Goal: Complete application form

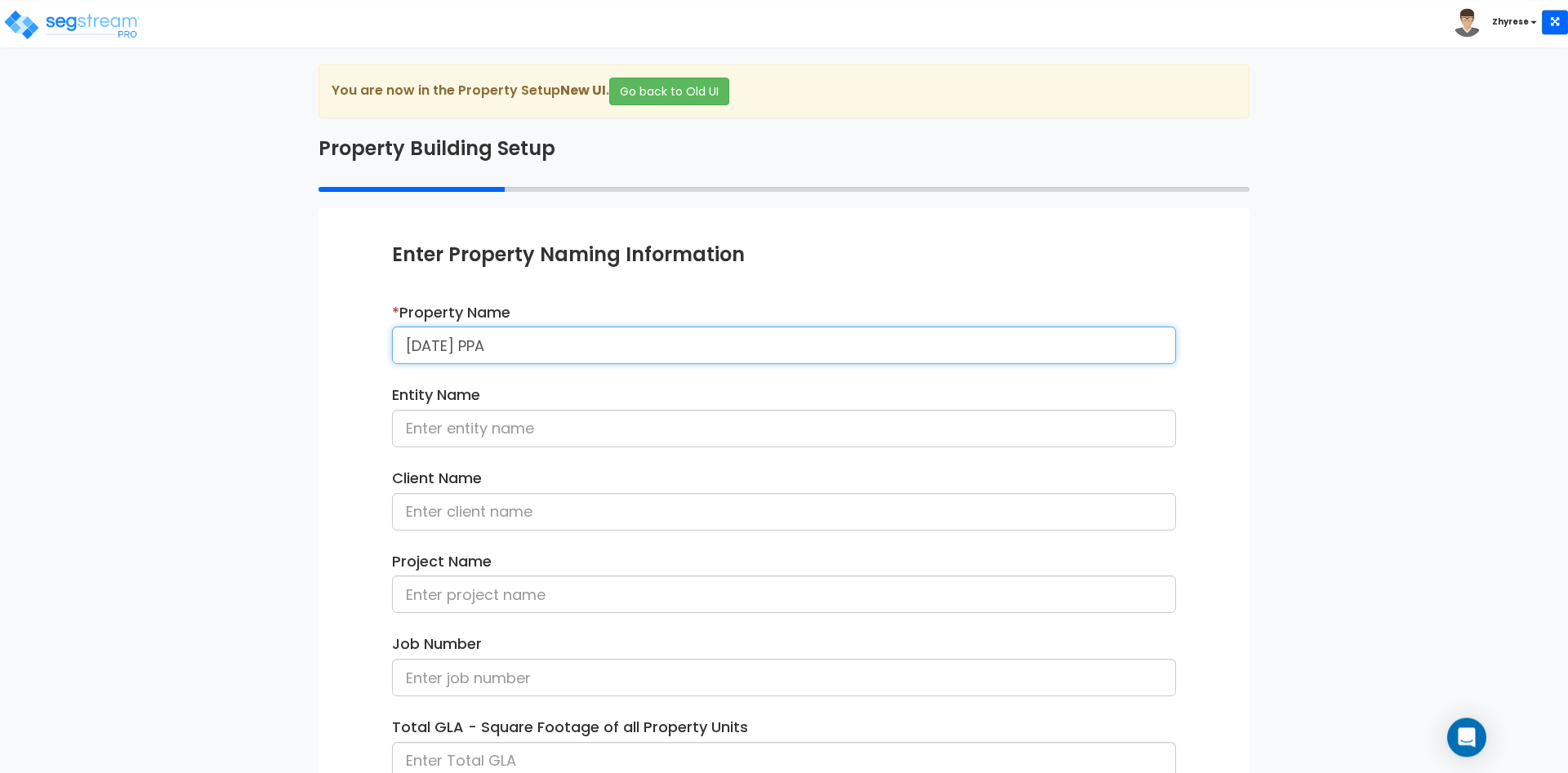
scroll to position [204, 0]
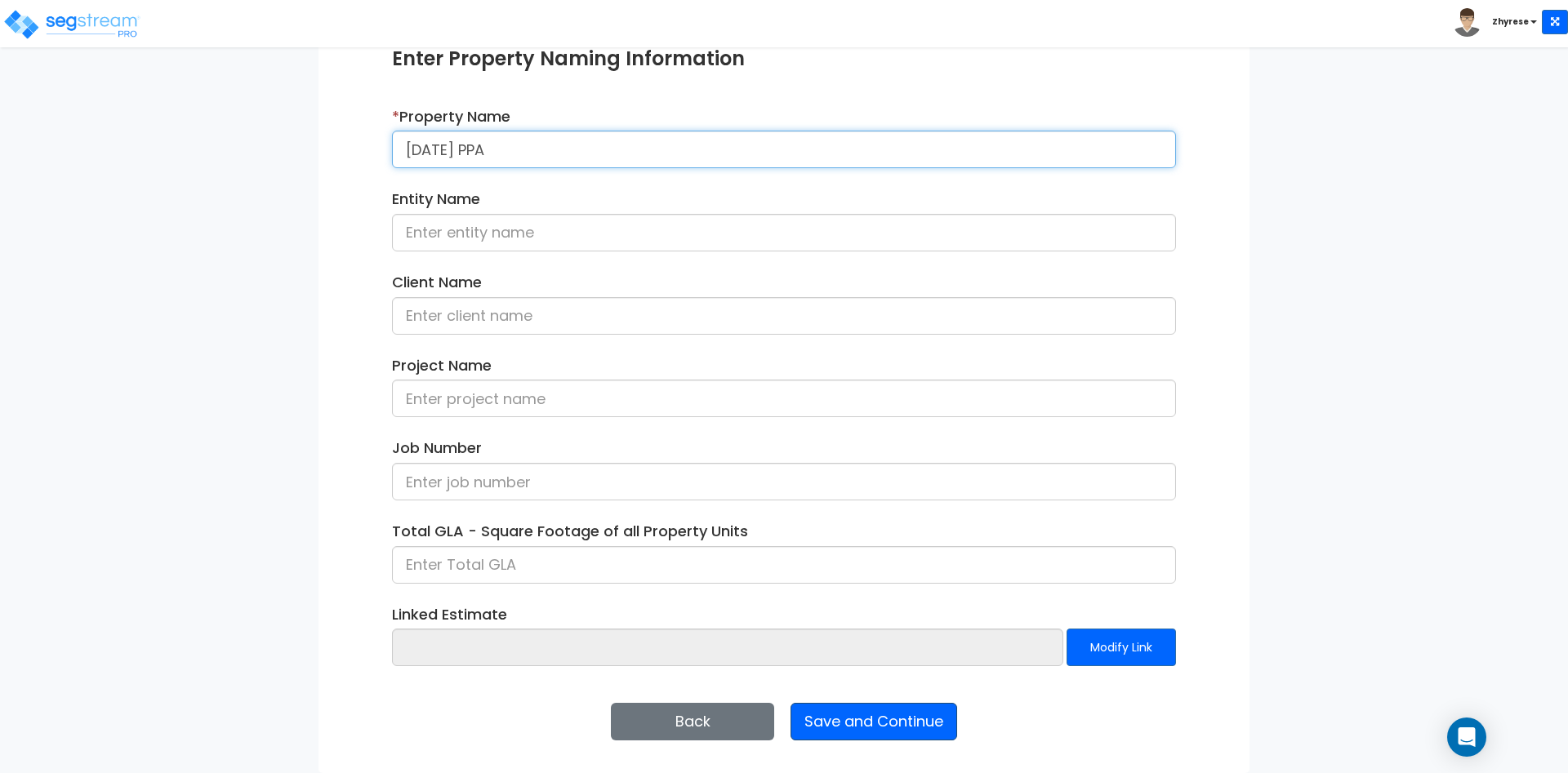
type input "[DATE] PPA"
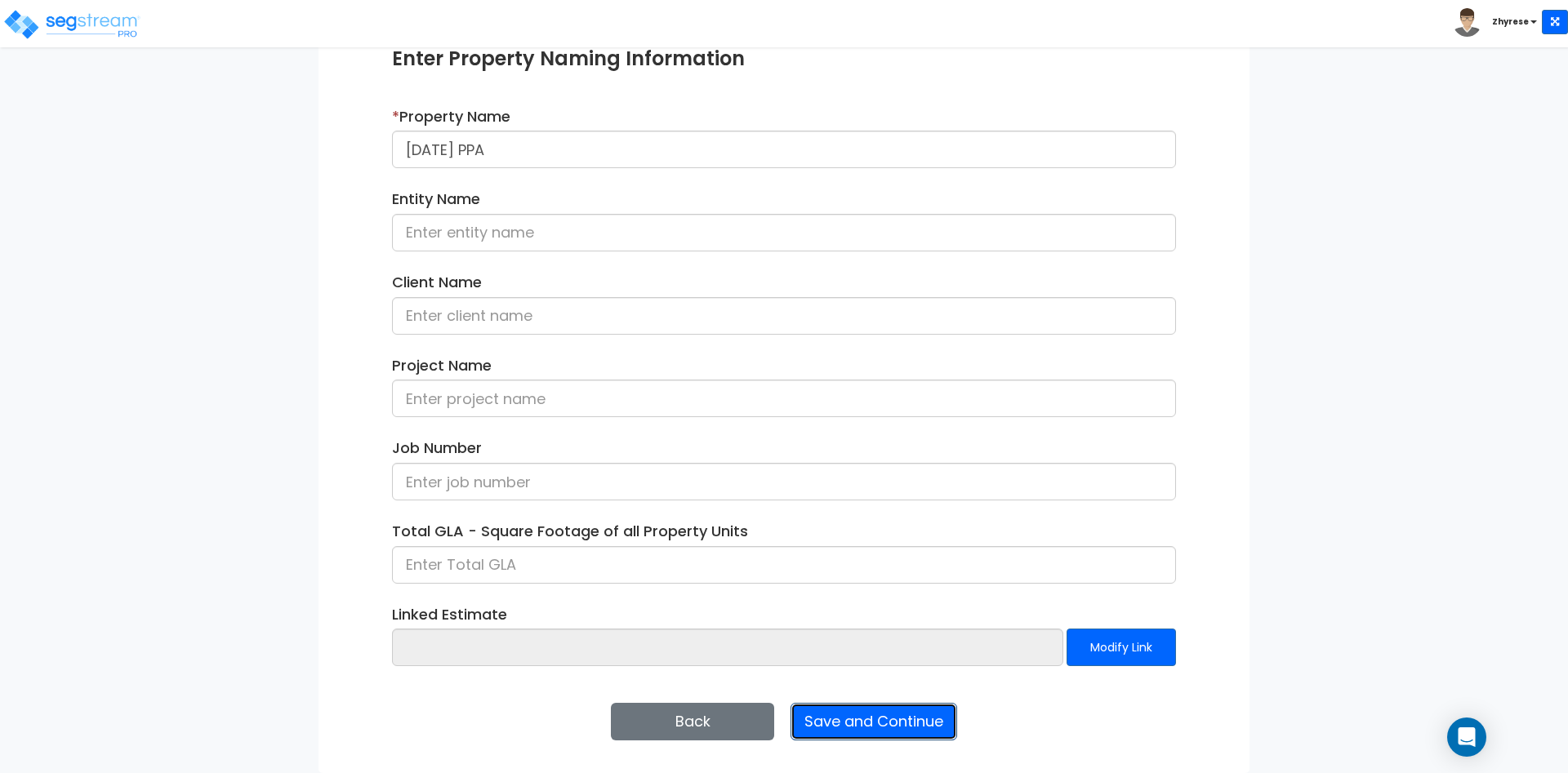
click at [931, 732] on button "Save and Continue" at bounding box center [873, 722] width 167 height 37
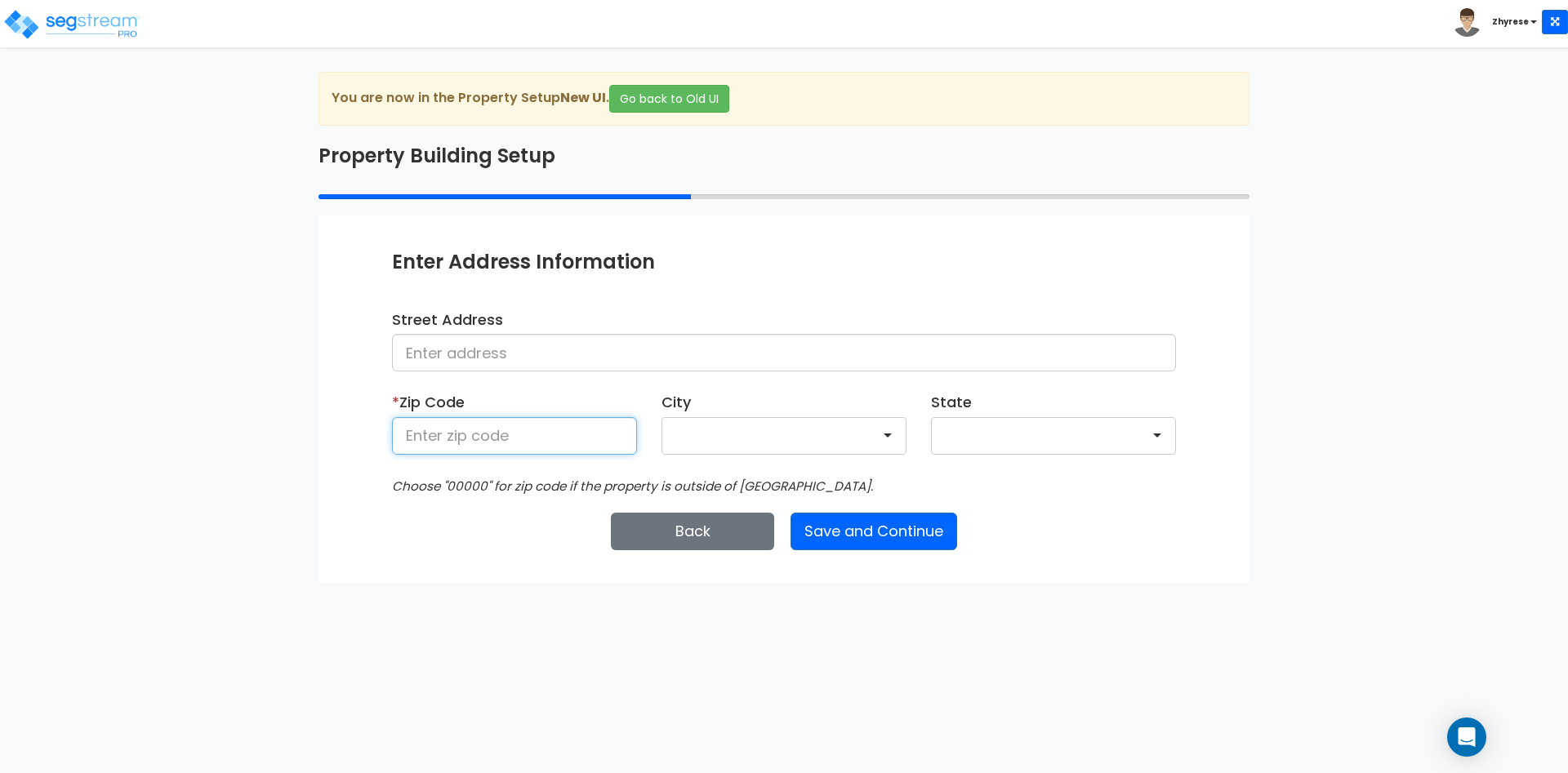
click at [568, 434] on input at bounding box center [514, 436] width 245 height 37
type input "50001"
click at [877, 540] on button "Save and Continue" at bounding box center [873, 532] width 167 height 37
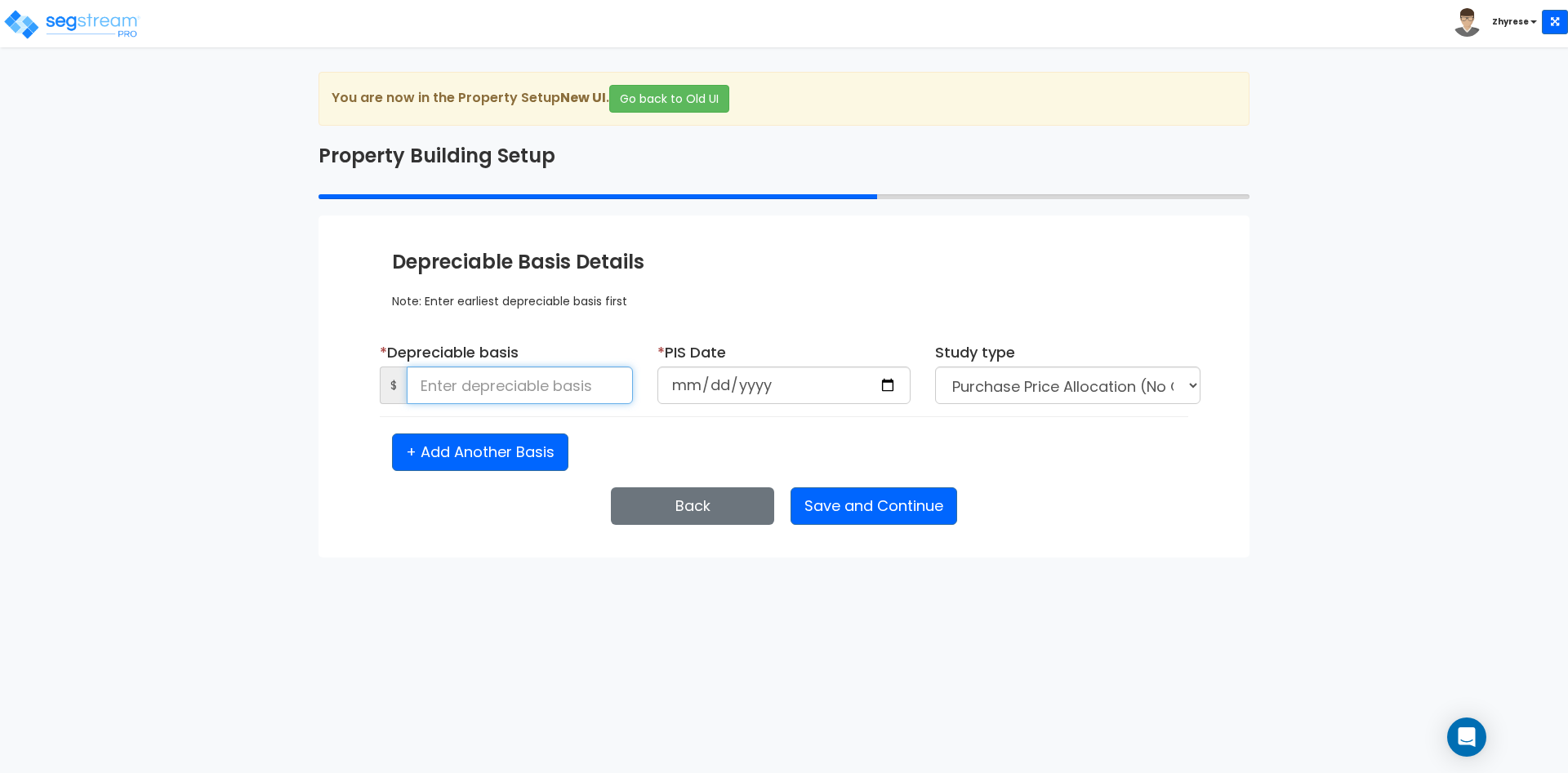
click at [431, 389] on input at bounding box center [520, 386] width 226 height 37
type input "5,000"
click at [683, 382] on input "date" at bounding box center [784, 386] width 253 height 37
type input "[DATE]"
click at [851, 505] on button "Save and Continue" at bounding box center [873, 506] width 167 height 37
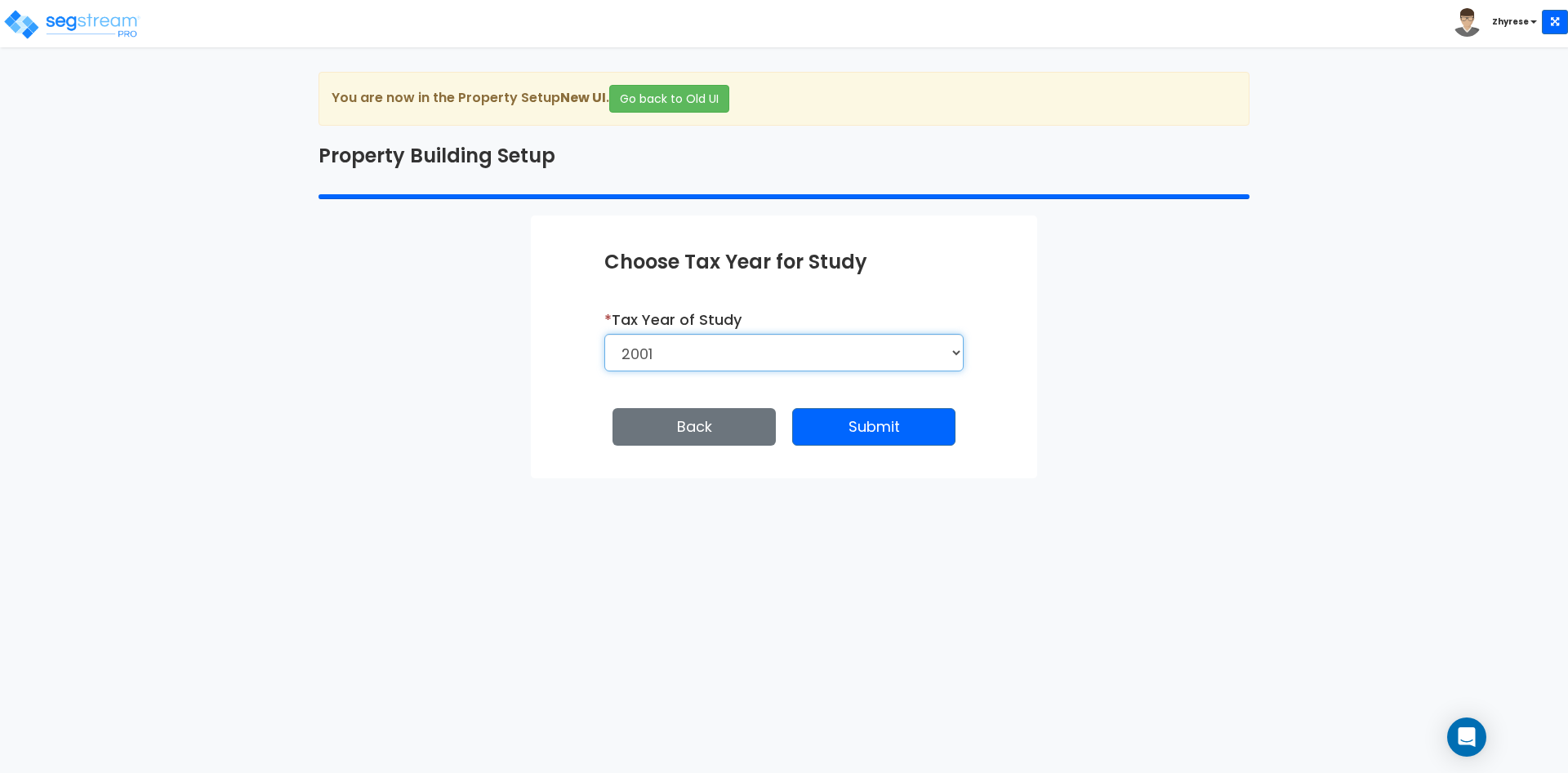
select select "2012"
click option "2012" at bounding box center [0, 0] width 0 height 0
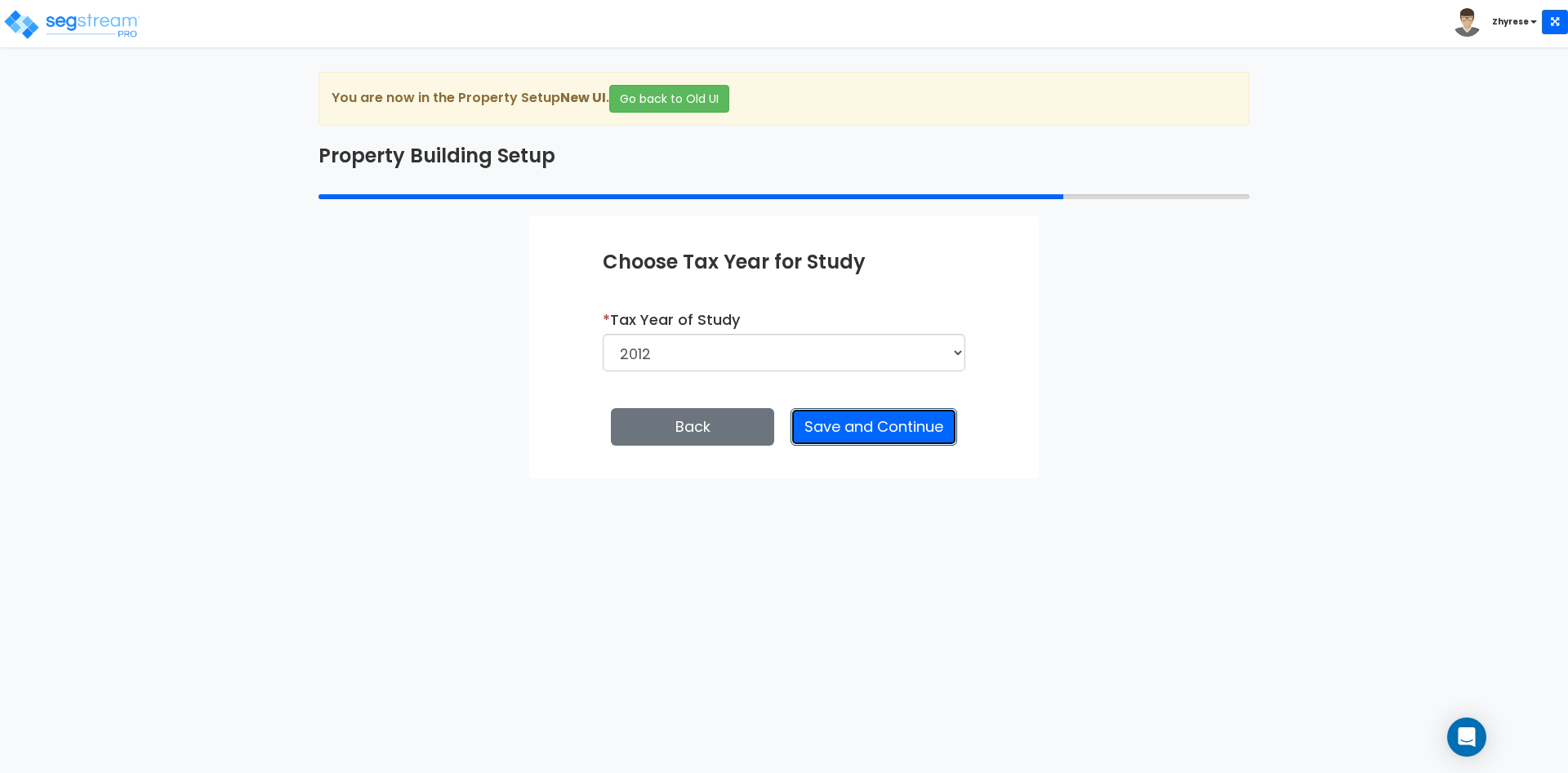
click at [881, 415] on button "Save and Continue" at bounding box center [873, 427] width 167 height 37
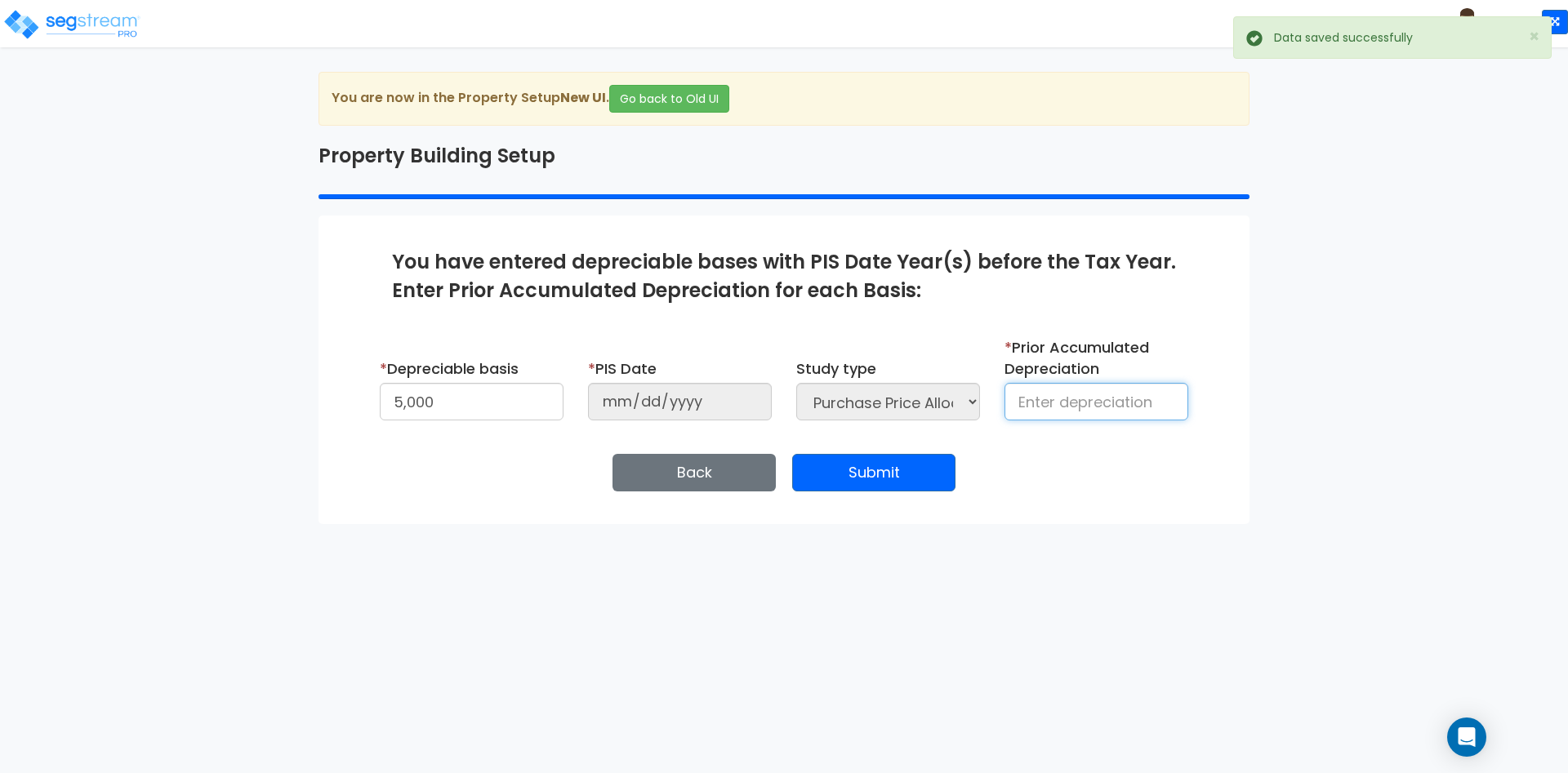
click at [1082, 406] on input at bounding box center [1095, 401] width 183 height 37
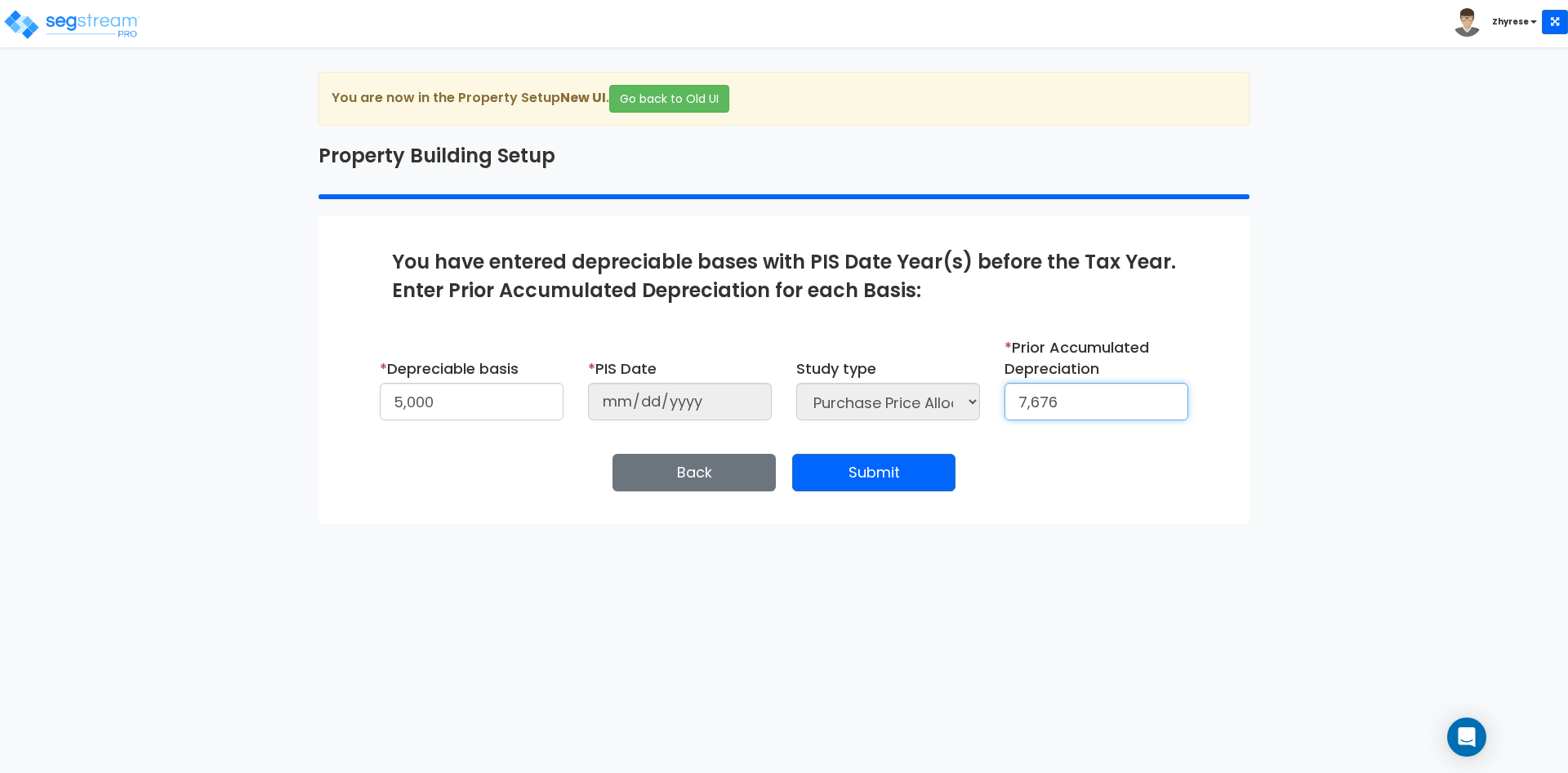
type input "7,676"
click at [888, 497] on div "Enter Property Naming Information * Property Name [DATE] PPA Entity Name Client…" at bounding box center [784, 369] width 931 height 308
click at [922, 454] on div "Enter Property Naming Information * Property Name [DATE] PPA Entity Name Client…" at bounding box center [784, 369] width 931 height 308
click at [845, 461] on button "Submit" at bounding box center [873, 473] width 163 height 37
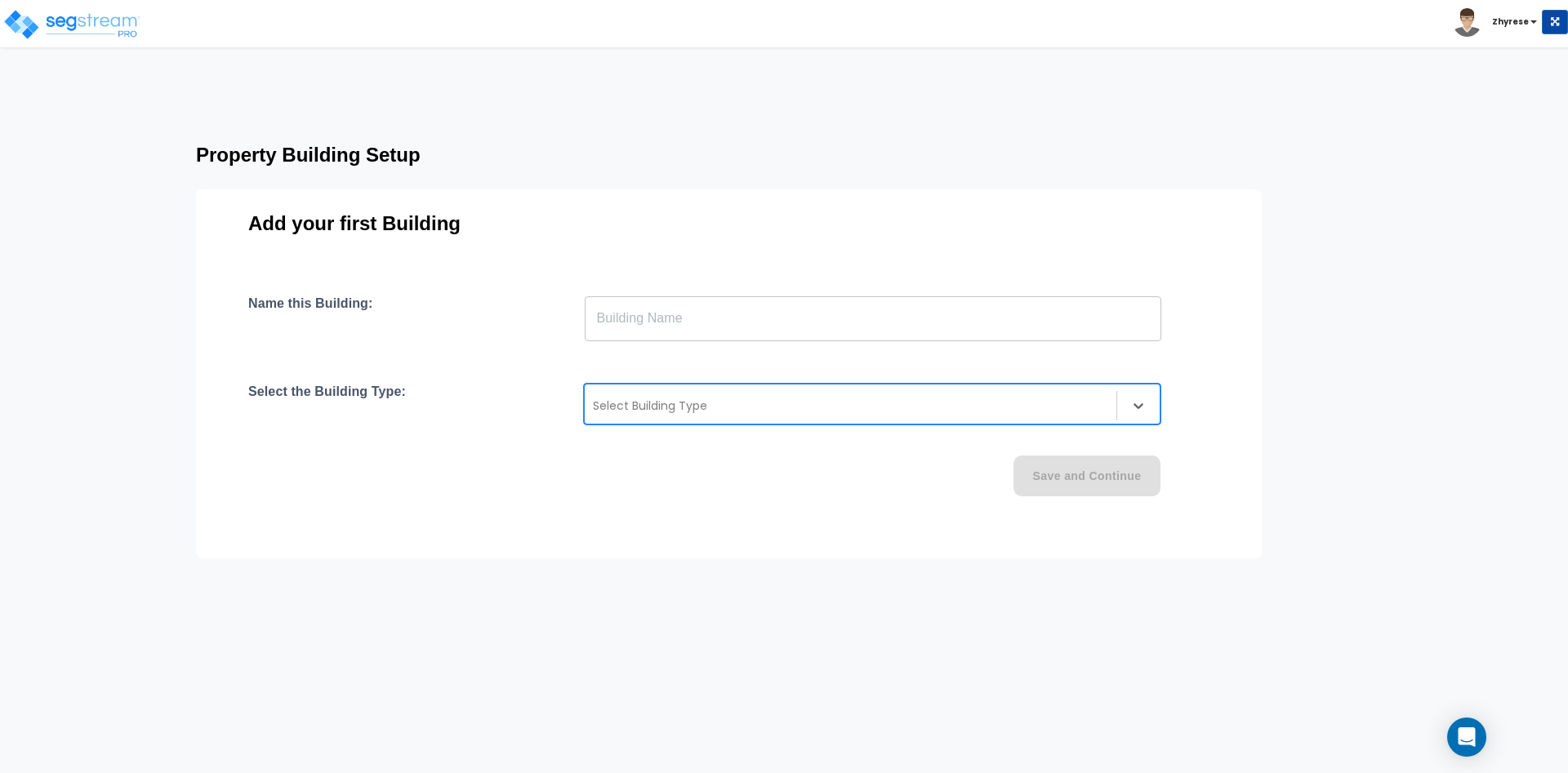
click at [727, 402] on div at bounding box center [850, 405] width 515 height 20
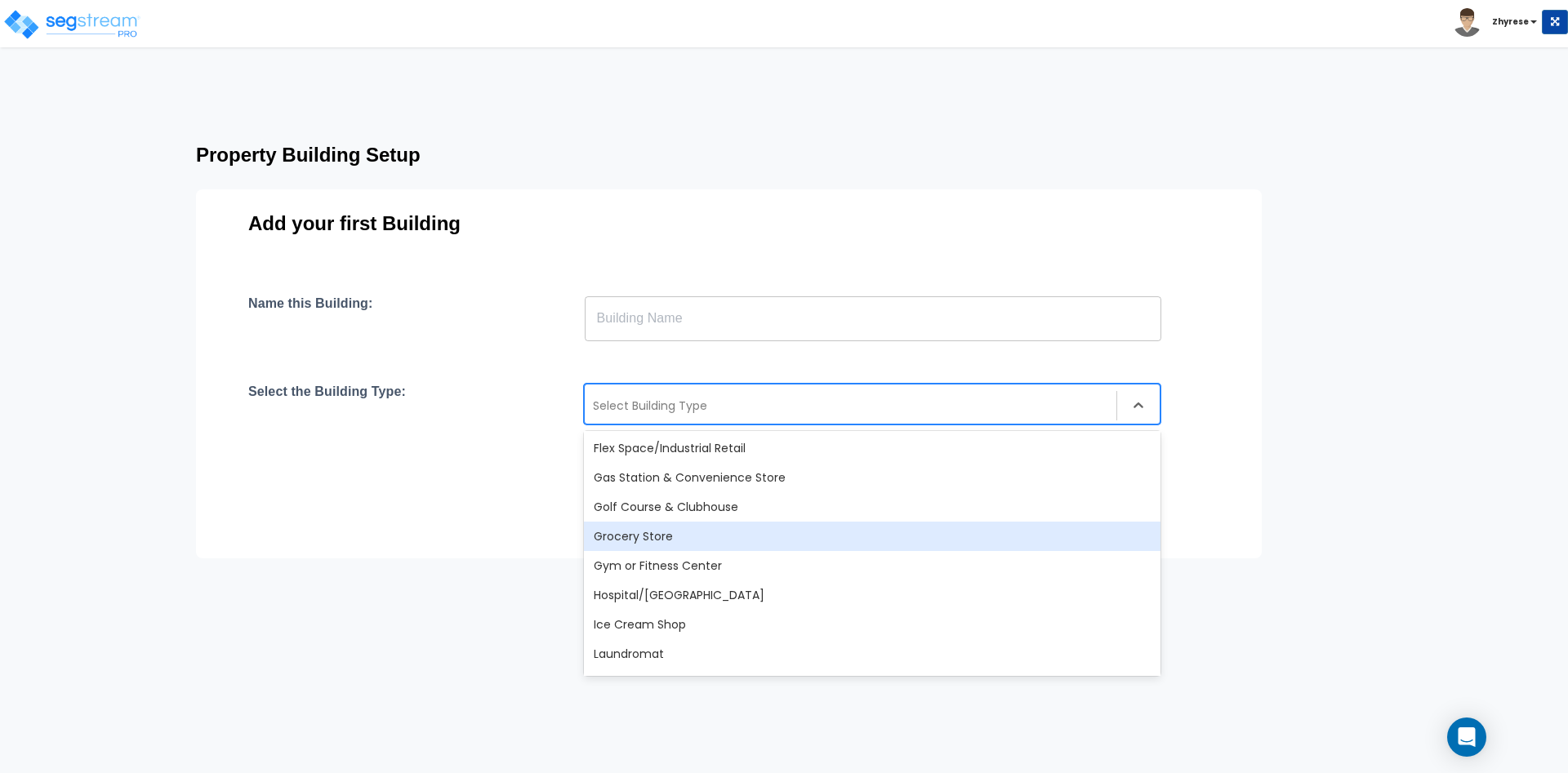
scroll to position [588, 0]
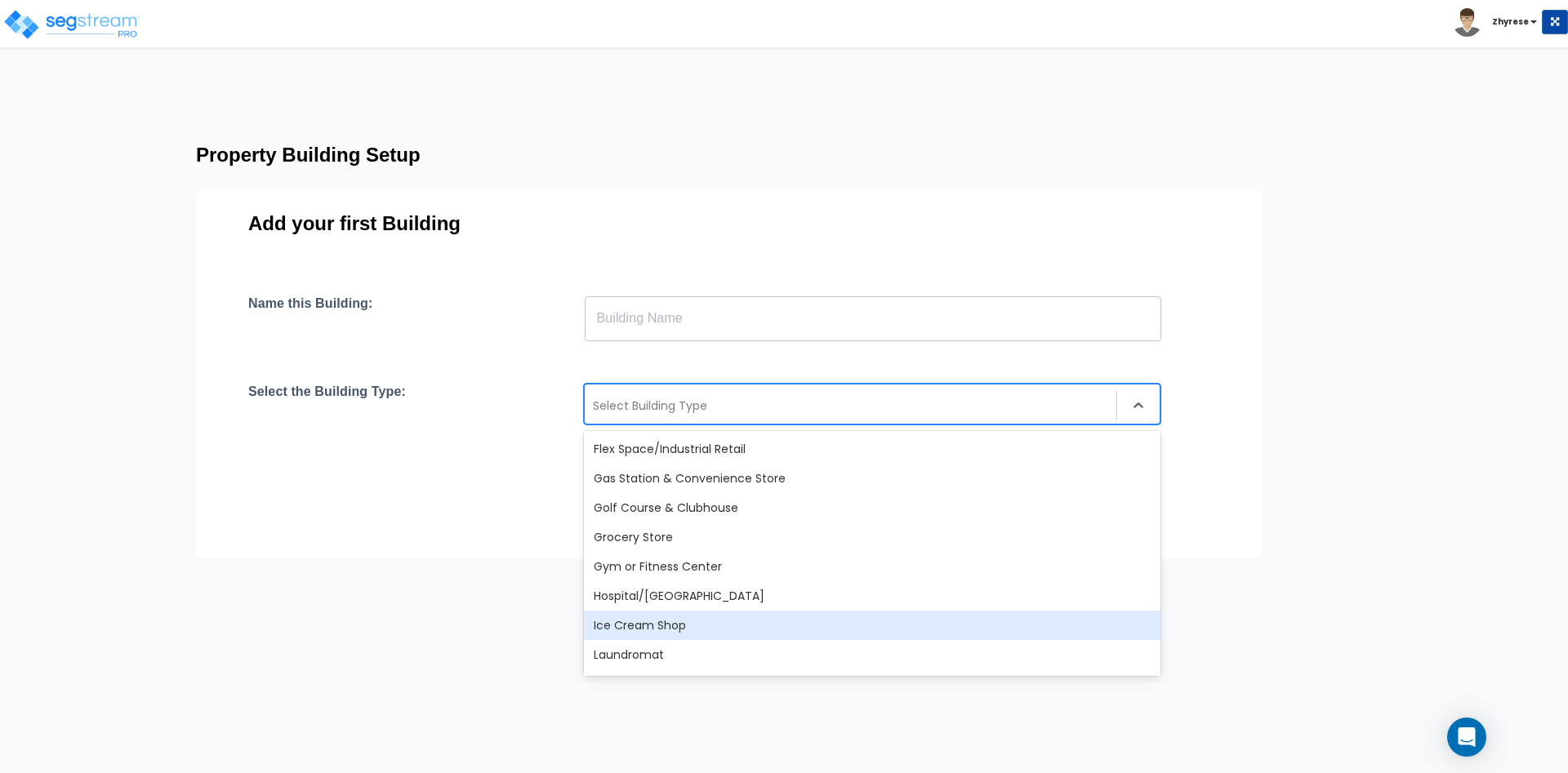
click at [708, 624] on div "Ice Cream Shop" at bounding box center [872, 626] width 576 height 30
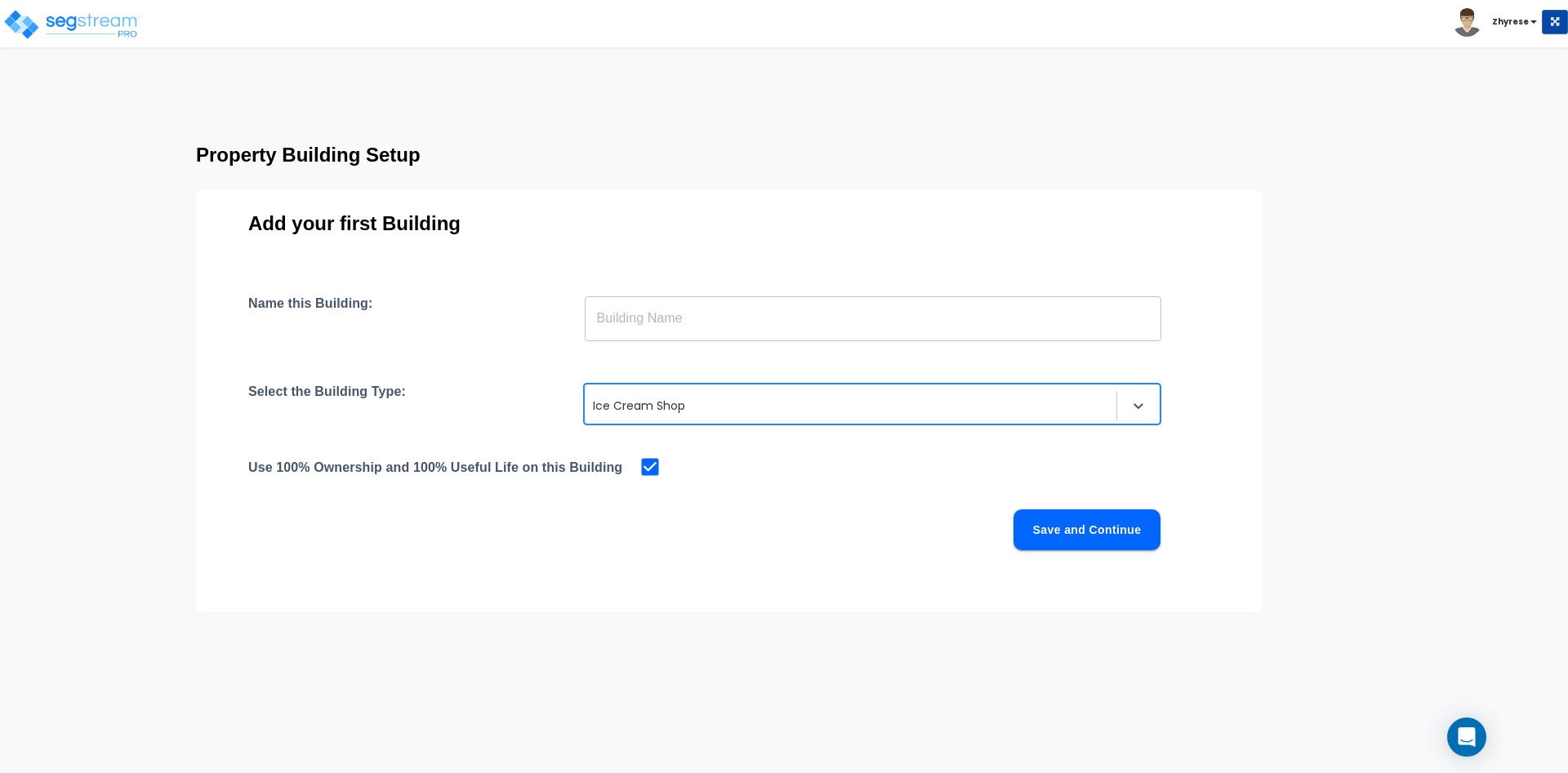
click at [902, 312] on input "text" at bounding box center [872, 318] width 576 height 46
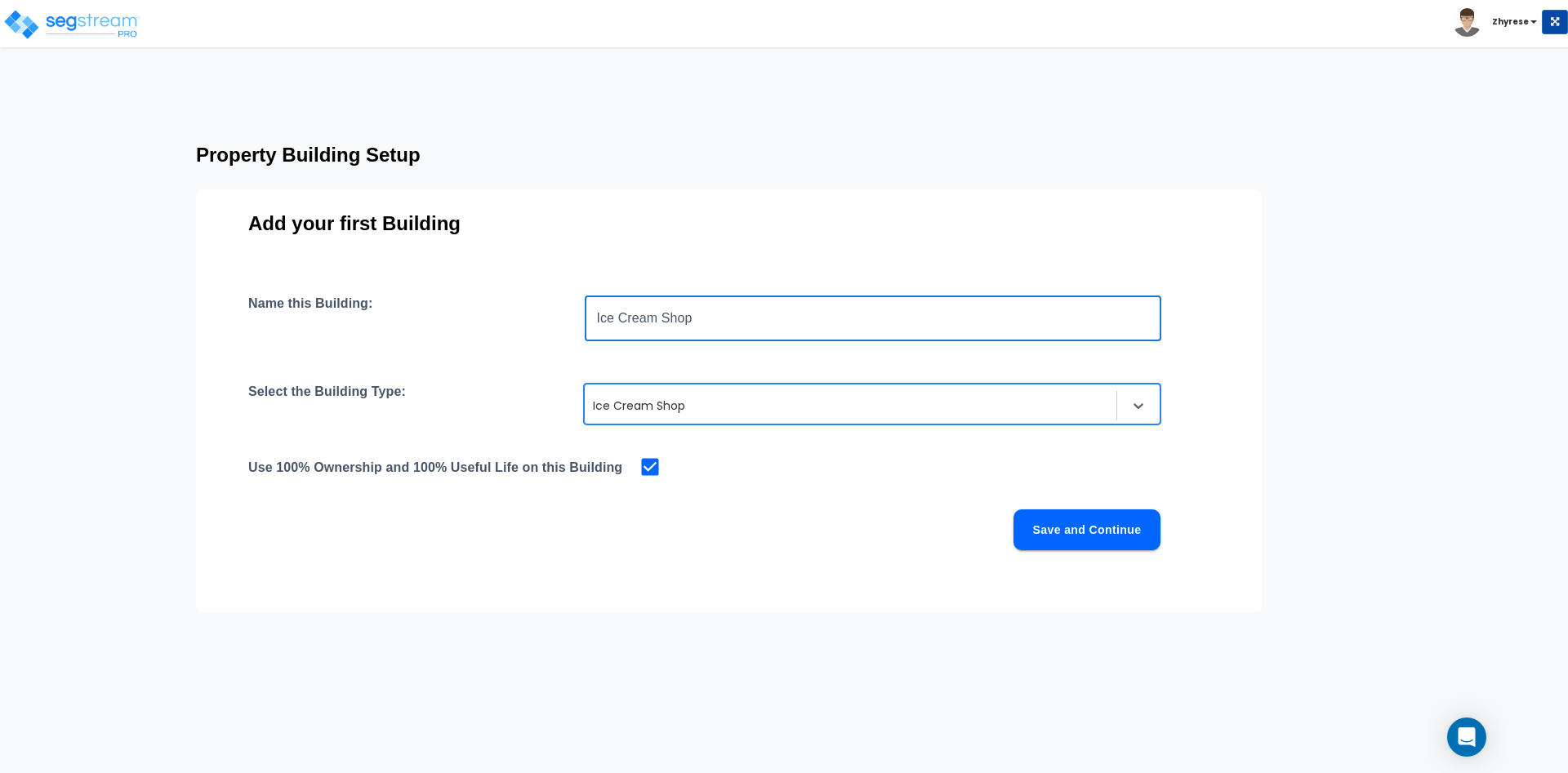
type input "Ice Cream Shop"
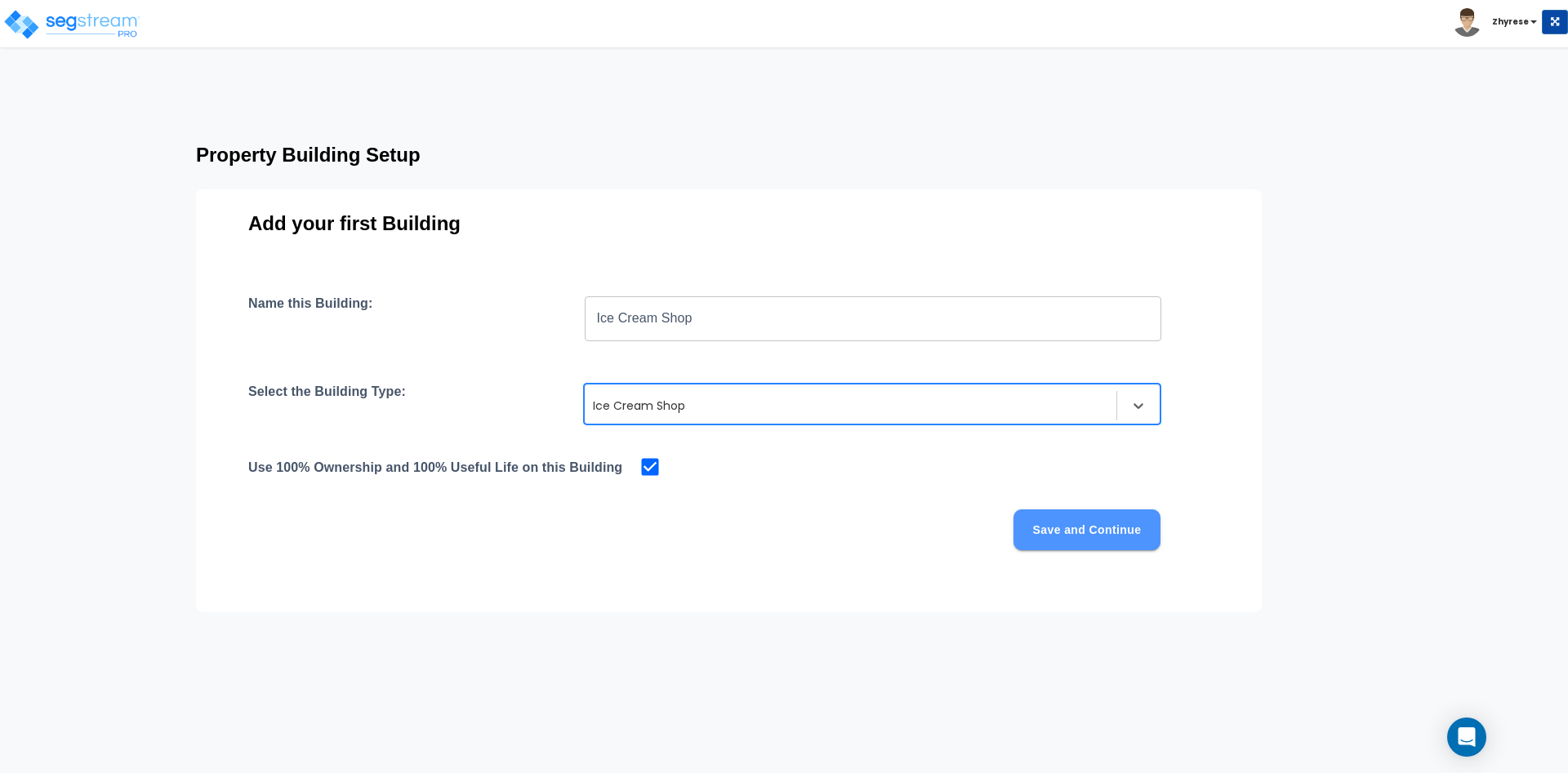
click at [1074, 527] on button "Save and Continue" at bounding box center [1087, 530] width 147 height 41
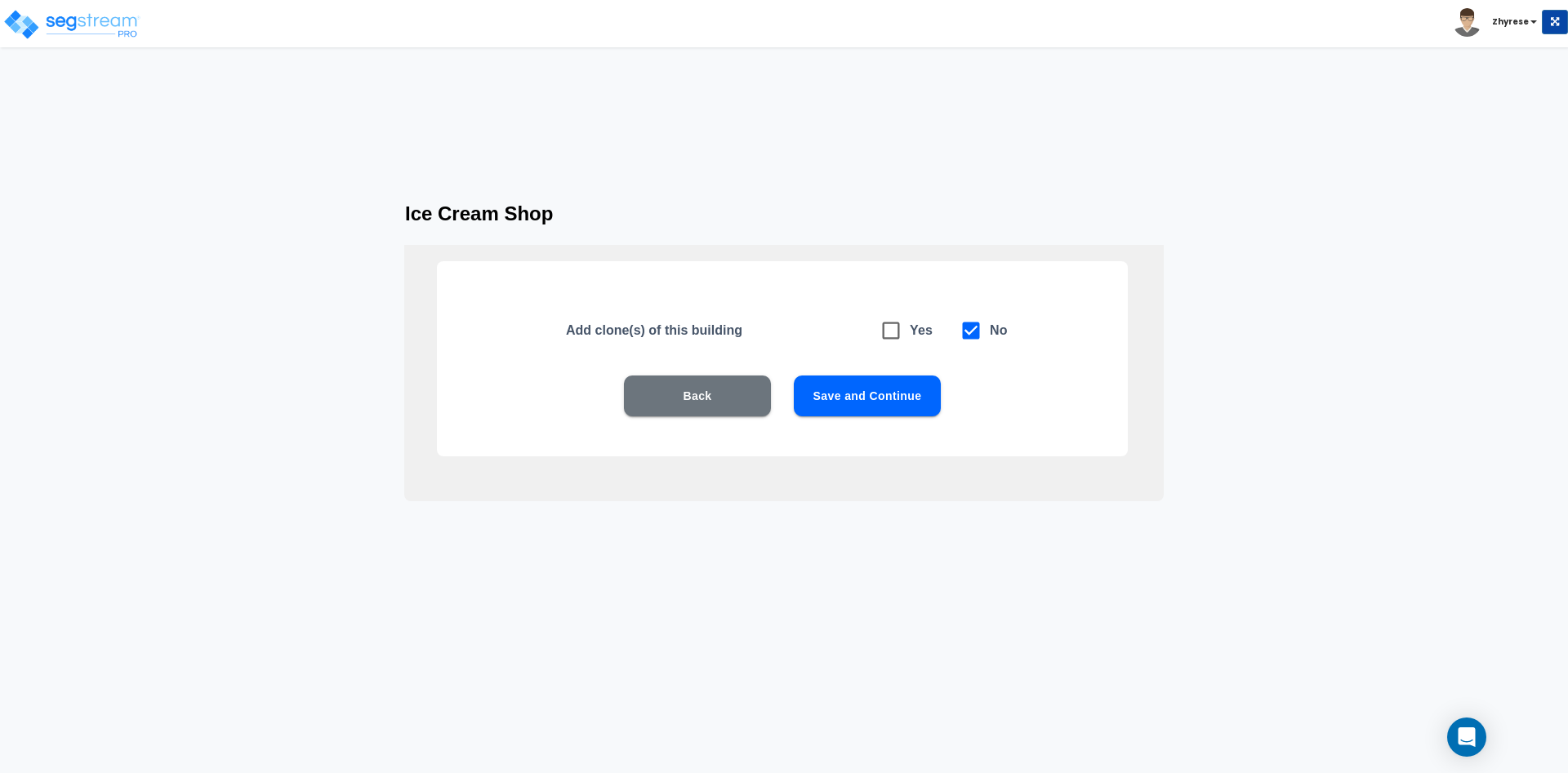
click at [931, 398] on button "Save and Continue" at bounding box center [867, 396] width 147 height 41
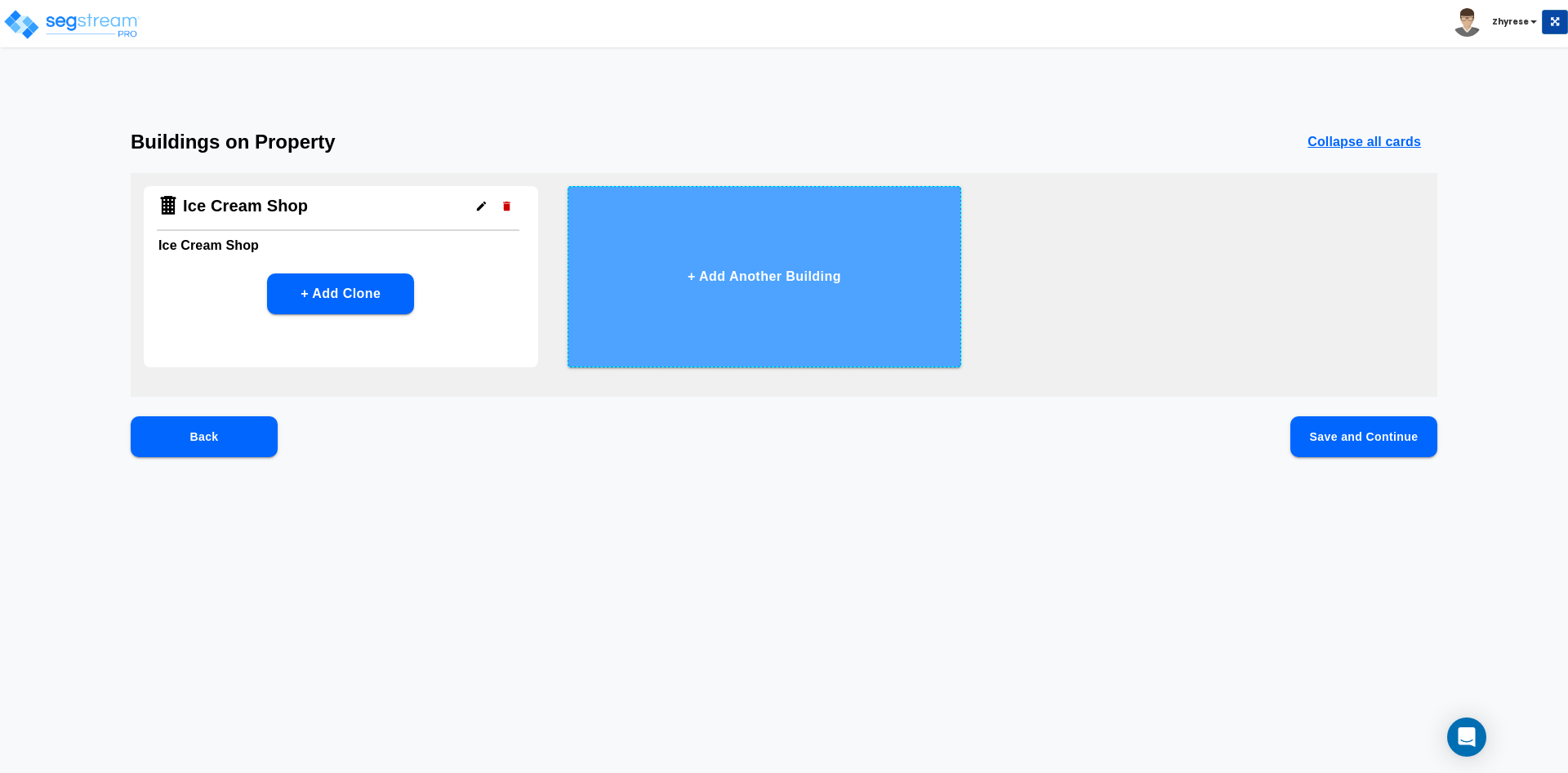
click at [719, 293] on button "+ Add Another Building" at bounding box center [764, 277] width 395 height 182
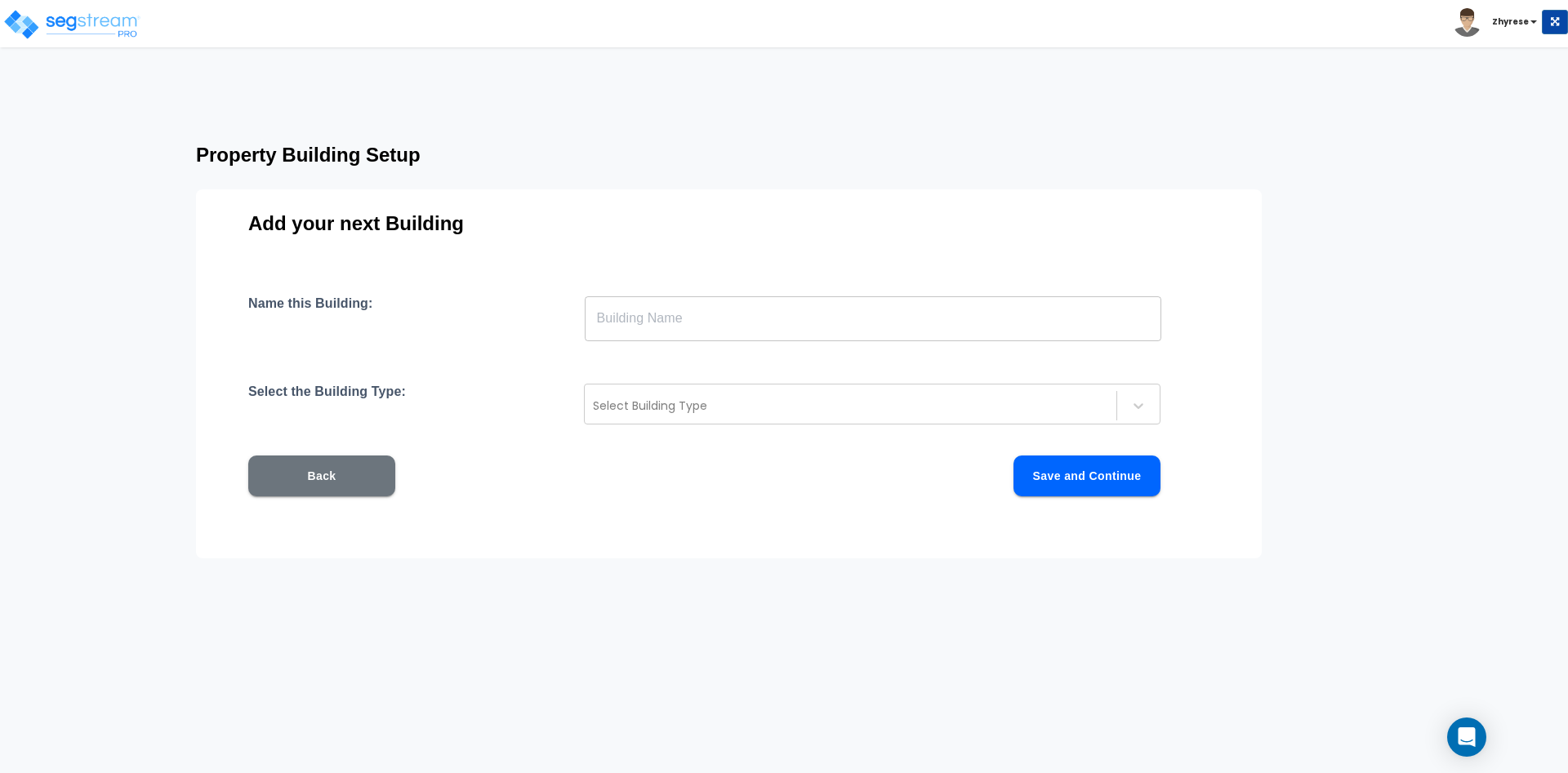
click at [887, 381] on div "Name this Building: ​ Select the Building Type: Select Building Type Back Save …" at bounding box center [729, 415] width 961 height 240
click at [884, 398] on div at bounding box center [850, 405] width 515 height 20
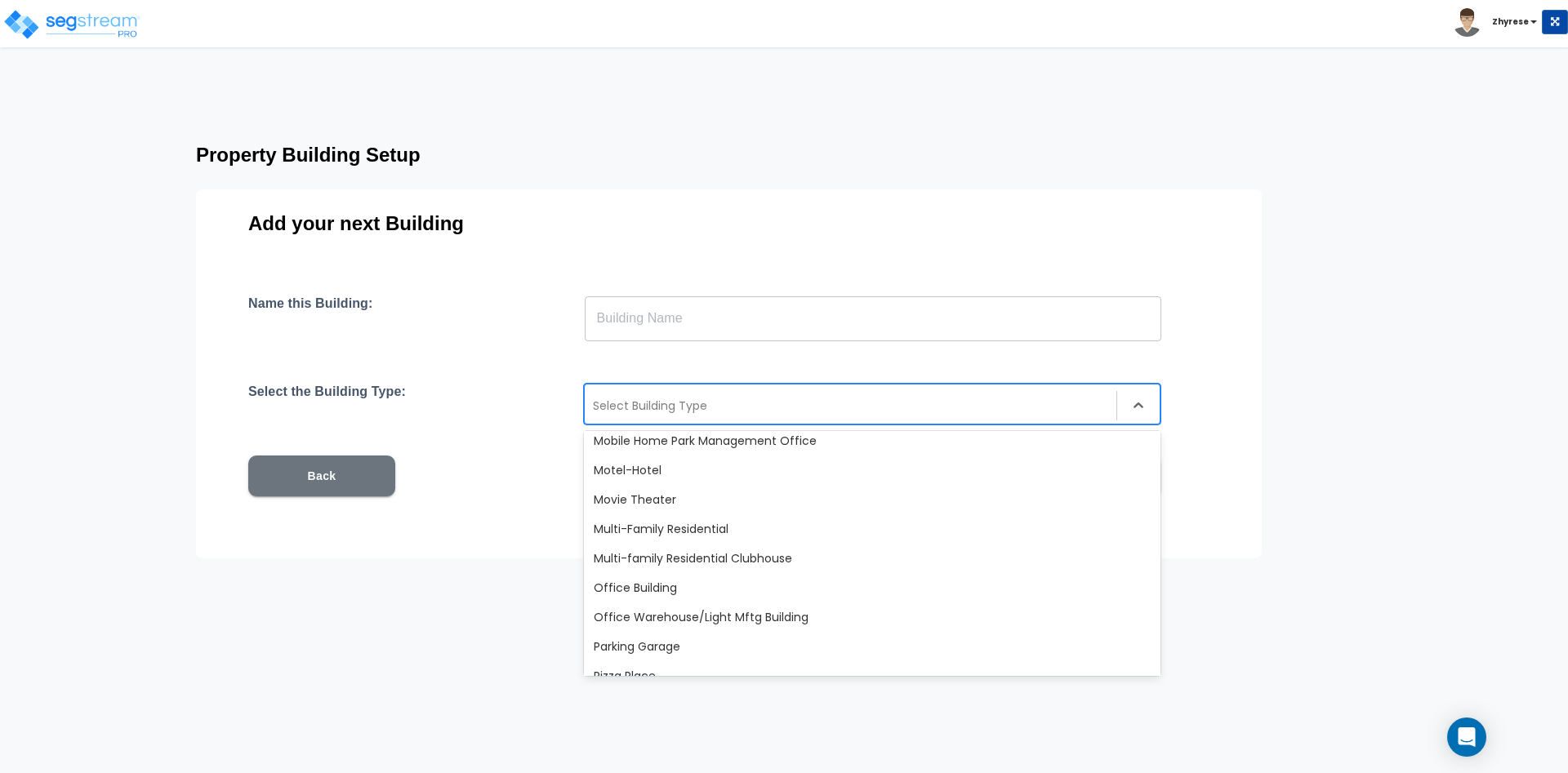
scroll to position [980, 0]
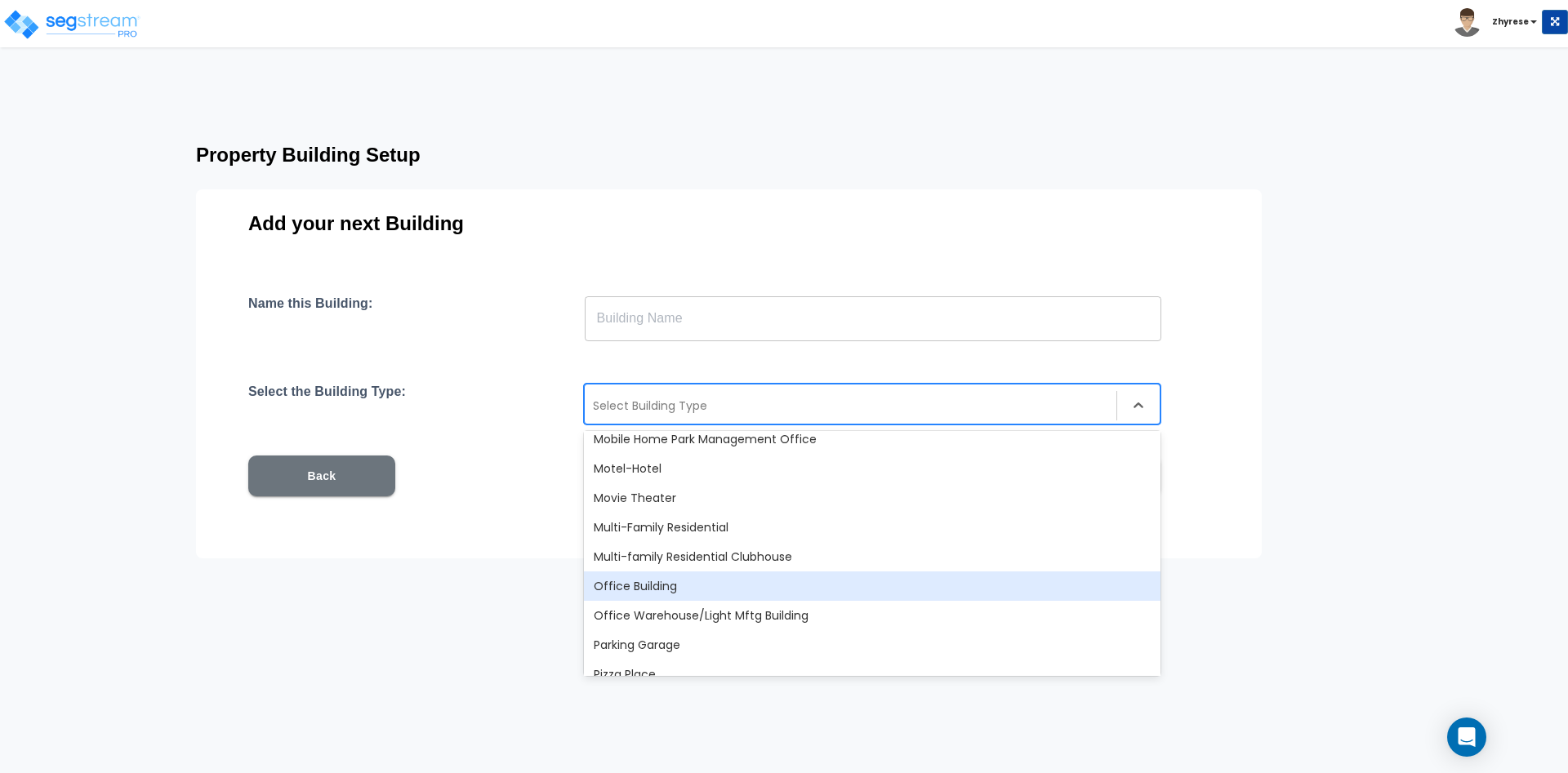
click at [825, 589] on div "Office Building" at bounding box center [872, 587] width 576 height 30
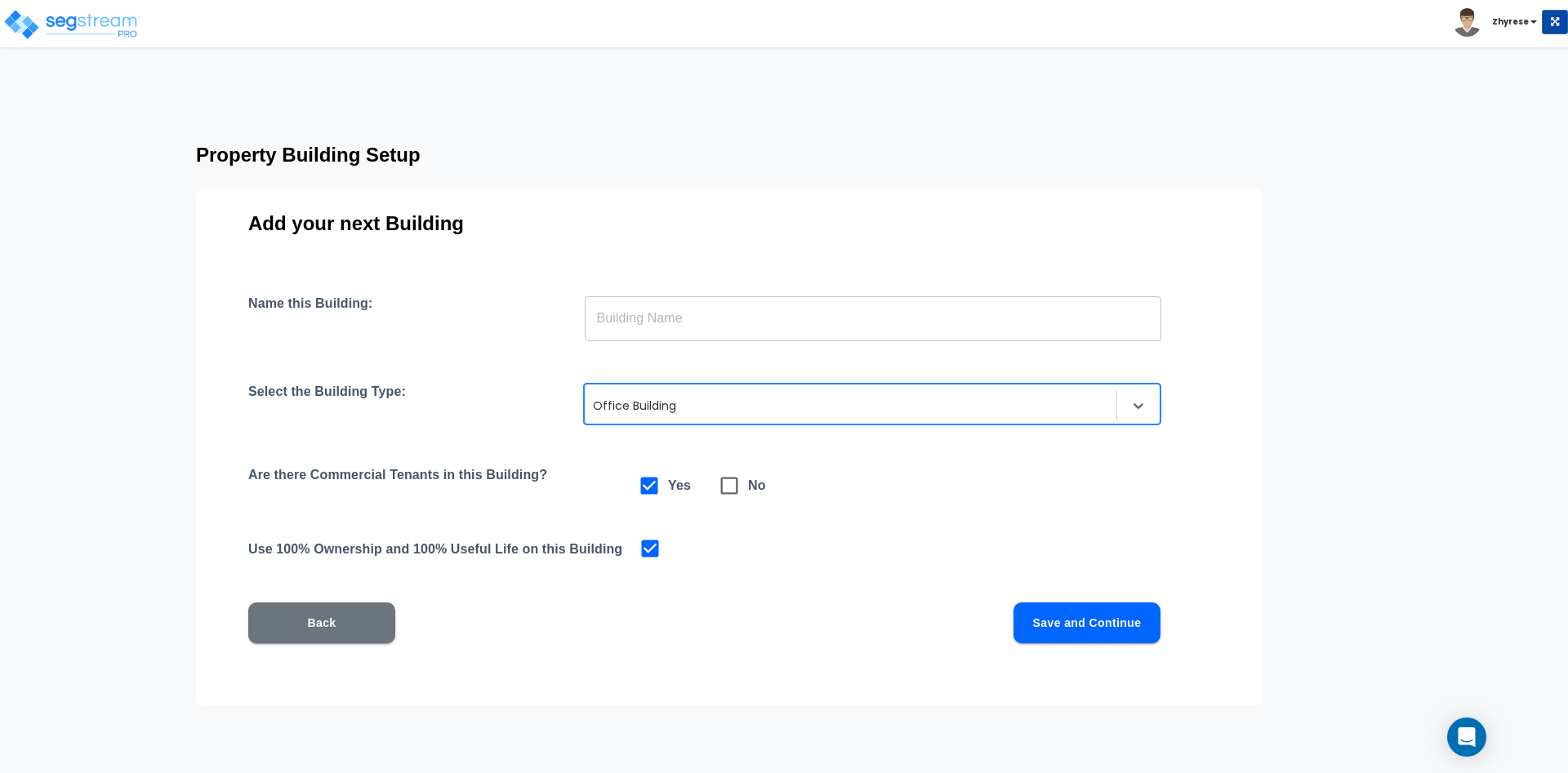
click at [845, 424] on div "Name this Building: ​ Select the Building Type: option Office Building, selecte…" at bounding box center [729, 489] width 961 height 387
click at [838, 422] on div "Office Building" at bounding box center [872, 404] width 576 height 41
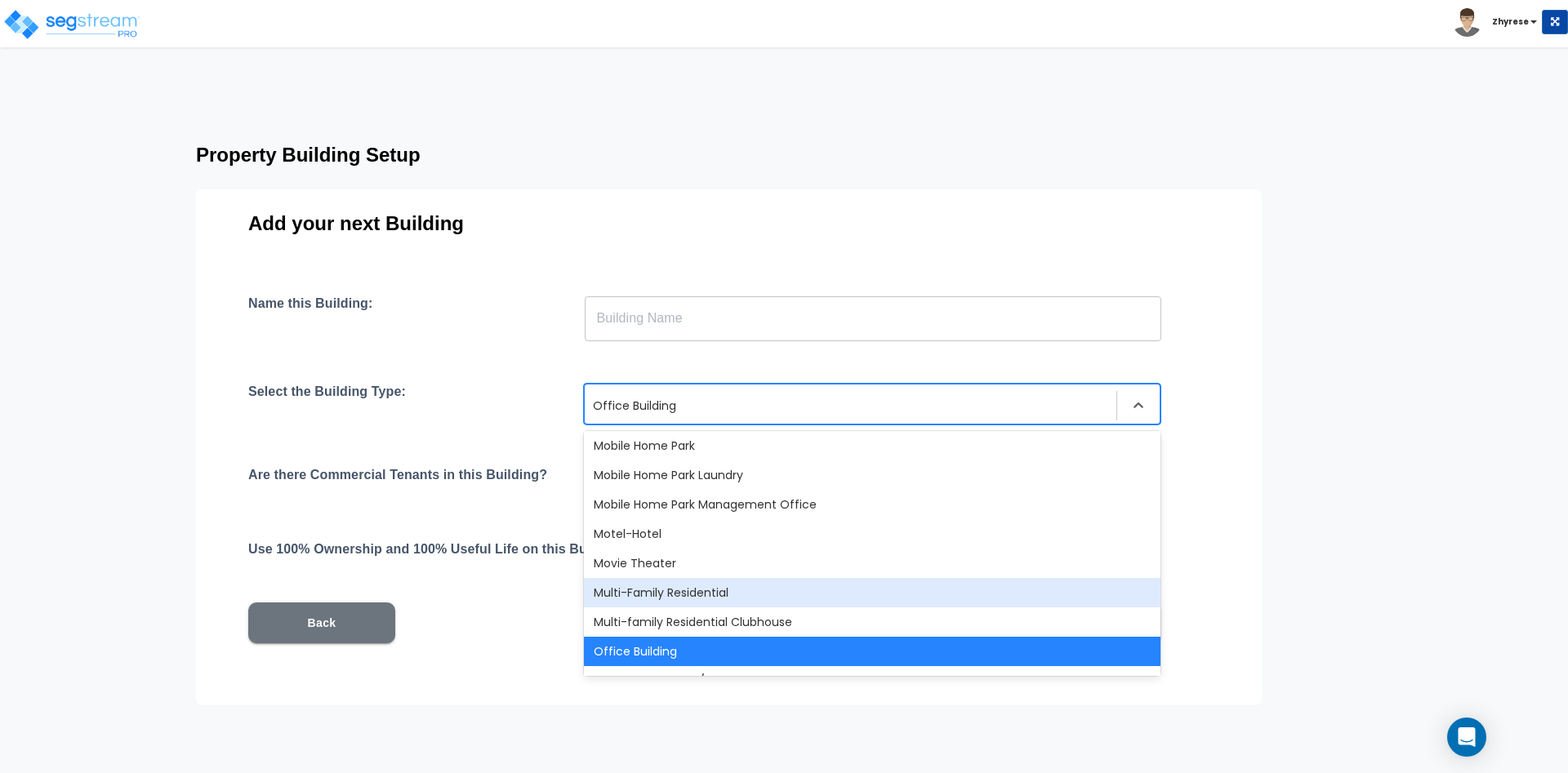
scroll to position [1110, 0]
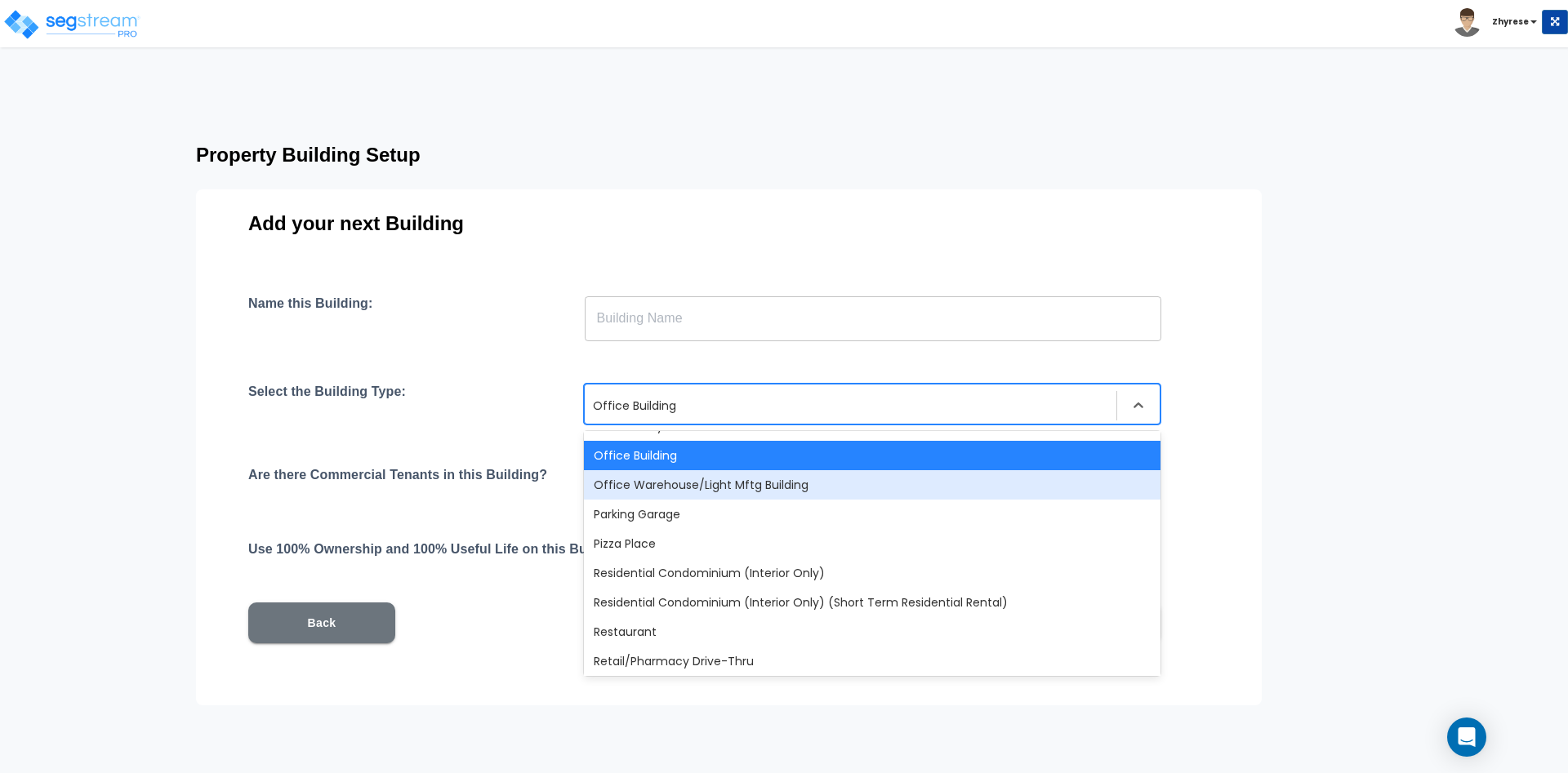
click at [833, 484] on div "Office Warehouse/Light Mftg Building" at bounding box center [872, 485] width 576 height 30
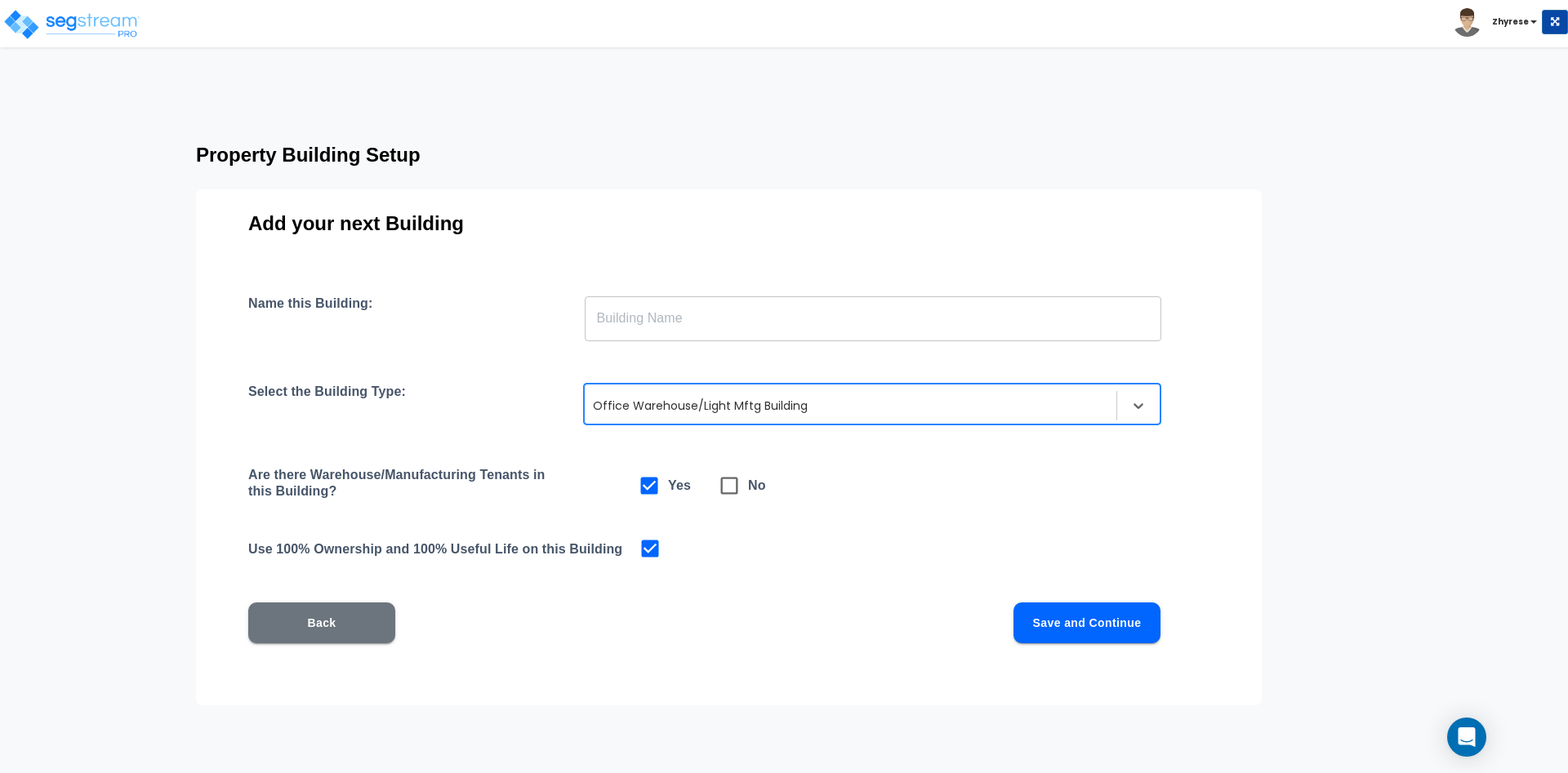
click at [891, 319] on input "text" at bounding box center [872, 318] width 576 height 46
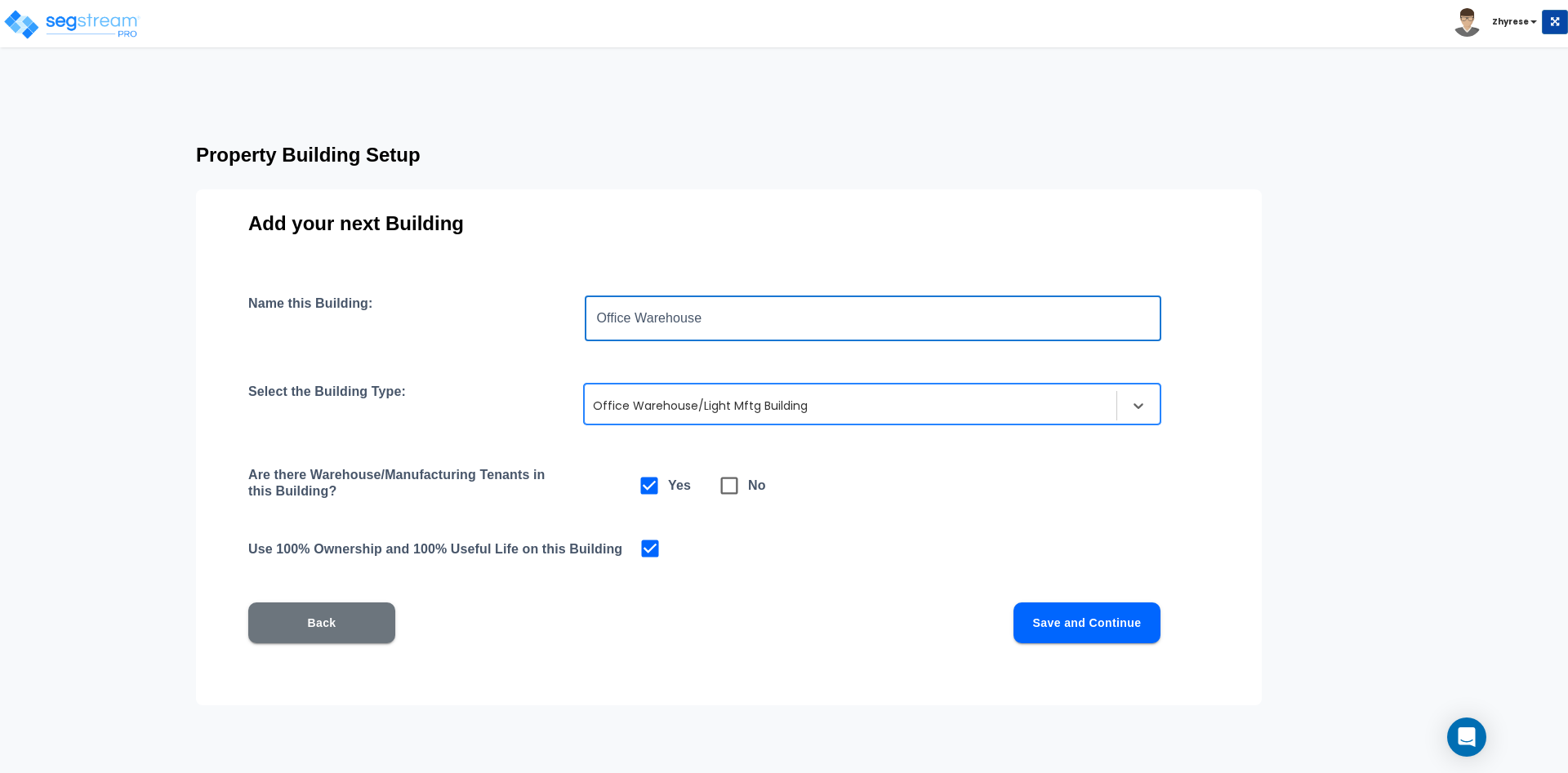
type input "Office Warehouse"
click at [1114, 613] on button "Save and Continue" at bounding box center [1087, 623] width 147 height 41
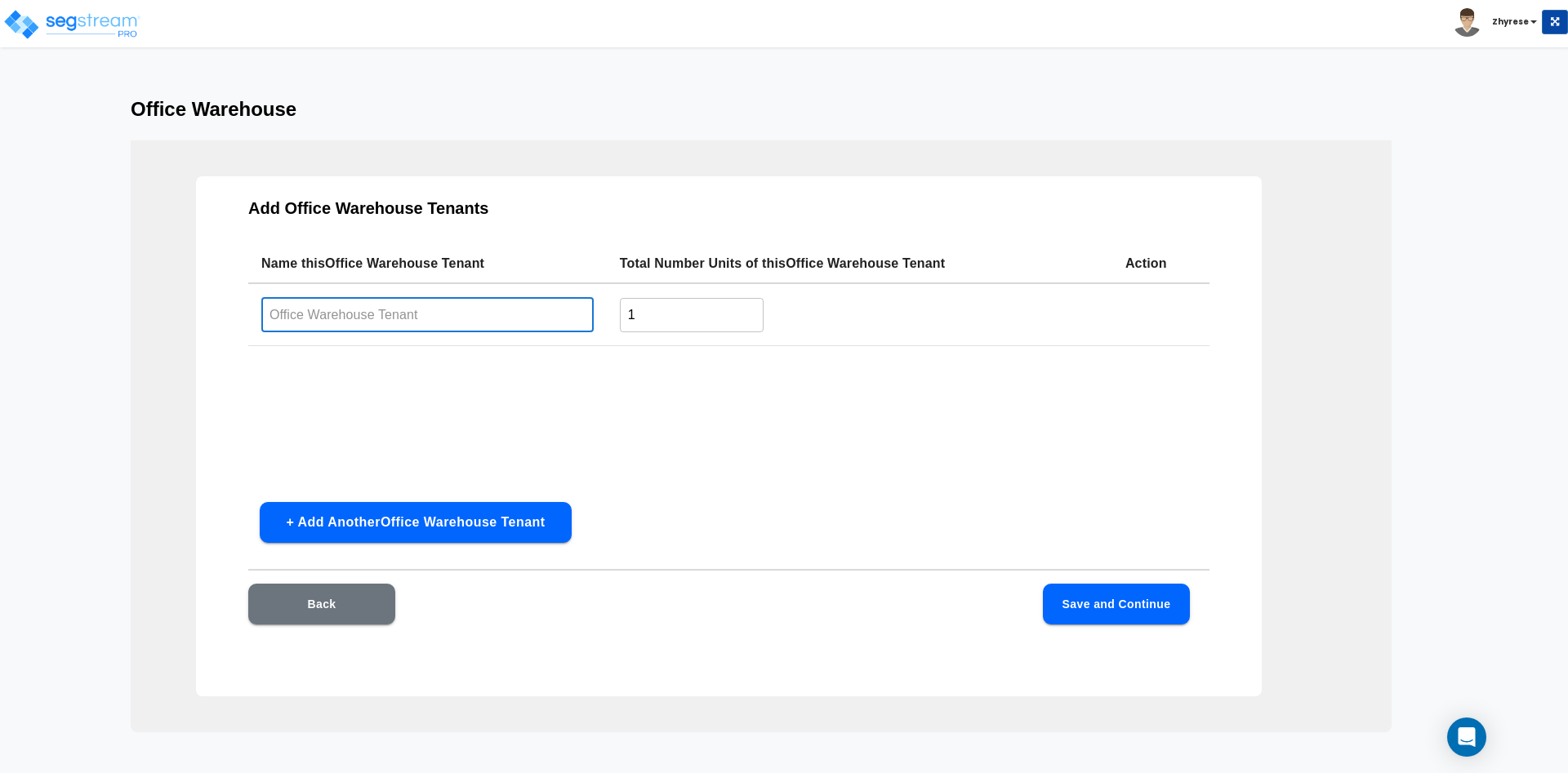
click at [453, 310] on input "text" at bounding box center [427, 315] width 332 height 35
type input "A"
click at [659, 316] on input "1" at bounding box center [692, 315] width 143 height 35
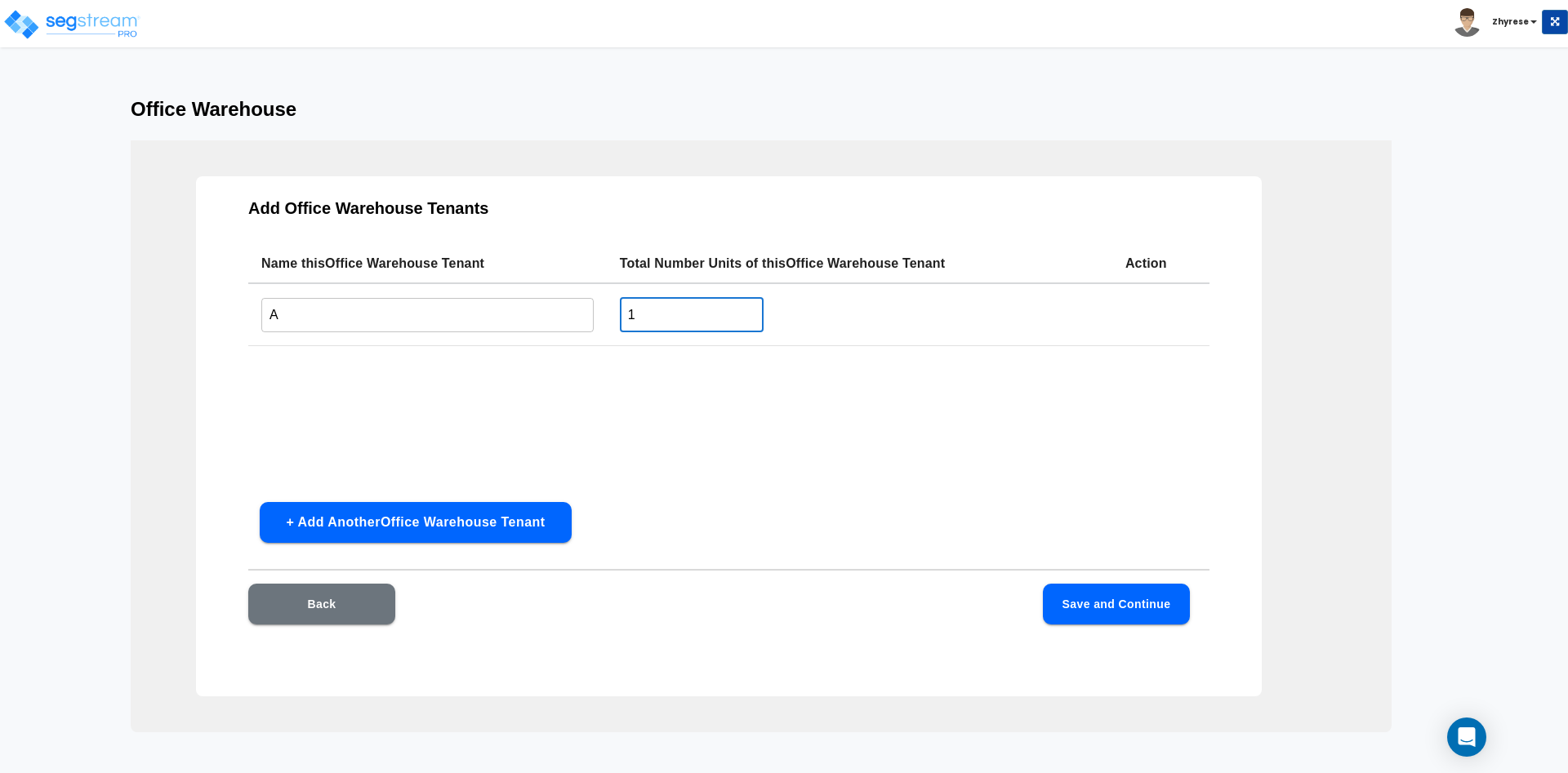
click at [659, 316] on input "1" at bounding box center [692, 315] width 143 height 35
type input "2"
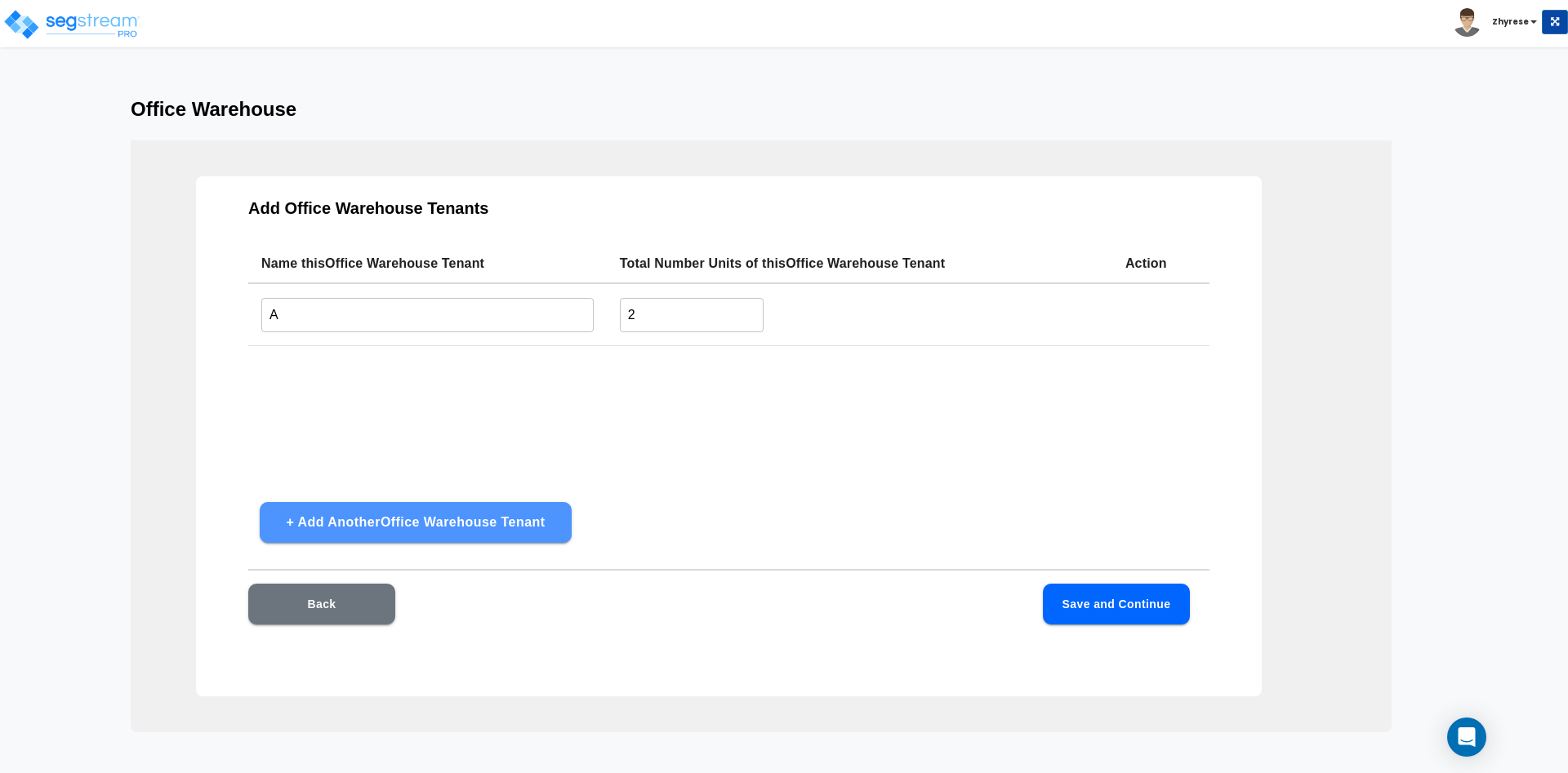
click at [500, 536] on button "+ Add Another Office Warehouse Tenant" at bounding box center [415, 522] width 312 height 41
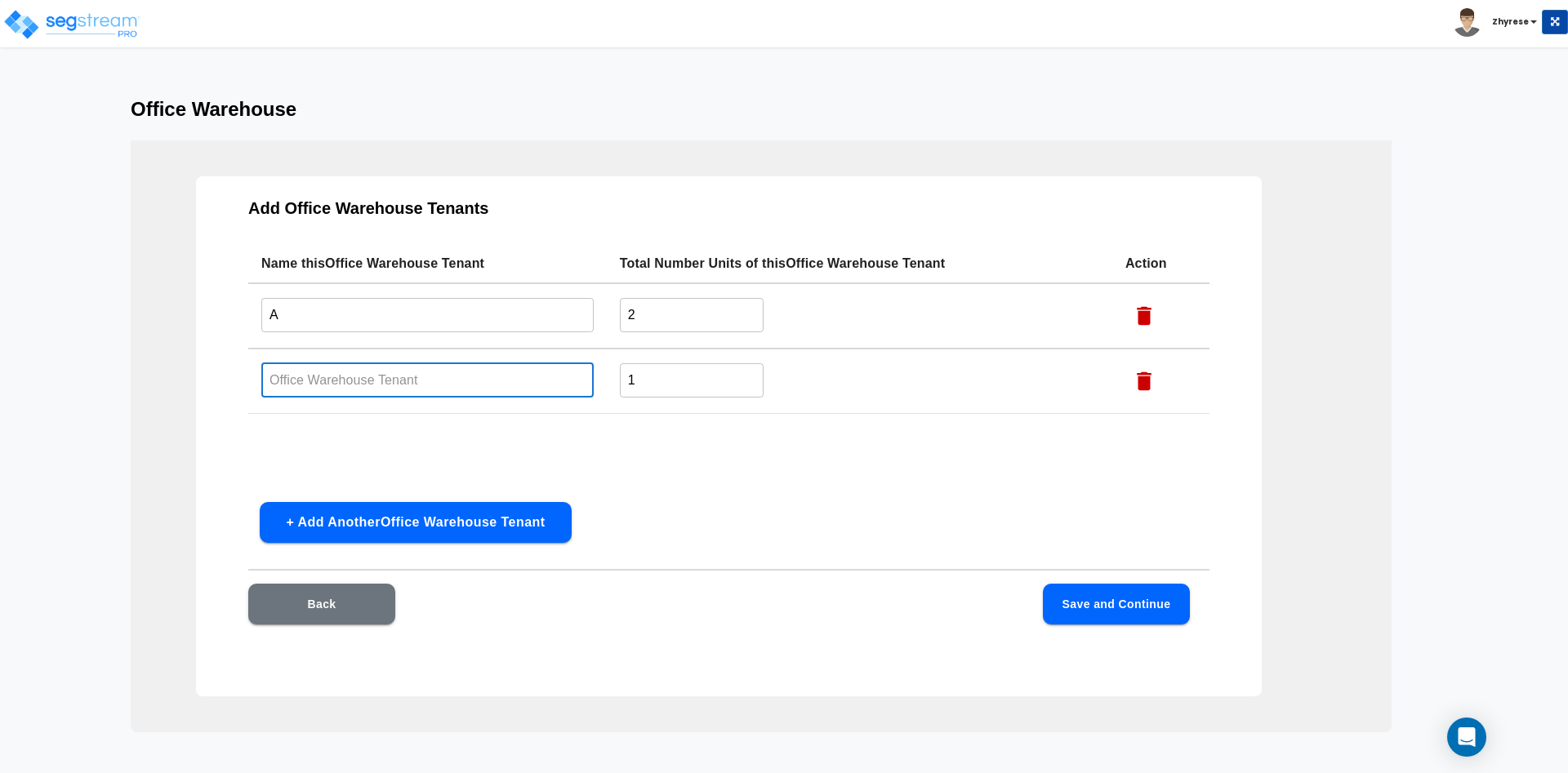
click at [550, 374] on input "text" at bounding box center [427, 380] width 332 height 35
type input "B"
click at [669, 384] on input "1" at bounding box center [692, 380] width 143 height 35
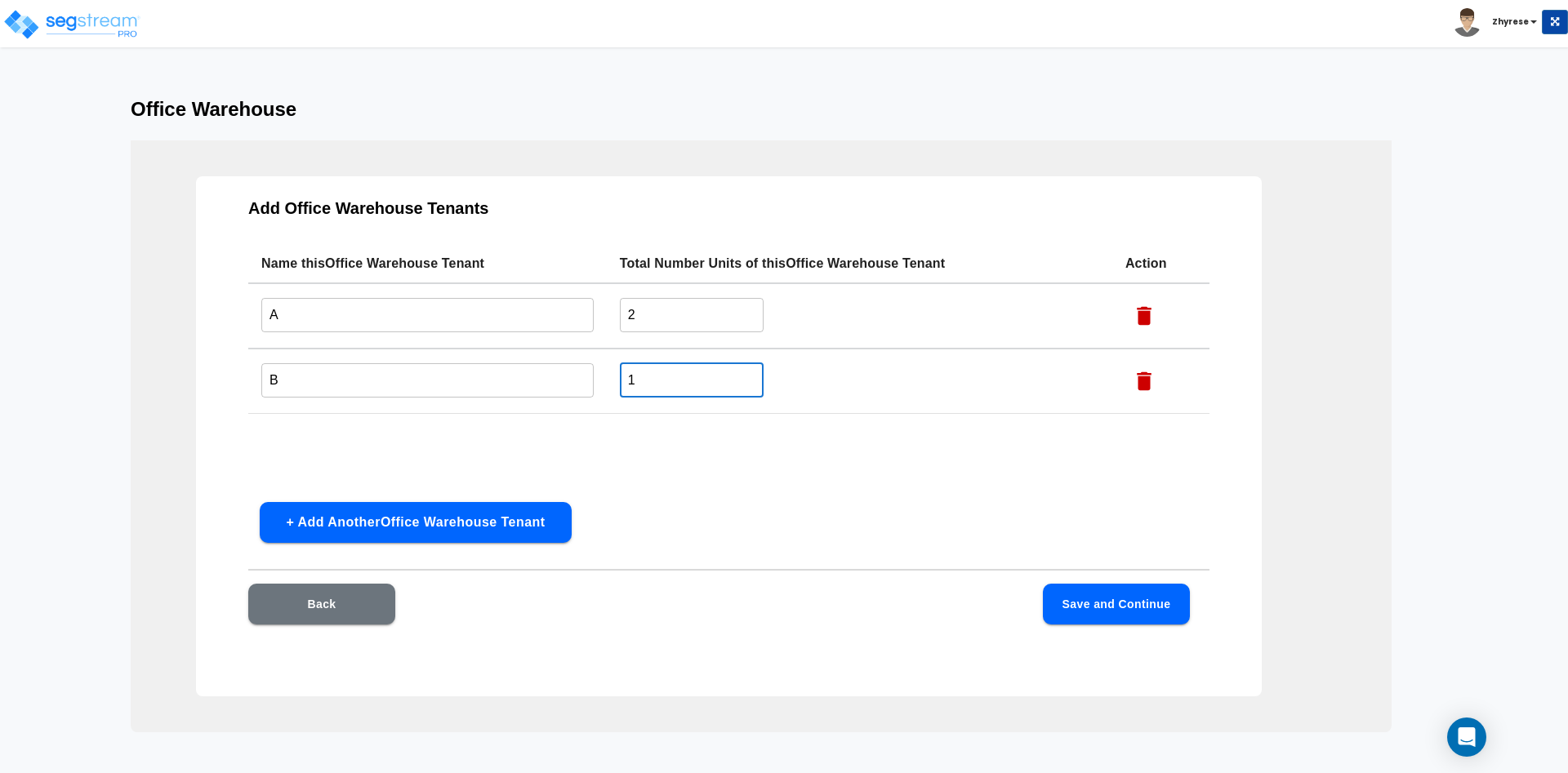
click at [669, 384] on input "1" at bounding box center [692, 380] width 143 height 35
type input "3"
click at [1104, 598] on button "Save and Continue" at bounding box center [1116, 604] width 147 height 41
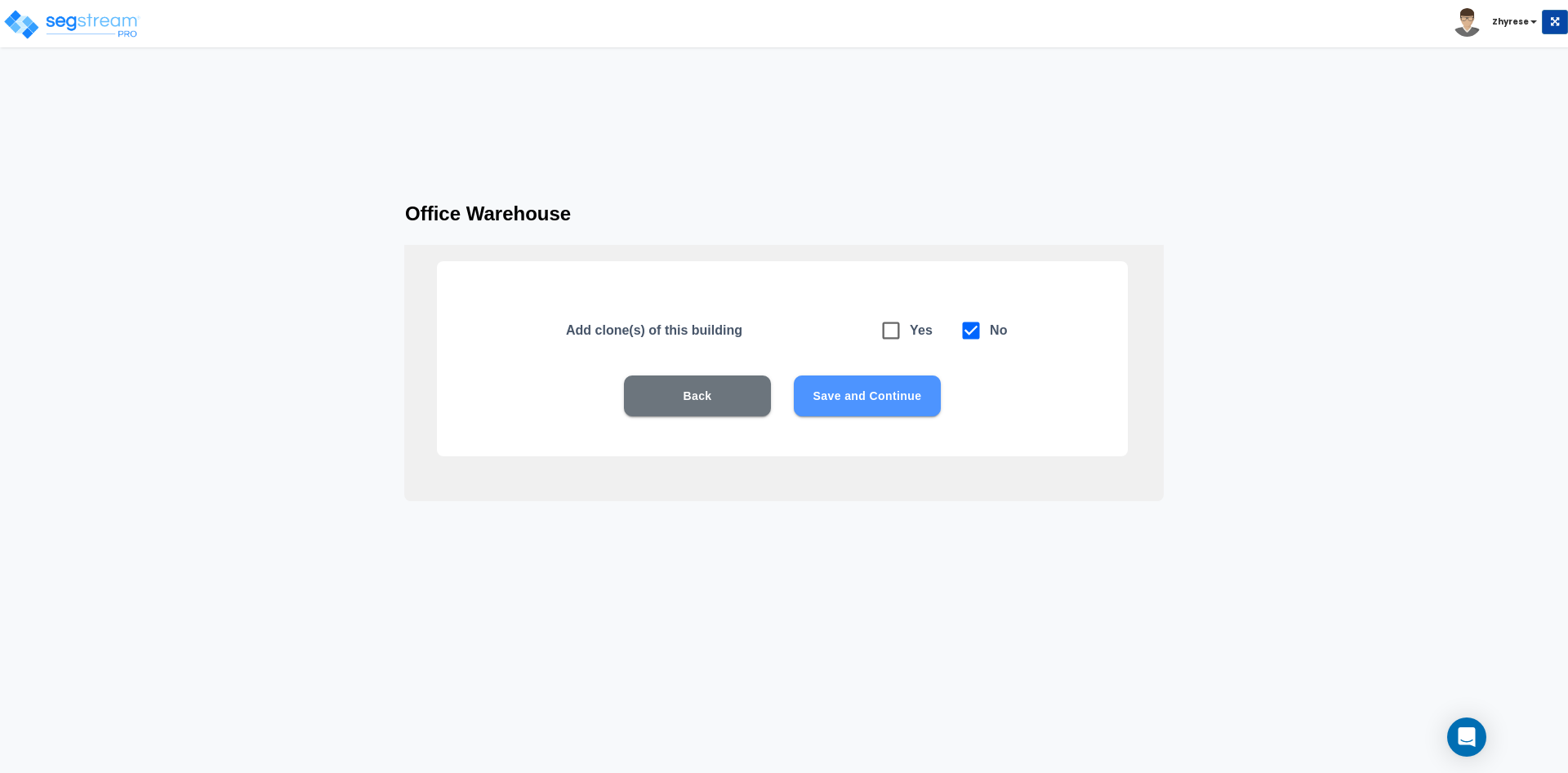
click at [890, 408] on button "Save and Continue" at bounding box center [867, 396] width 147 height 41
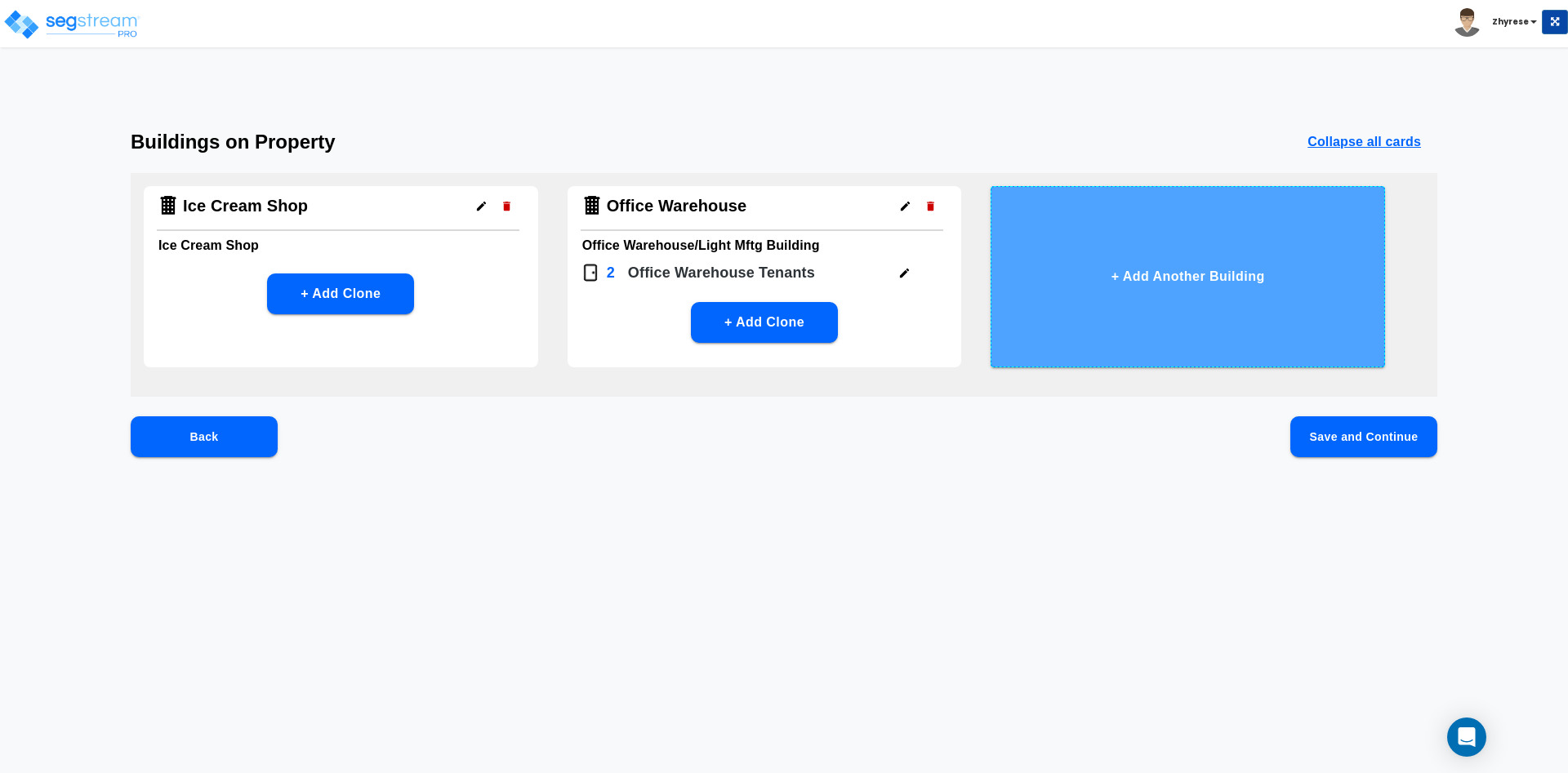
click at [1219, 276] on button "+ Add Another Building" at bounding box center [1188, 277] width 395 height 182
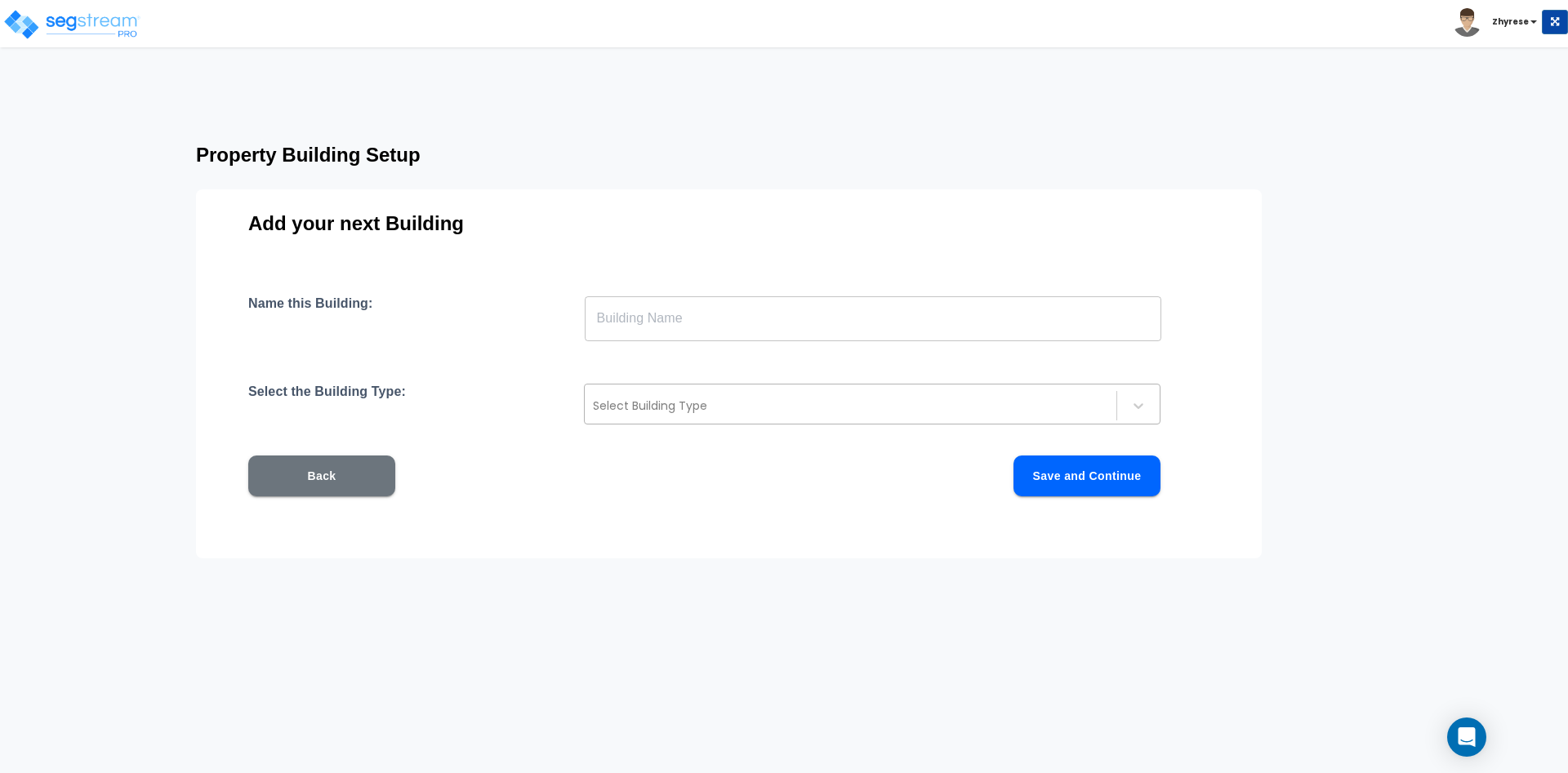
click at [987, 394] on div "Select Building Type" at bounding box center [850, 406] width 532 height 26
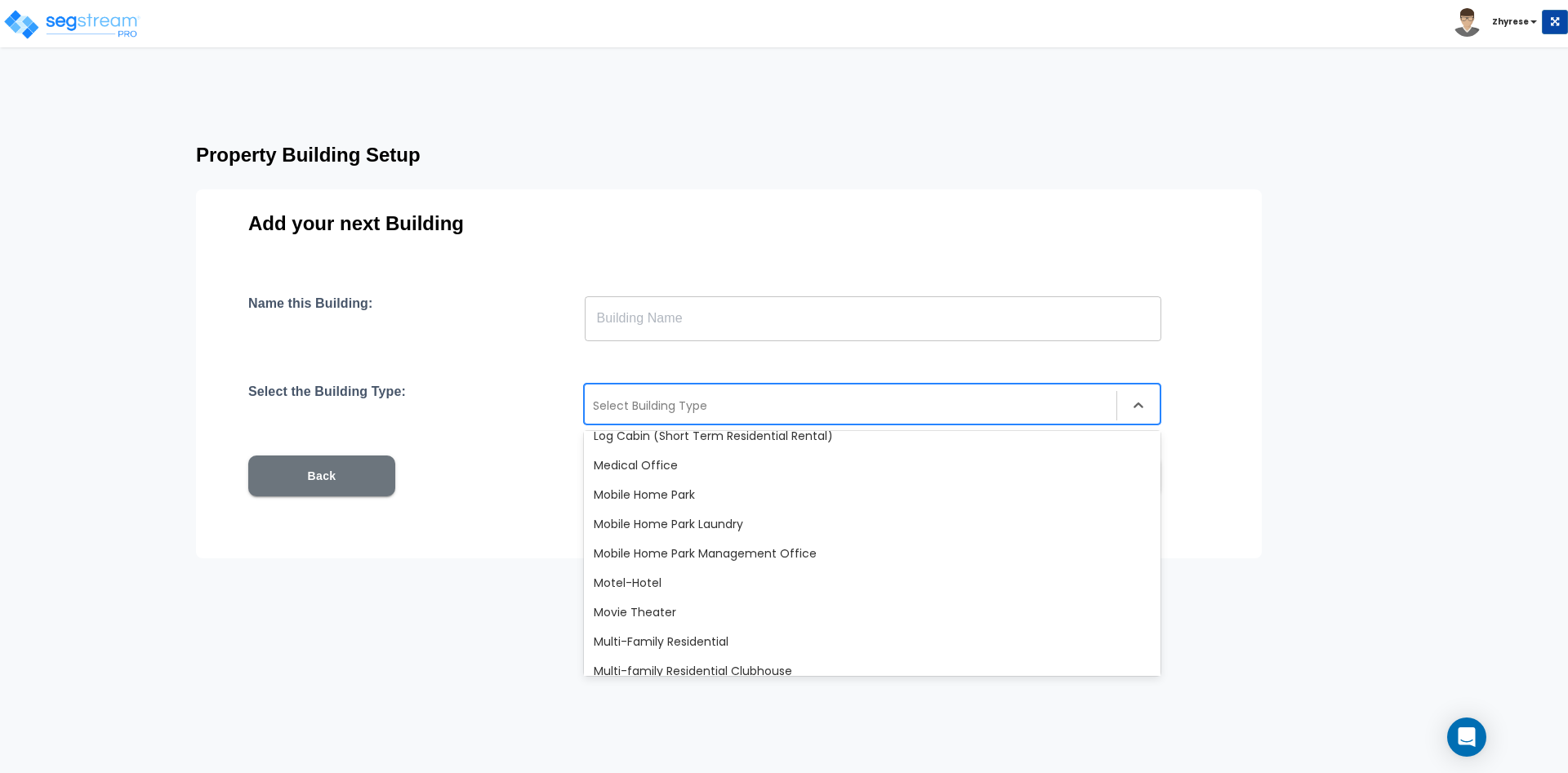
scroll to position [882, 0]
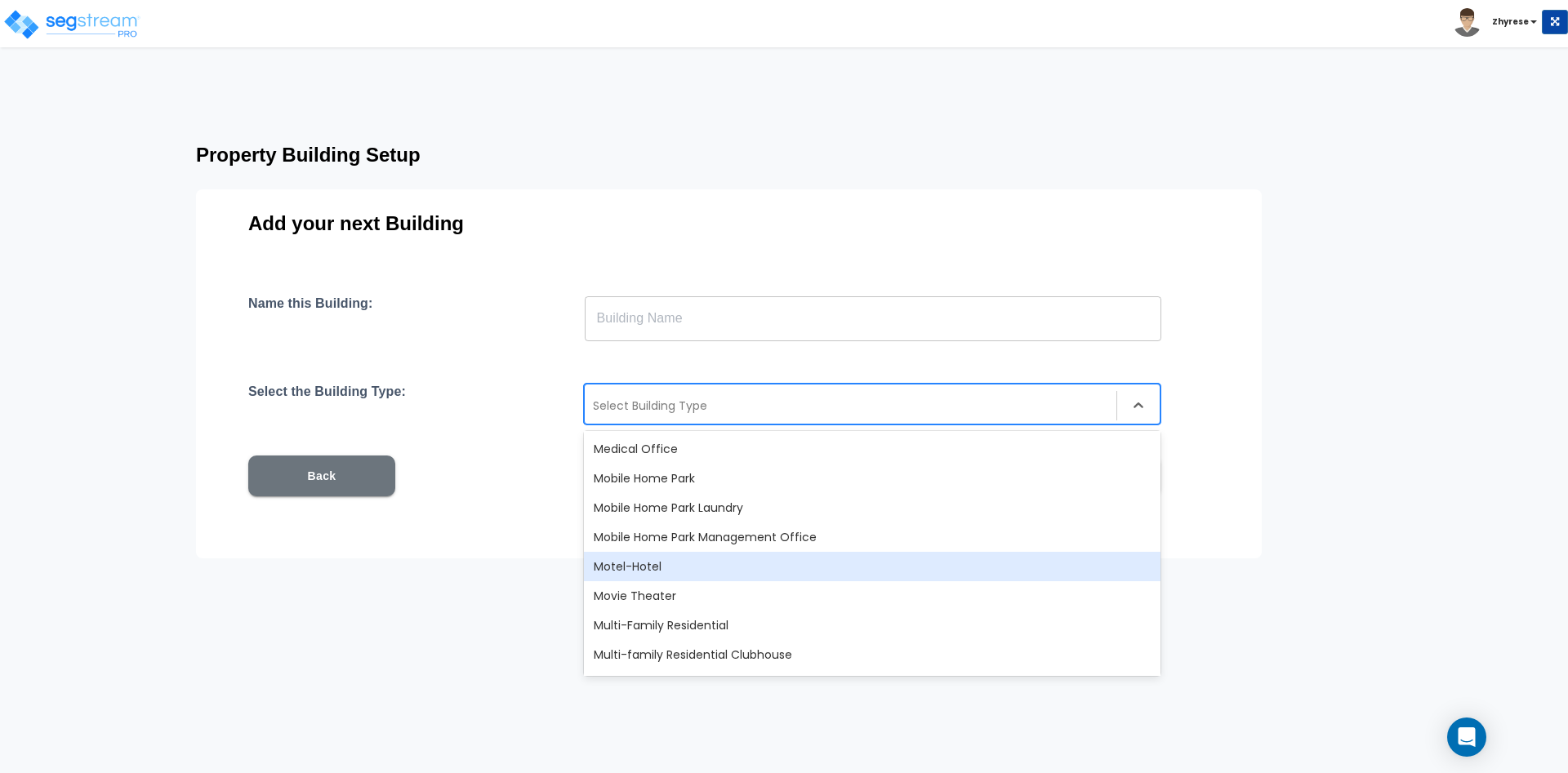
click at [939, 569] on div "Motel-Hotel" at bounding box center [872, 567] width 576 height 30
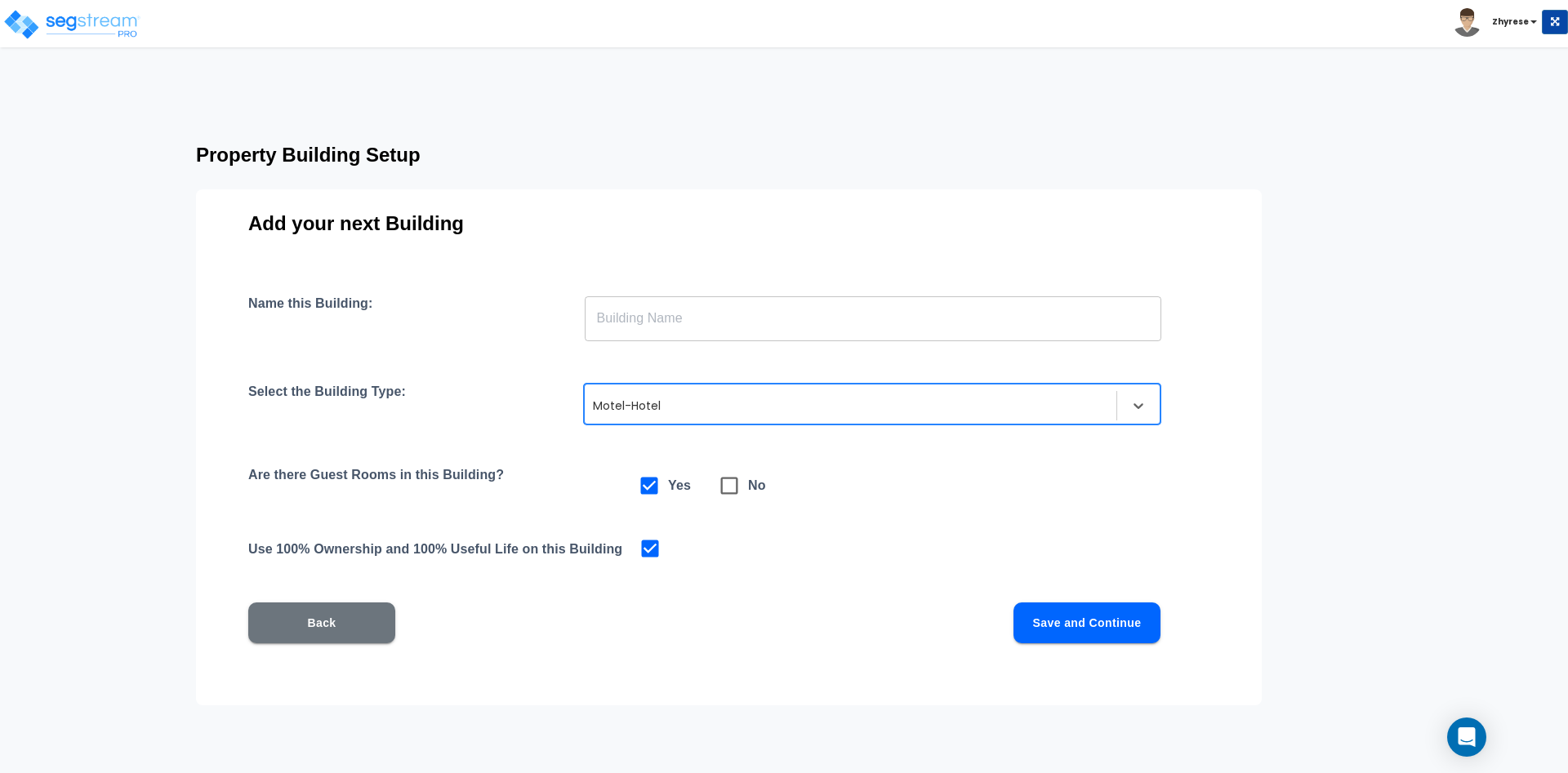
click at [986, 351] on div "Name this Building: ​ Select the Building Type: option Motel-Hotel, selected. M…" at bounding box center [729, 489] width 961 height 387
click at [987, 321] on input "text" at bounding box center [872, 318] width 576 height 46
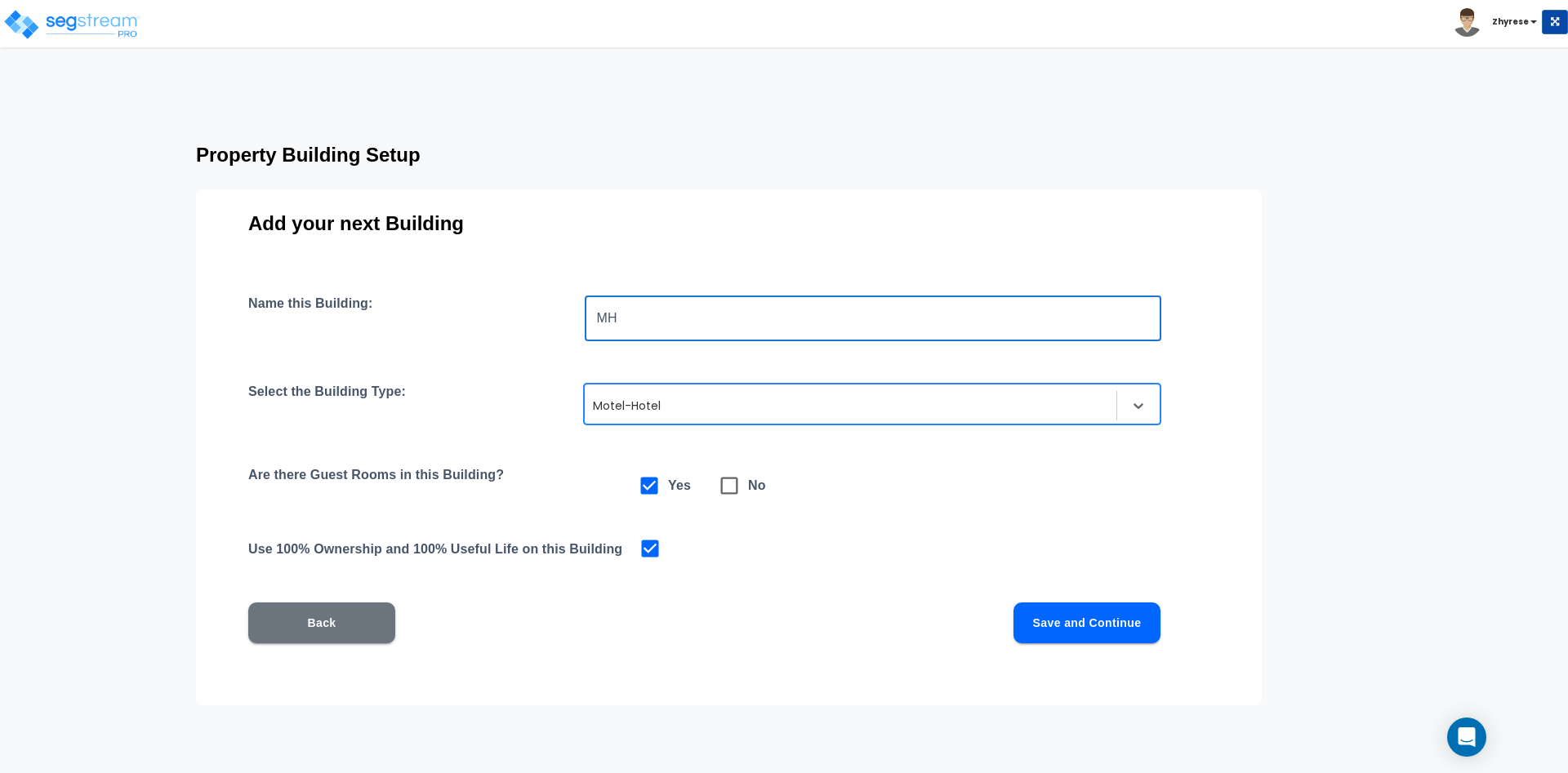
type input "MH"
click at [648, 544] on input "checkbox" at bounding box center [647, 547] width 17 height 14
checkbox input "false"
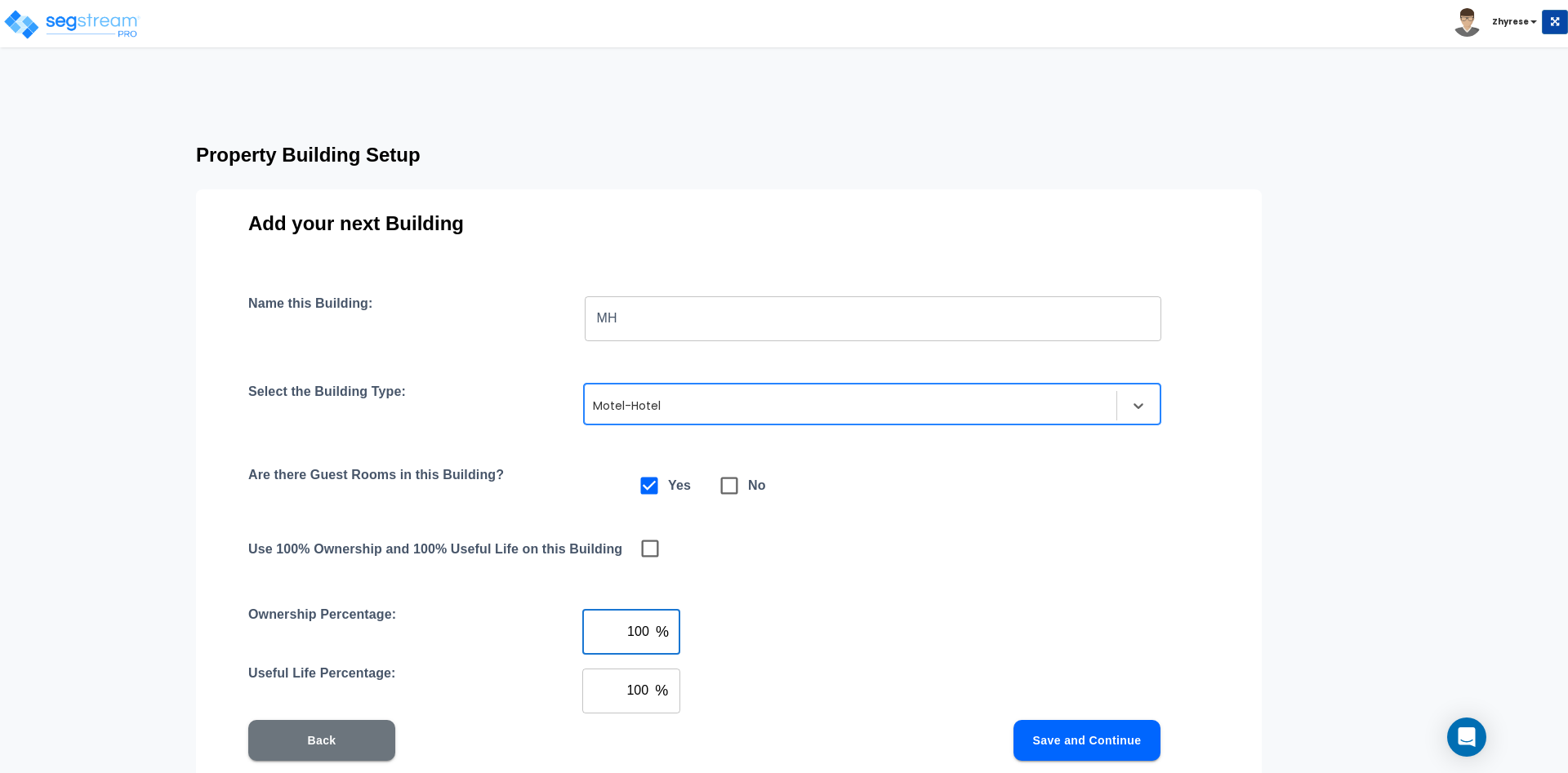
click at [627, 623] on input "100" at bounding box center [615, 631] width 67 height 46
click at [627, 622] on input "100" at bounding box center [615, 631] width 67 height 46
type input "90"
click at [631, 682] on input "100" at bounding box center [615, 690] width 67 height 46
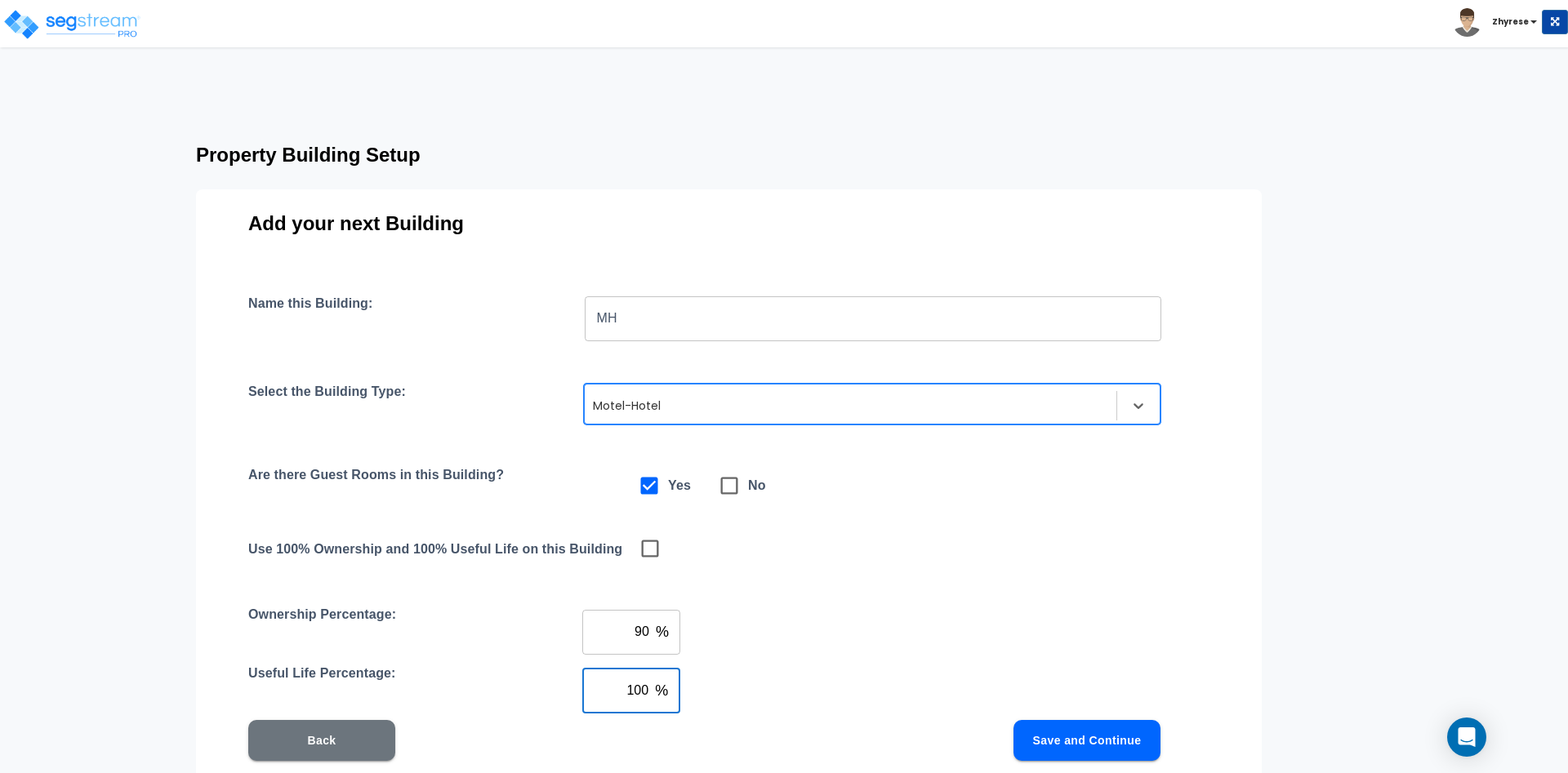
click at [631, 682] on input "100" at bounding box center [615, 690] width 67 height 46
type input "80"
click at [1072, 734] on button "Save and Continue" at bounding box center [1087, 740] width 147 height 41
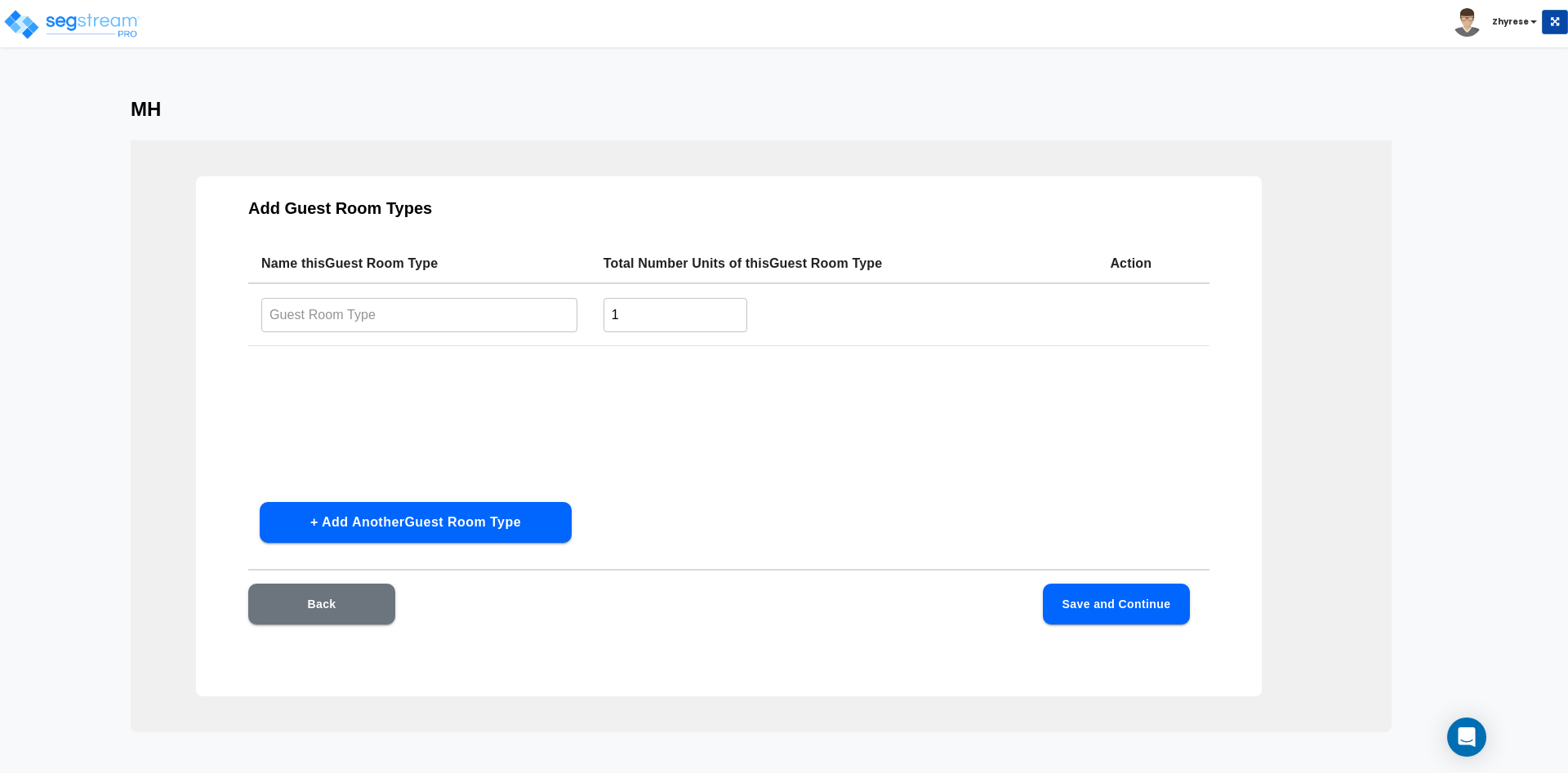
click at [424, 309] on input "text" at bounding box center [419, 315] width 316 height 35
type input "1"
click at [664, 318] on input "1" at bounding box center [675, 315] width 144 height 35
type input "3"
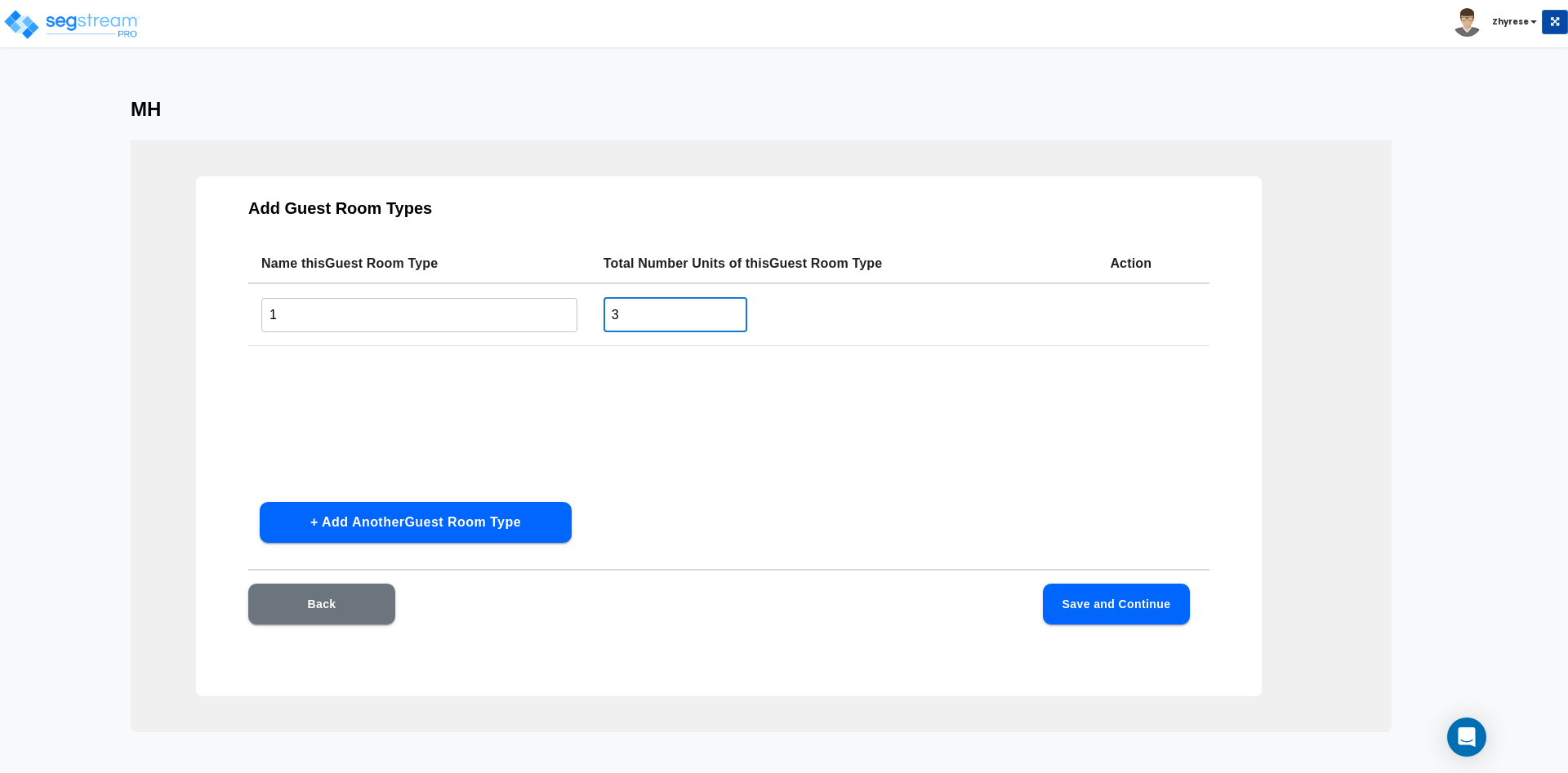
click at [507, 514] on button "+ Add Another Guest Room Type" at bounding box center [415, 522] width 312 height 41
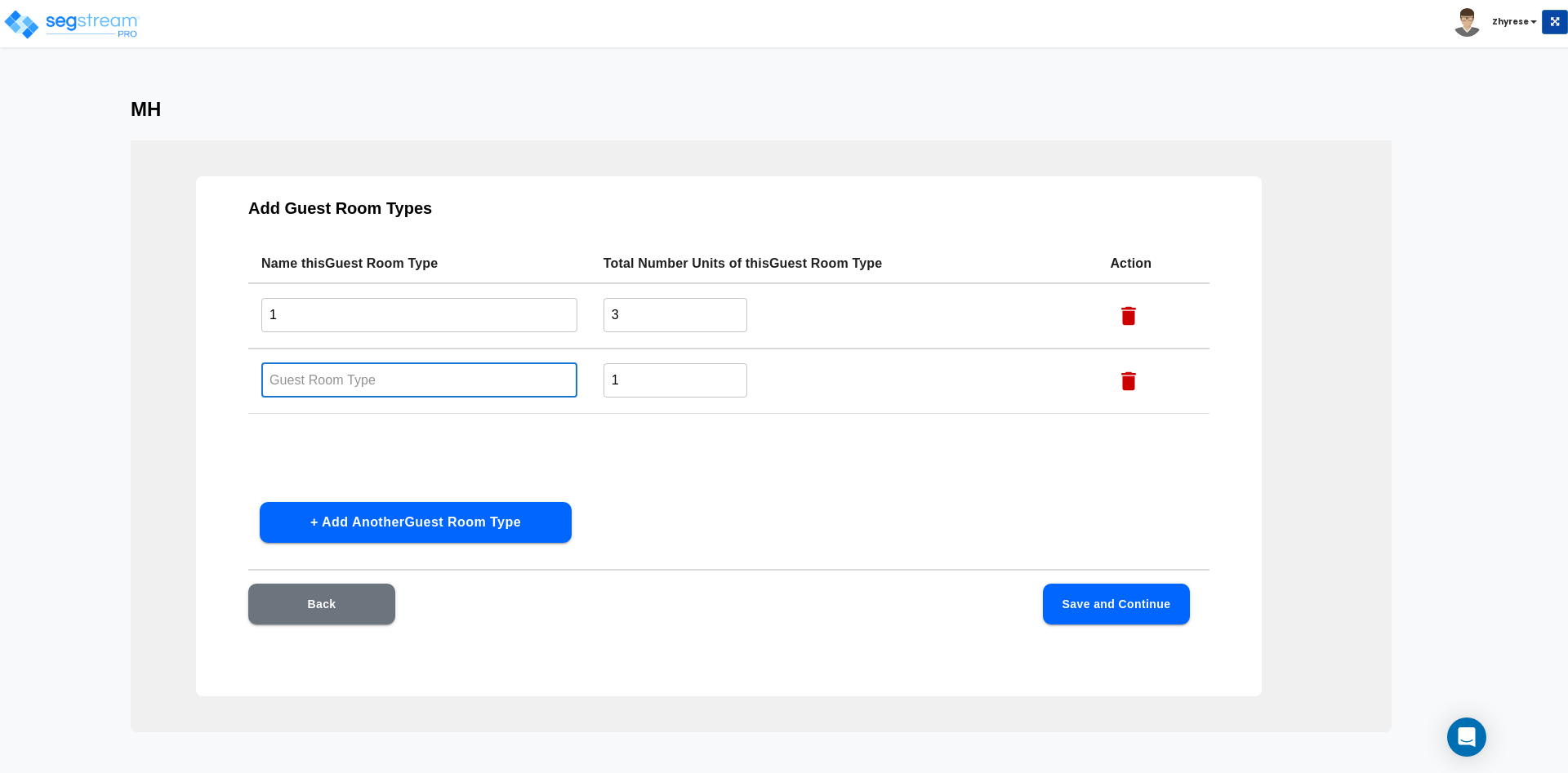
click at [412, 374] on input "text" at bounding box center [419, 380] width 316 height 35
click at [534, 363] on input "s" at bounding box center [419, 380] width 316 height 35
type input "2"
click at [698, 381] on input "1" at bounding box center [675, 380] width 144 height 35
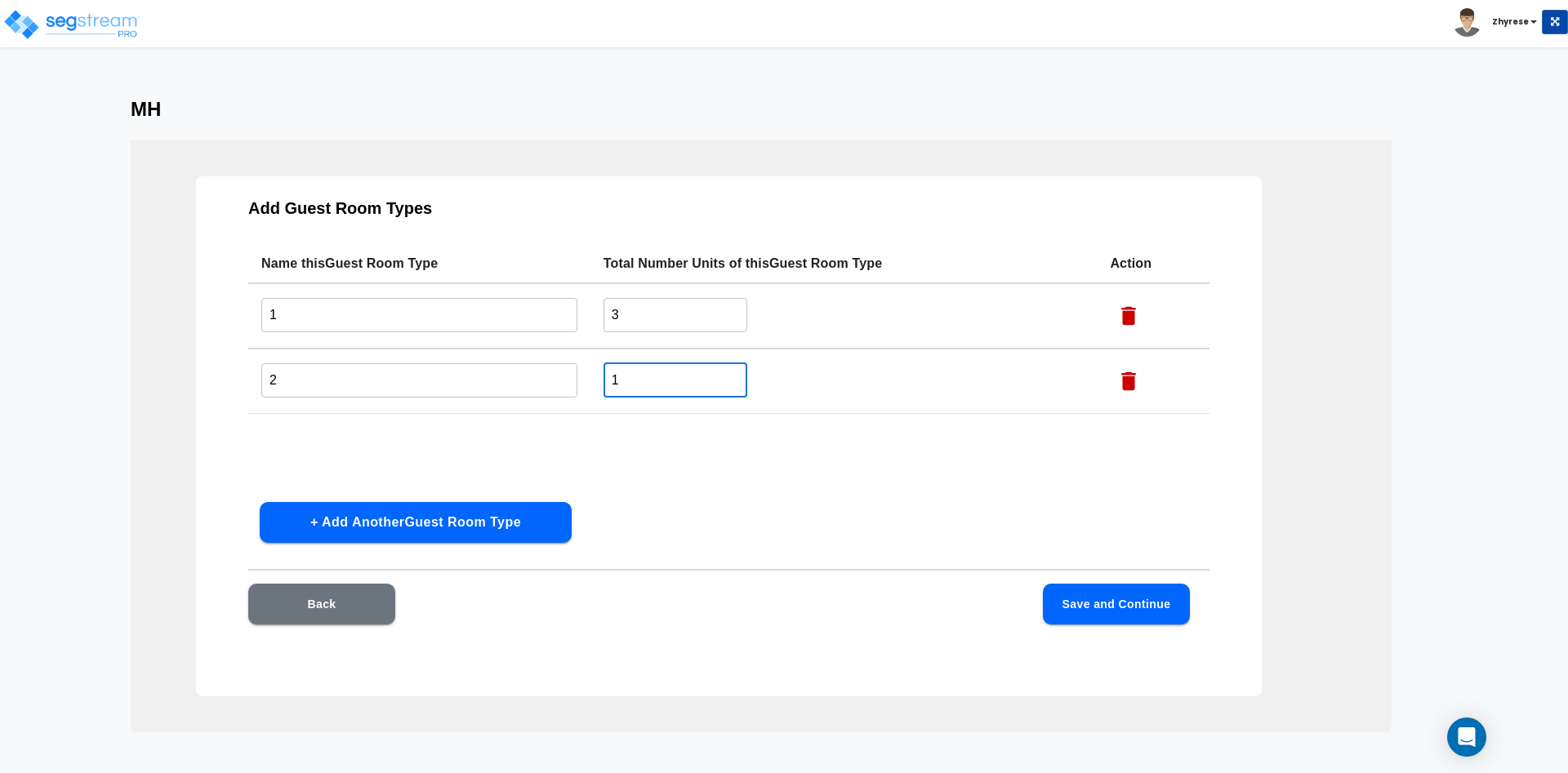
click at [698, 381] on input "1" at bounding box center [675, 380] width 144 height 35
type input "2"
click at [1137, 600] on button "Save and Continue" at bounding box center [1116, 604] width 147 height 41
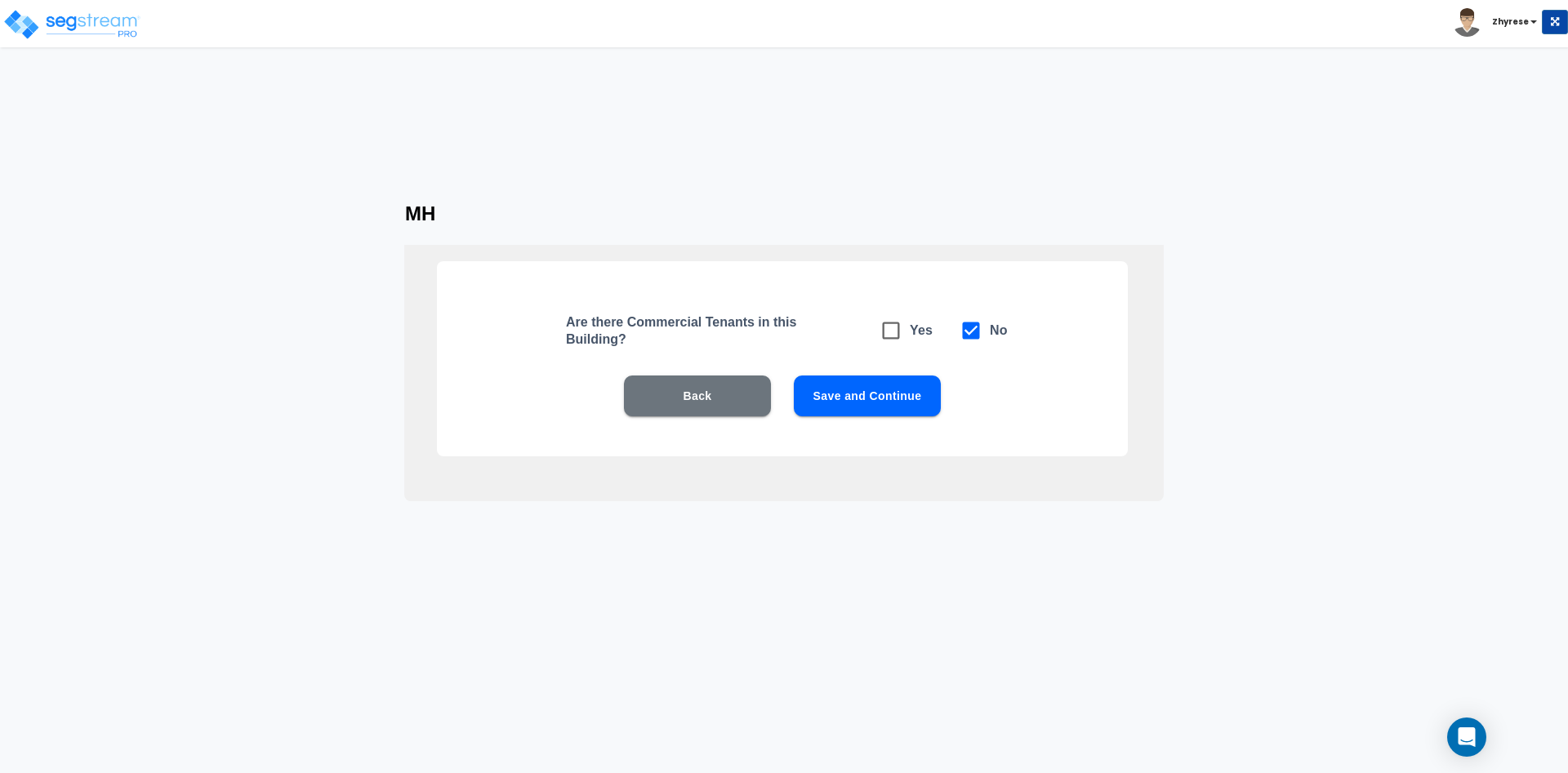
click at [862, 335] on div "Are there Commercial Tenants in this Building? Yes No" at bounding box center [859, 331] width 587 height 37
click at [881, 331] on icon at bounding box center [890, 331] width 23 height 23
checkbox input "true"
checkbox input "false"
click at [882, 390] on button "Save and Continue" at bounding box center [867, 396] width 147 height 41
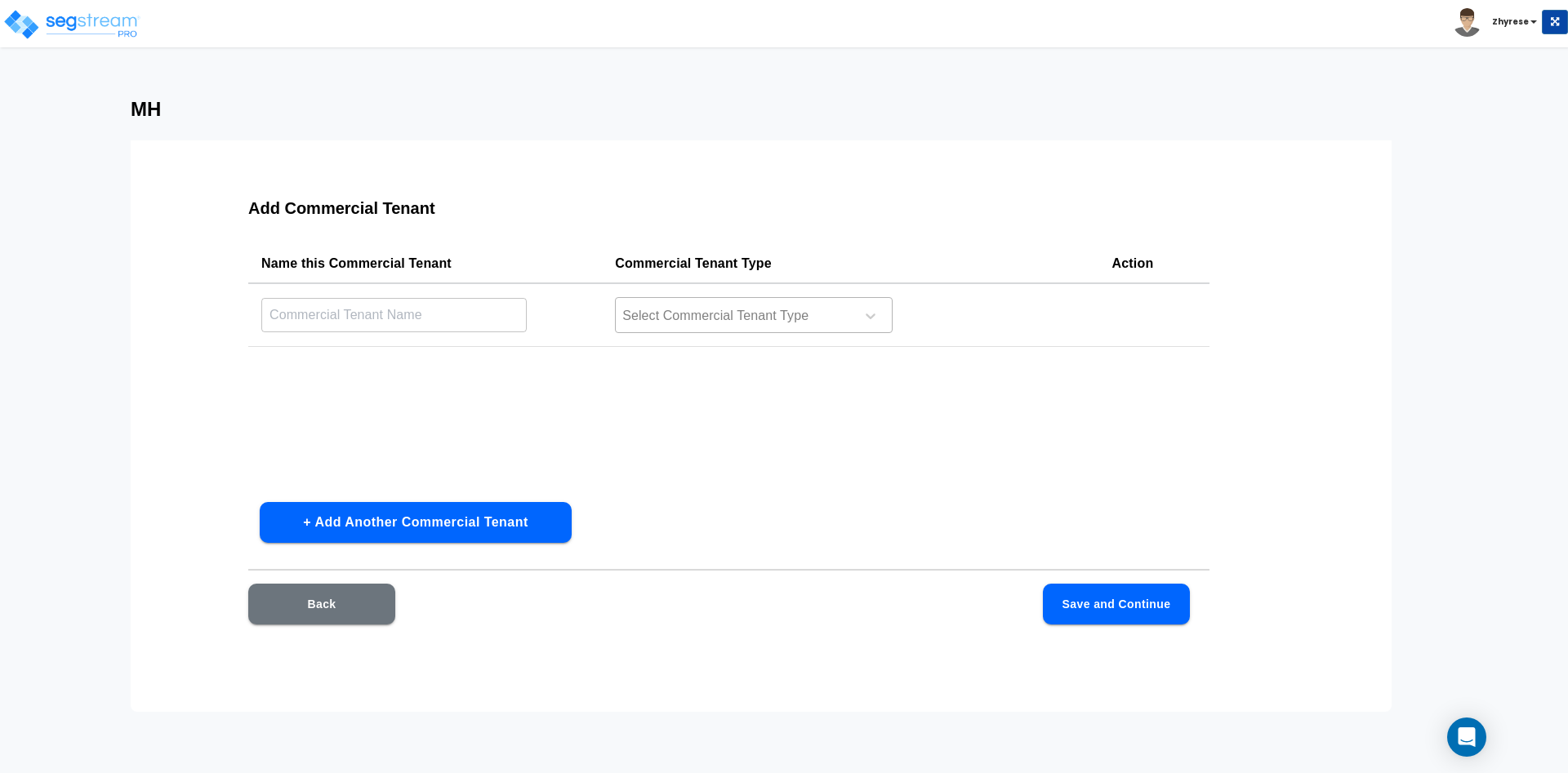
click at [693, 320] on div at bounding box center [732, 317] width 223 height 22
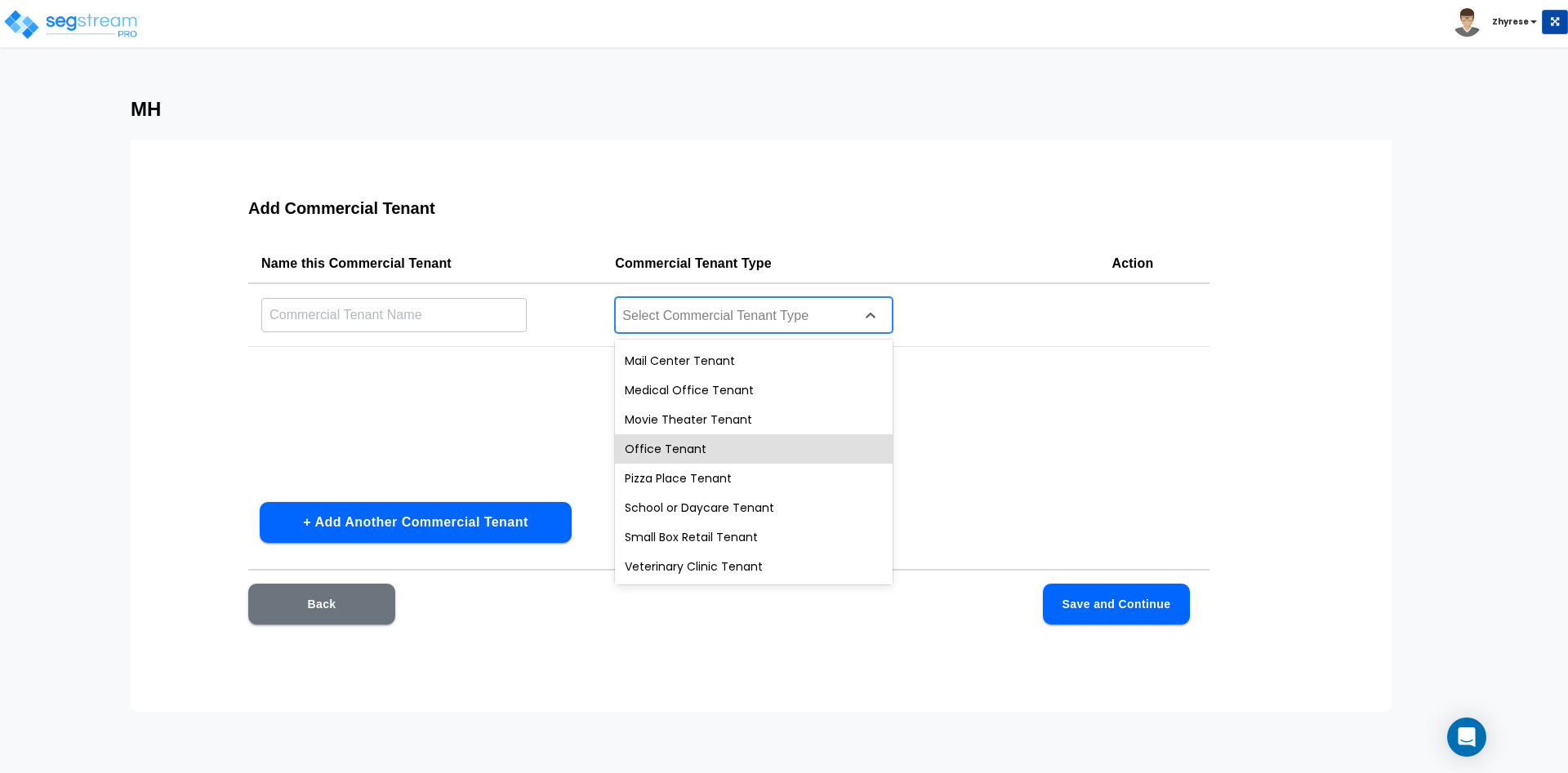
scroll to position [546, 0]
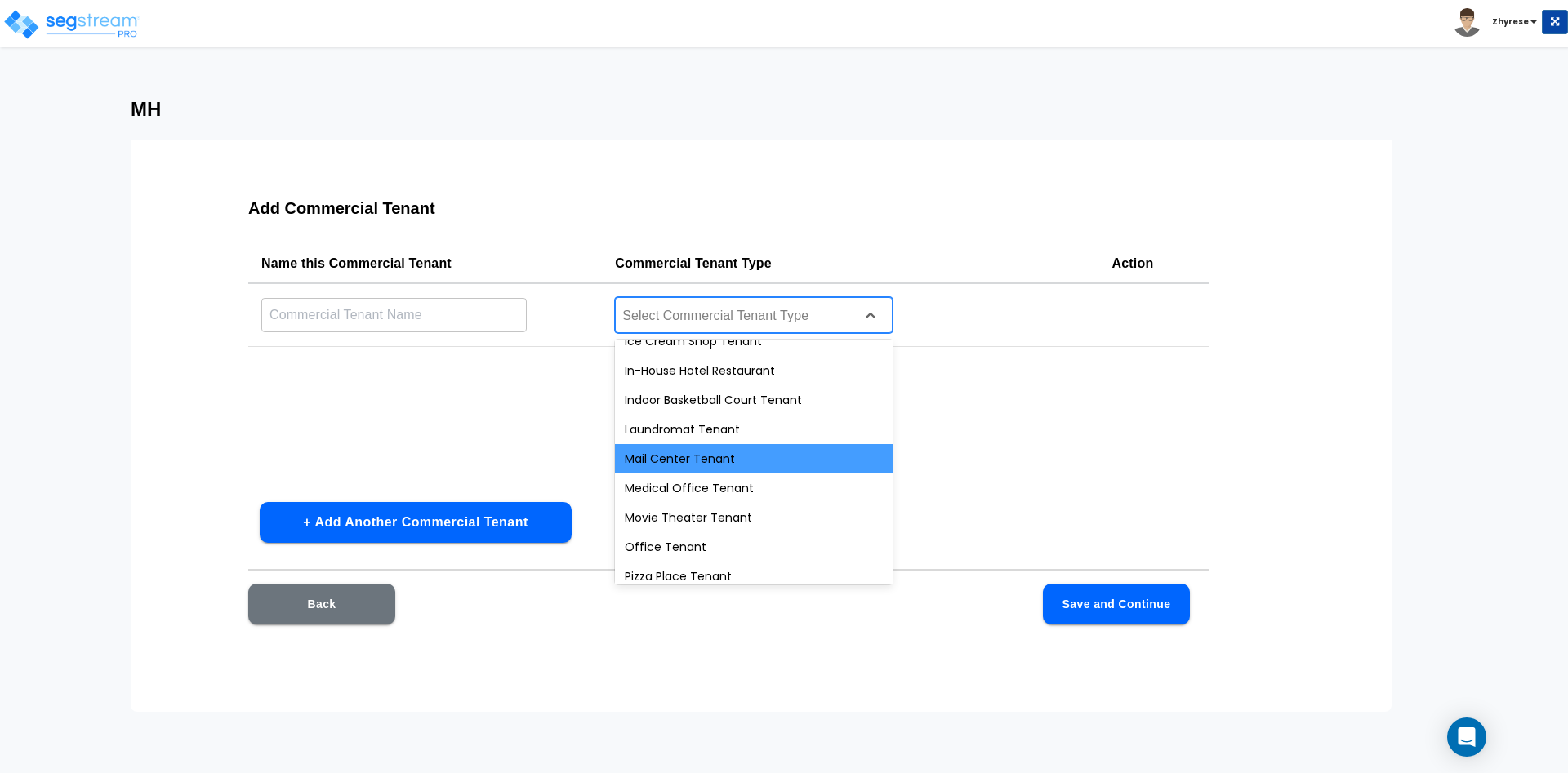
click at [685, 445] on div "Mail Center Tenant" at bounding box center [753, 459] width 277 height 30
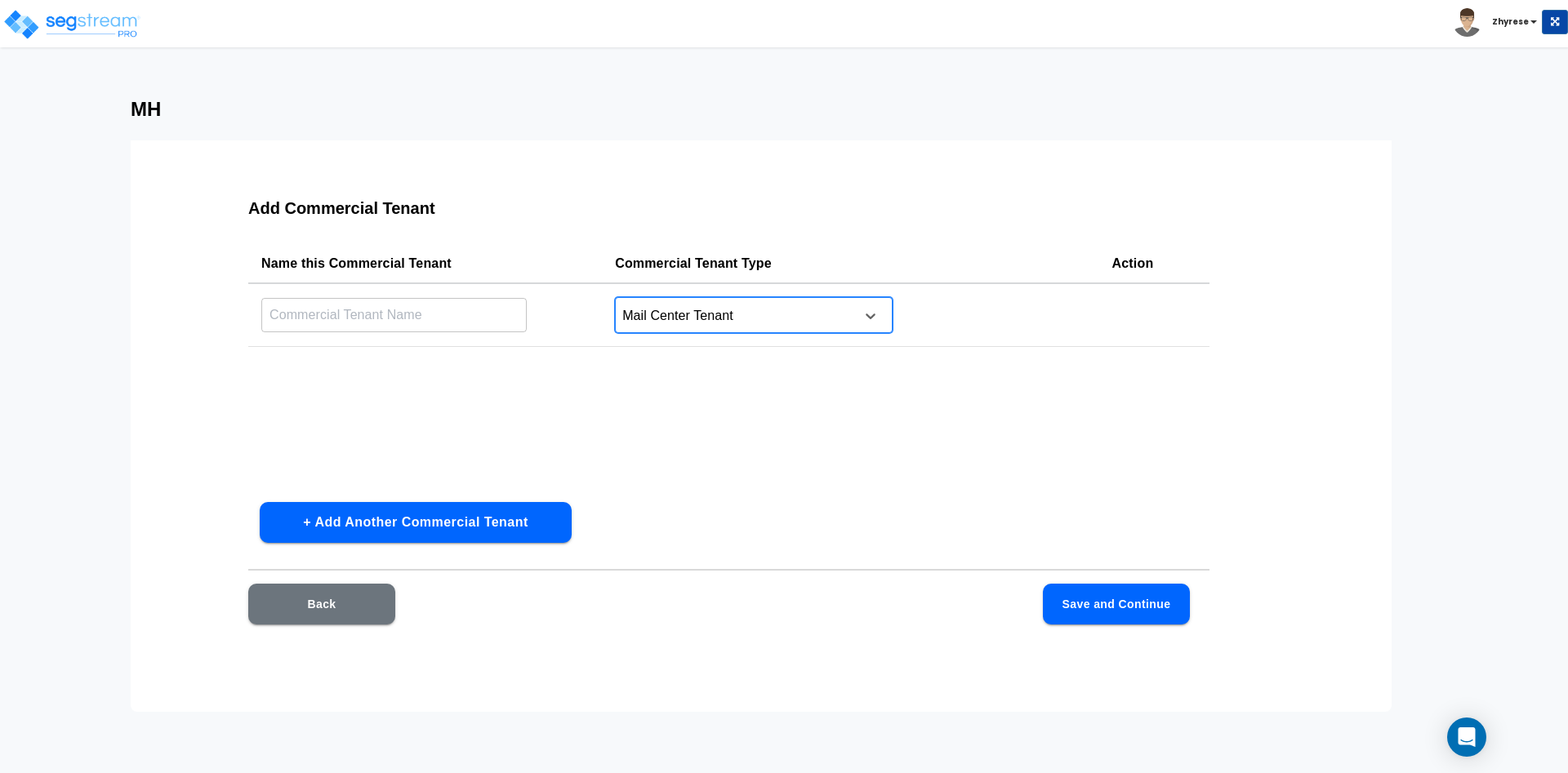
click at [338, 301] on input "text" at bounding box center [394, 315] width 265 height 35
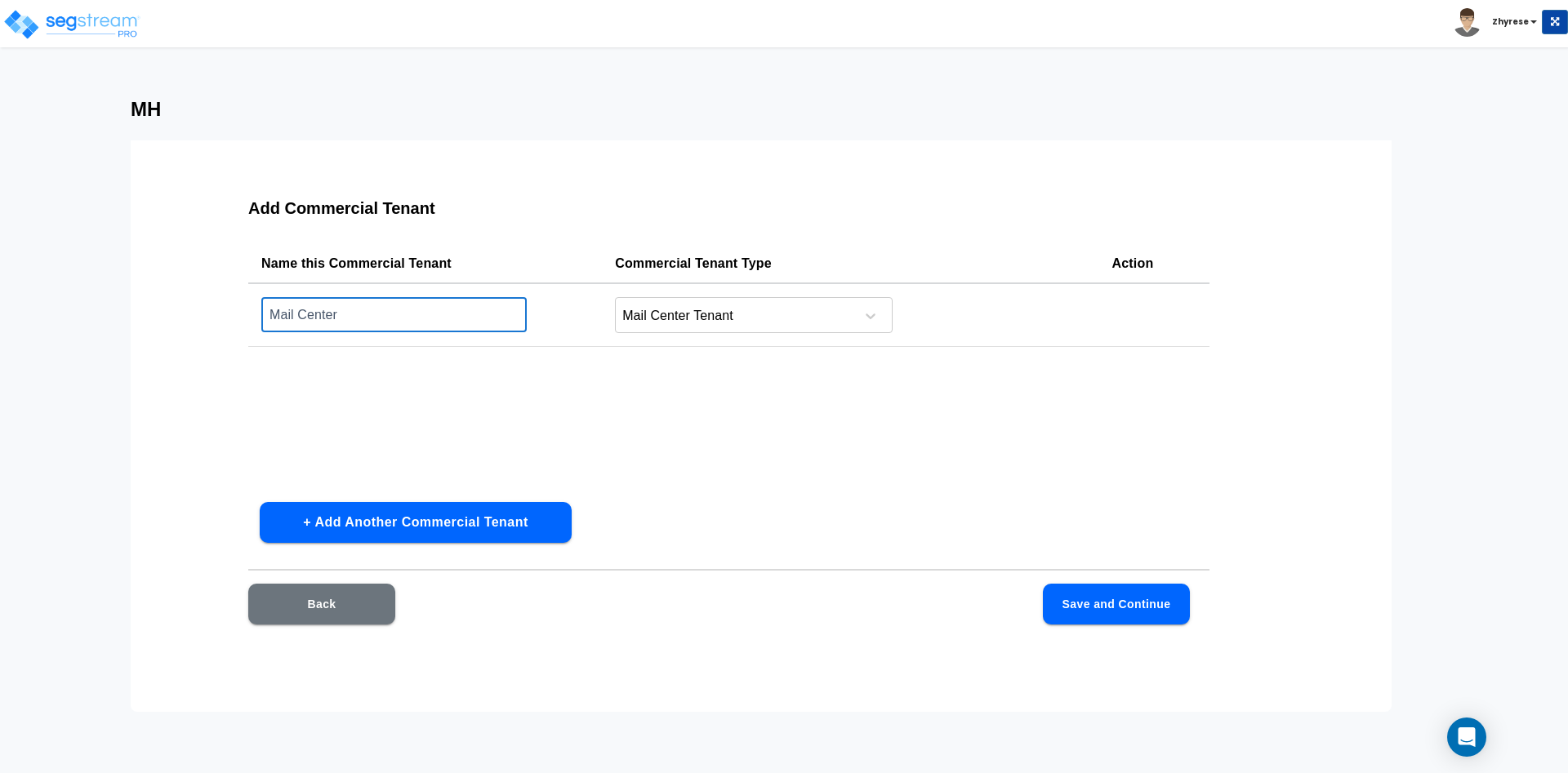
type input "Mail Center"
click at [1180, 599] on button "Save and Continue" at bounding box center [1116, 604] width 147 height 41
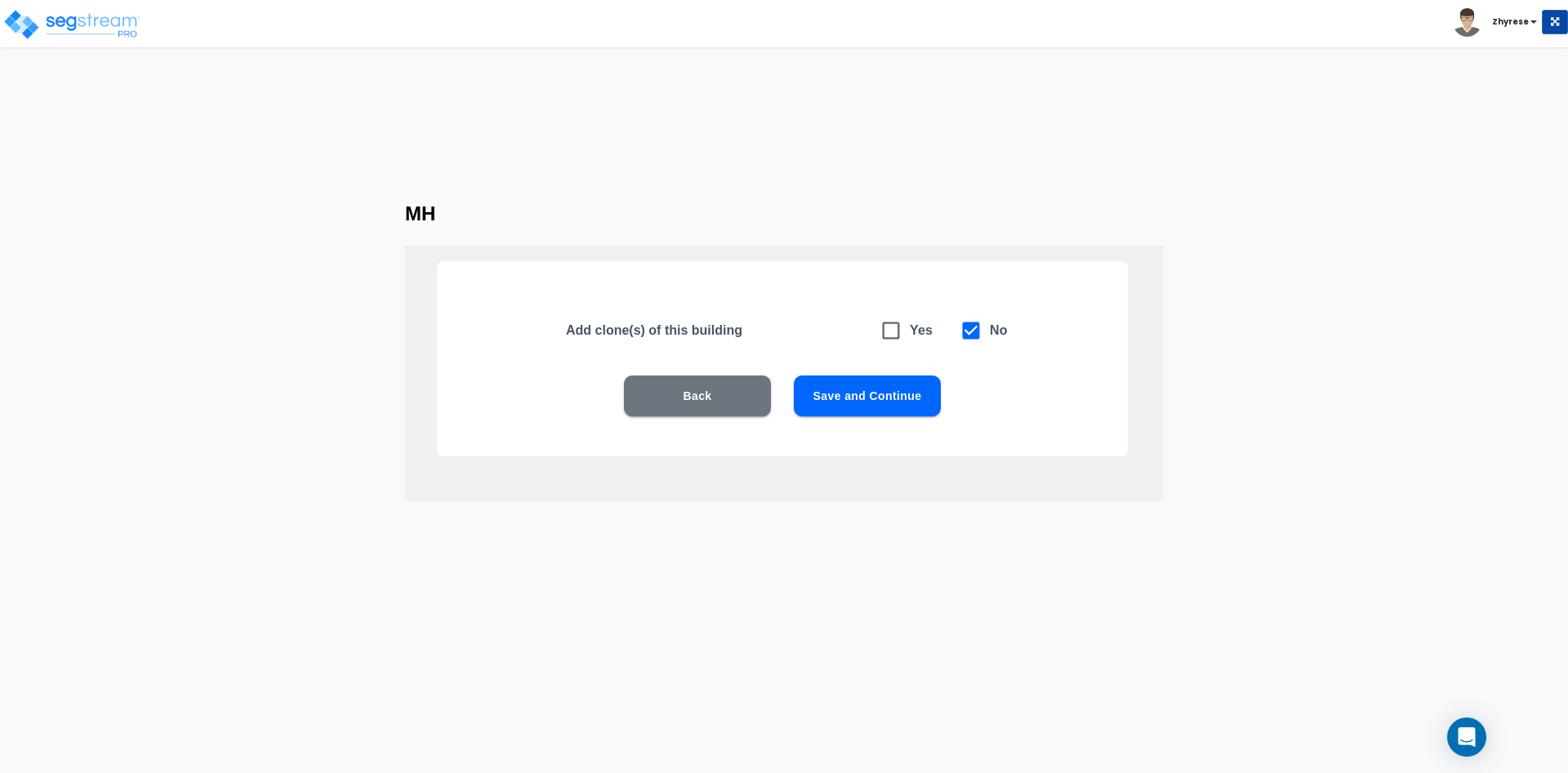
click at [873, 412] on button "Save and Continue" at bounding box center [867, 396] width 147 height 41
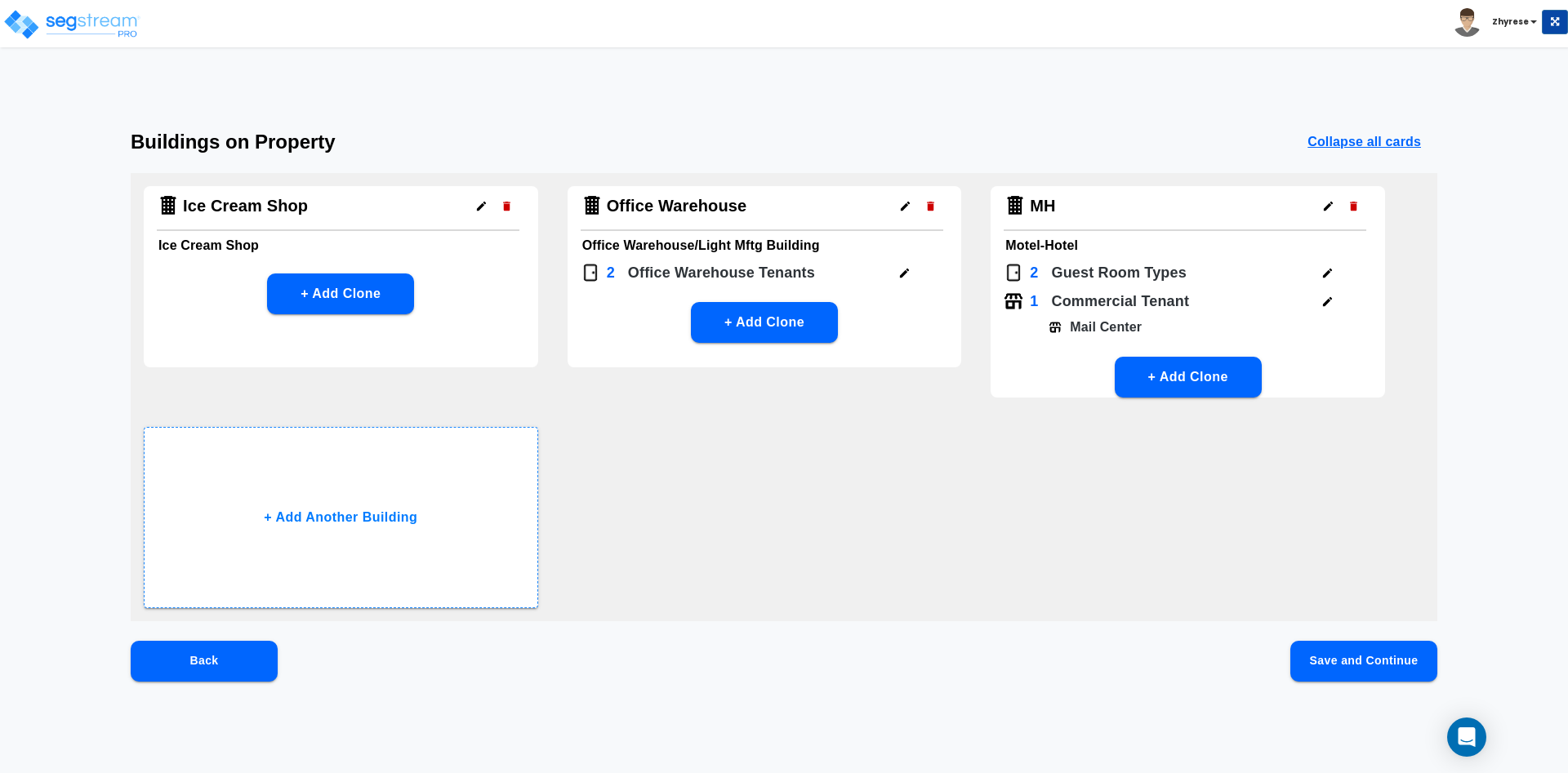
click at [1359, 660] on button "Save and Continue" at bounding box center [1363, 661] width 147 height 41
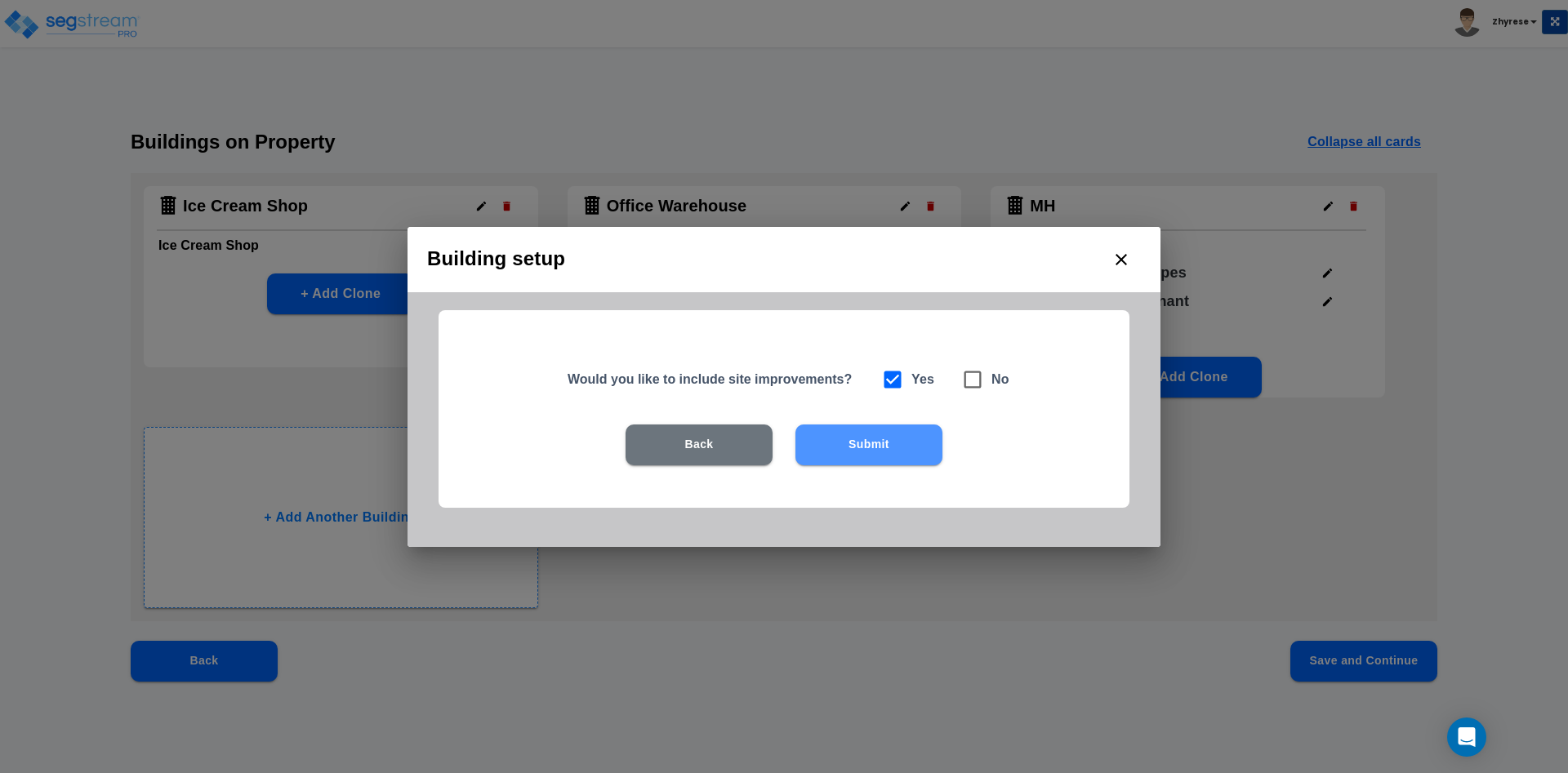
click at [861, 441] on button "Submit" at bounding box center [869, 445] width 147 height 41
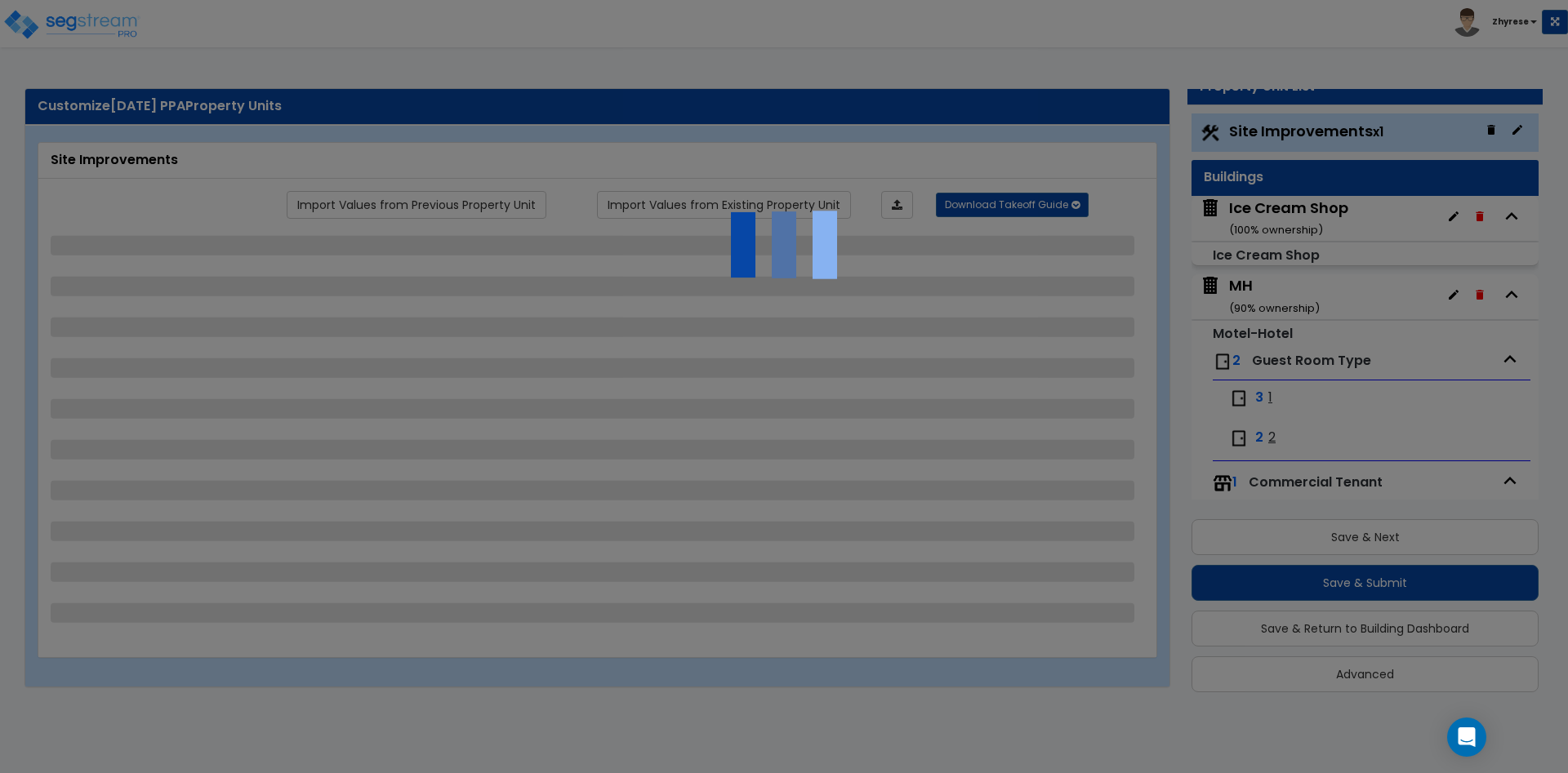
scroll to position [0, 0]
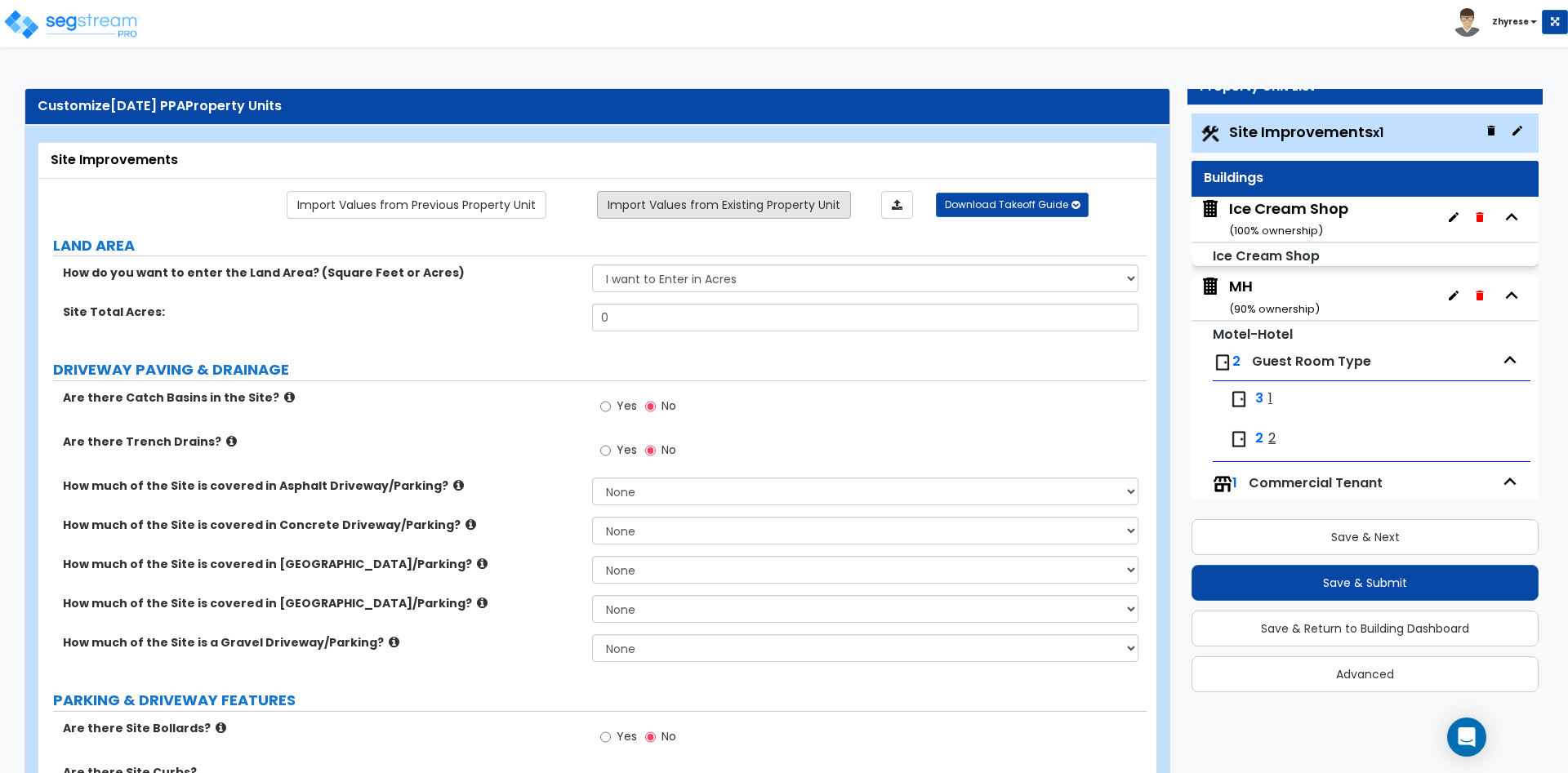
click at [780, 196] on link "Import Values from Existing Property Unit" at bounding box center [723, 205] width 254 height 28
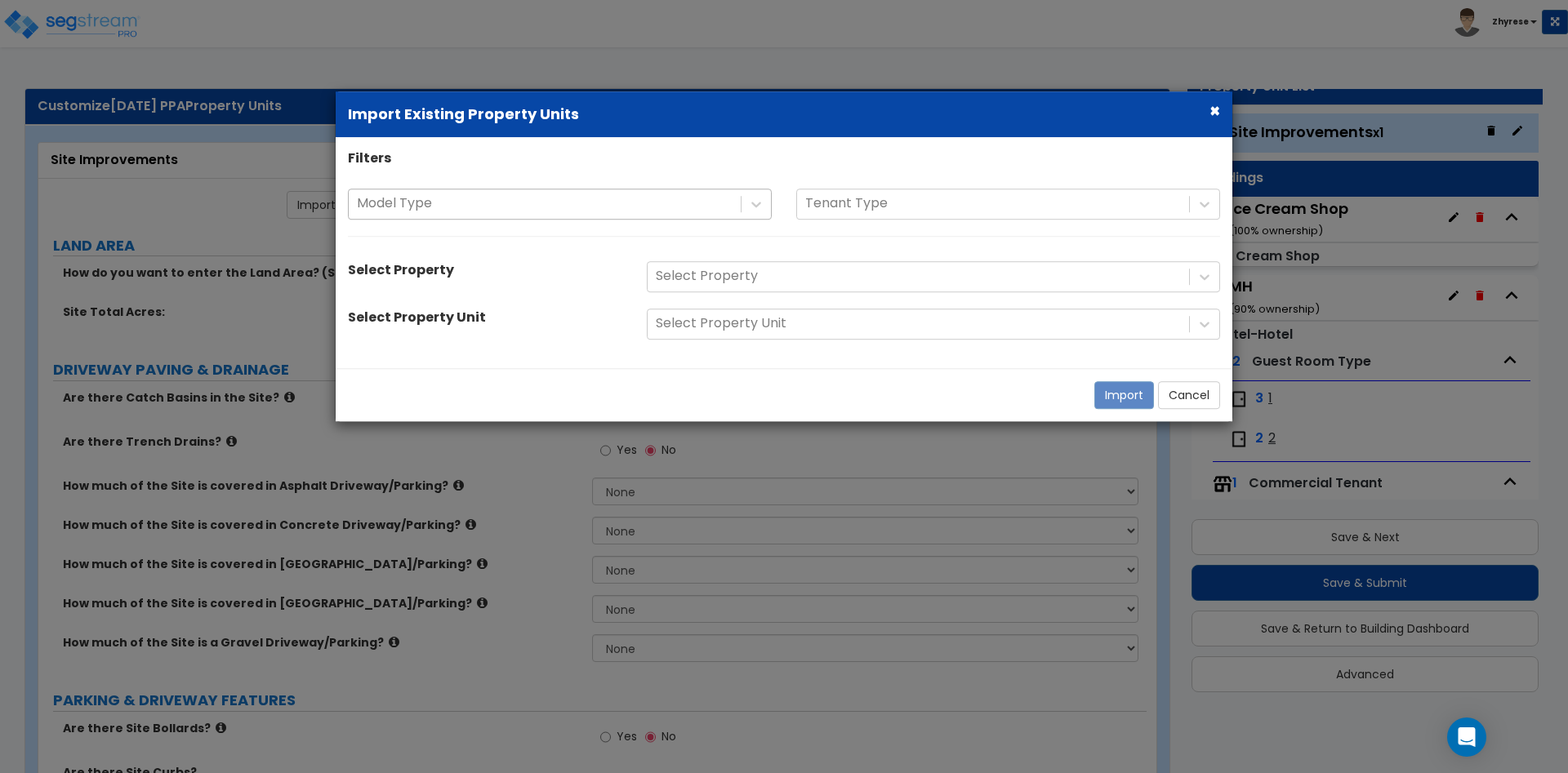
click at [606, 189] on div "Model Type" at bounding box center [544, 203] width 392 height 29
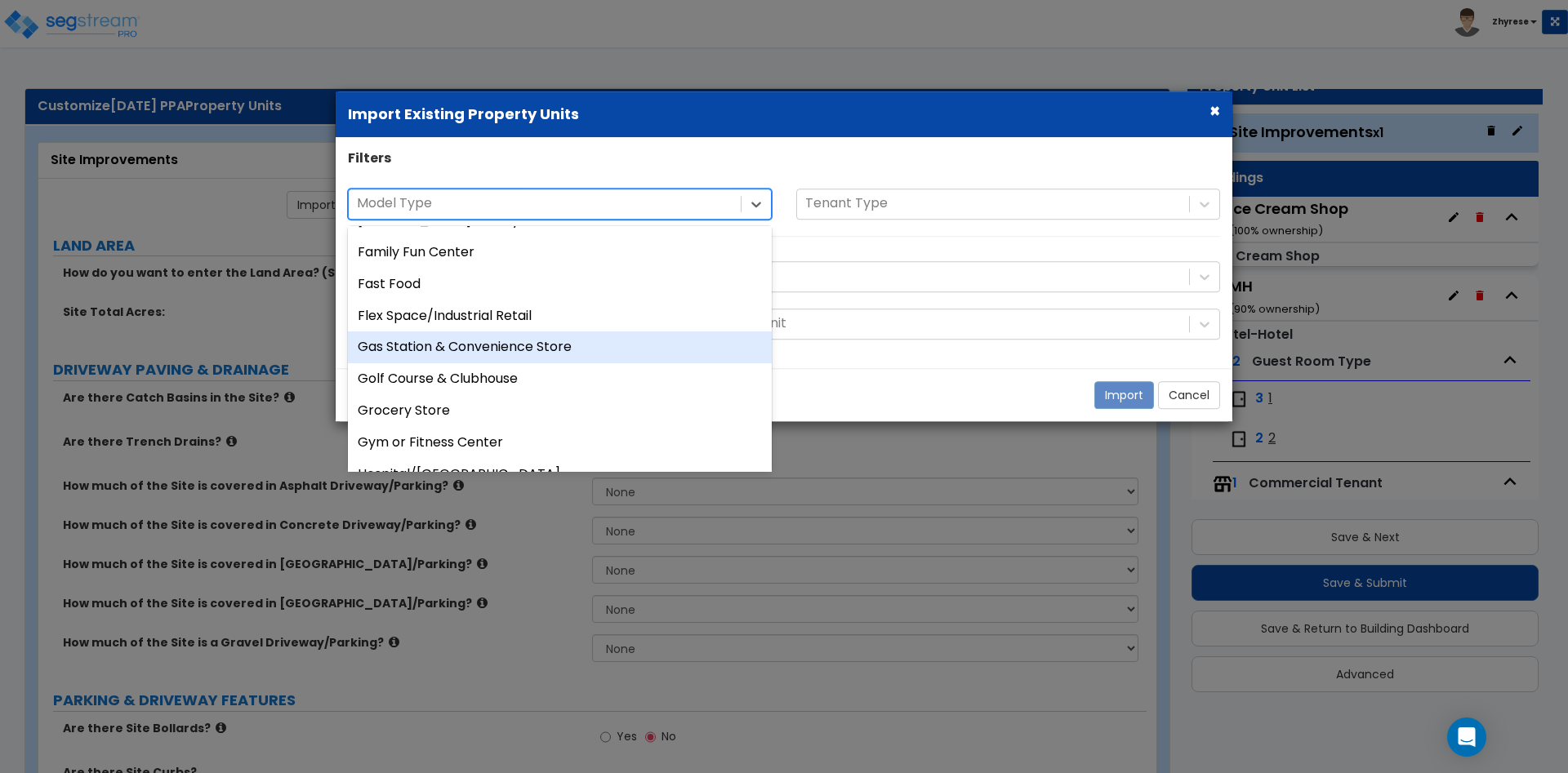
scroll to position [789, 0]
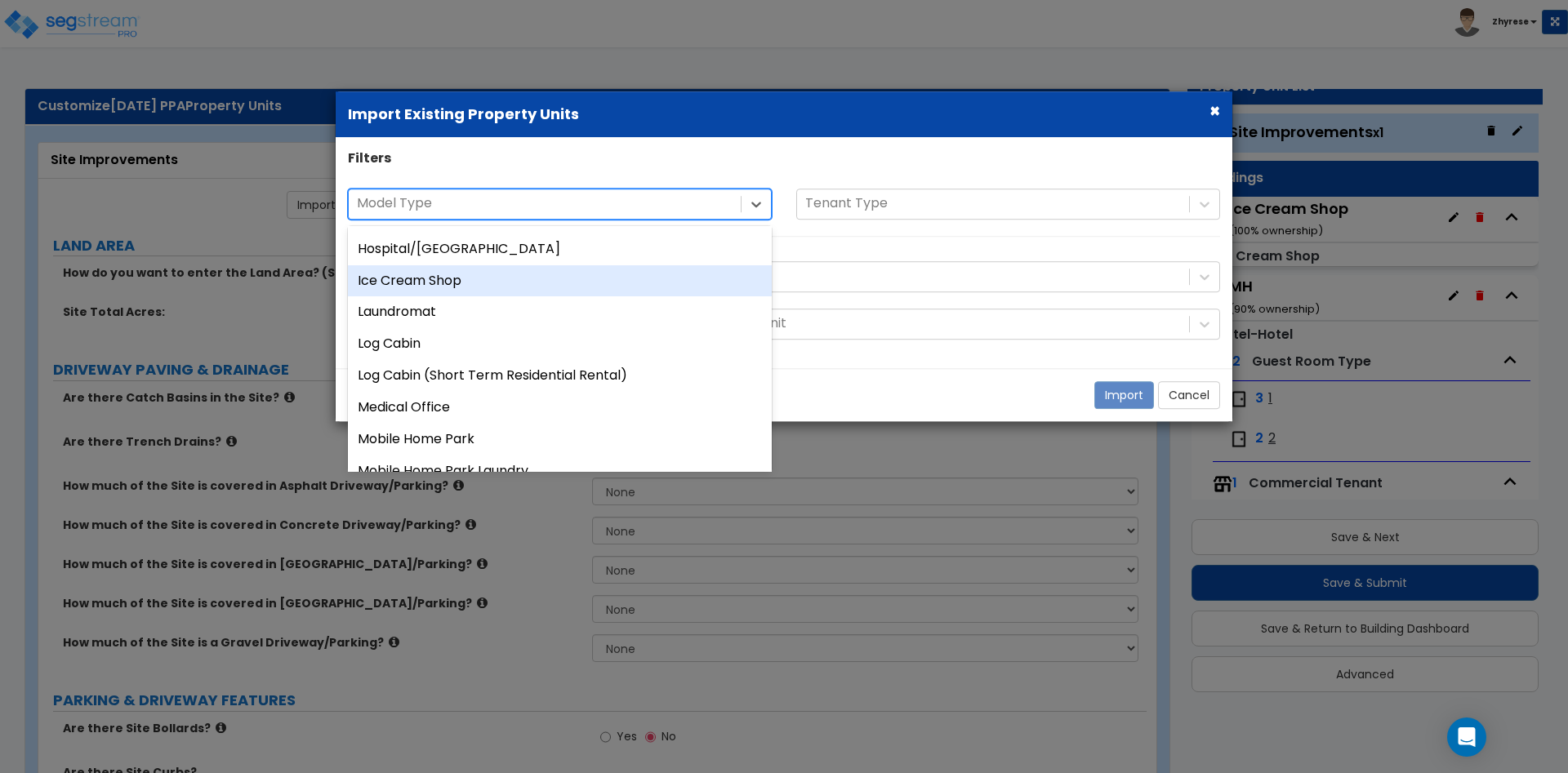
click at [632, 292] on div "Ice Cream Shop" at bounding box center [560, 281] width 424 height 32
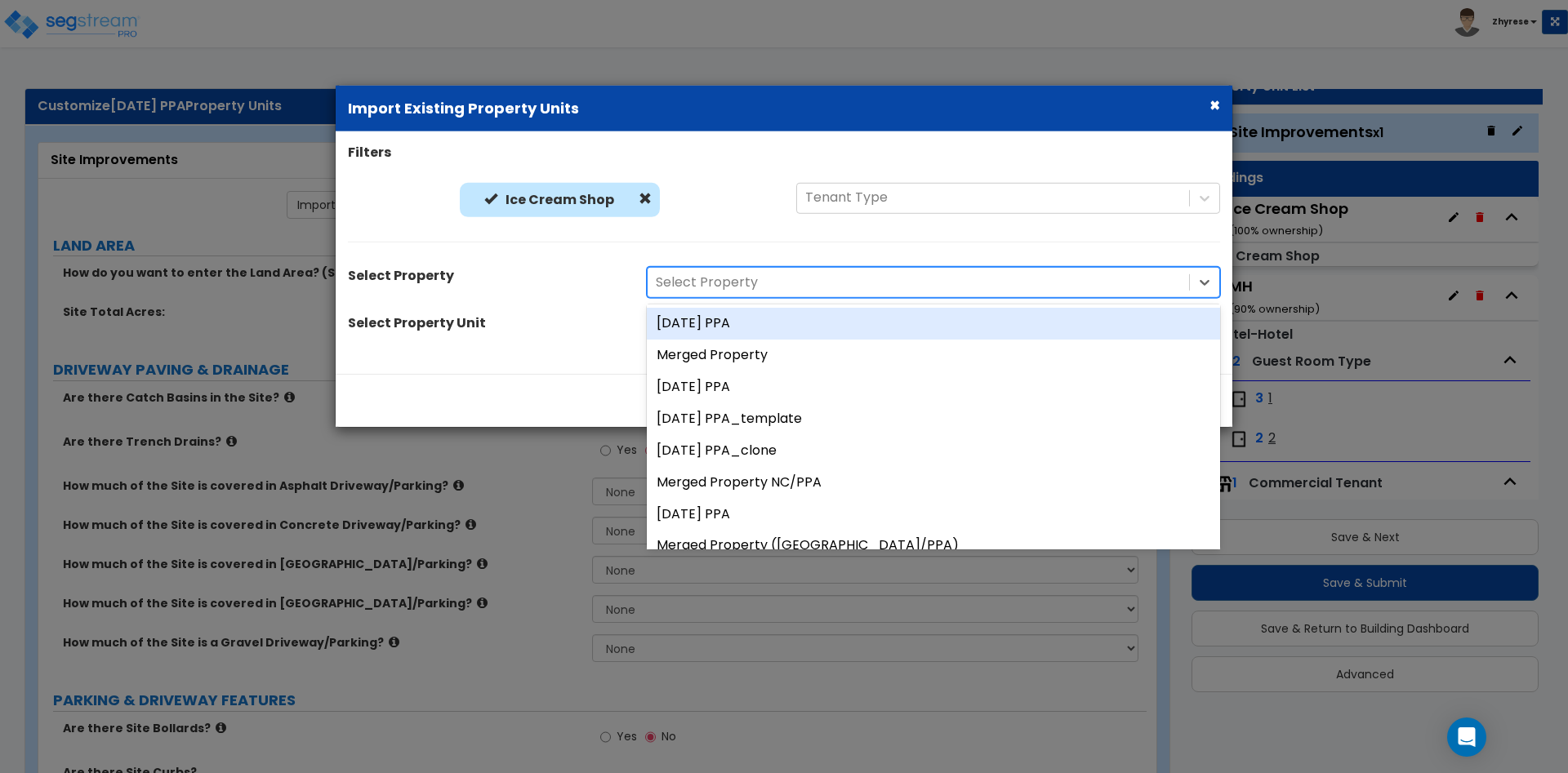
click at [856, 288] on div at bounding box center [918, 283] width 525 height 22
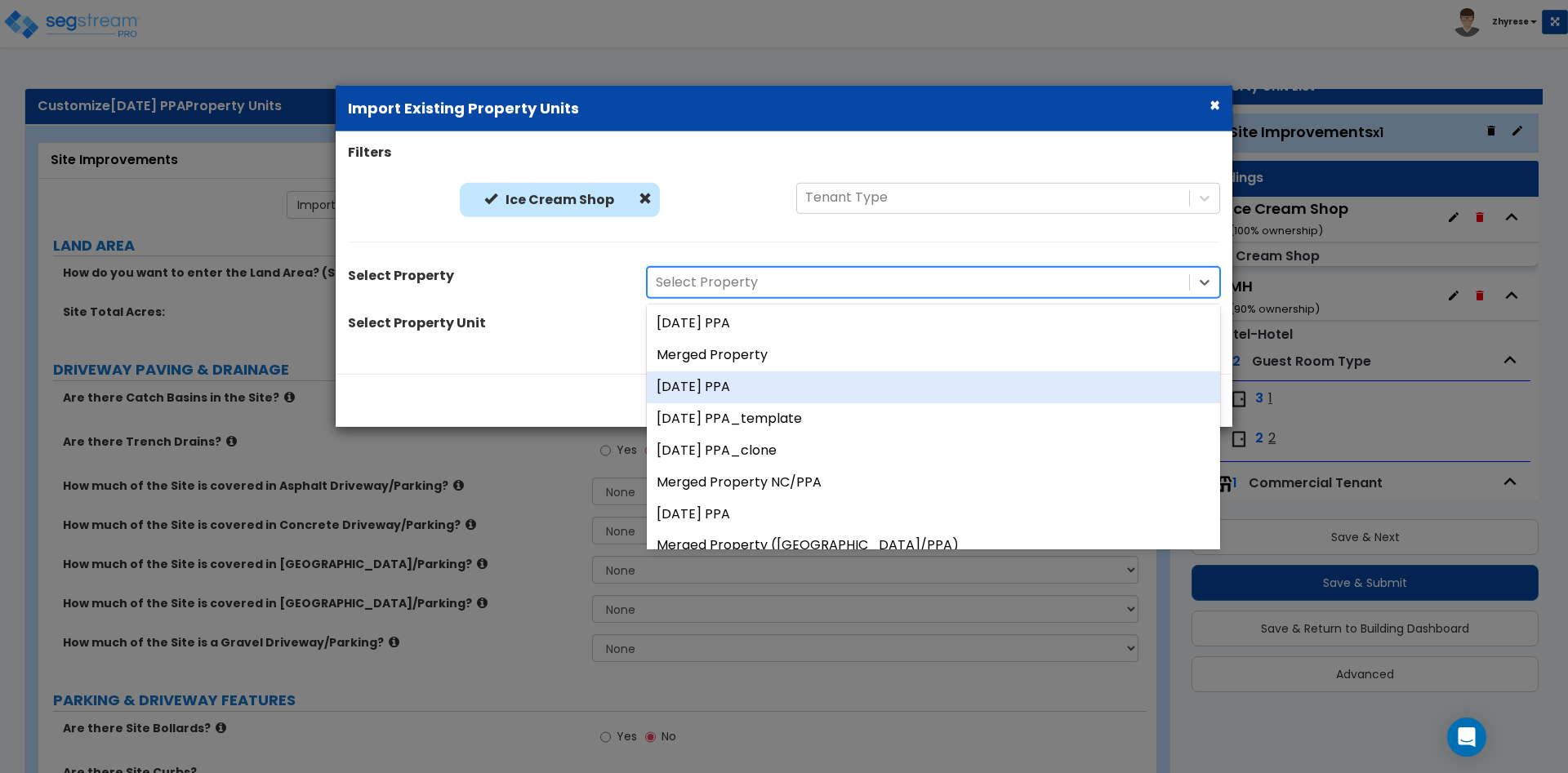
click at [845, 378] on div "15July25 PPA" at bounding box center [933, 387] width 574 height 32
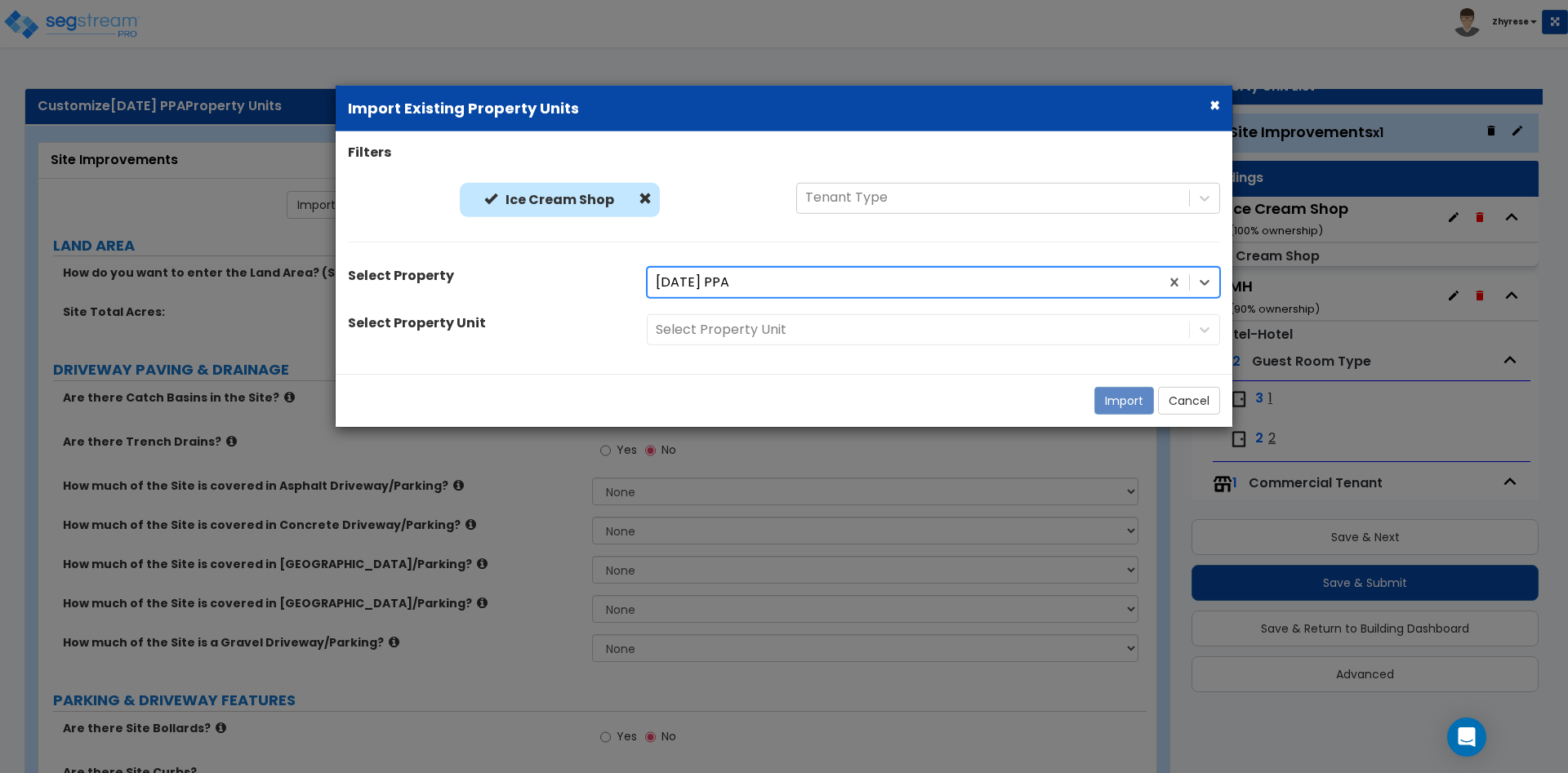
click at [845, 336] on div "Select Property Unit" at bounding box center [933, 330] width 598 height 31
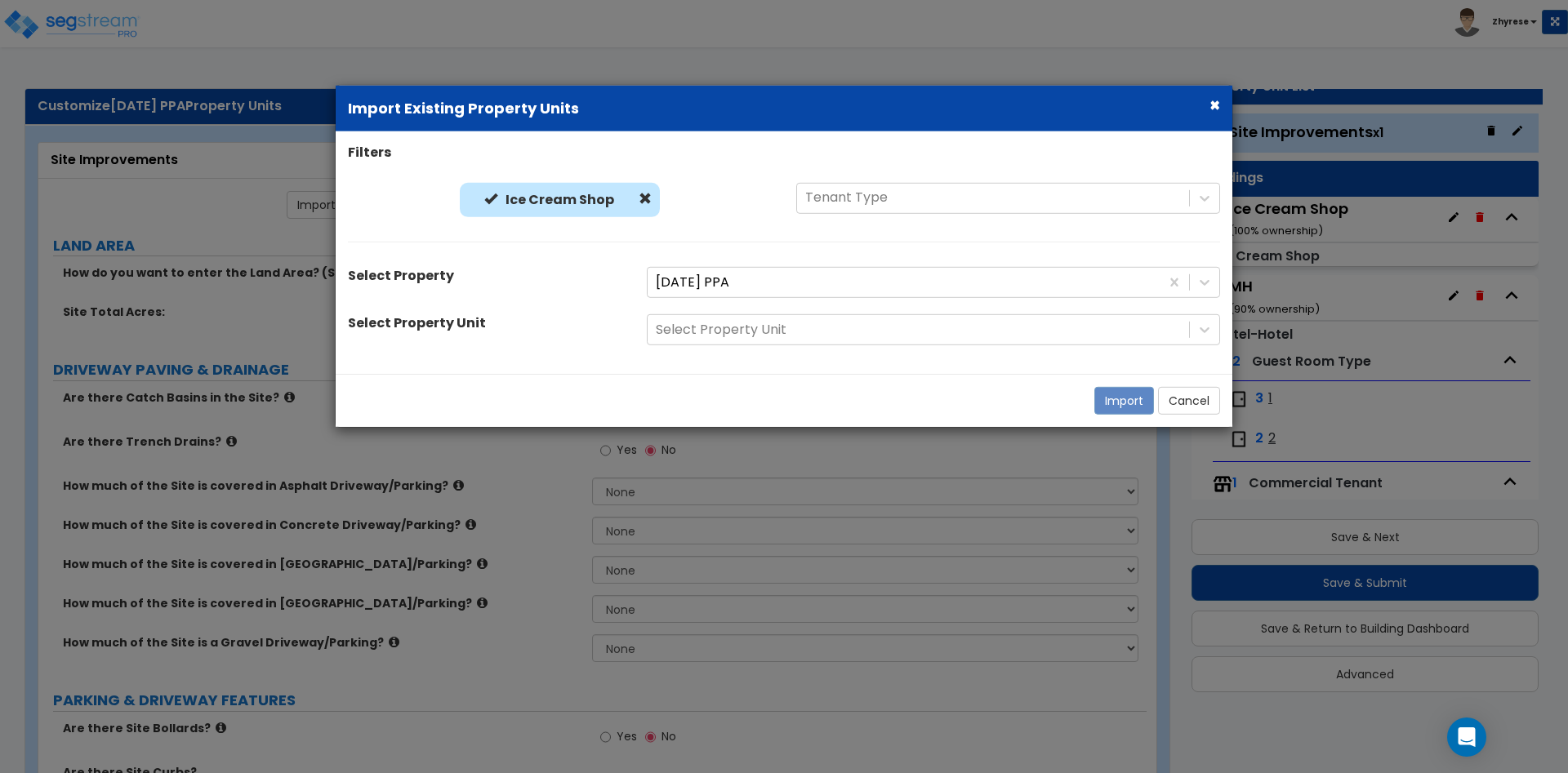
click at [845, 336] on div at bounding box center [918, 331] width 525 height 22
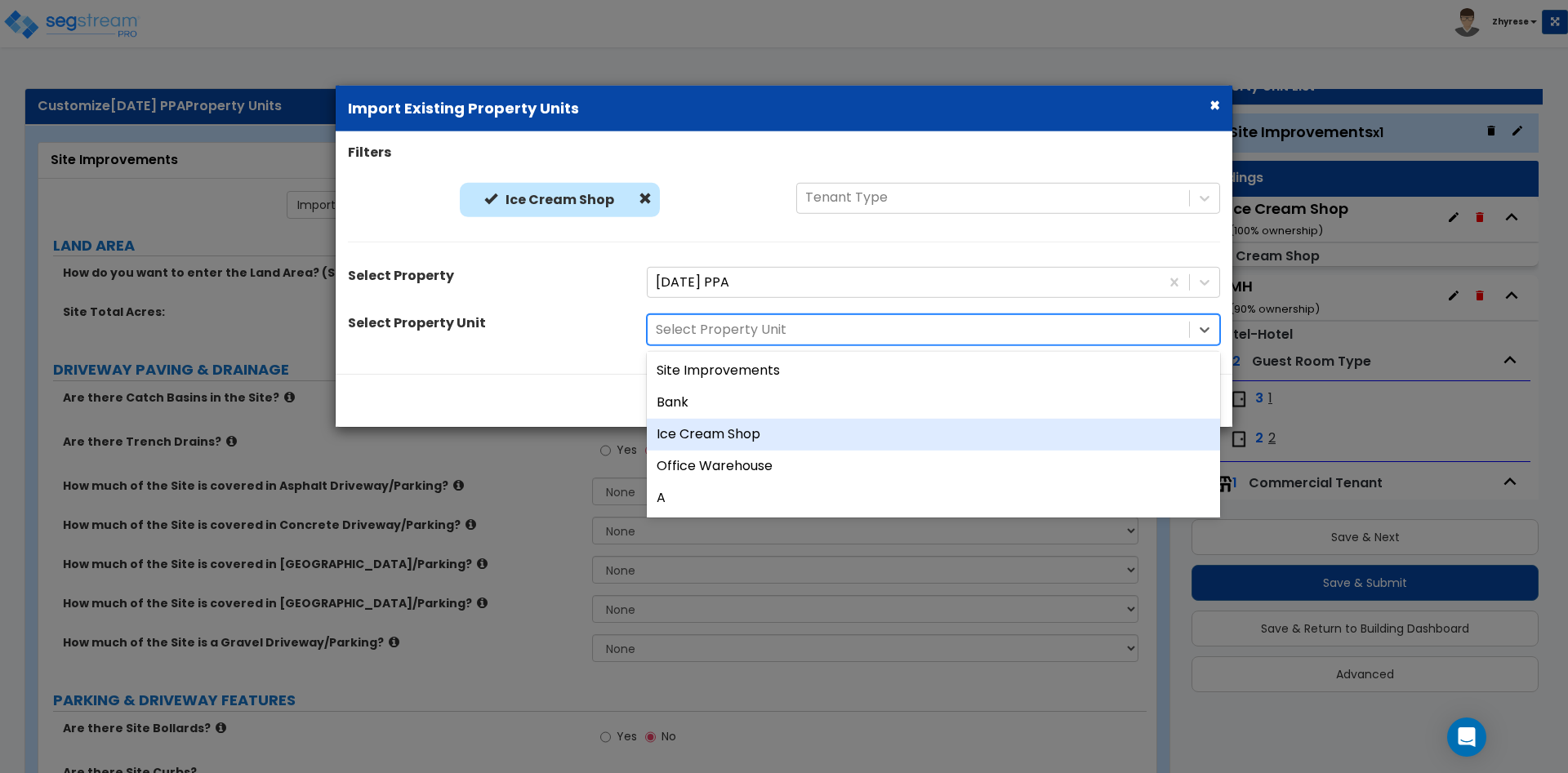
click at [779, 437] on div "Ice Cream Shop" at bounding box center [933, 435] width 574 height 32
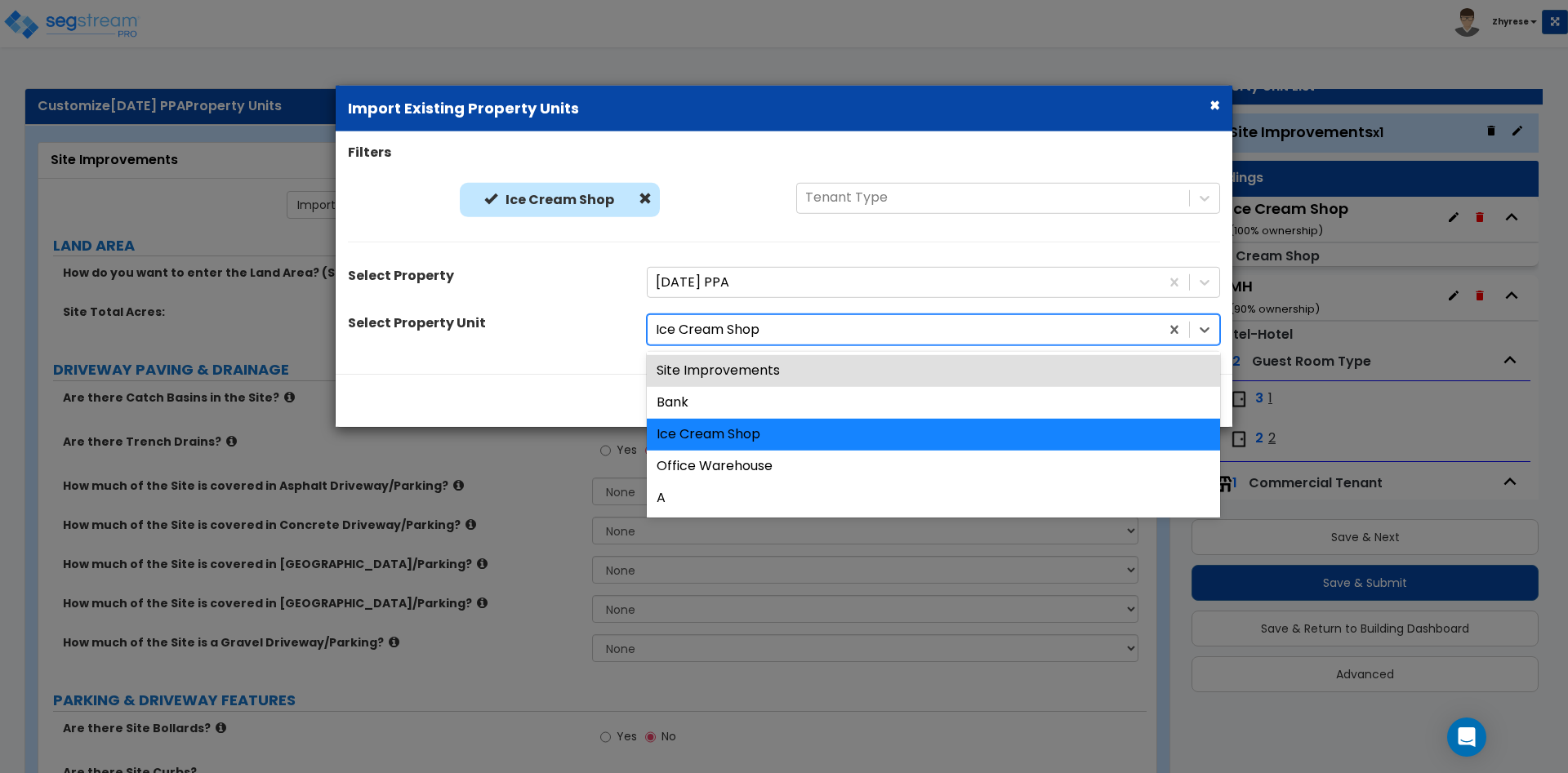
click at [796, 346] on div "Ice Cream Shop" at bounding box center [933, 330] width 574 height 31
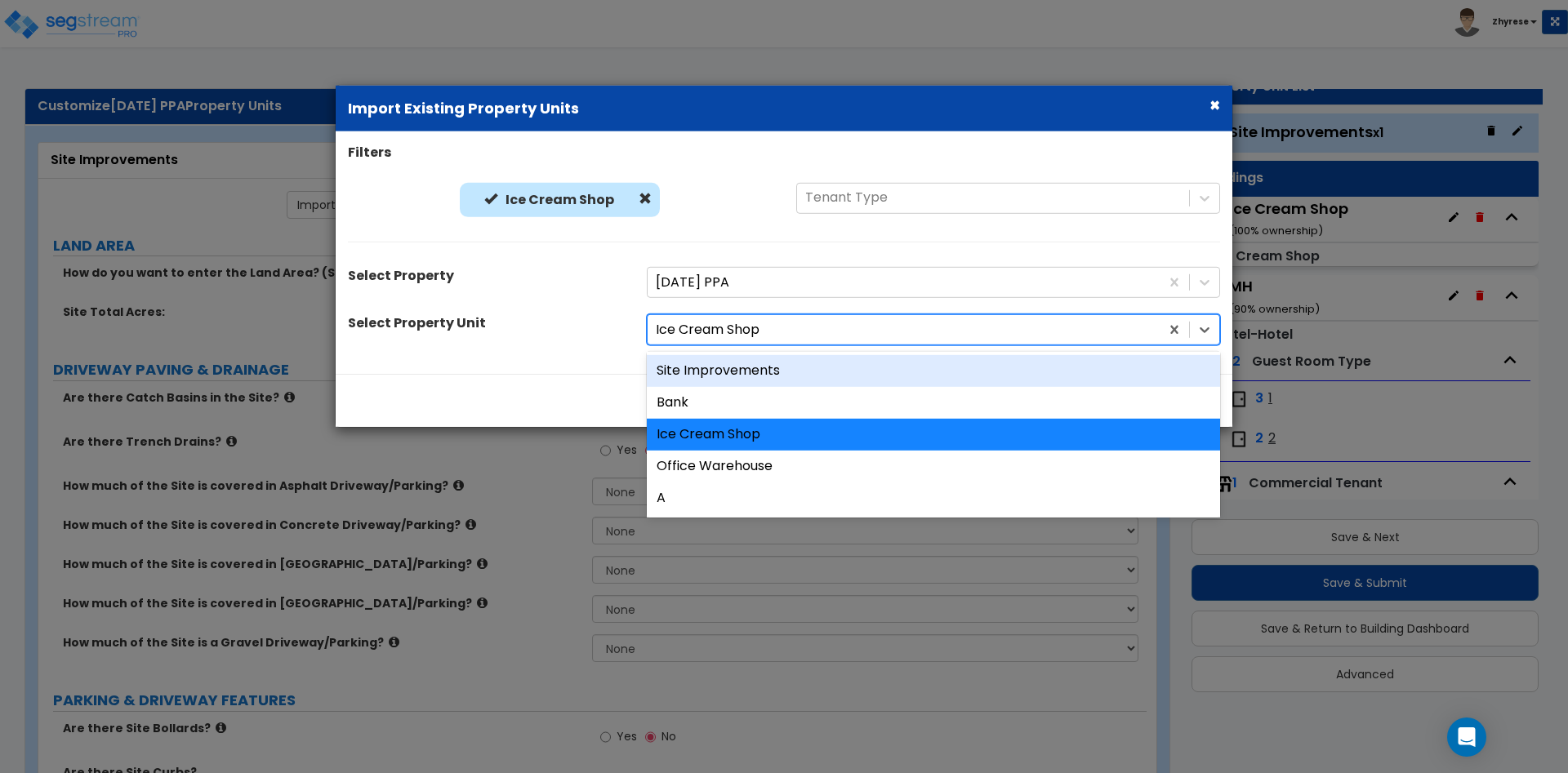
click at [786, 374] on div "Site Improvements" at bounding box center [933, 371] width 574 height 32
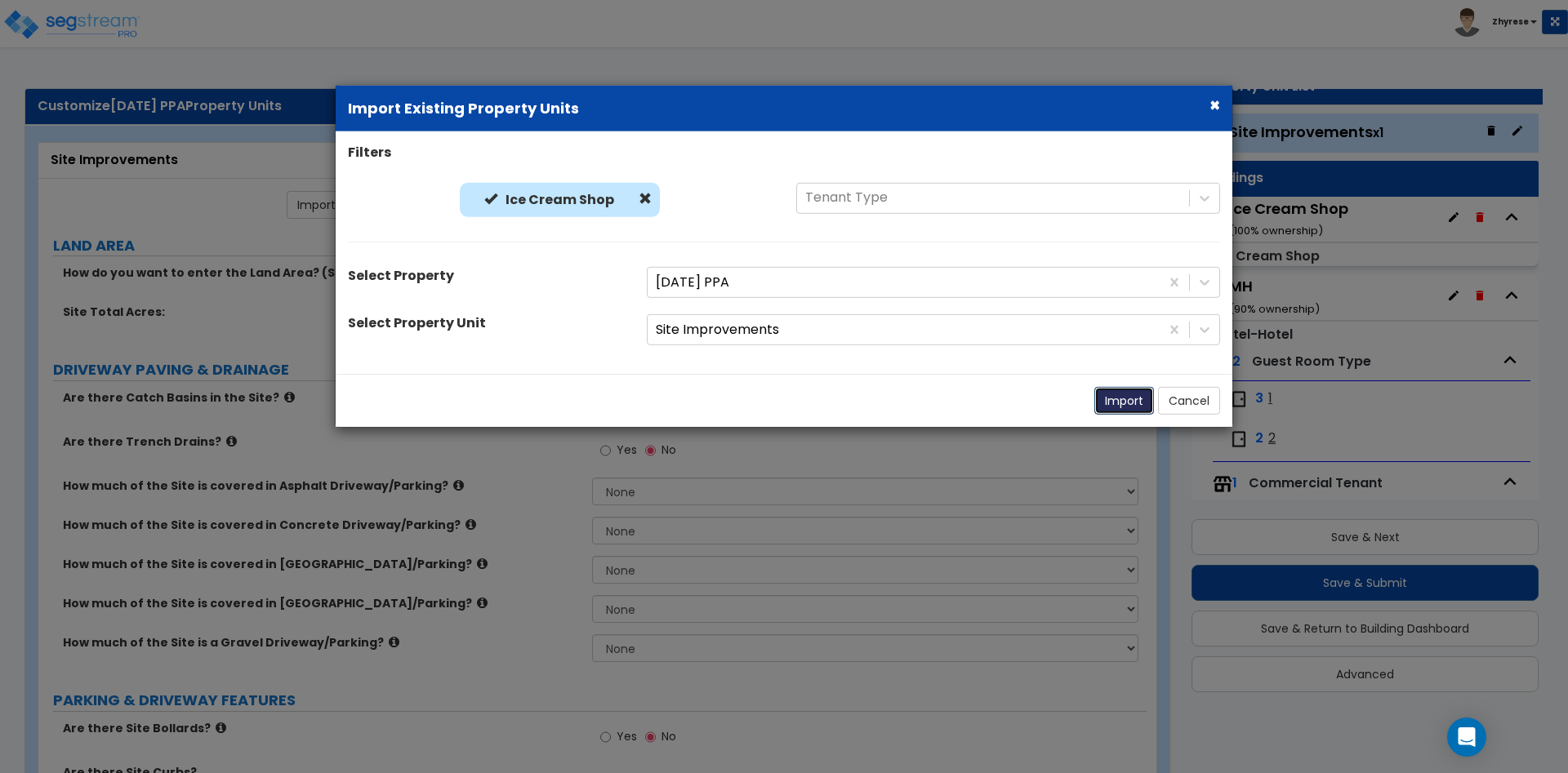
click at [1107, 398] on button "Import" at bounding box center [1124, 401] width 60 height 28
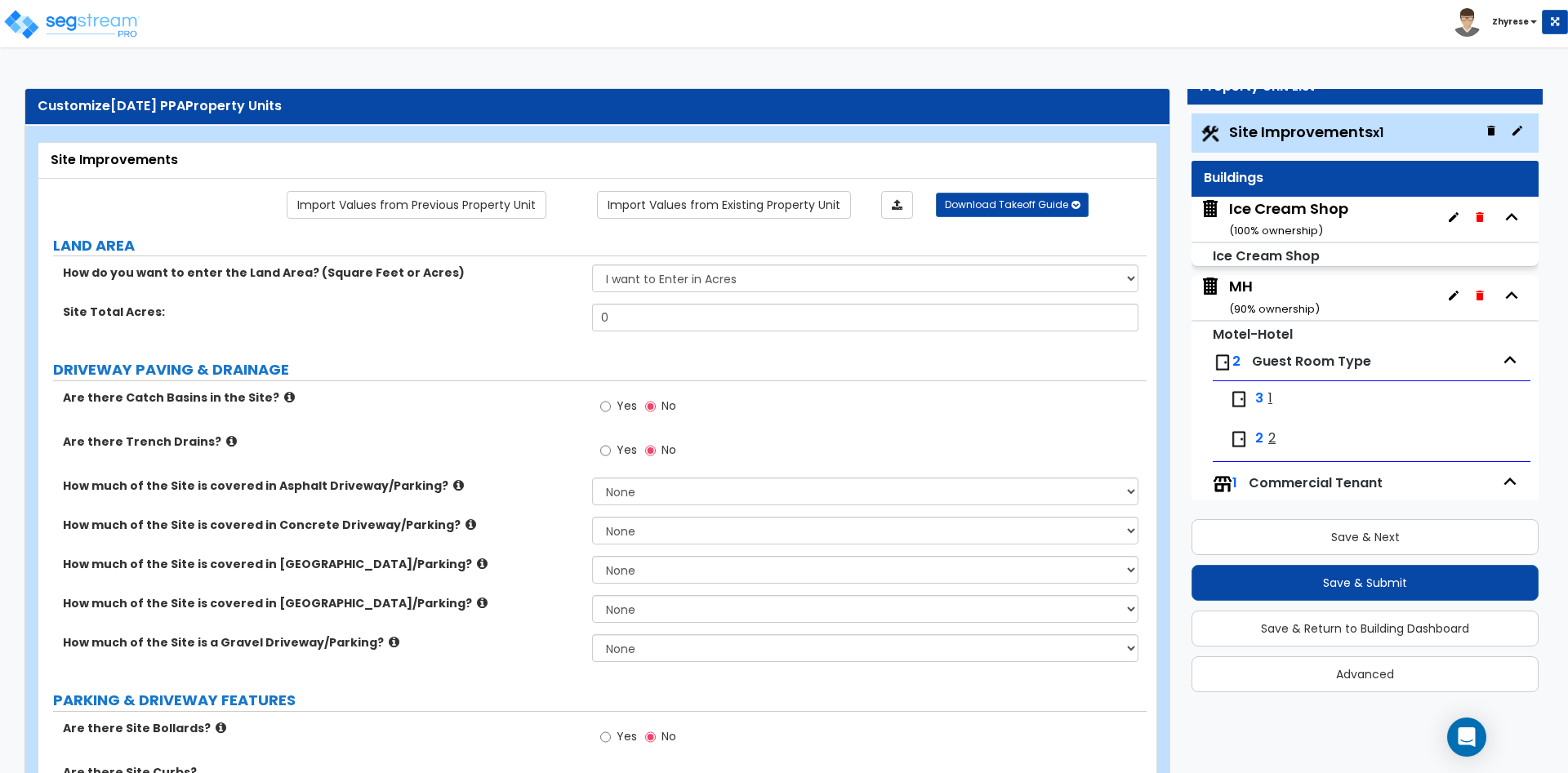
type input "1000"
select select "1"
select select "2"
select select "1"
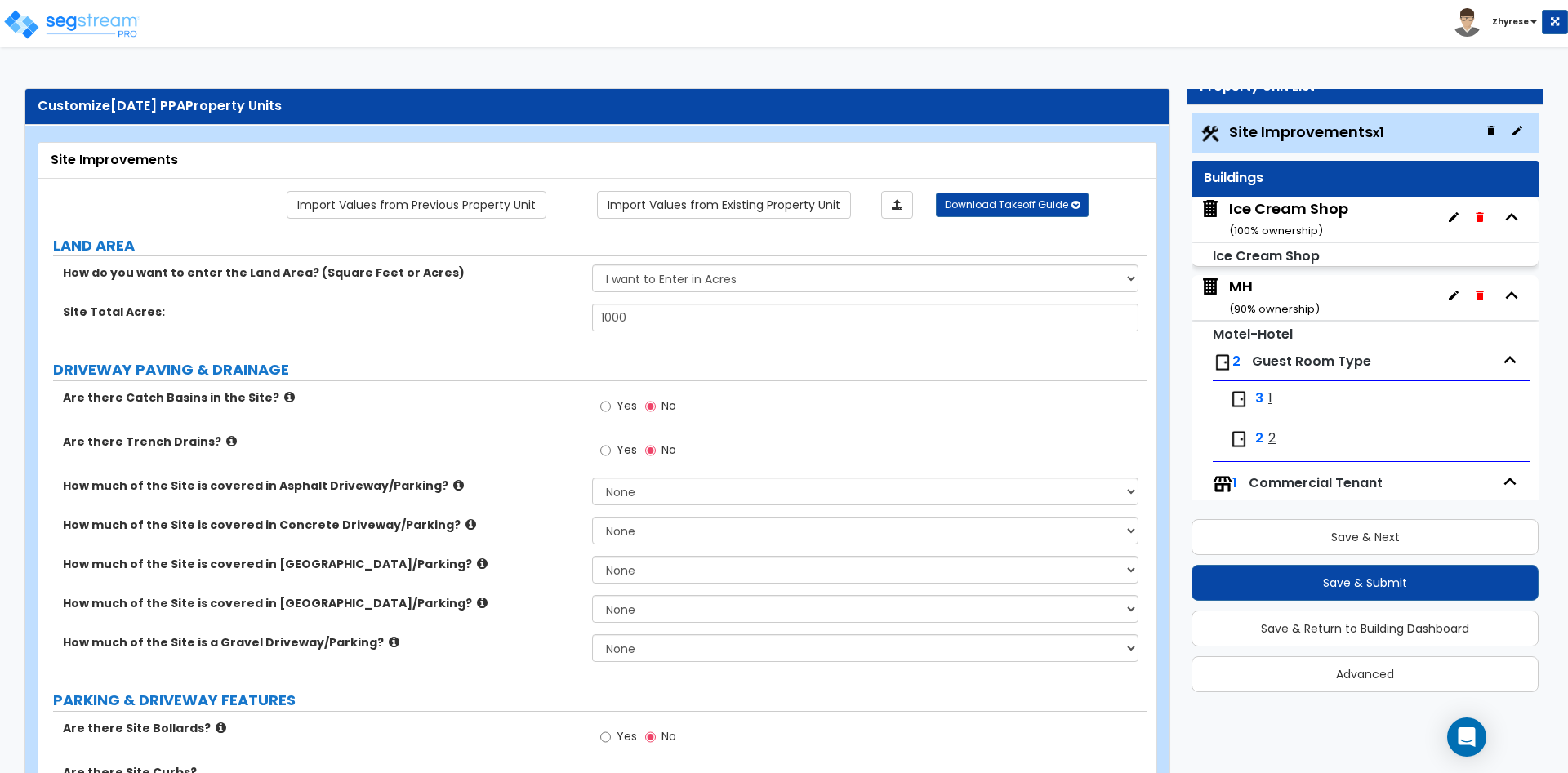
select select "1"
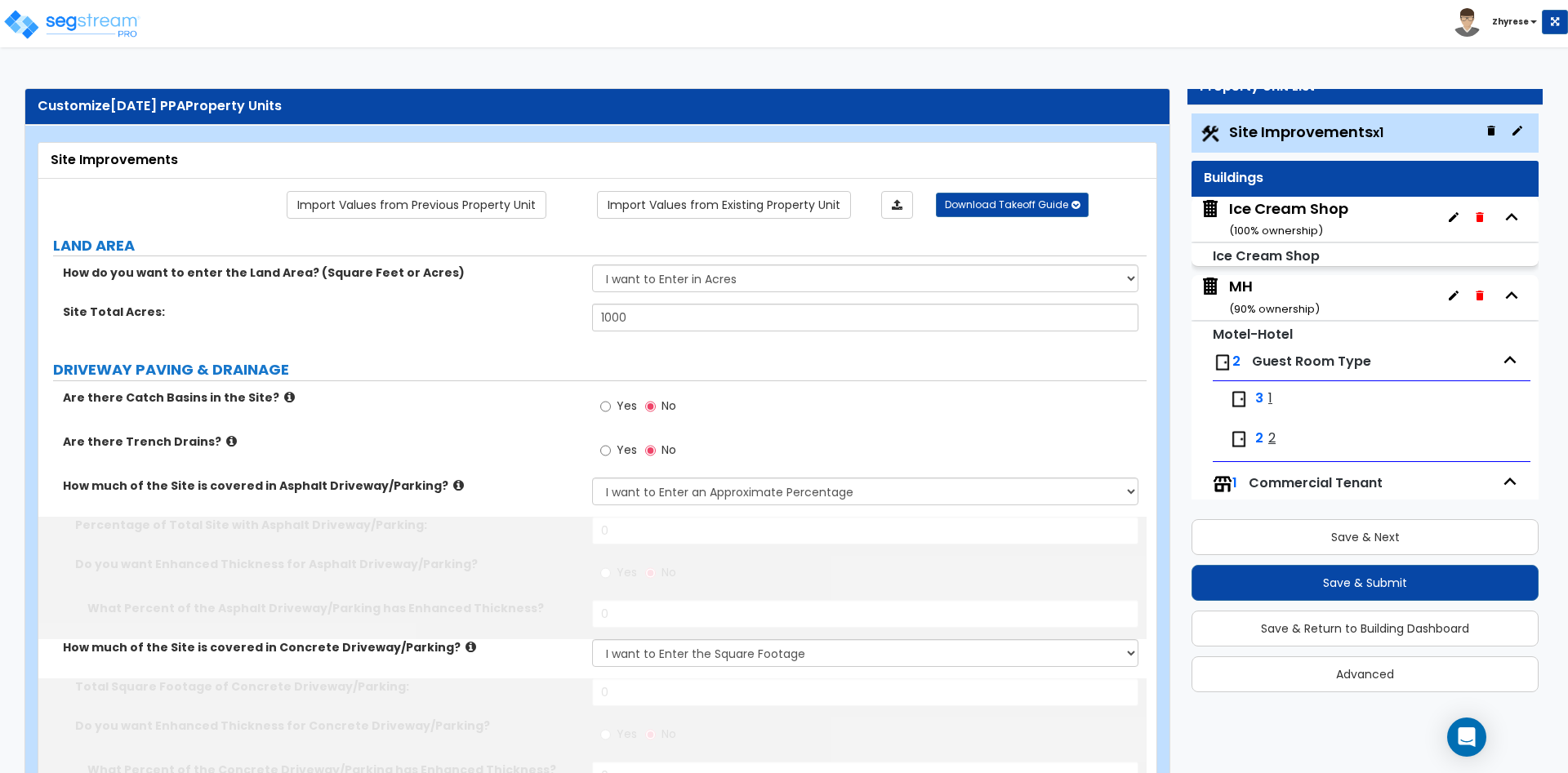
type input "54"
radio input "true"
type input "32"
type input "120"
radio input "true"
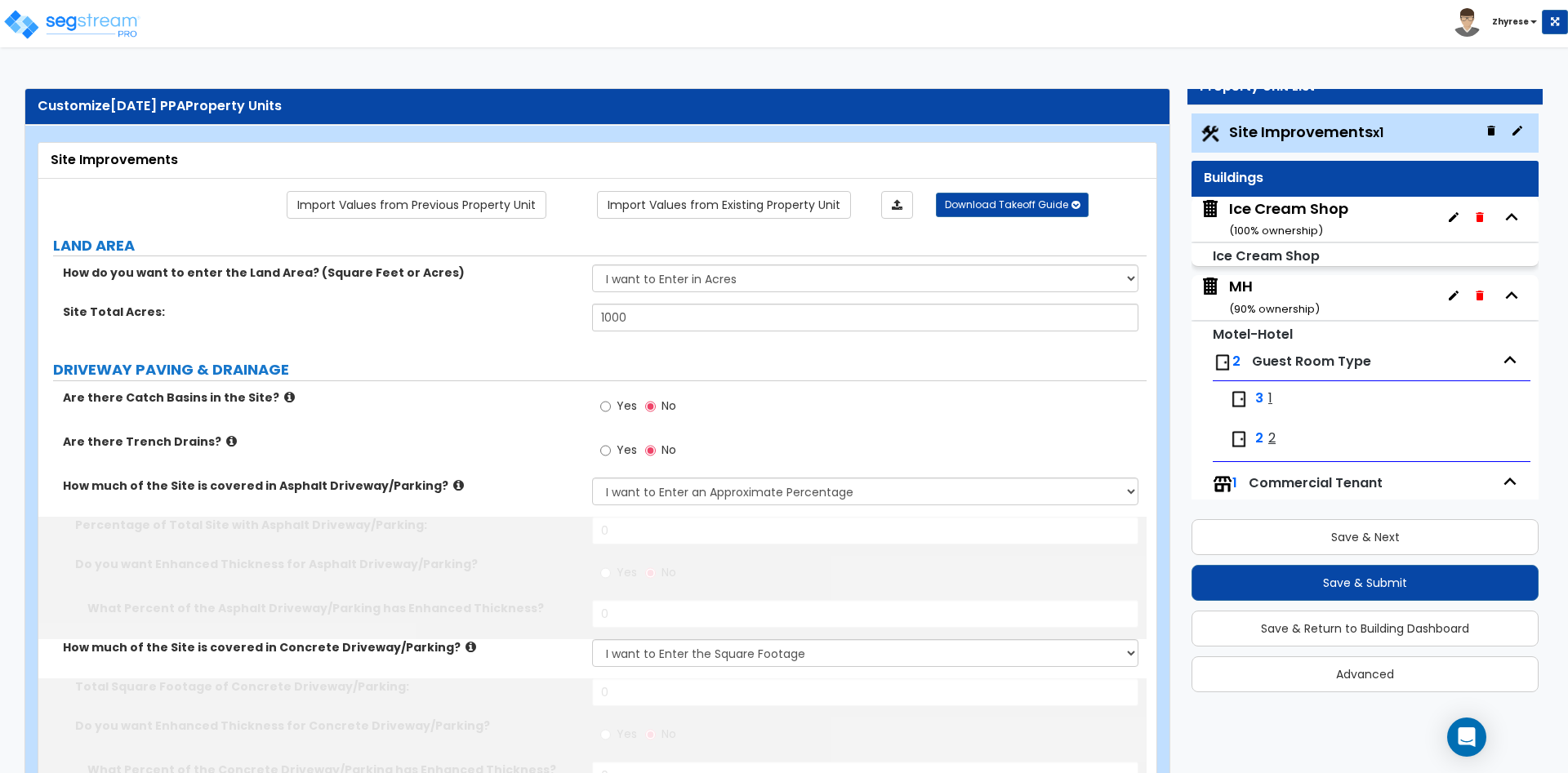
type input "14"
type input "22"
type input "25"
select select "1"
type input "15"
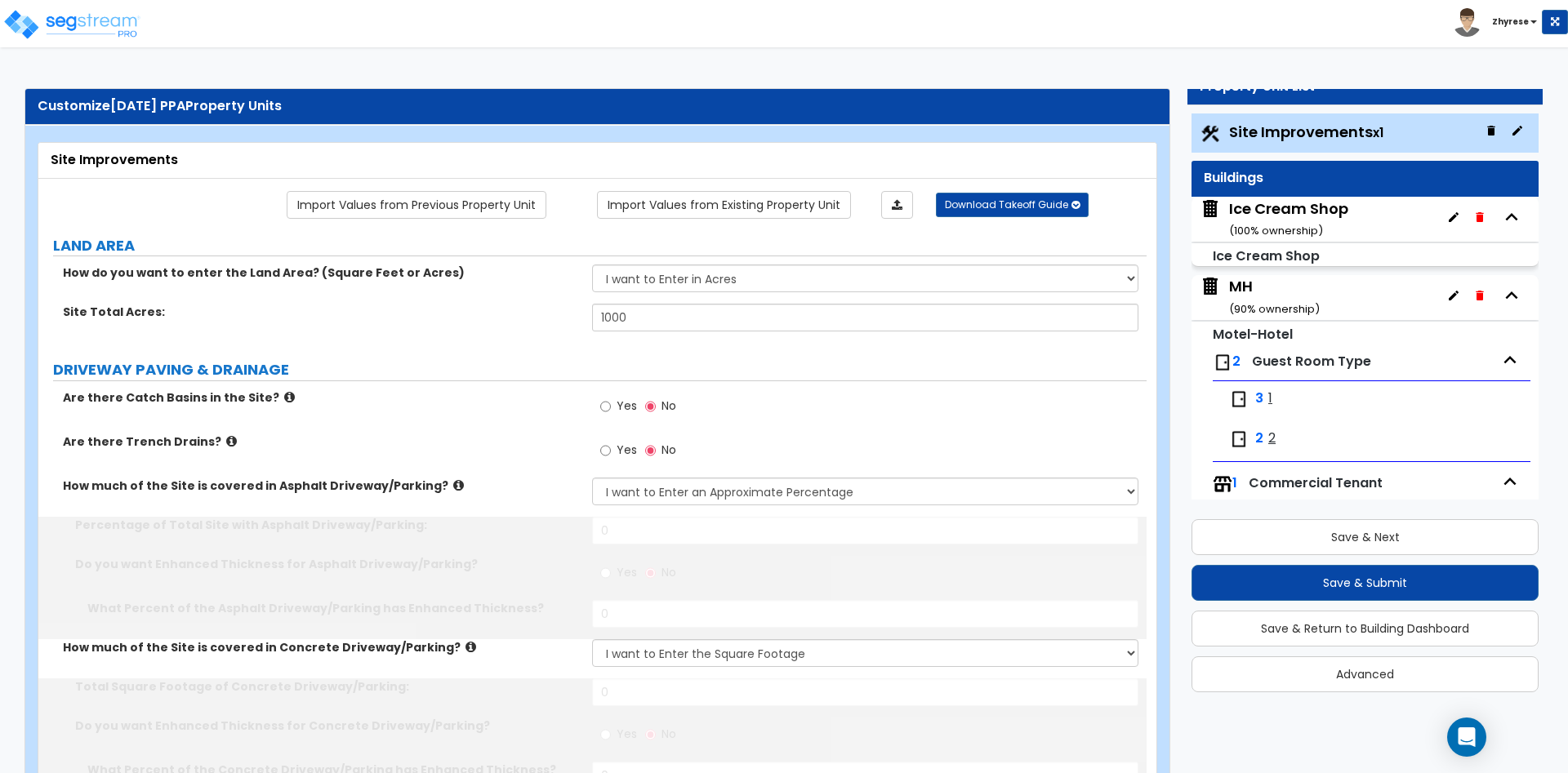
type input "32"
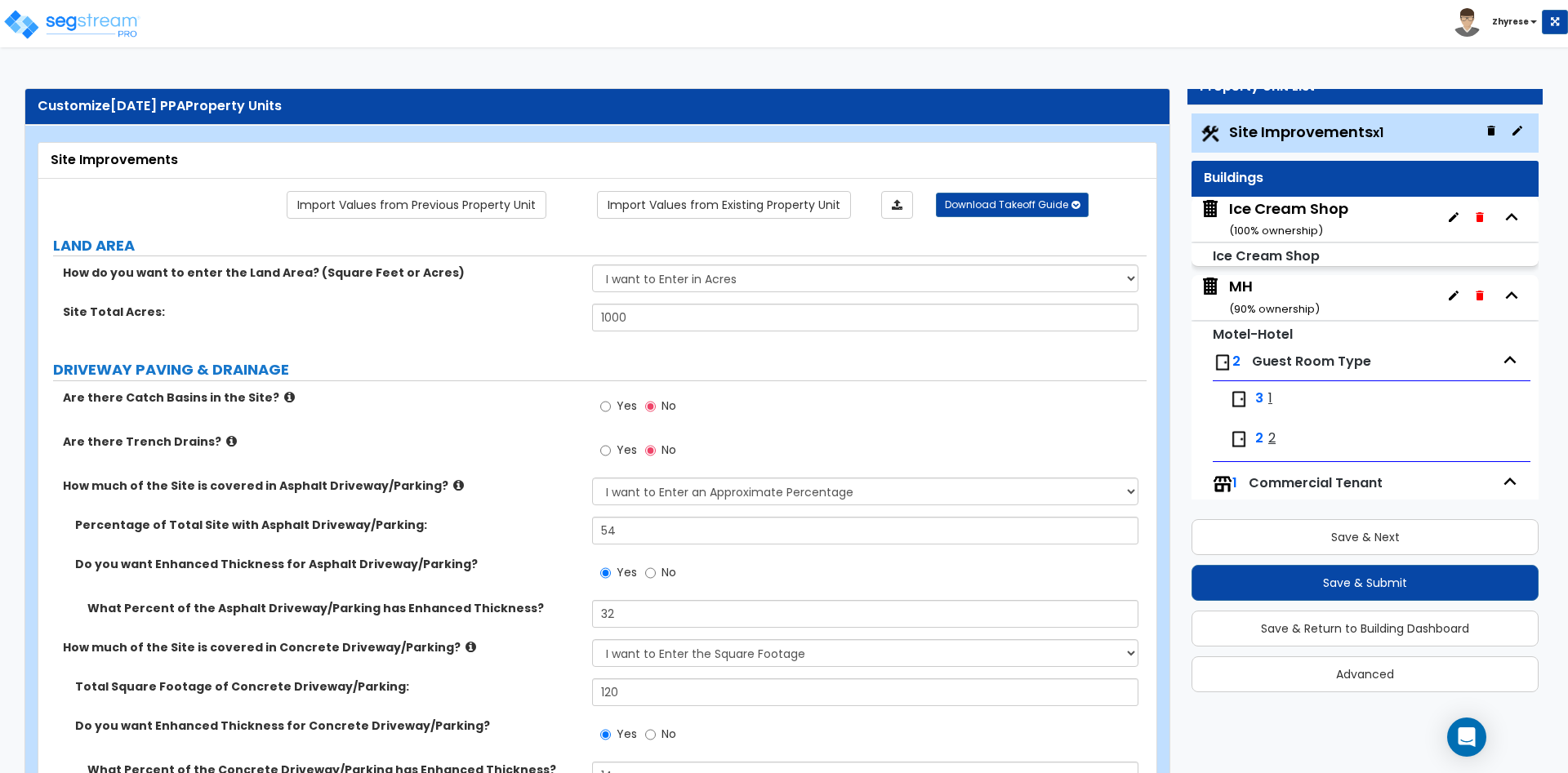
click at [1245, 204] on div "Ice Cream Shop ( 100 % ownership)" at bounding box center [1289, 219] width 119 height 42
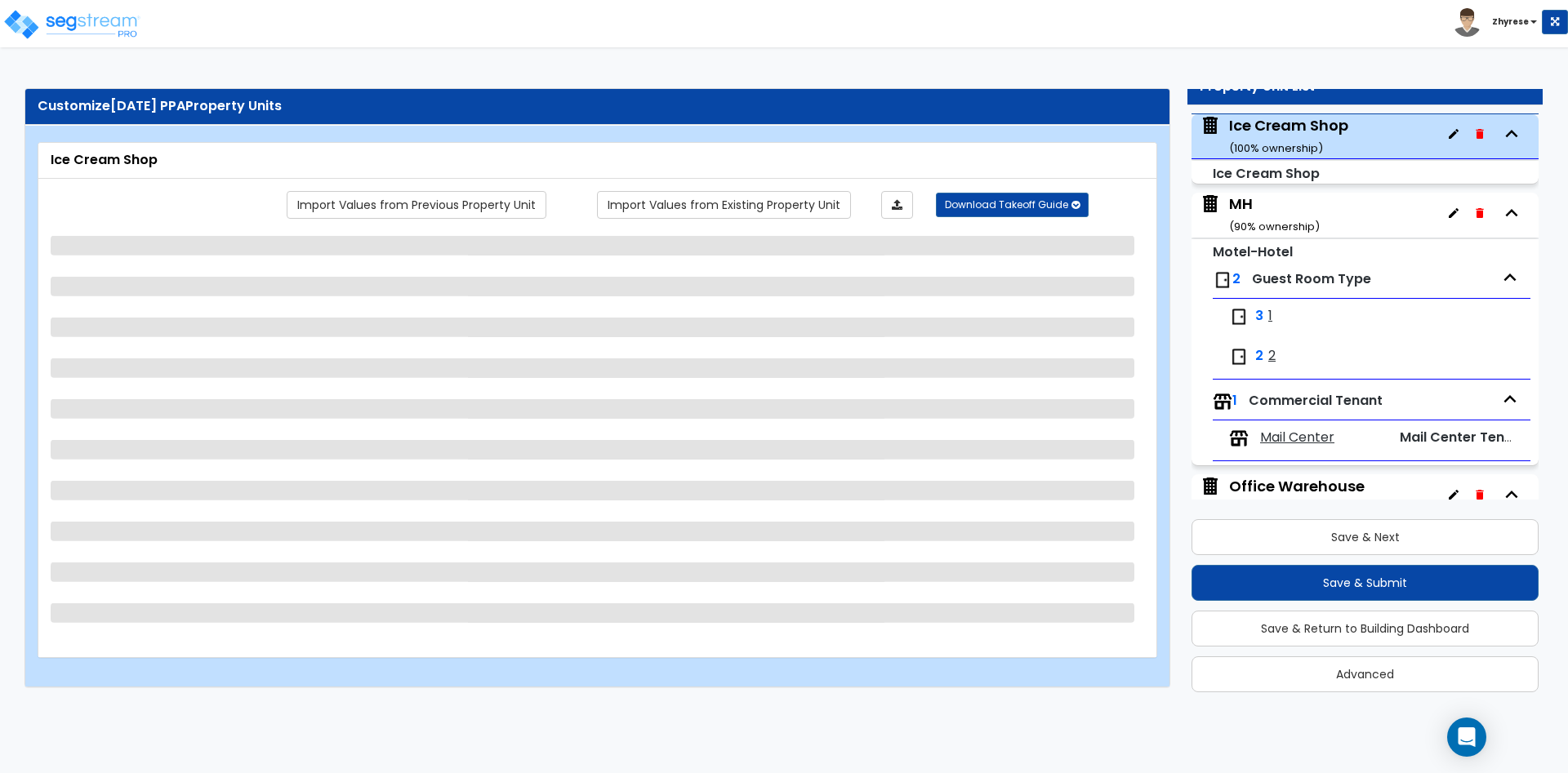
scroll to position [83, 0]
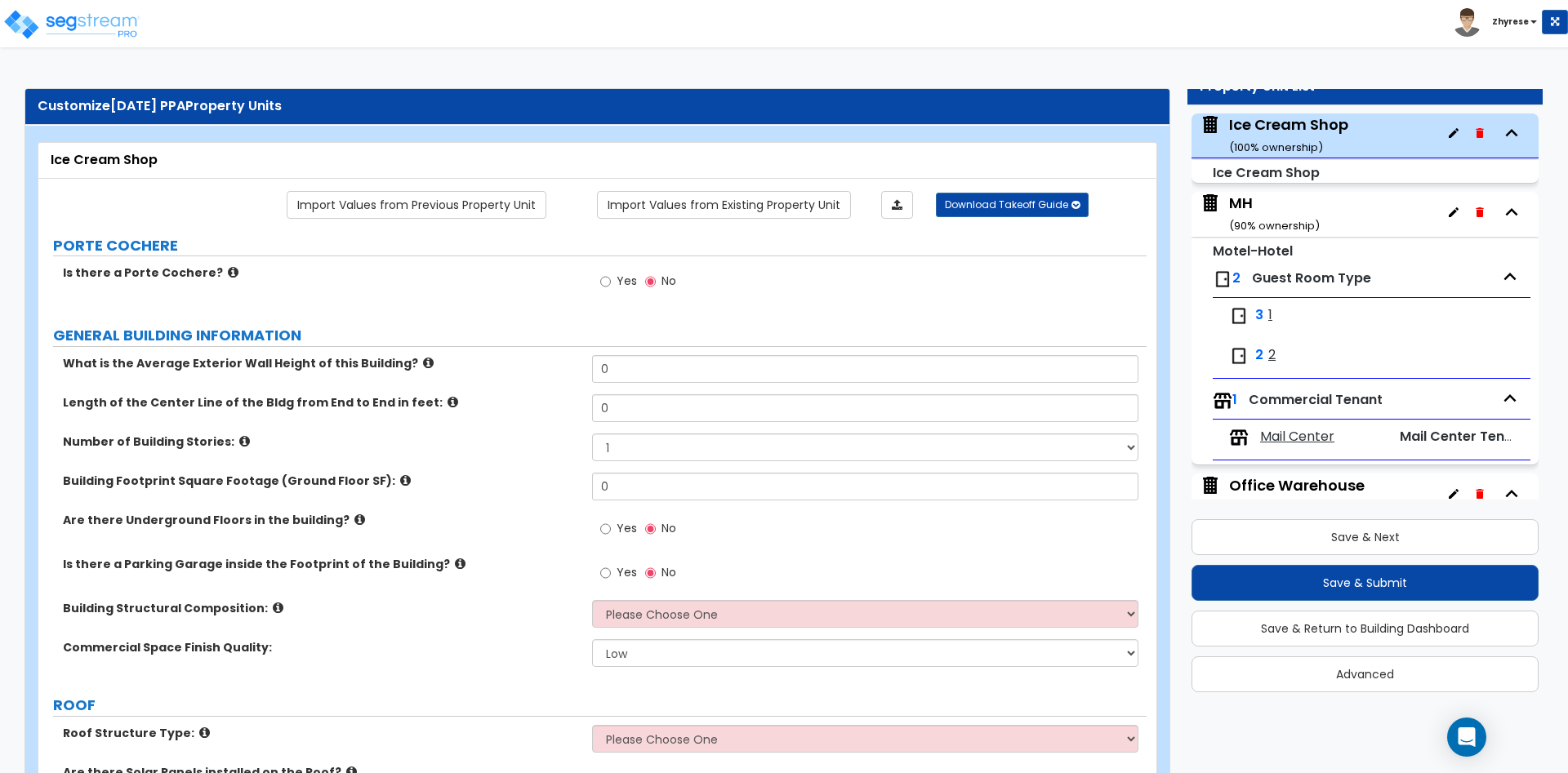
click at [798, 204] on link "Import Values from Existing Property Unit" at bounding box center [723, 205] width 254 height 28
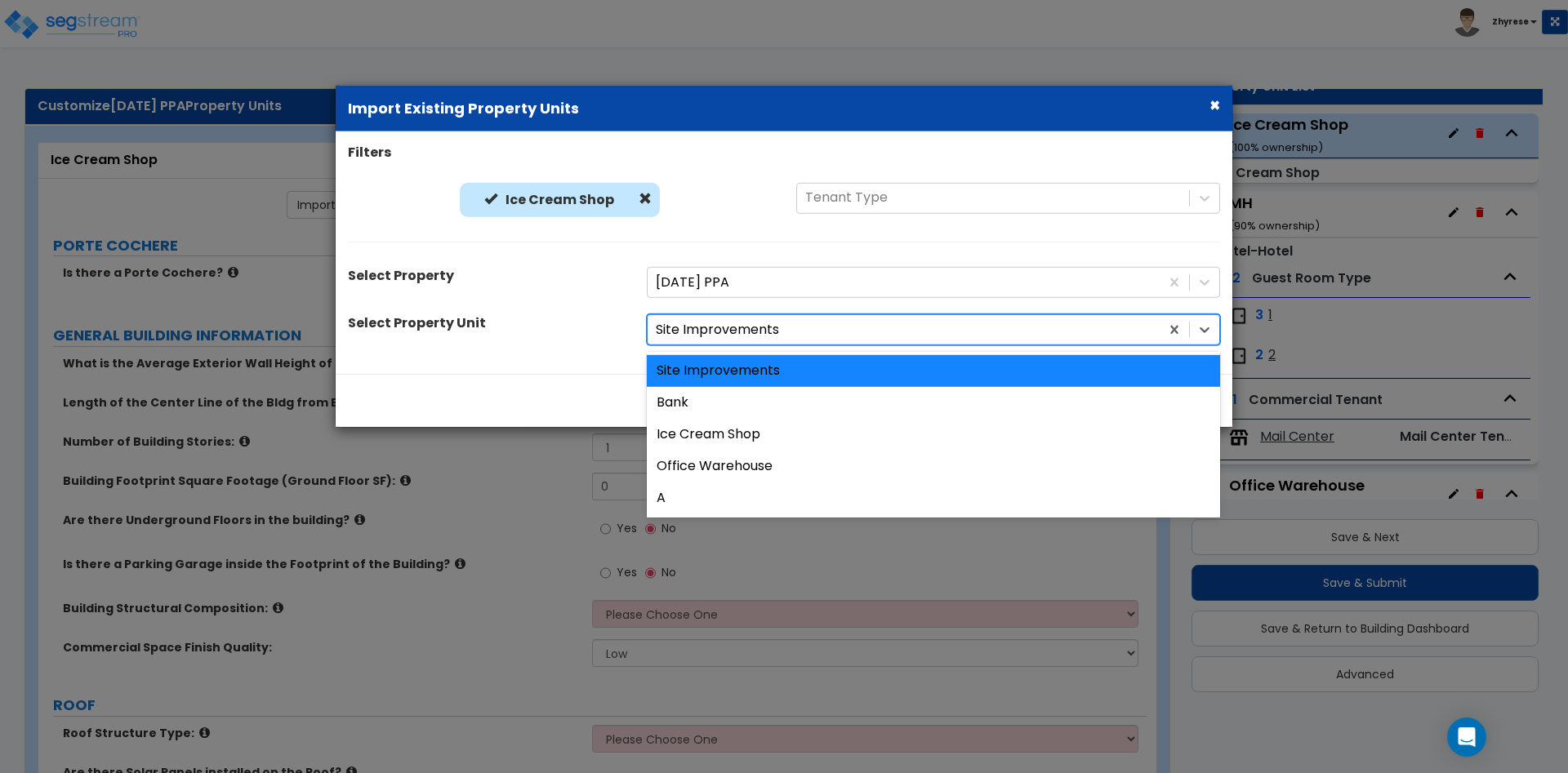
click at [765, 342] on div at bounding box center [903, 331] width 495 height 22
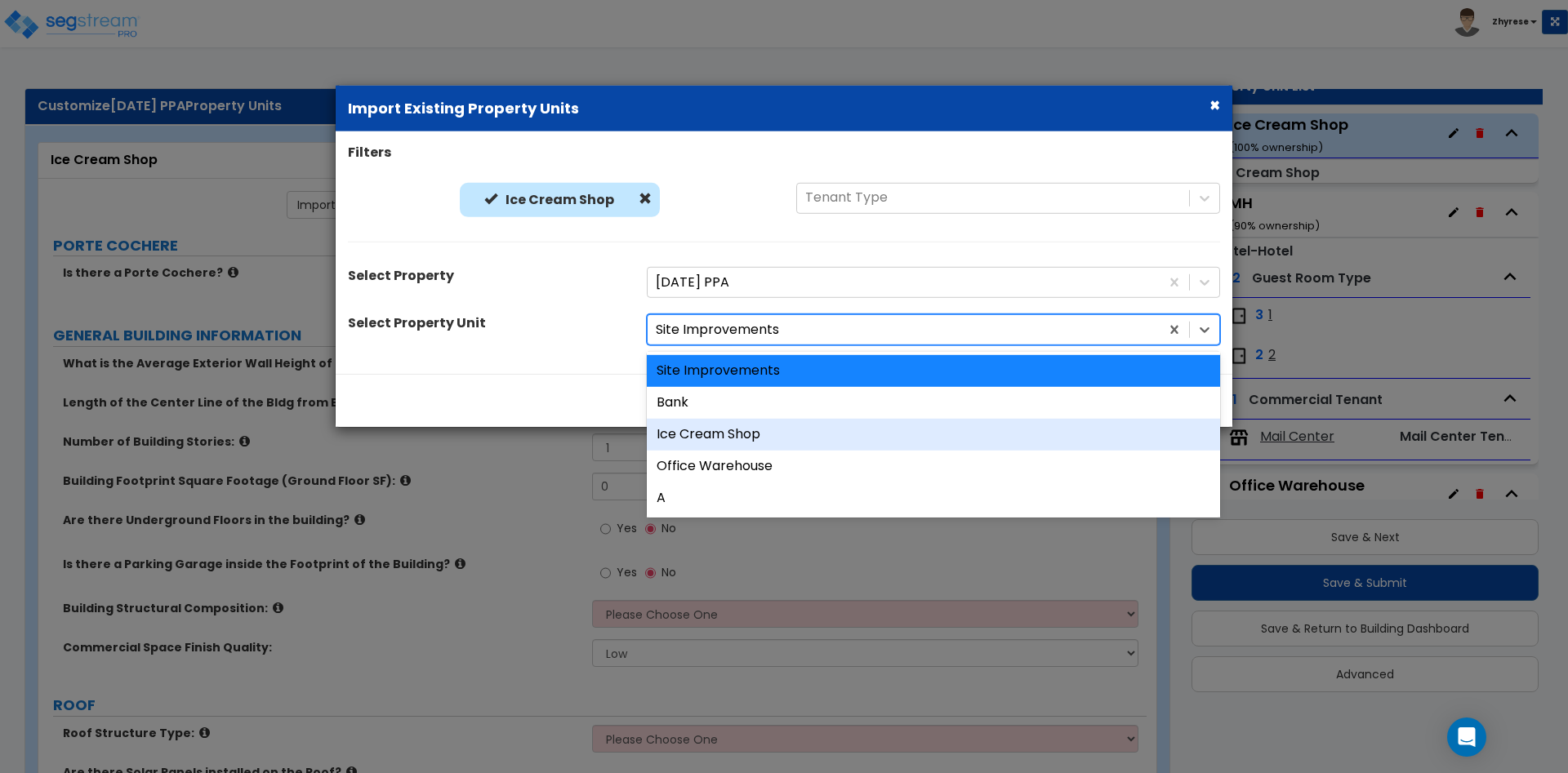
click at [760, 434] on div "Ice Cream Shop" at bounding box center [933, 435] width 574 height 32
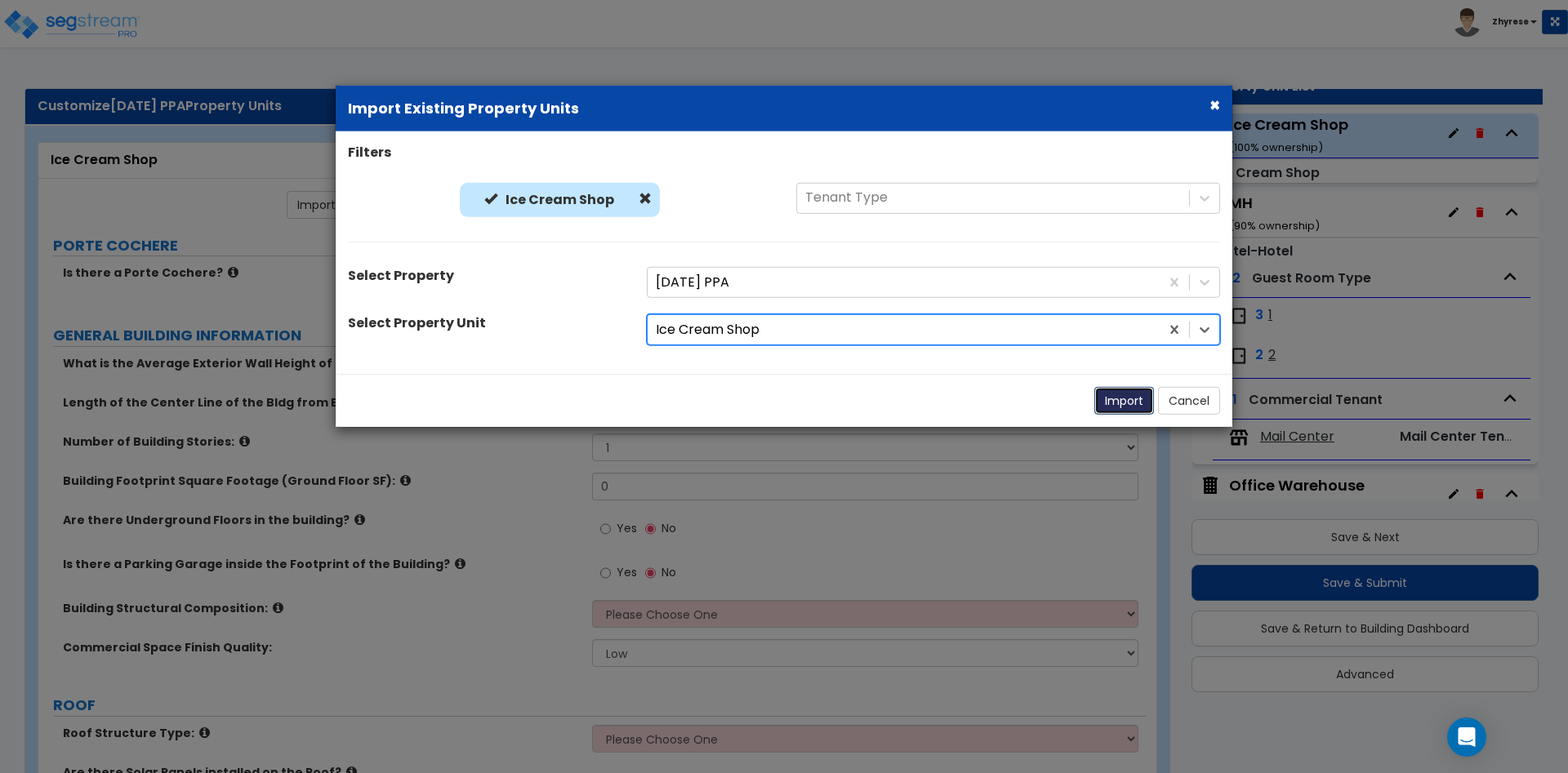
click at [1122, 404] on button "Import" at bounding box center [1124, 401] width 60 height 28
select select "1"
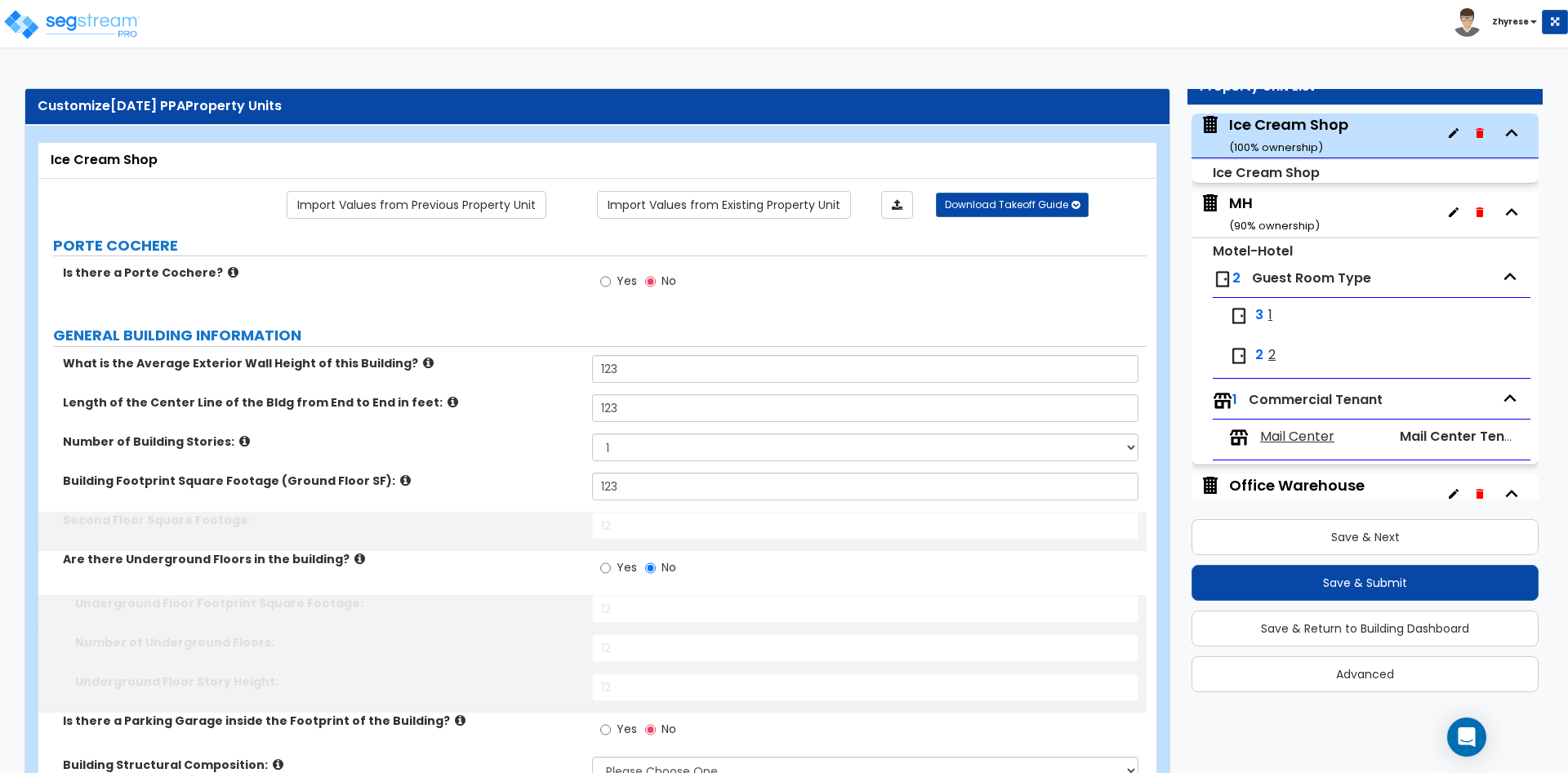
type input "123"
select select "2"
type input "123"
radio input "true"
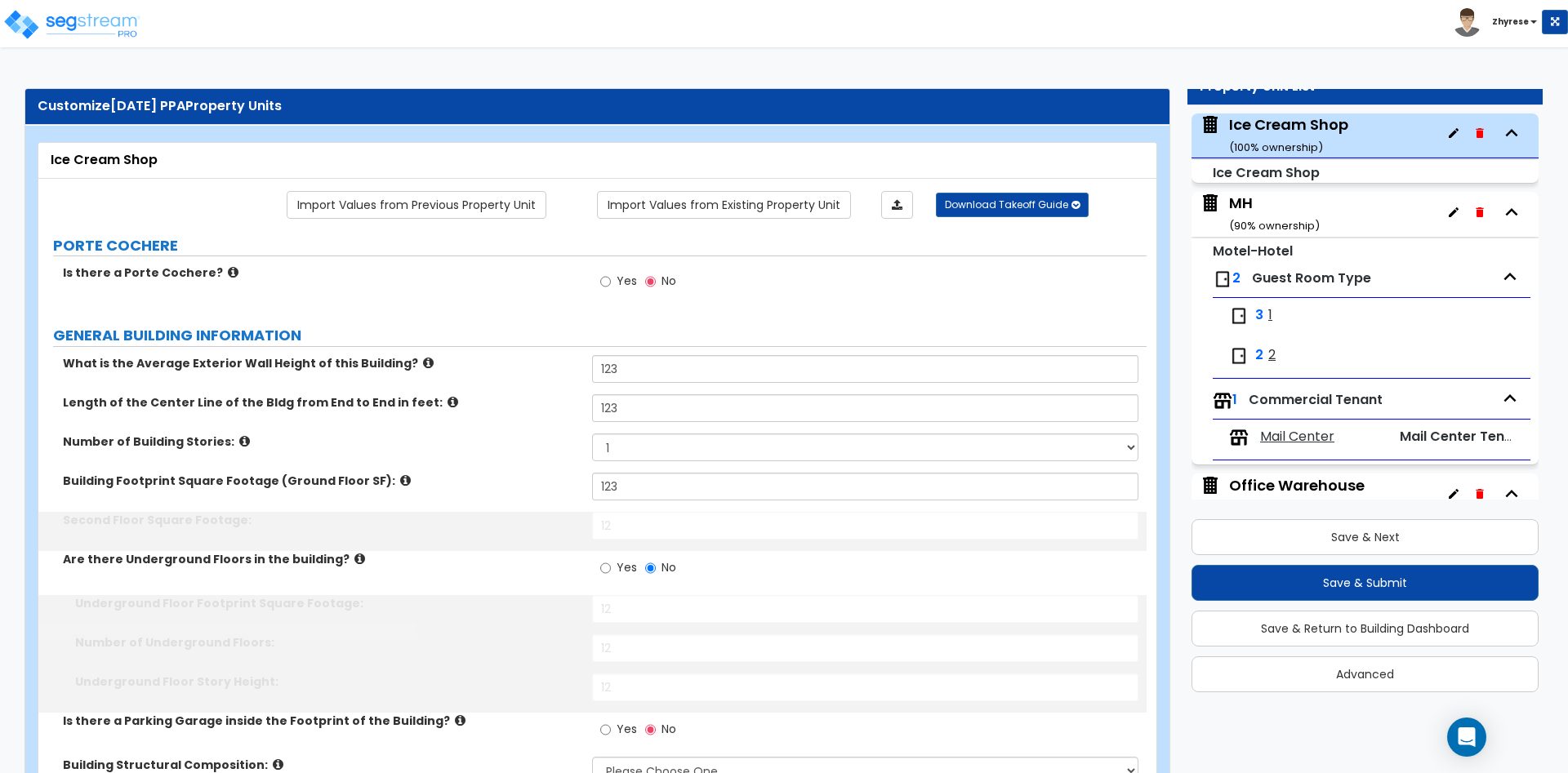
select select "4"
select select "1"
radio input "true"
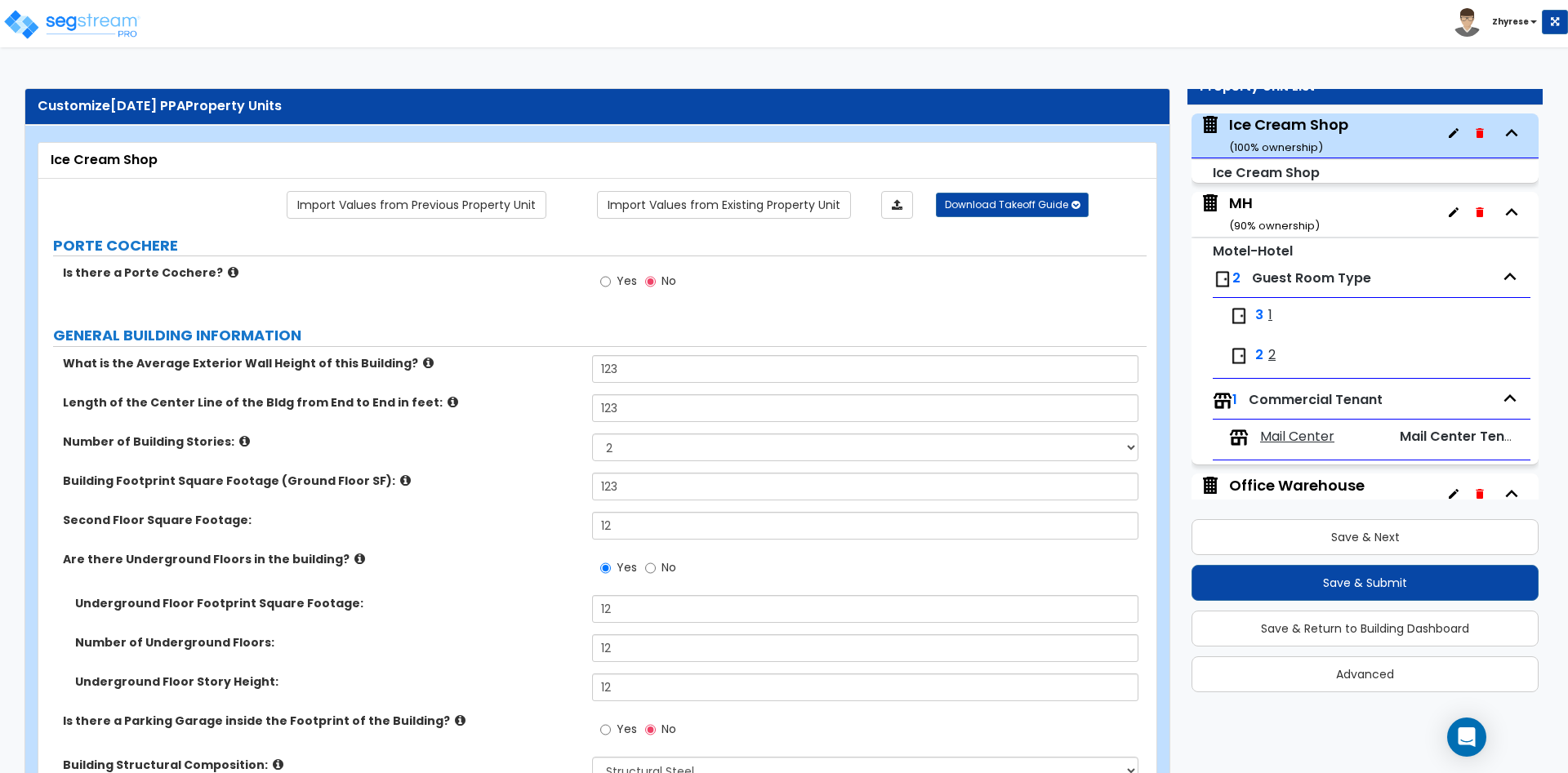
click at [1237, 208] on div "MH ( 90 % ownership)" at bounding box center [1274, 213] width 90 height 42
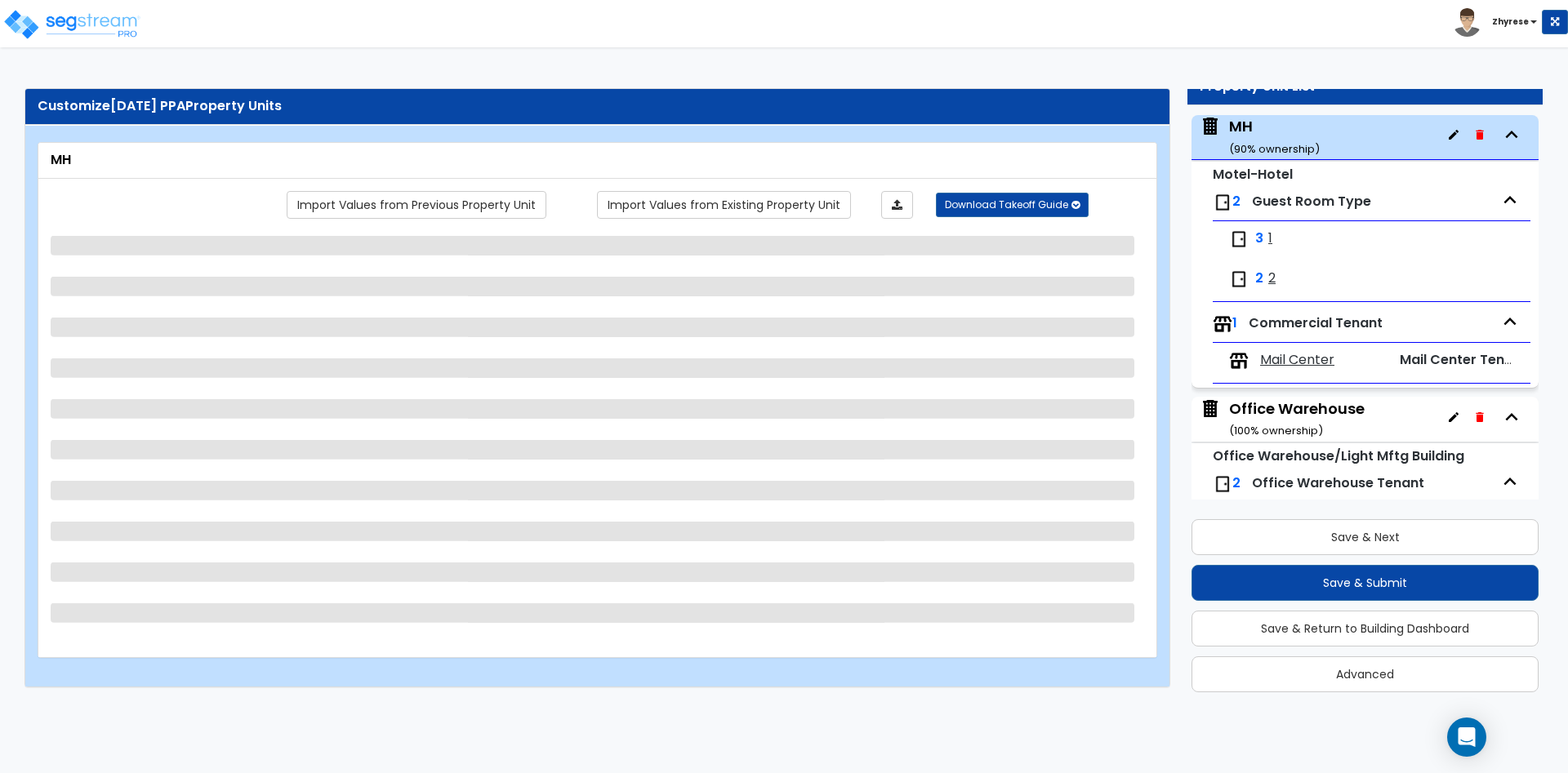
scroll to position [162, 0]
click at [696, 187] on div "Import Values from Previous Property Unit Import Values from Existing Property …" at bounding box center [597, 418] width 1117 height 479
click at [697, 197] on link "Import Values from Existing Property Unit" at bounding box center [723, 205] width 254 height 28
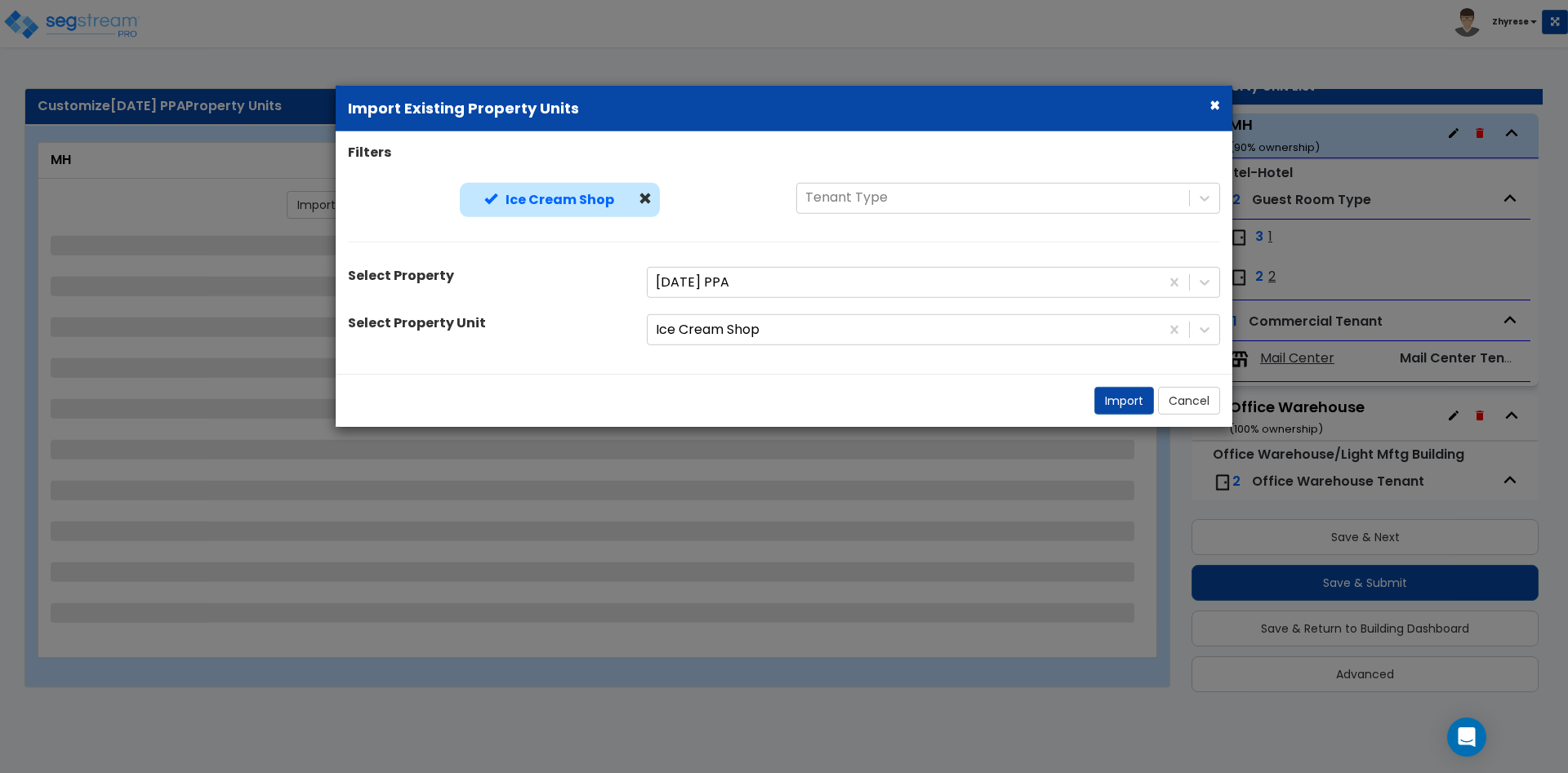
click at [540, 201] on b "Ice Cream Shop" at bounding box center [560, 198] width 109 height 19
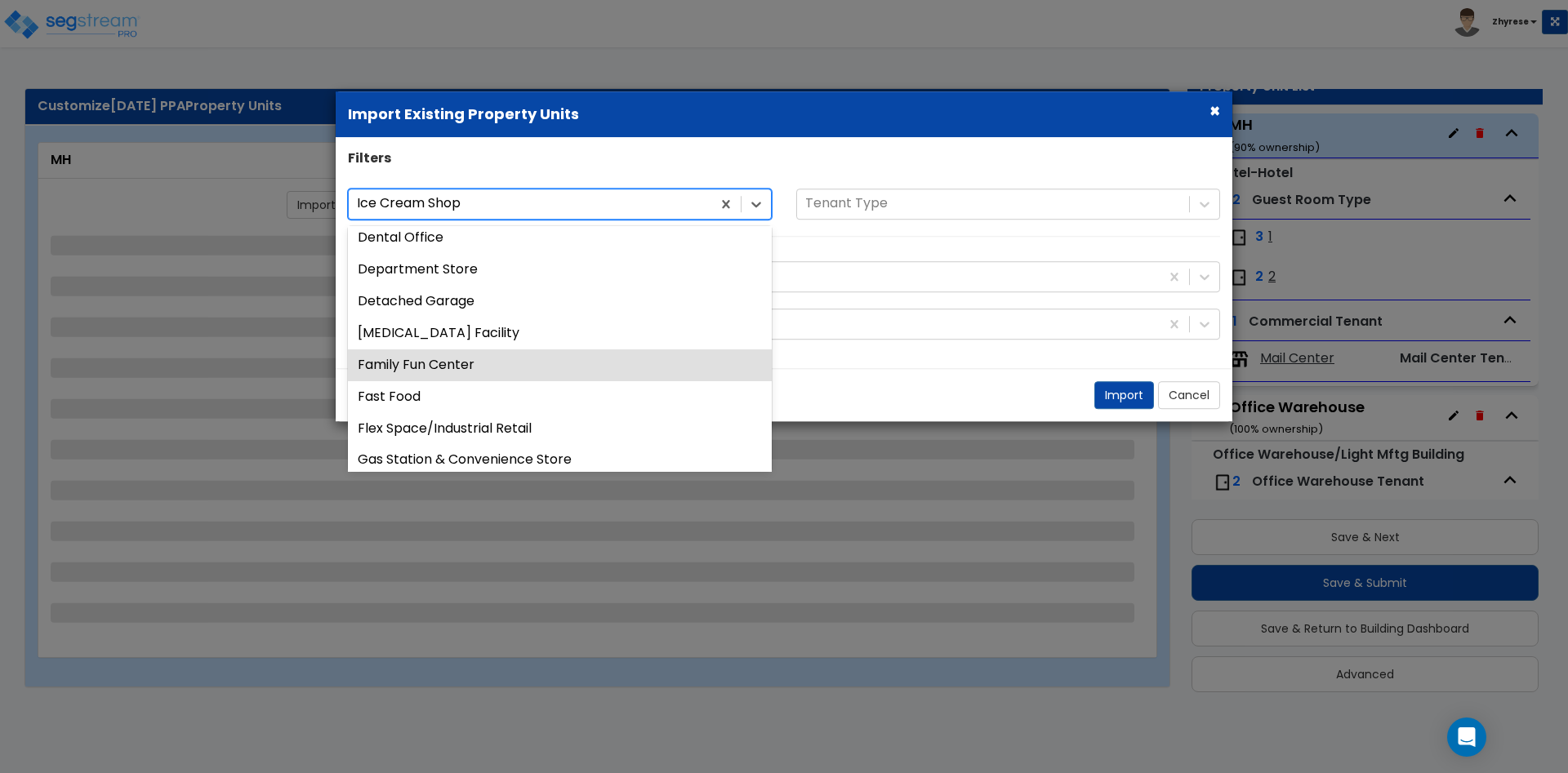
scroll to position [902, 0]
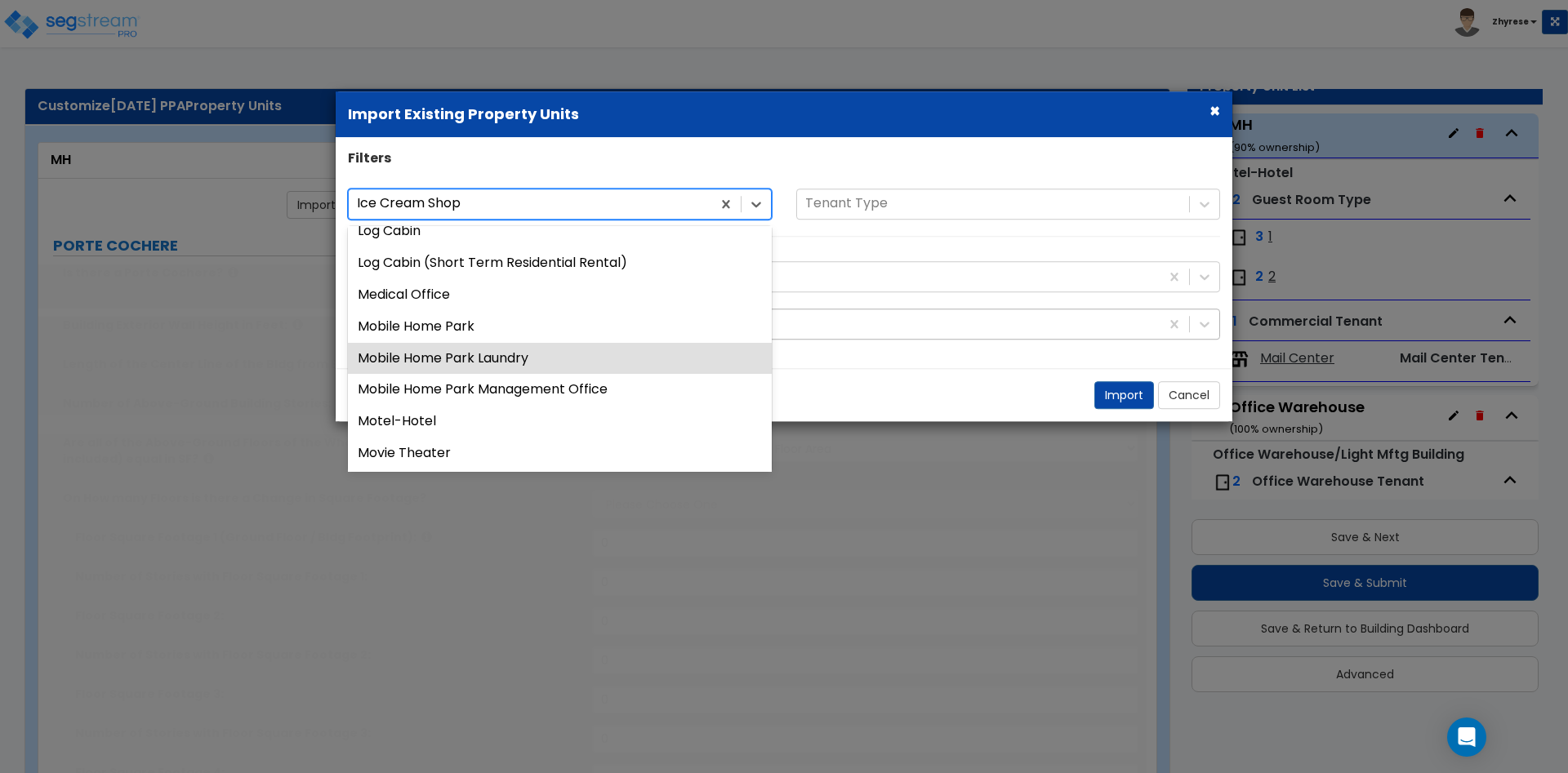
click at [487, 427] on div "Motel-Hotel" at bounding box center [560, 423] width 424 height 32
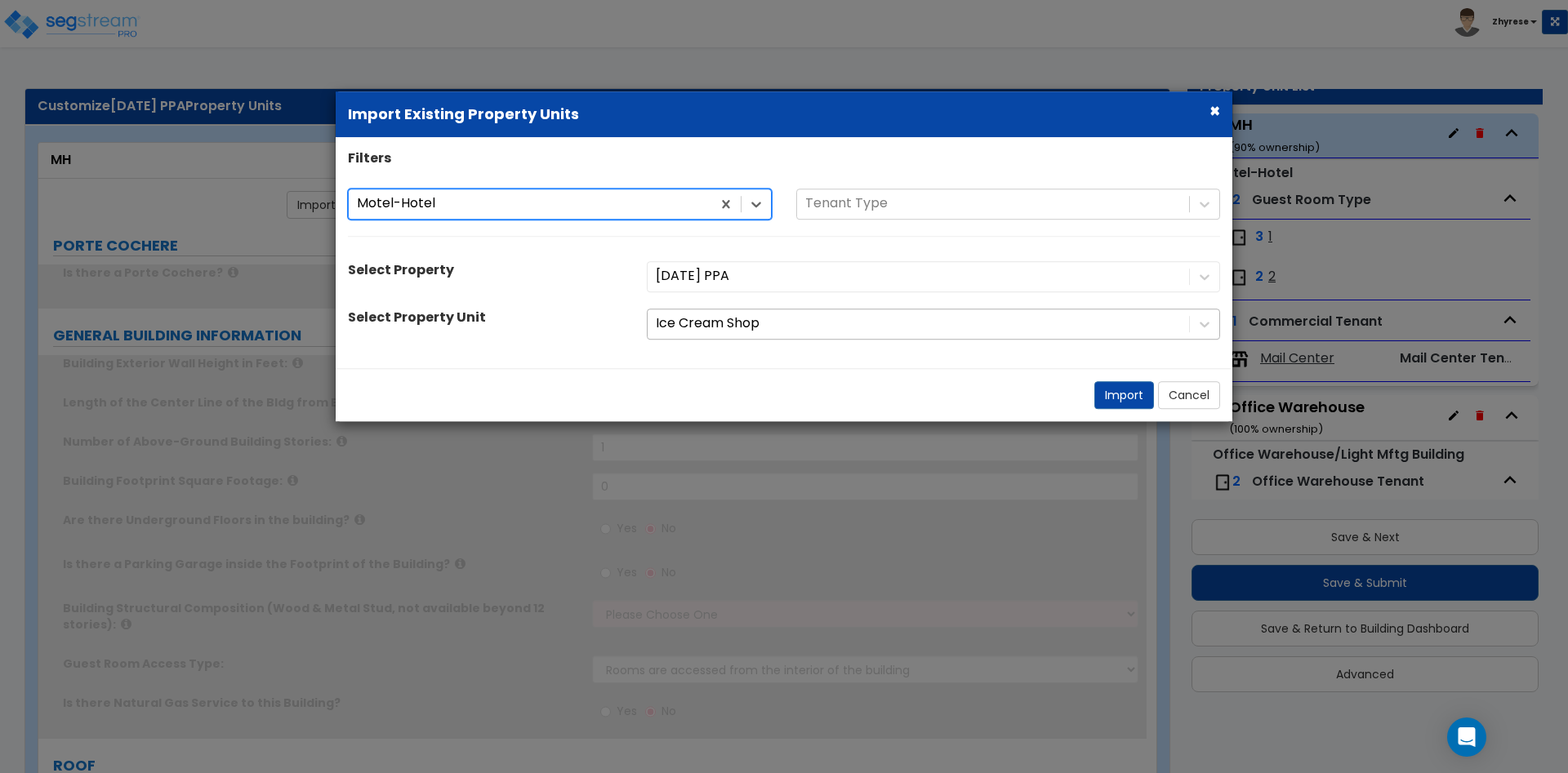
type input "1"
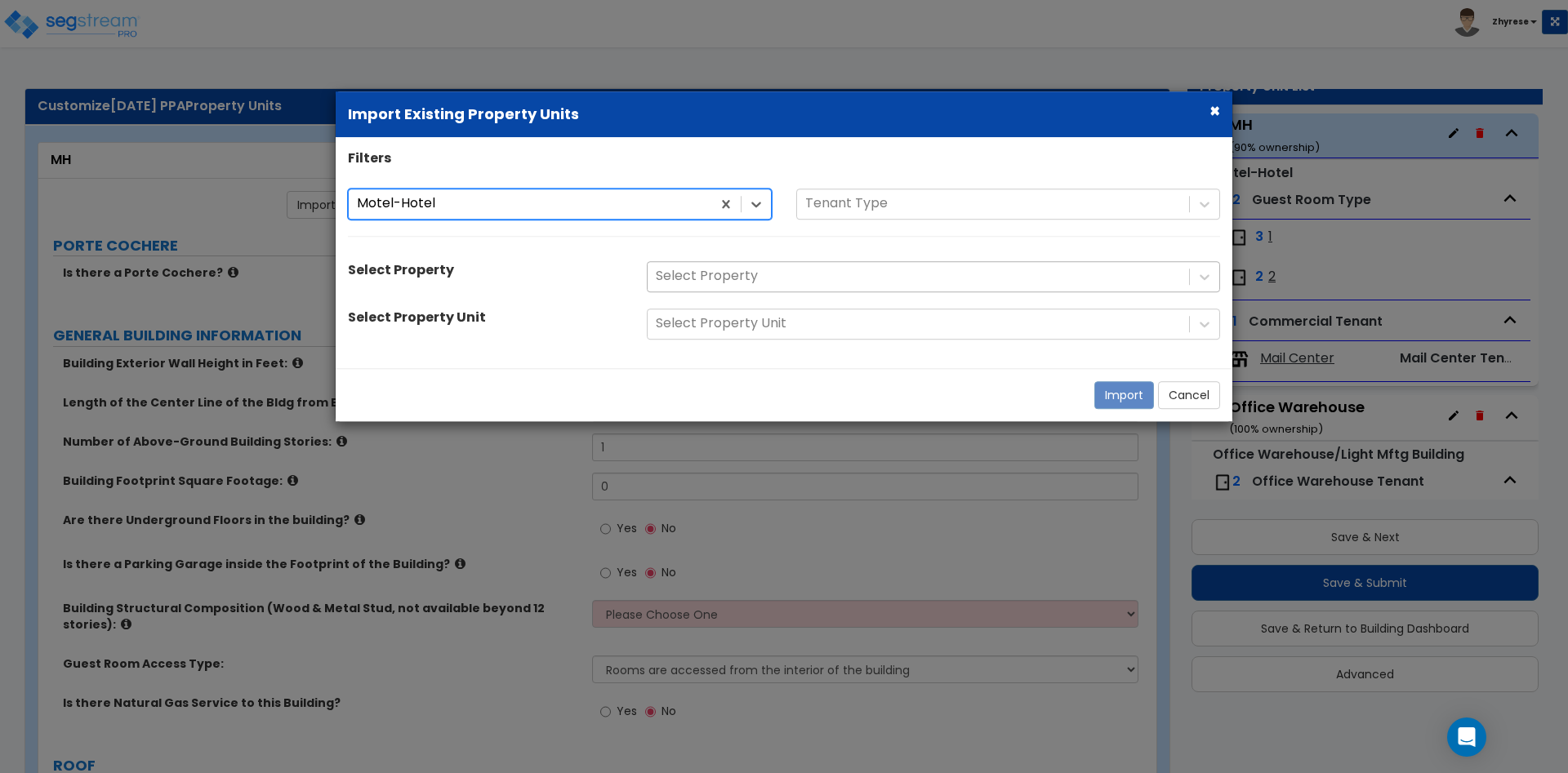
click at [858, 273] on div at bounding box center [918, 277] width 525 height 22
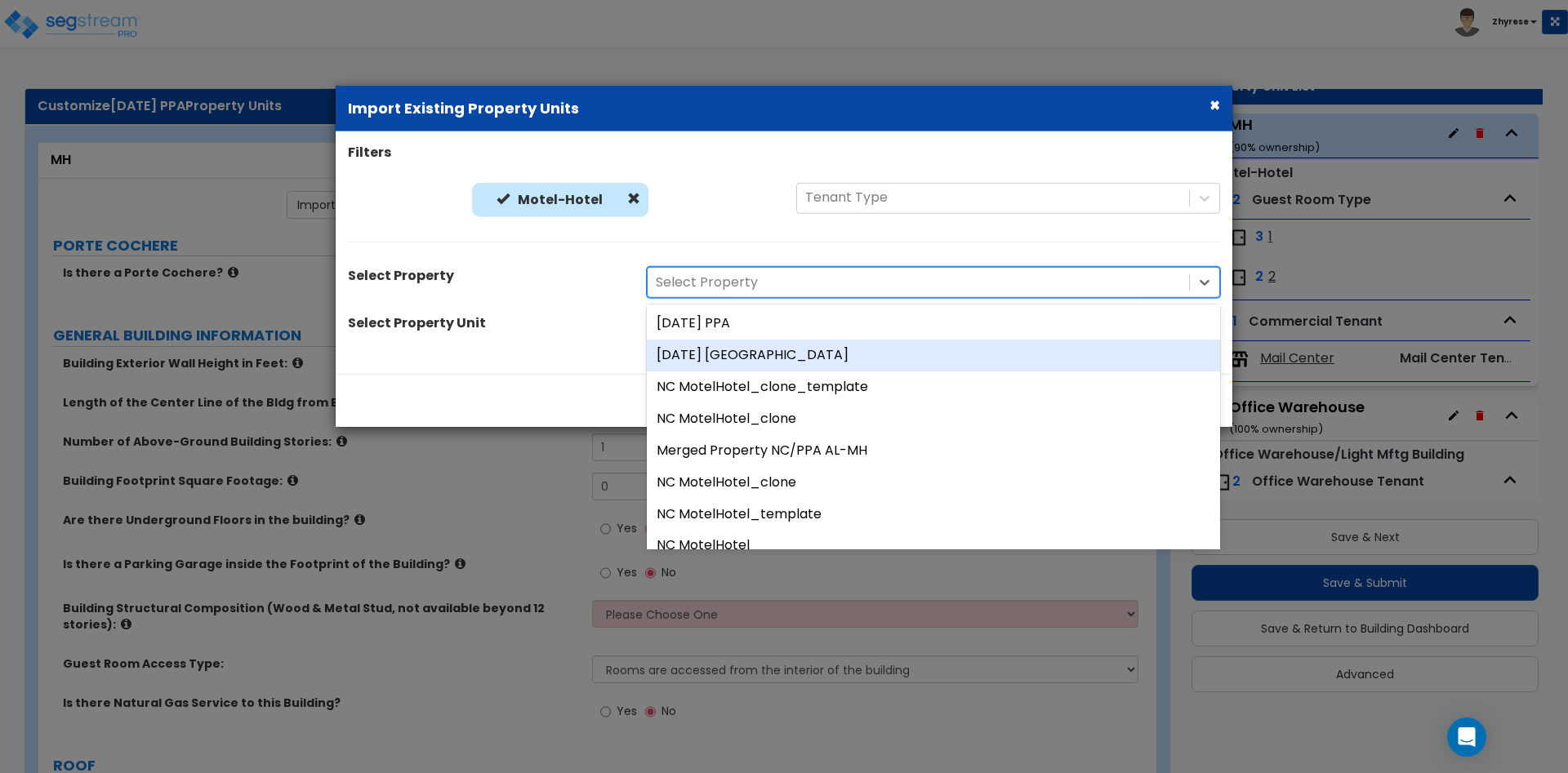
click at [804, 356] on div "19Aug25 NC" at bounding box center [933, 356] width 574 height 32
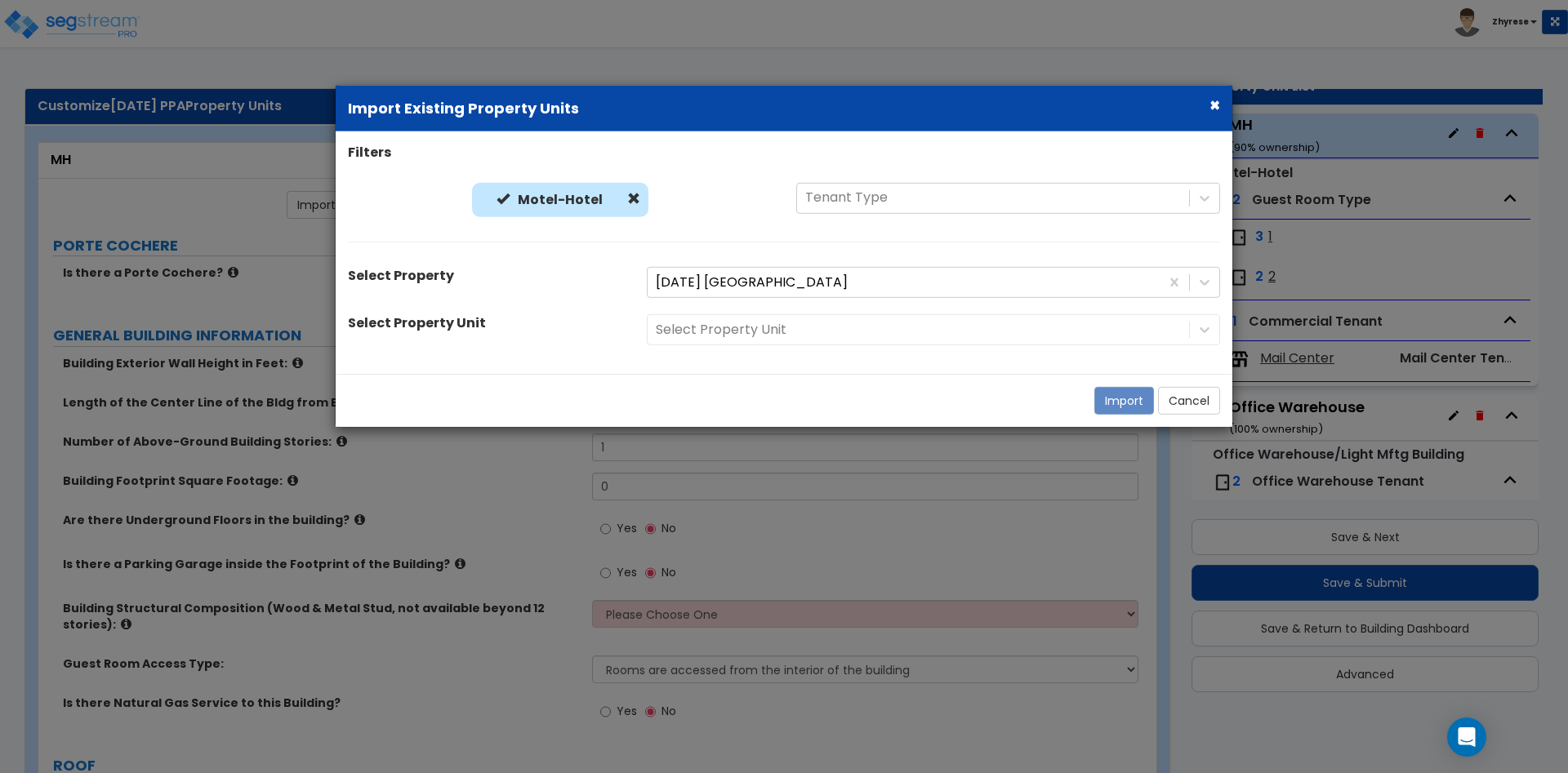
click at [807, 335] on div "Select Property Unit" at bounding box center [933, 330] width 598 height 31
click at [811, 325] on div "Select Property Unit" at bounding box center [933, 330] width 598 height 31
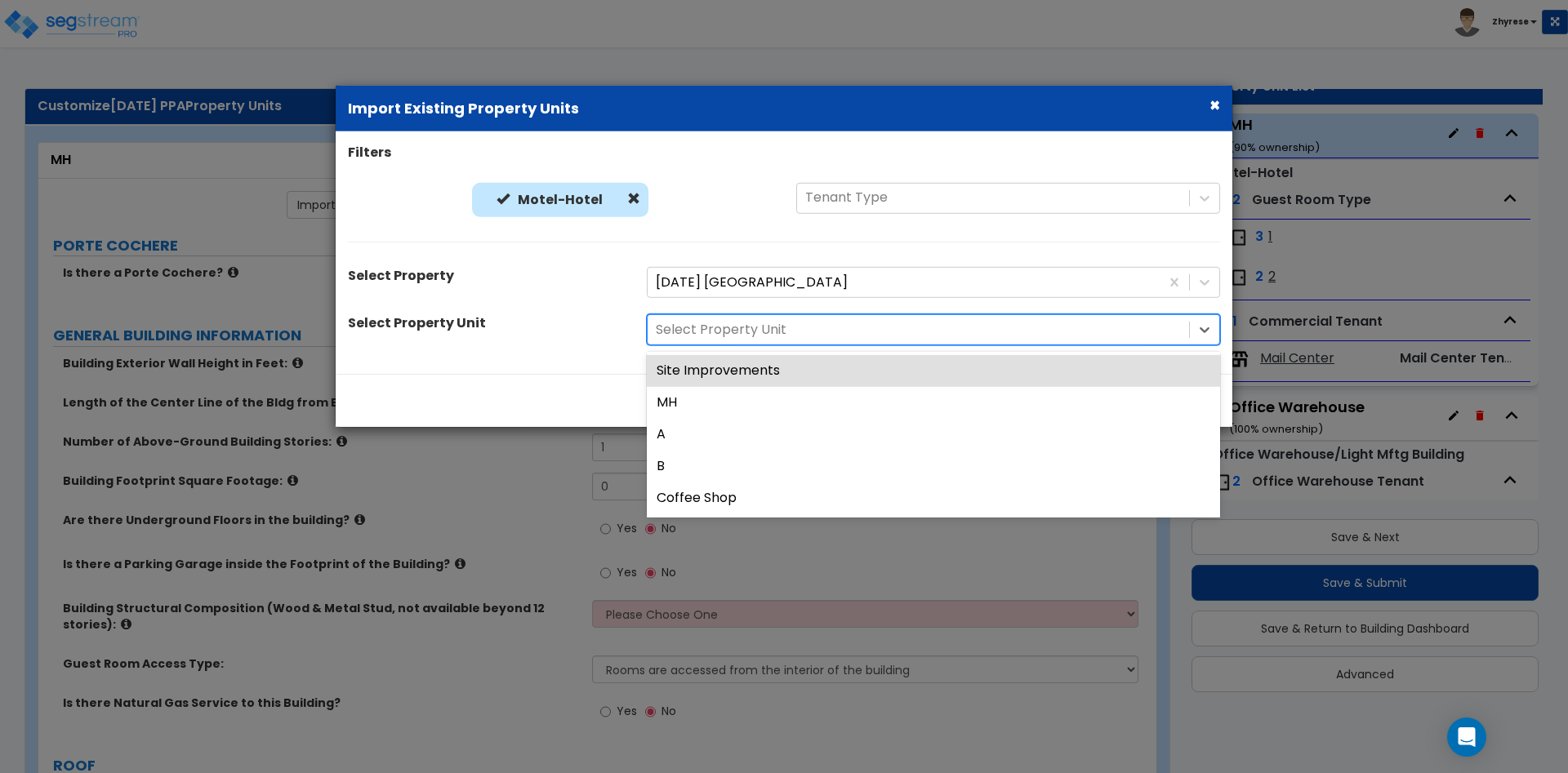
click at [706, 334] on div at bounding box center [918, 331] width 525 height 22
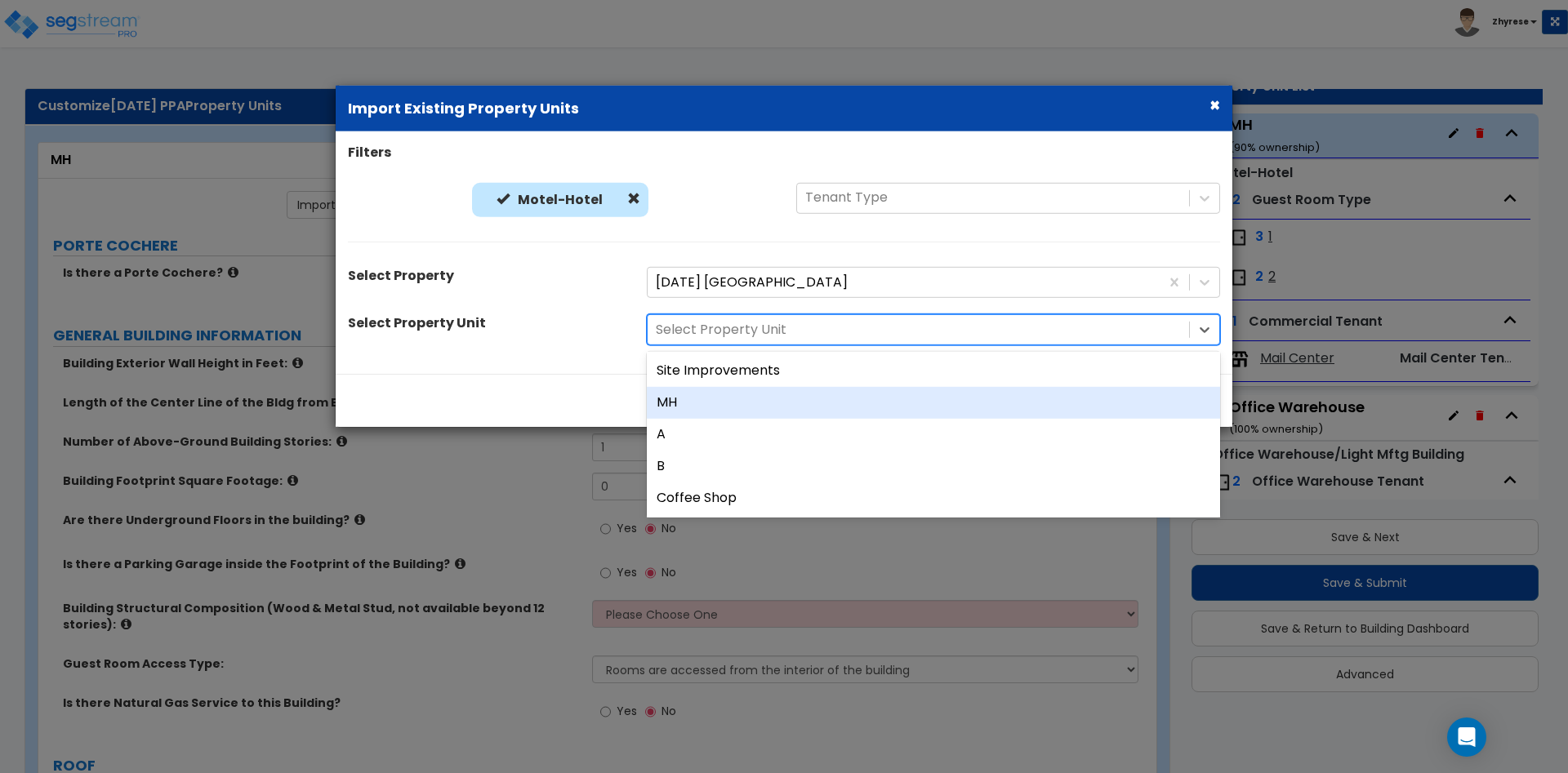
click at [693, 397] on div "MH" at bounding box center [933, 403] width 574 height 32
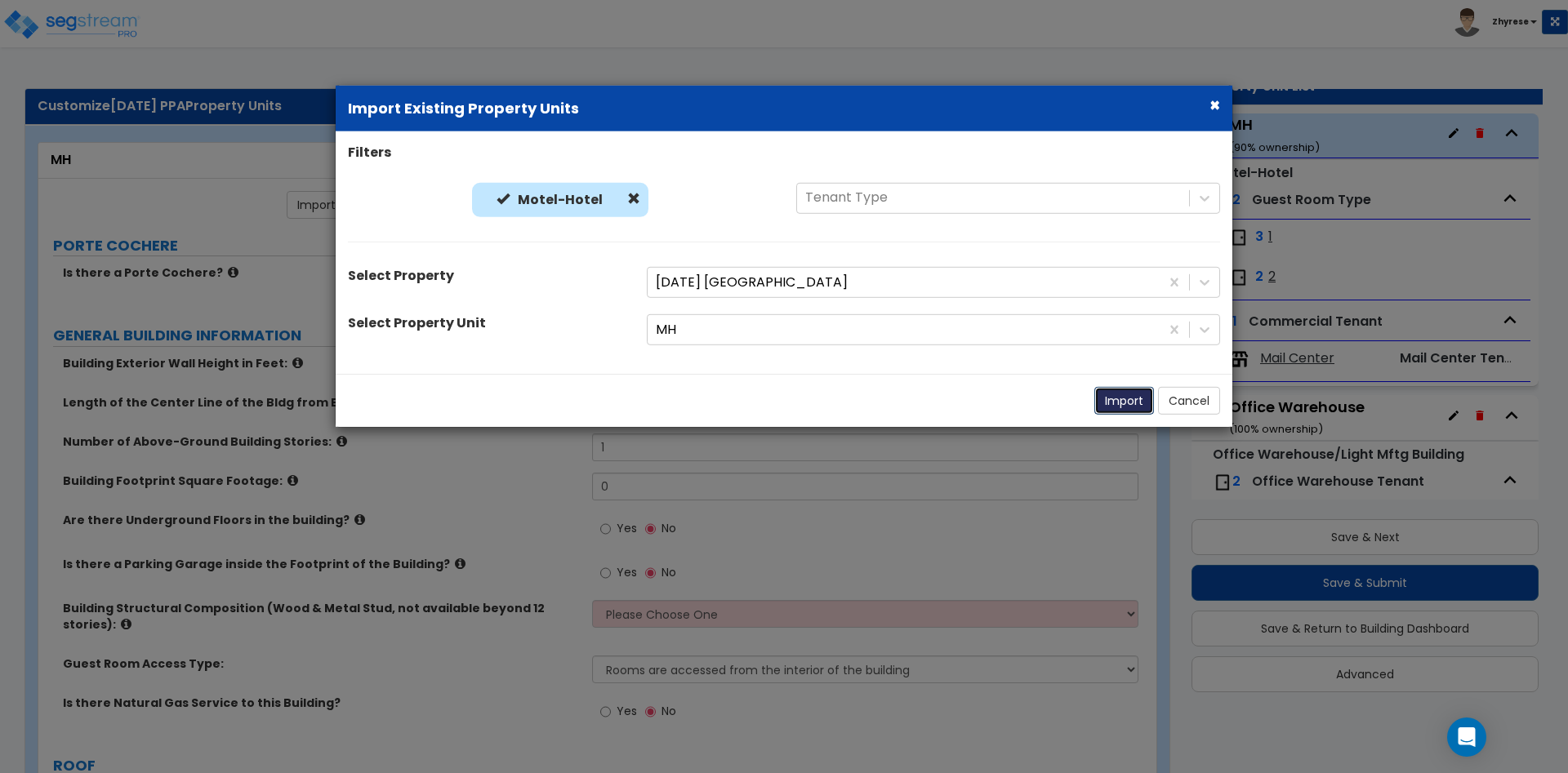
click at [1119, 404] on button "Import" at bounding box center [1124, 401] width 60 height 28
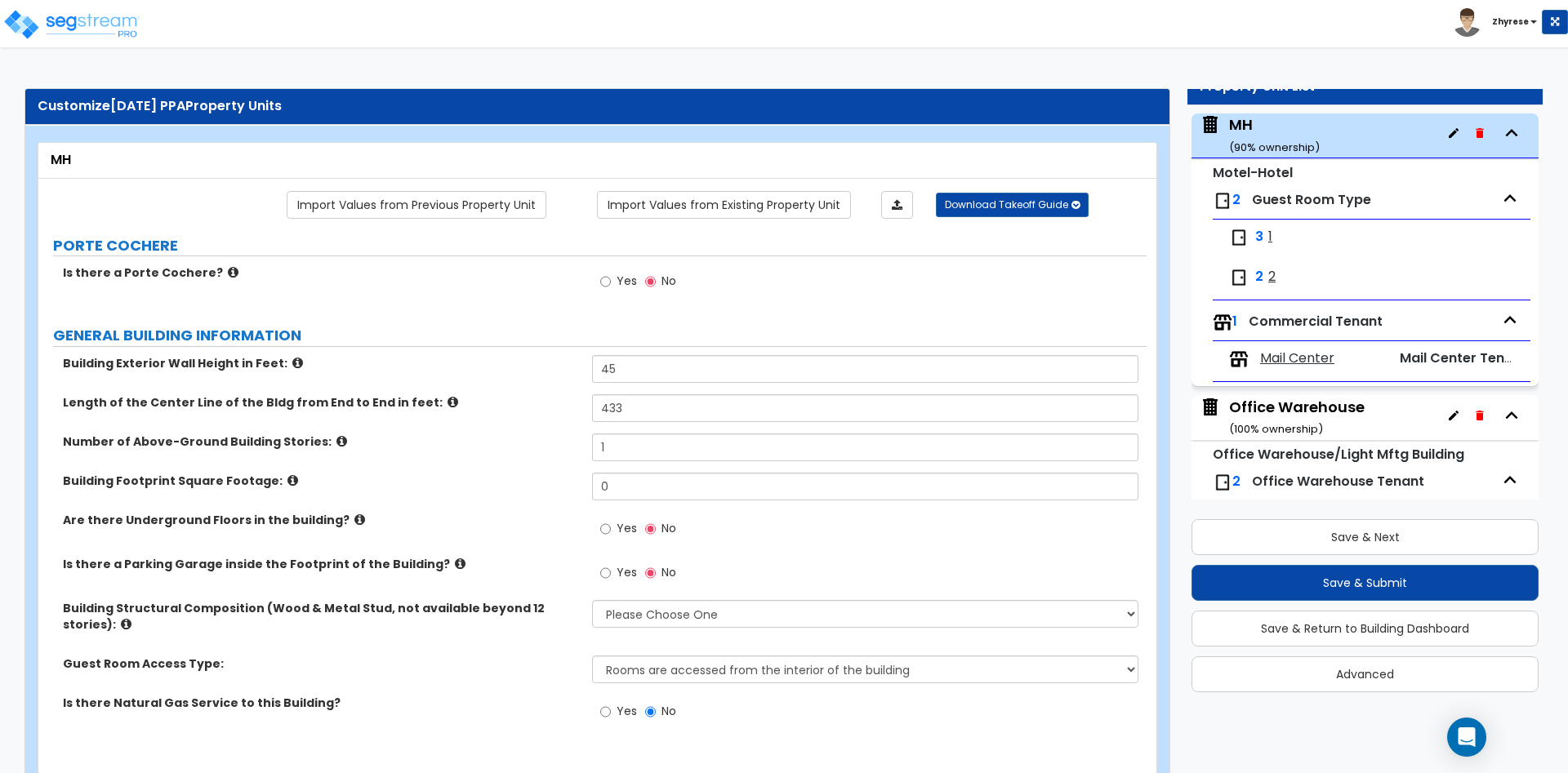
type input "45"
type input "433"
select select "3"
radio input "false"
select select "2"
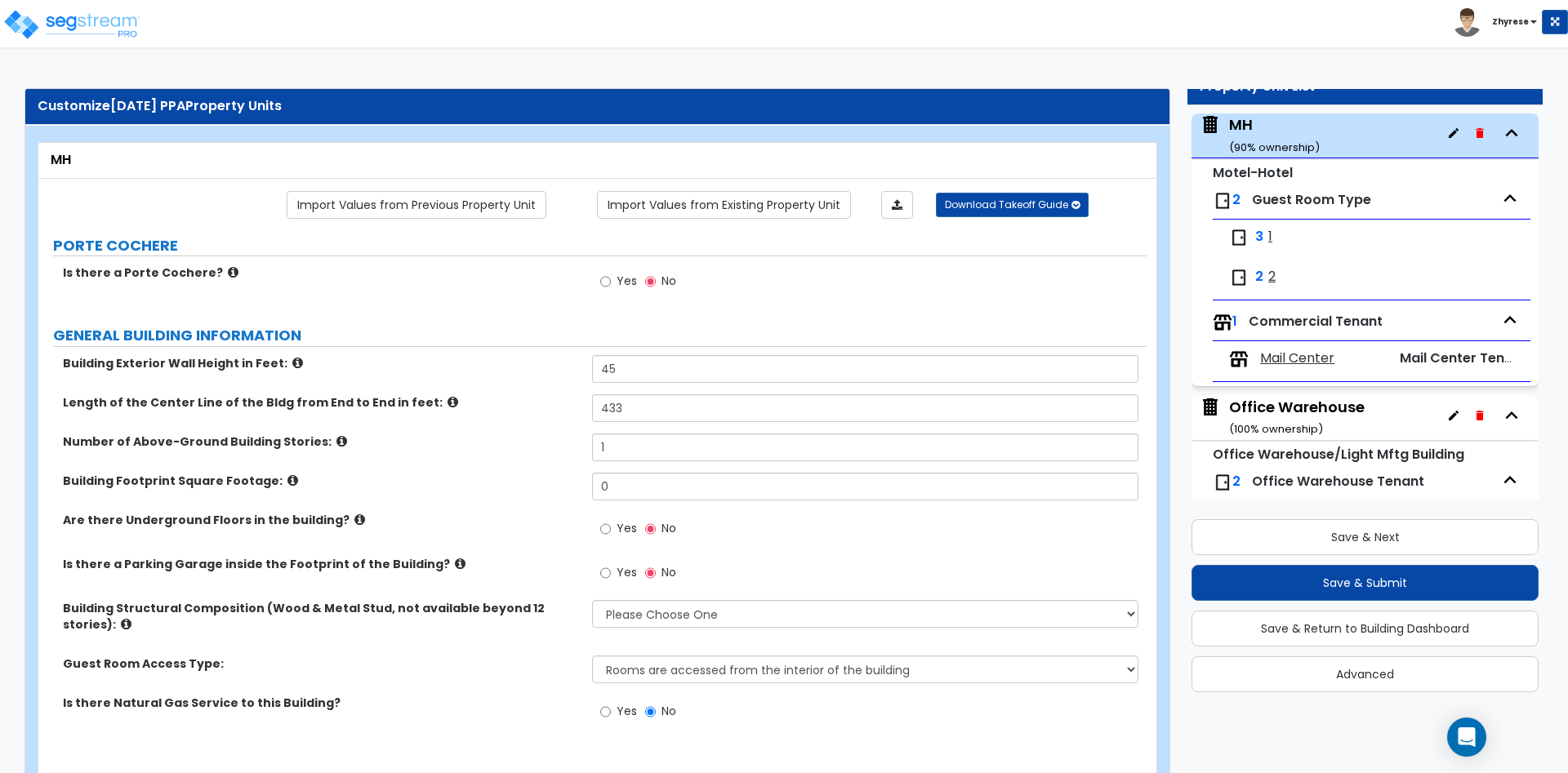
radio input "false"
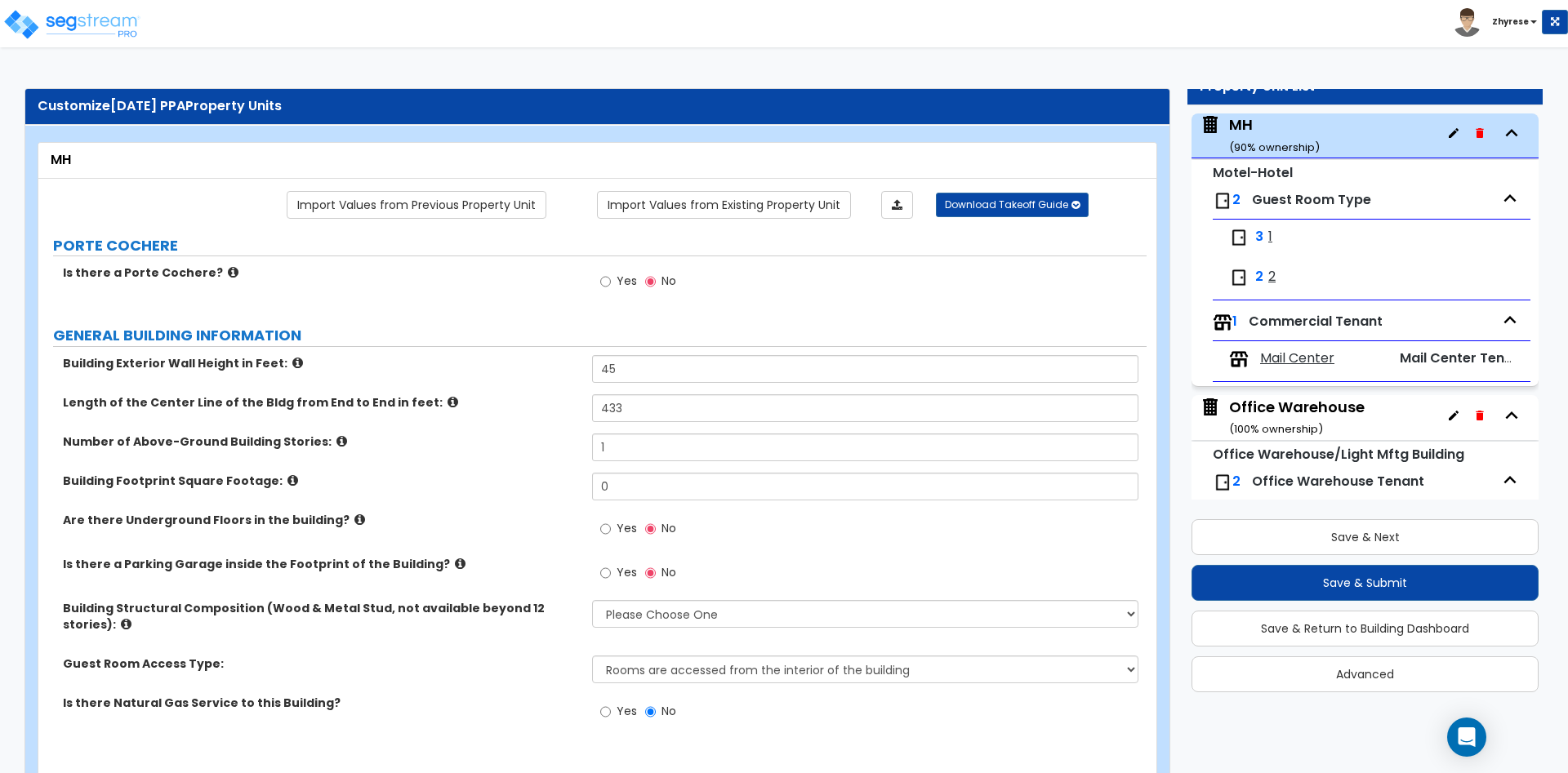
radio input "false"
select select "1"
select select "2"
type input "1"
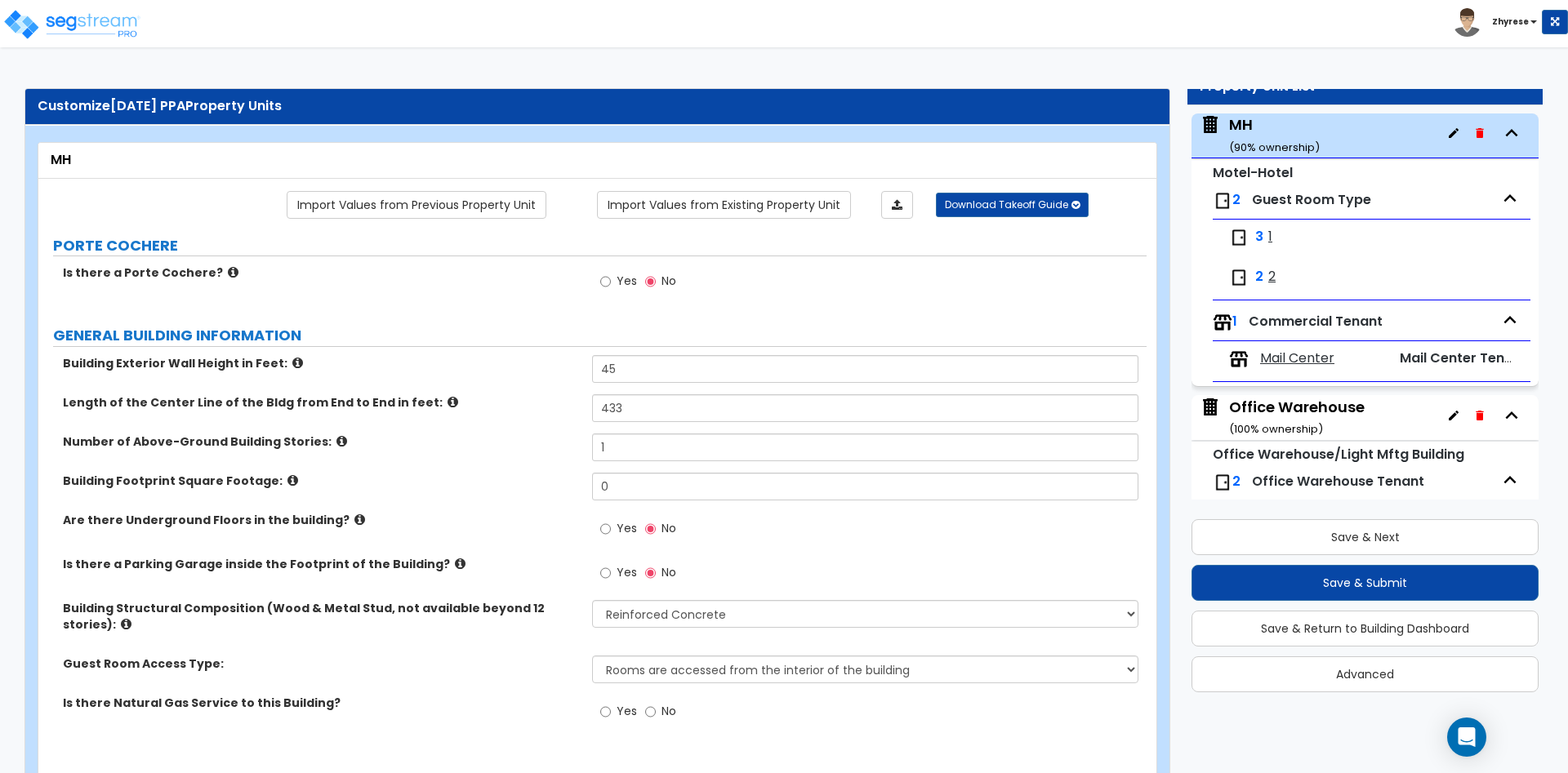
type input "3"
type input "1"
type input "3"
type input "85"
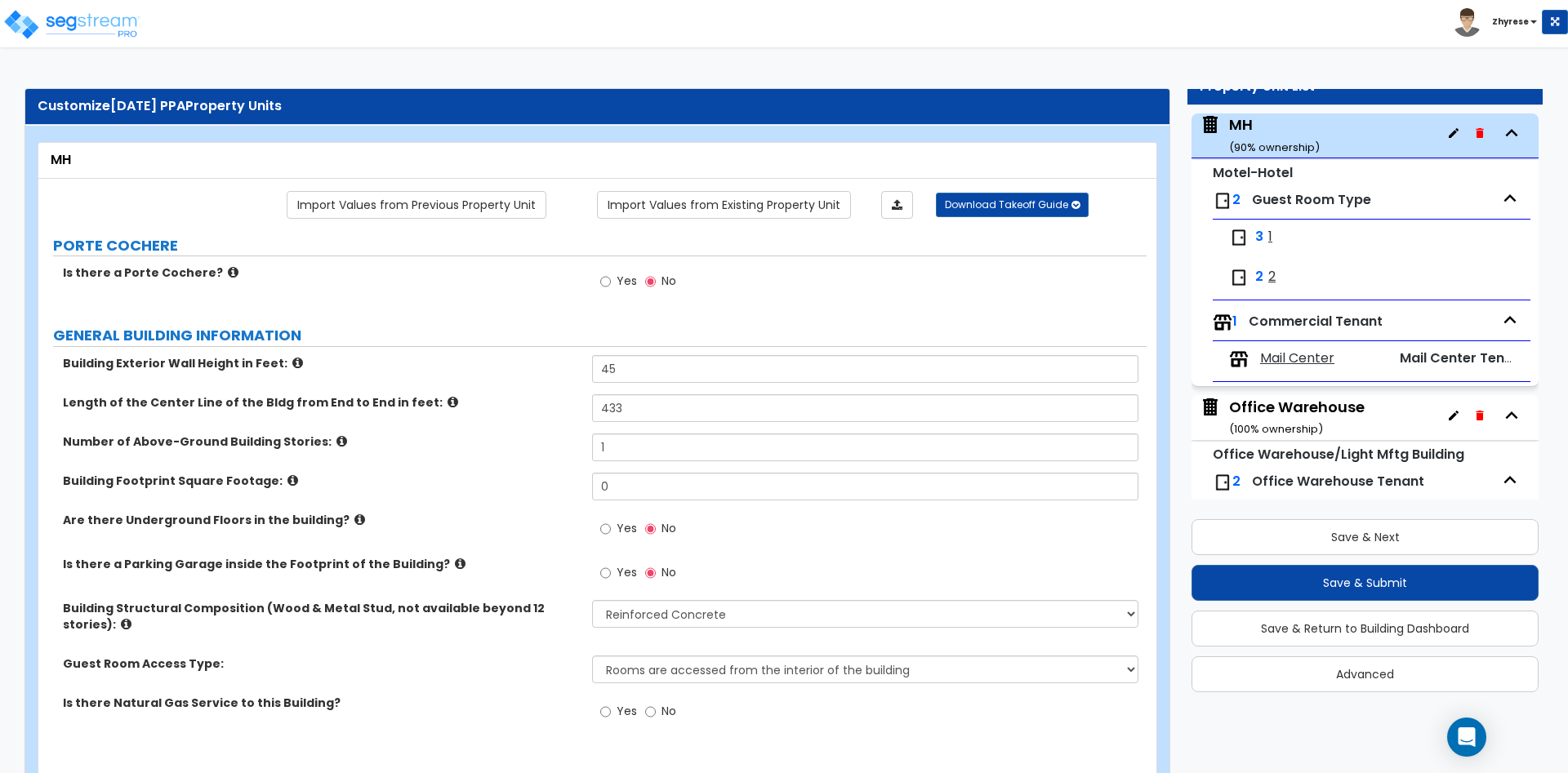
type input "2"
select select "1"
radio input "false"
type input "1"
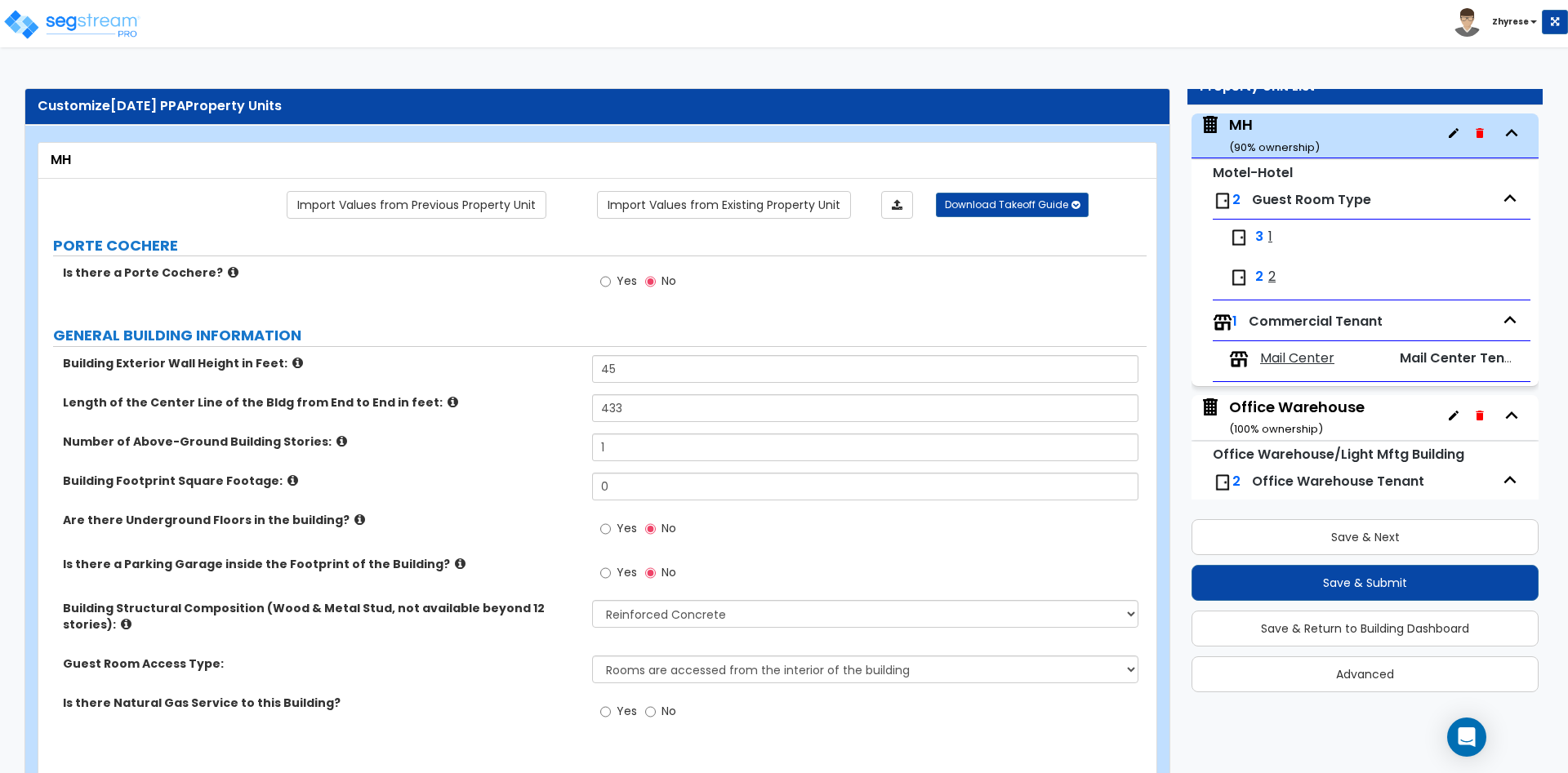
select select "1"
click at [725, 214] on link "Import Values from Existing Property Unit" at bounding box center [723, 205] width 254 height 28
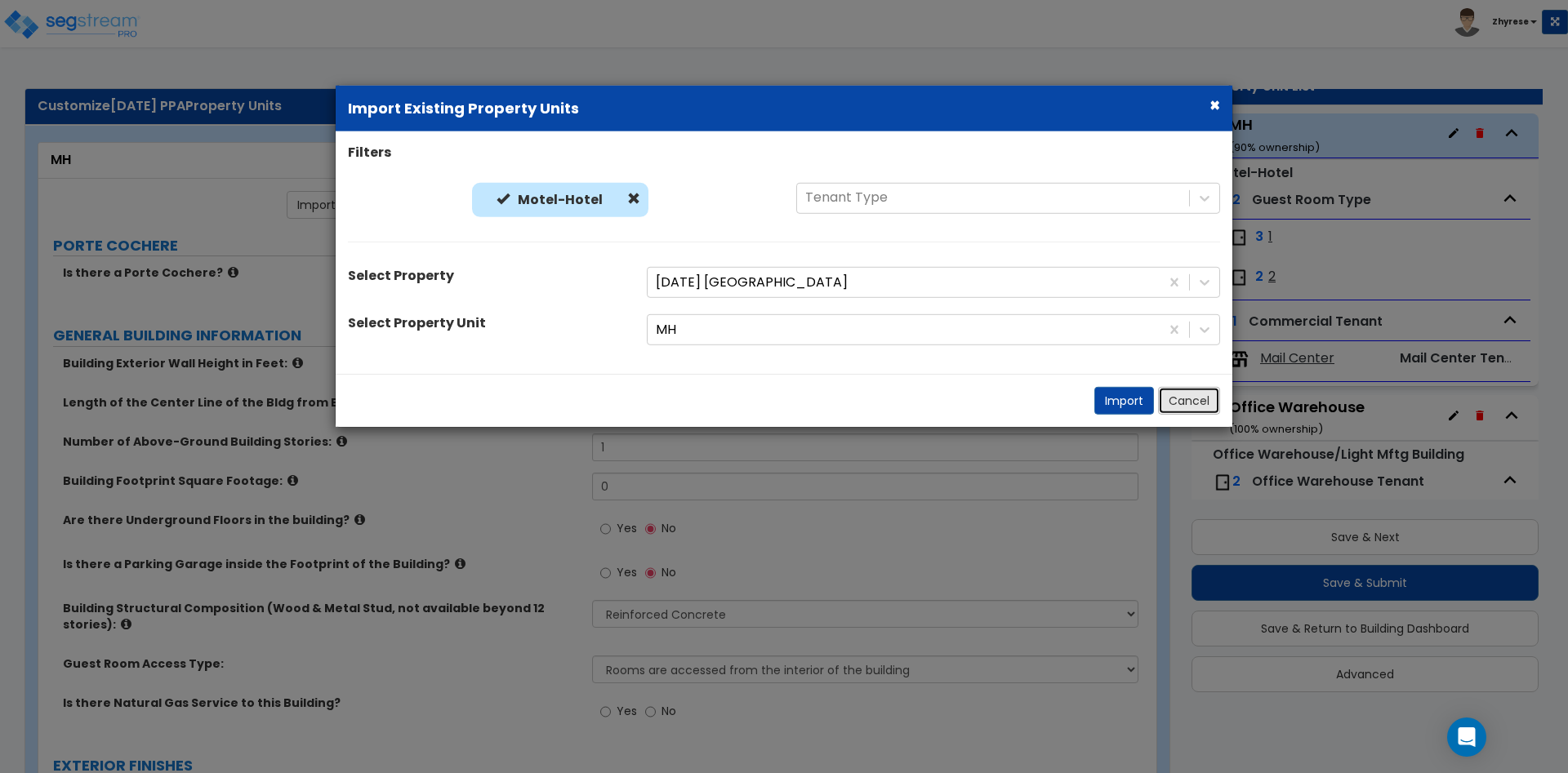
click at [1180, 401] on button "Cancel" at bounding box center [1188, 401] width 62 height 28
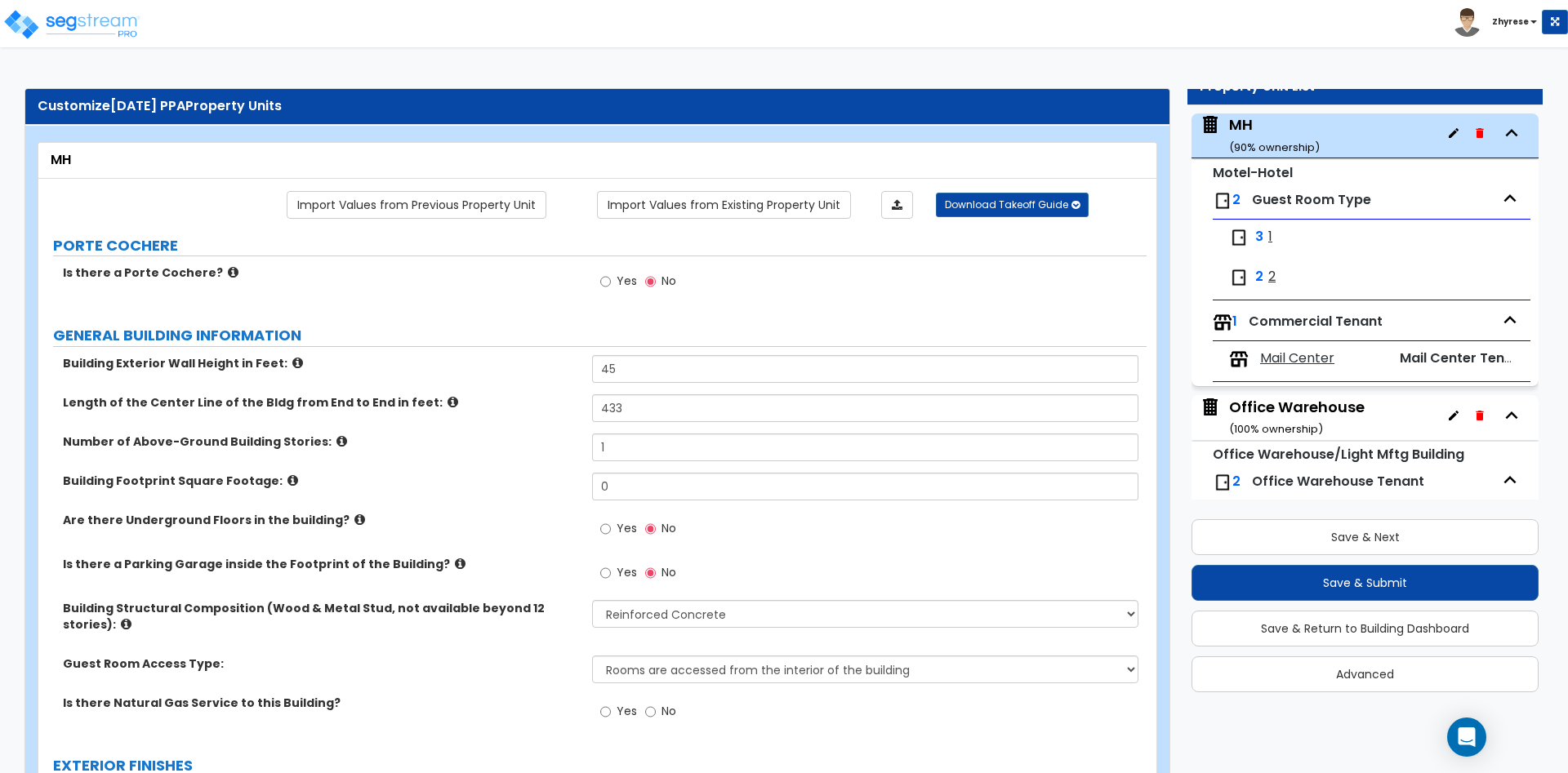
click at [1276, 407] on div "Office Warehouse ( 100 % ownership)" at bounding box center [1297, 417] width 136 height 42
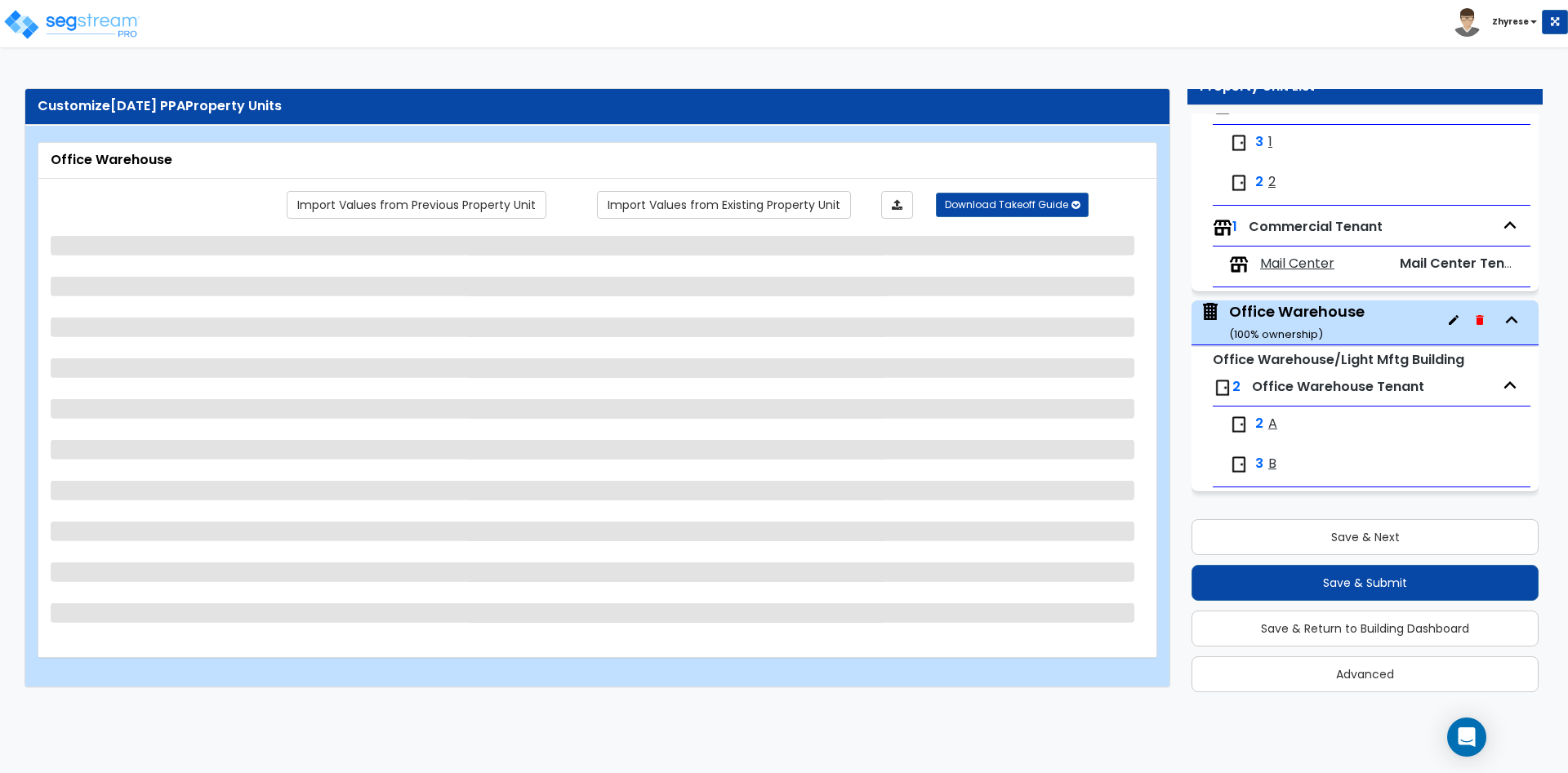
scroll to position [260, 0]
click at [1296, 257] on span "Mail Center" at bounding box center [1297, 264] width 74 height 19
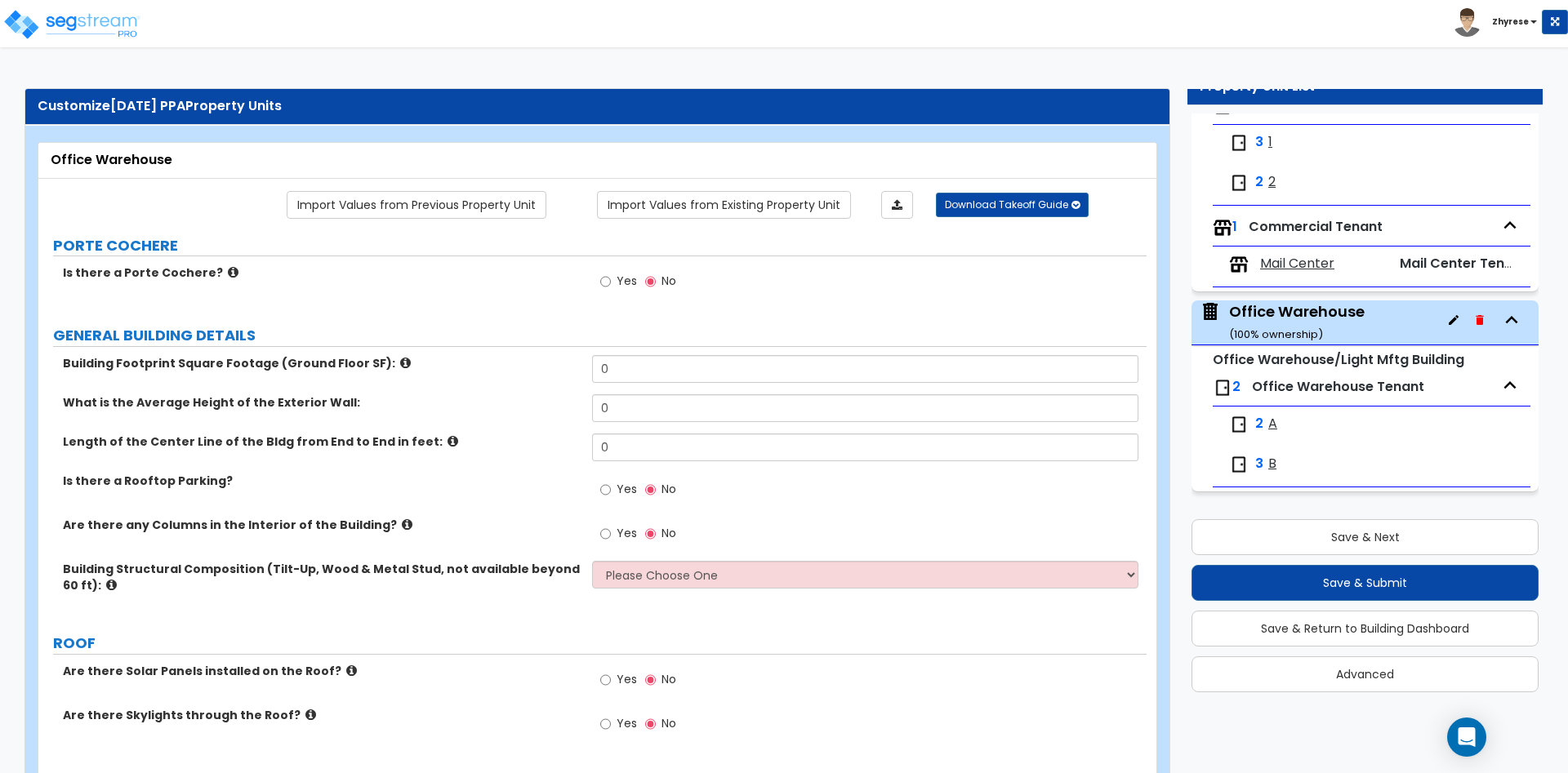
drag, startPoint x: 1290, startPoint y: 716, endPoint x: 1129, endPoint y: 625, distance: 184.9
click at [830, 209] on link "Import Values from Existing Property Unit" at bounding box center [723, 205] width 254 height 28
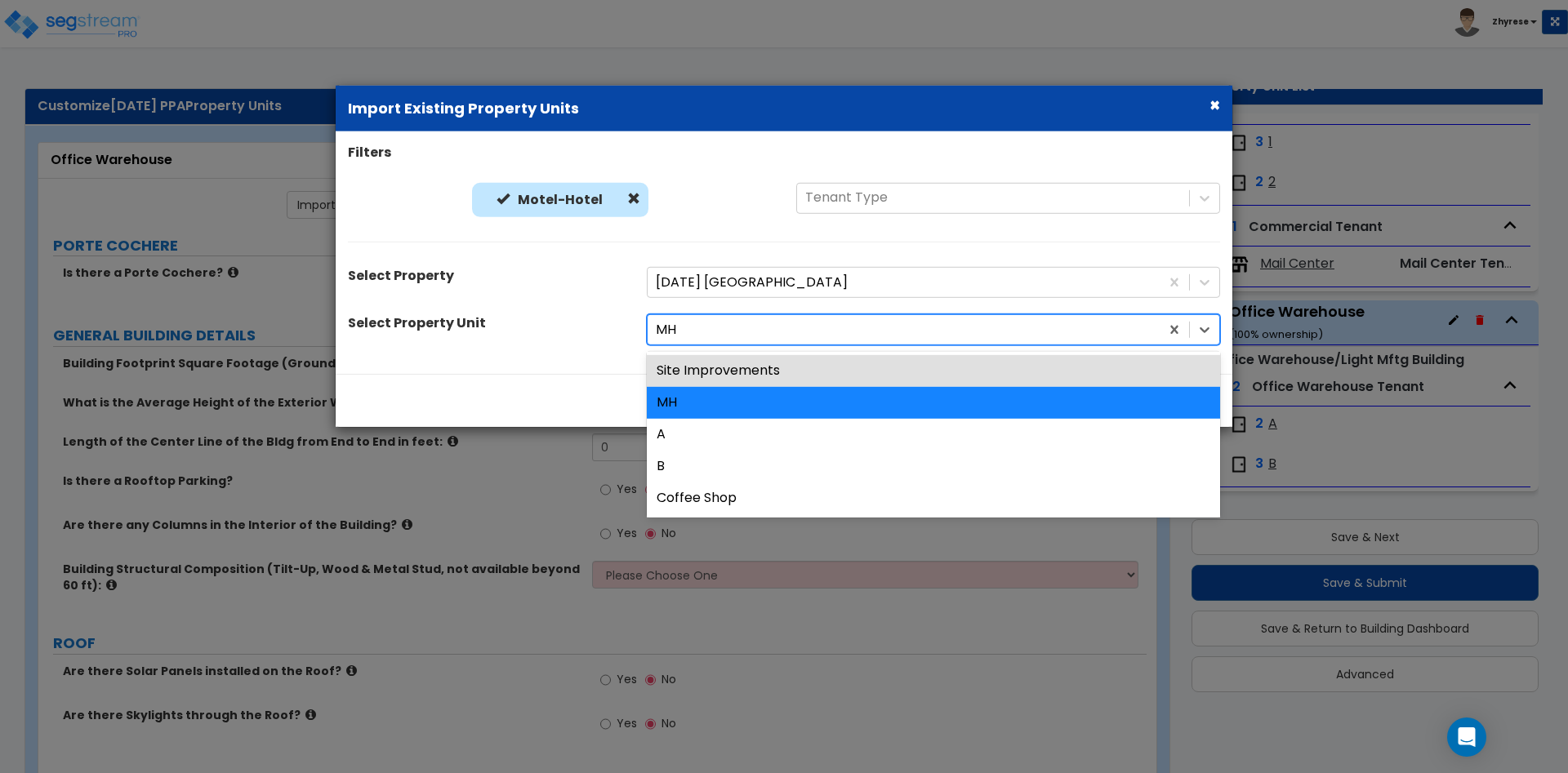
click at [716, 333] on div at bounding box center [903, 331] width 495 height 22
click at [553, 209] on div "Motel-Hotel" at bounding box center [560, 200] width 176 height 35
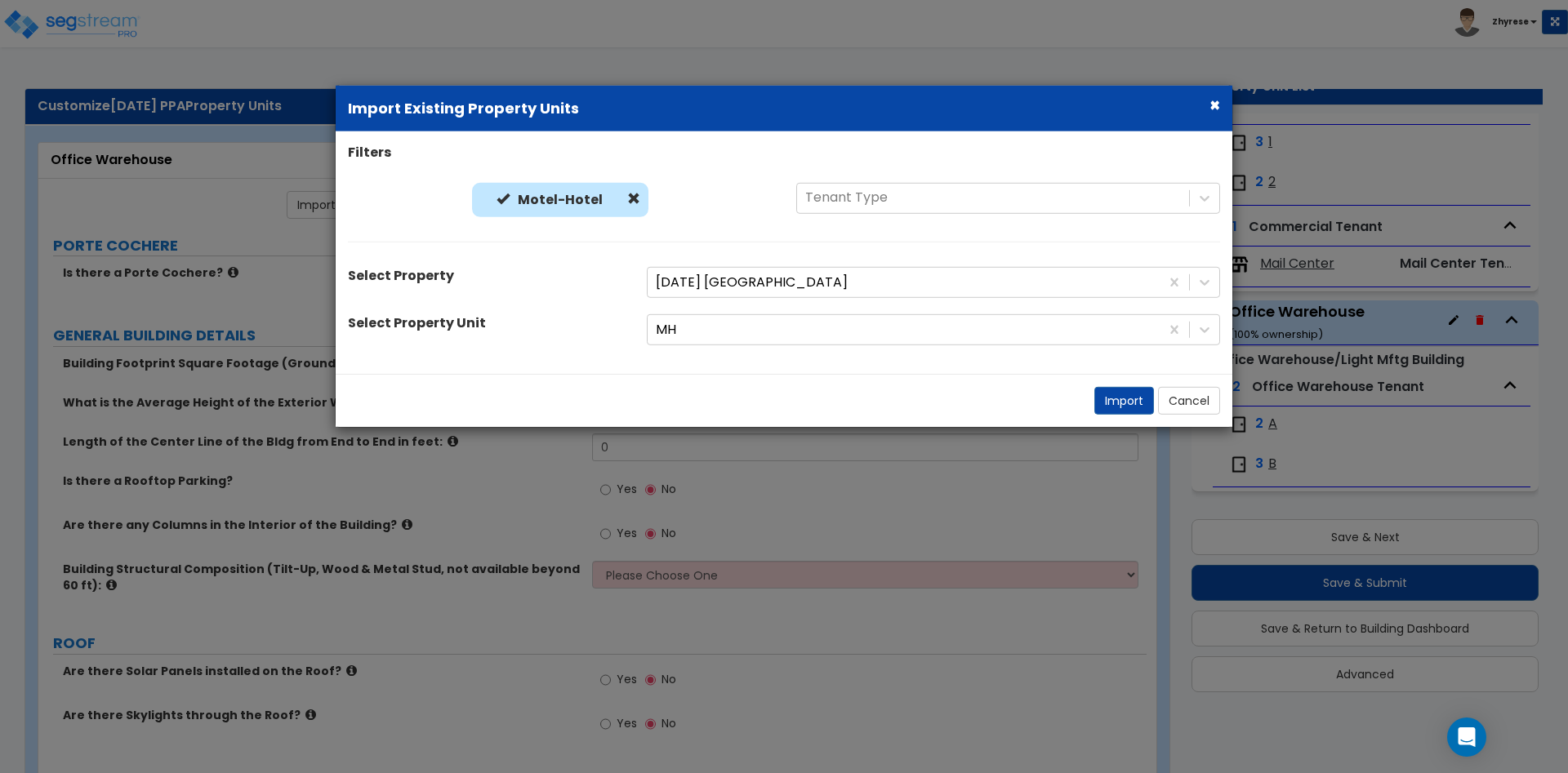
click at [553, 209] on div "Motel-Hotel" at bounding box center [560, 200] width 176 height 35
click at [634, 199] on span at bounding box center [633, 198] width 13 height 13
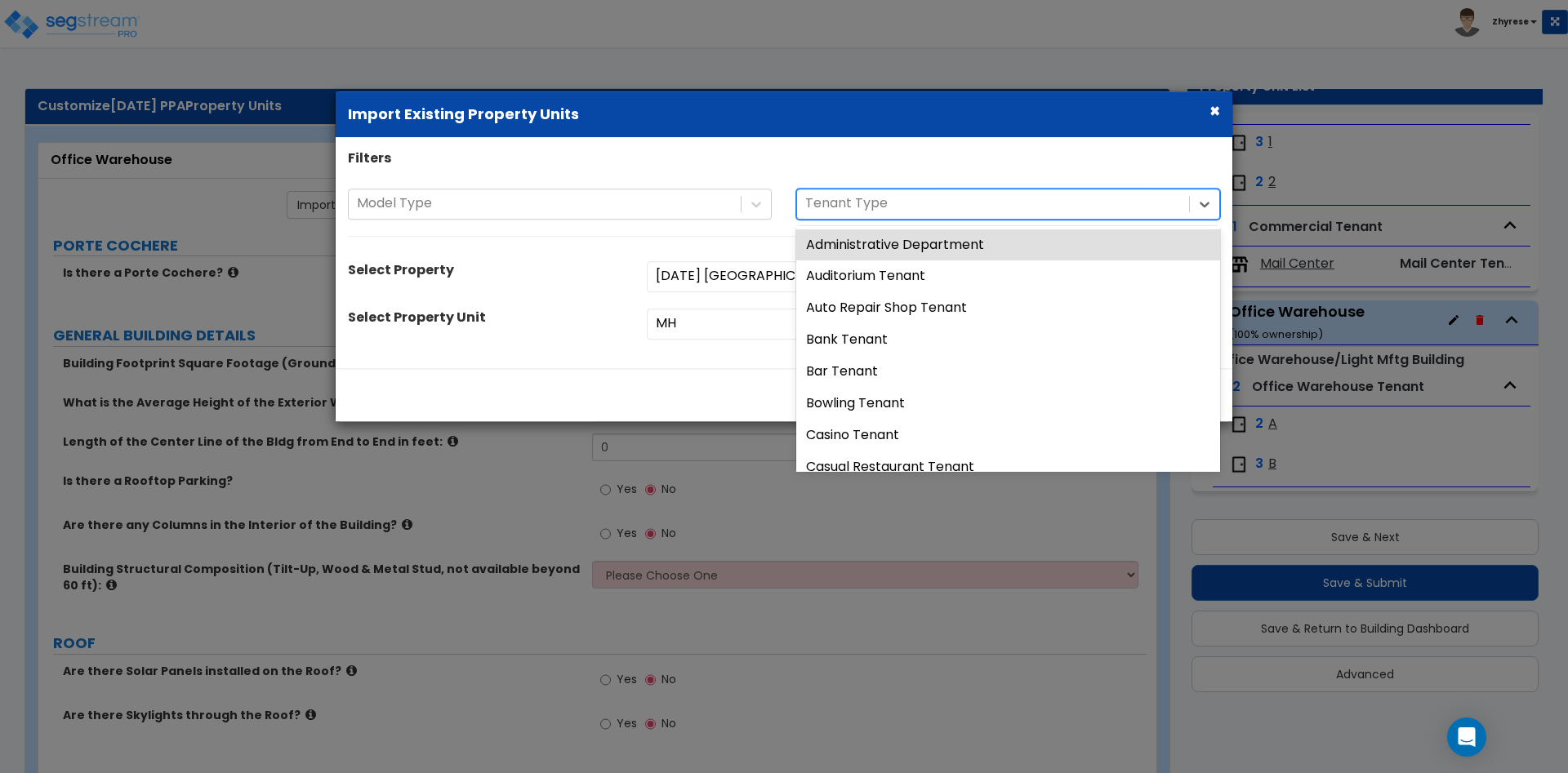
click at [978, 211] on div at bounding box center [993, 204] width 375 height 22
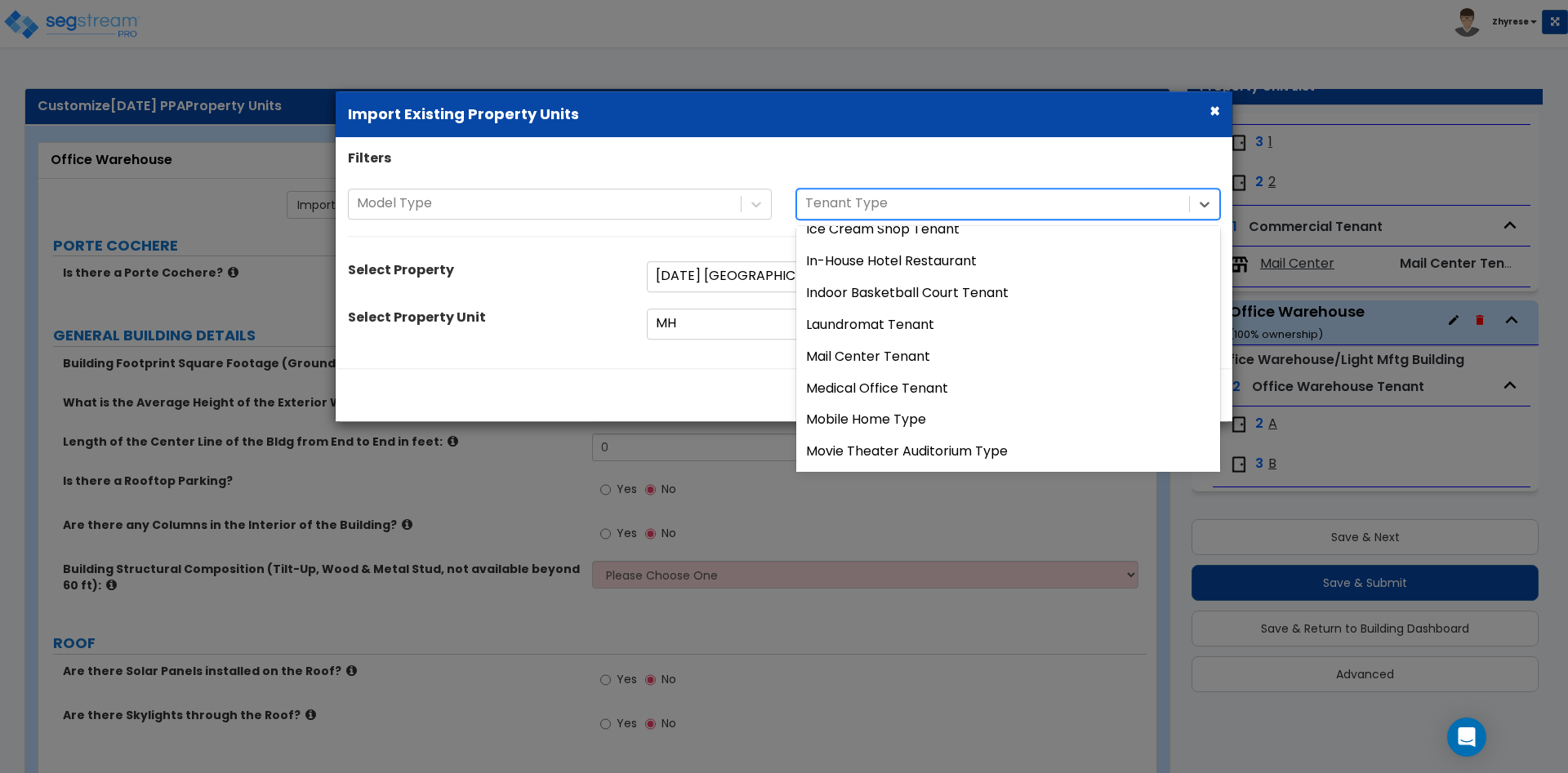
scroll to position [674, 0]
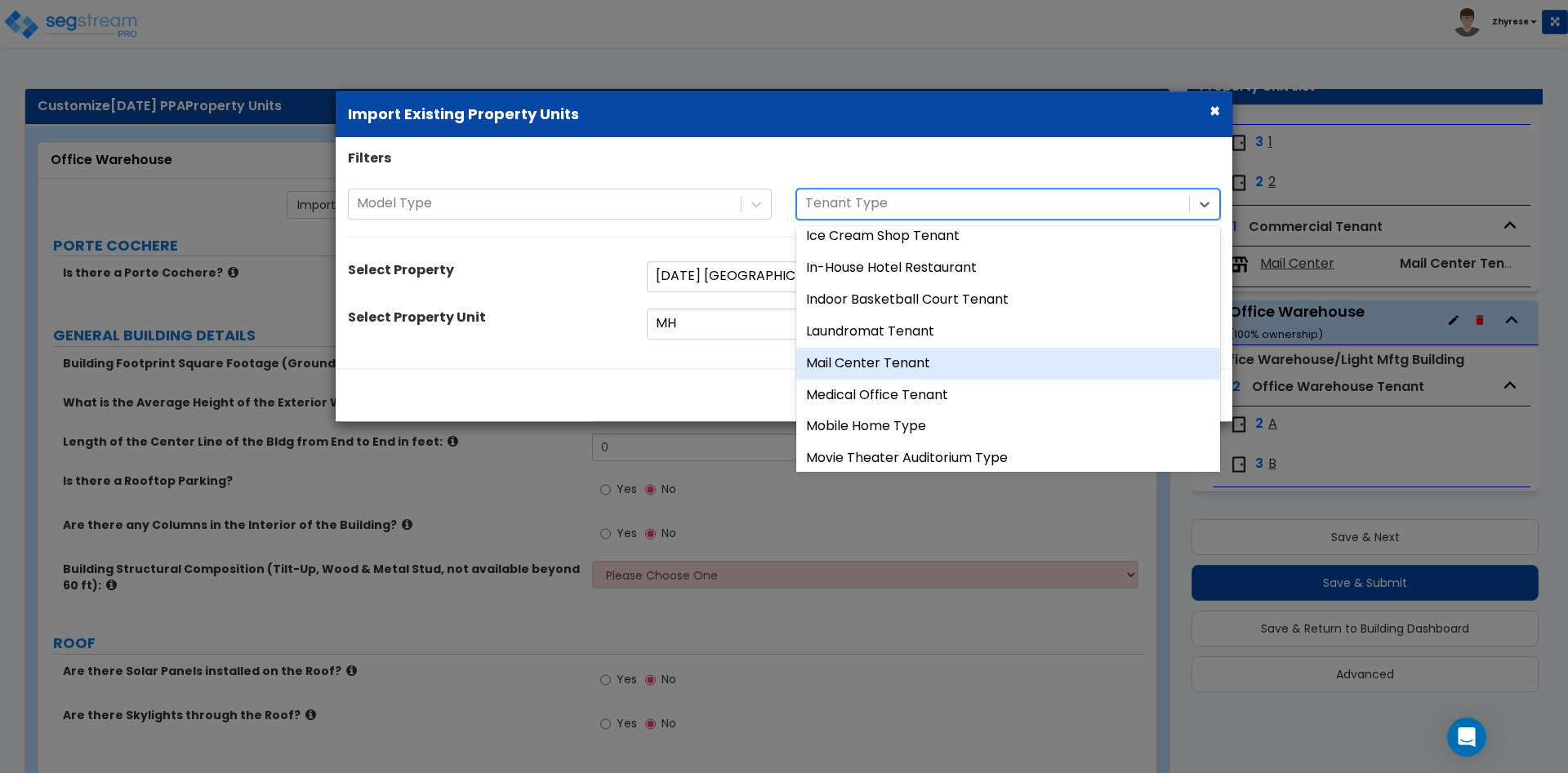
click at [939, 348] on div "Mail Center Tenant" at bounding box center [1007, 364] width 424 height 32
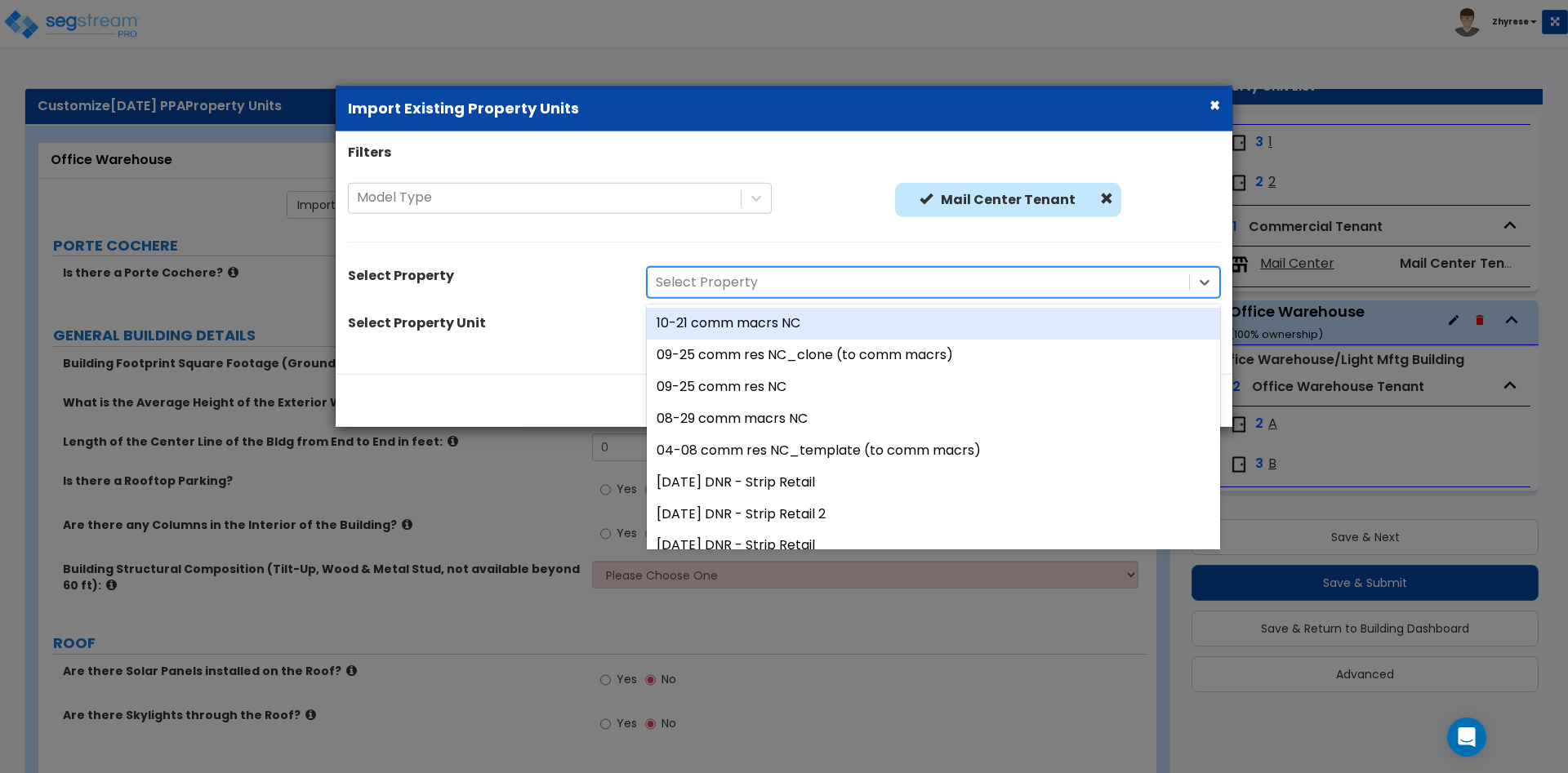
click at [895, 283] on div at bounding box center [918, 283] width 525 height 22
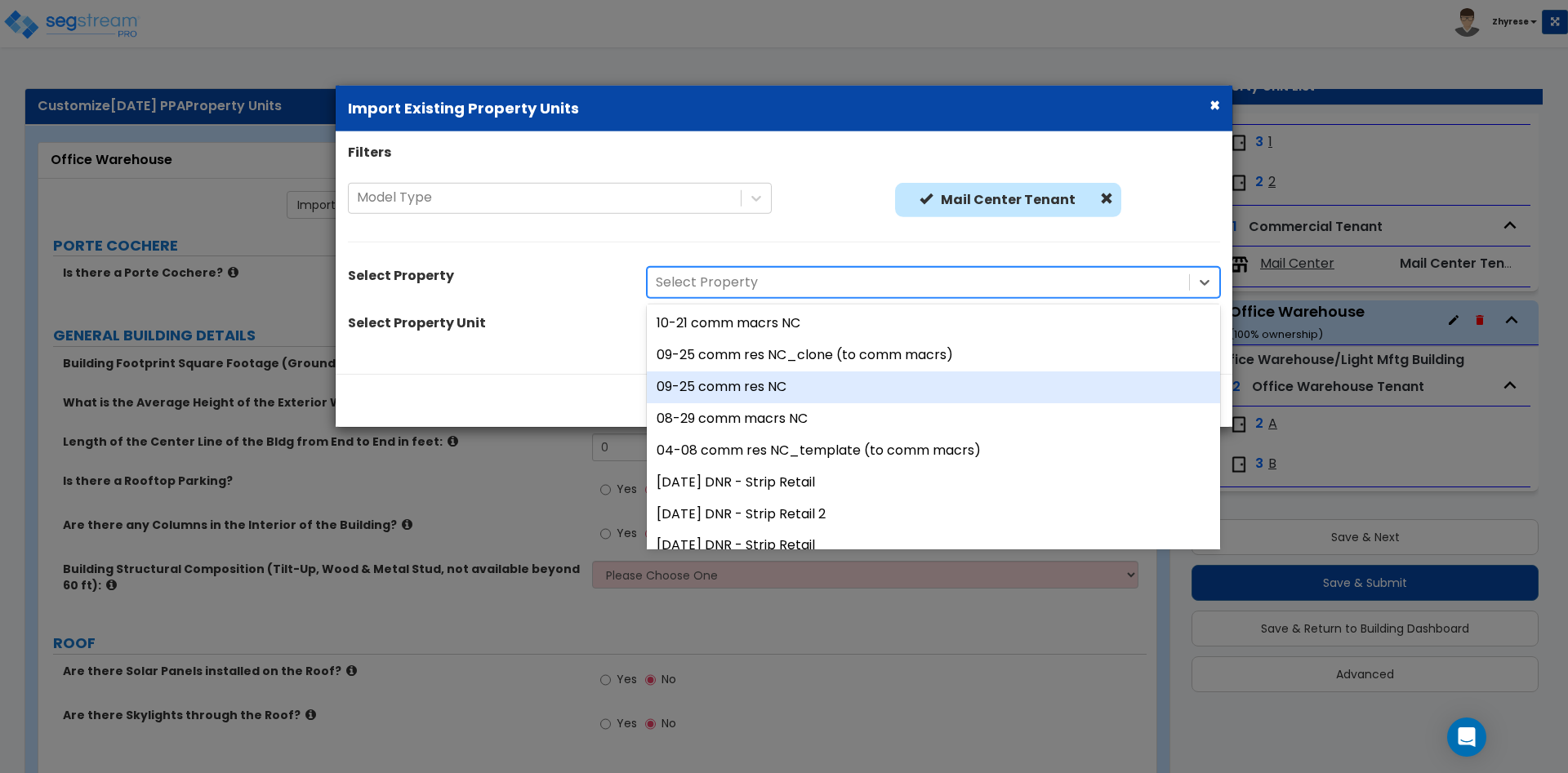
click at [881, 372] on div "09-25 comm res NC" at bounding box center [933, 387] width 574 height 32
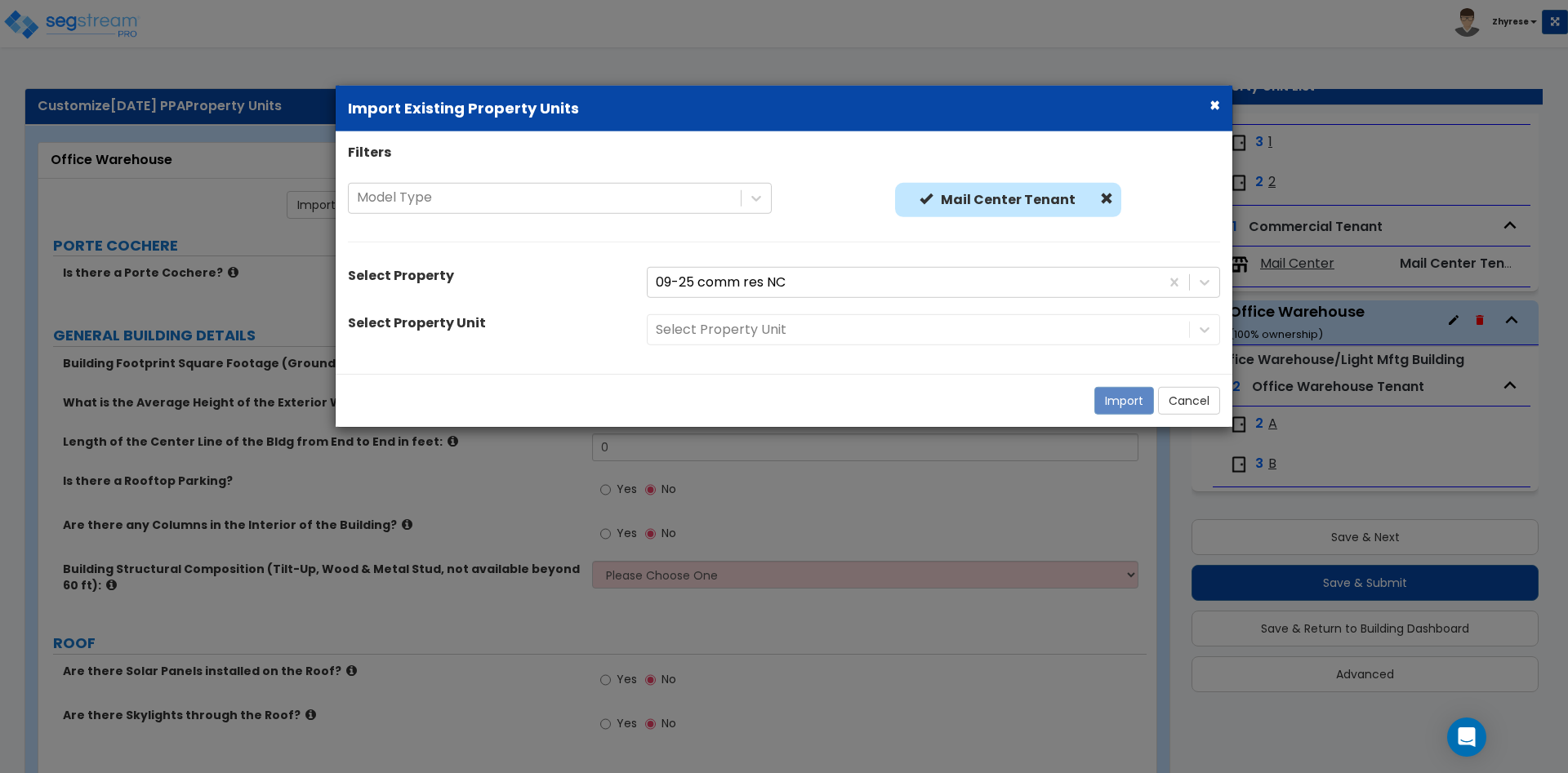
click at [872, 327] on div "Select Property Unit" at bounding box center [933, 330] width 598 height 31
click at [890, 330] on div at bounding box center [918, 331] width 525 height 22
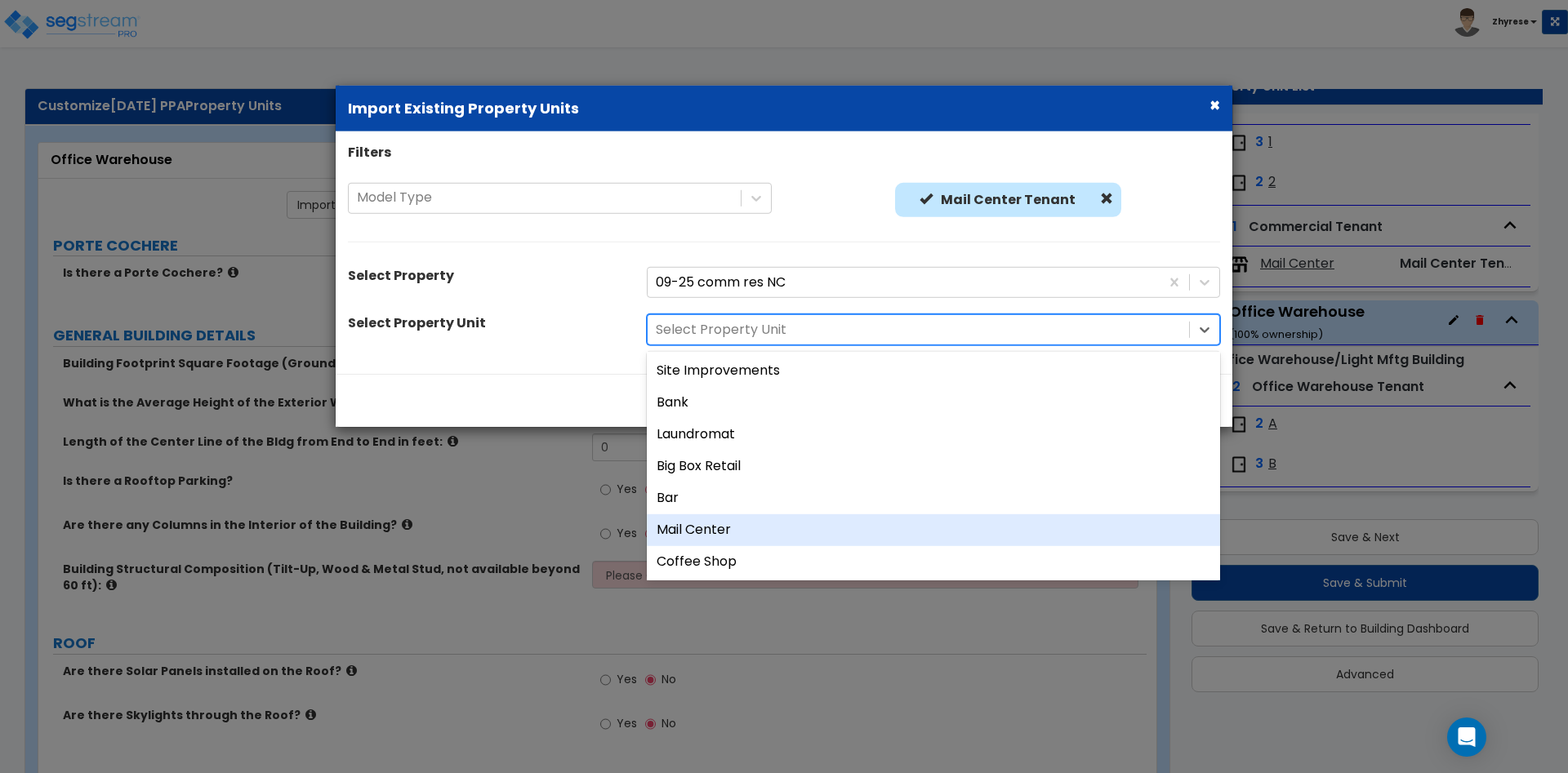
click at [821, 522] on div "Mail Center" at bounding box center [933, 530] width 574 height 32
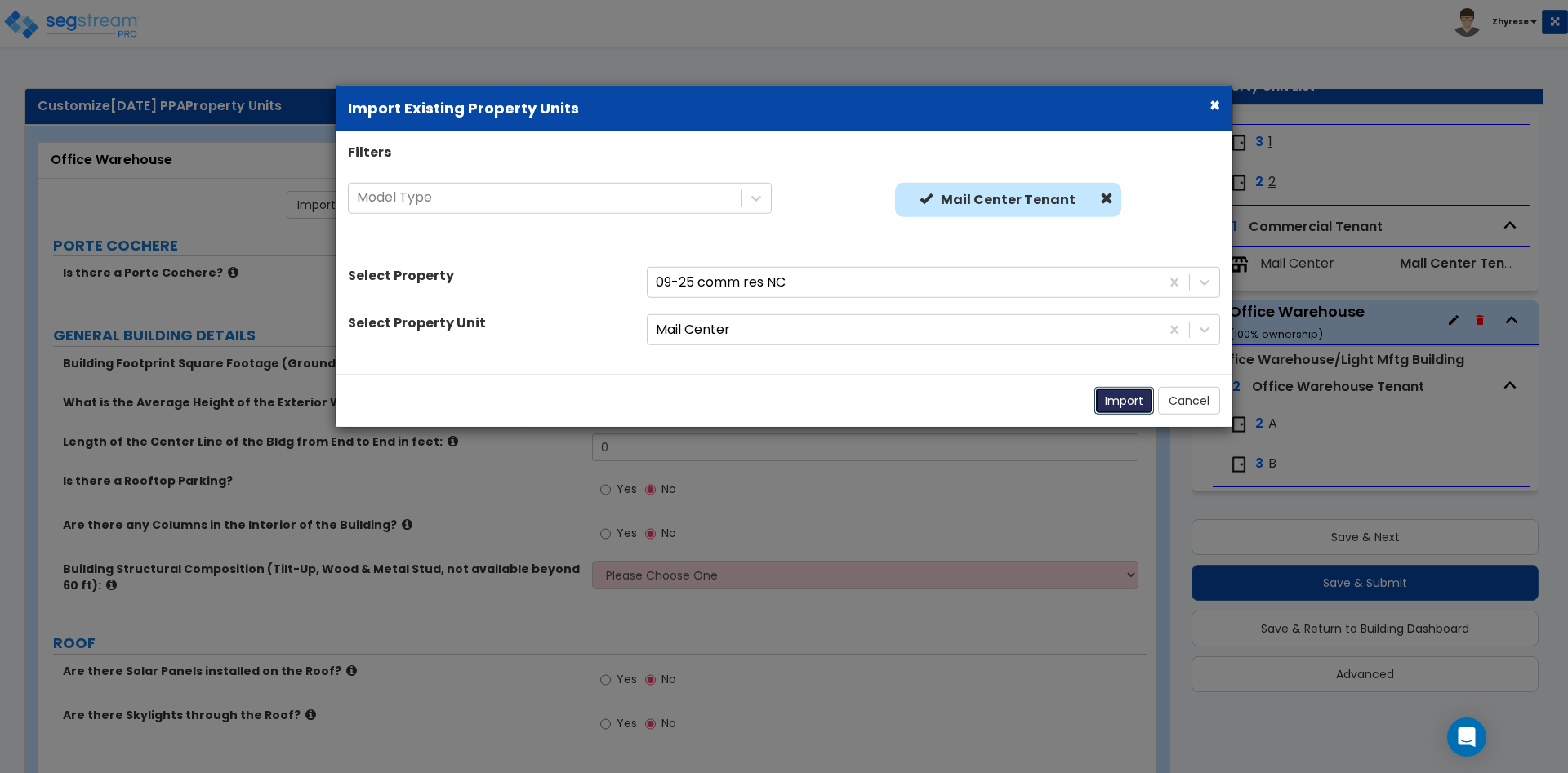
click at [1112, 400] on button "Import" at bounding box center [1124, 401] width 60 height 28
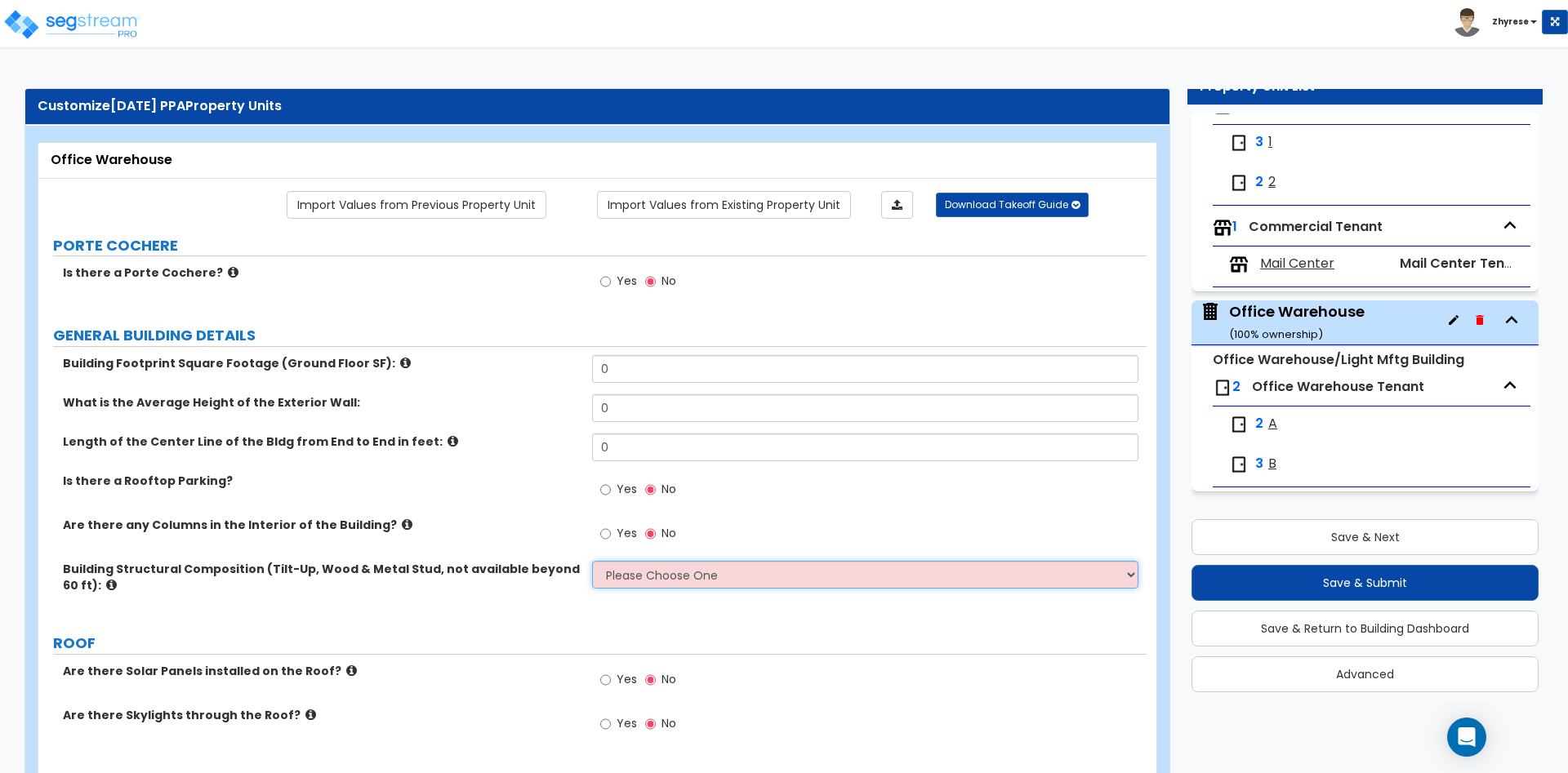
click at [592, 561] on select "Please Choose One Pre-Engineered Metal Building Tilt-up Wall Construction Reinf…" at bounding box center [865, 575] width 546 height 28
select select "1"
click option "Pre-Engineered Metal Building" at bounding box center [0, 0] width 0 height 0
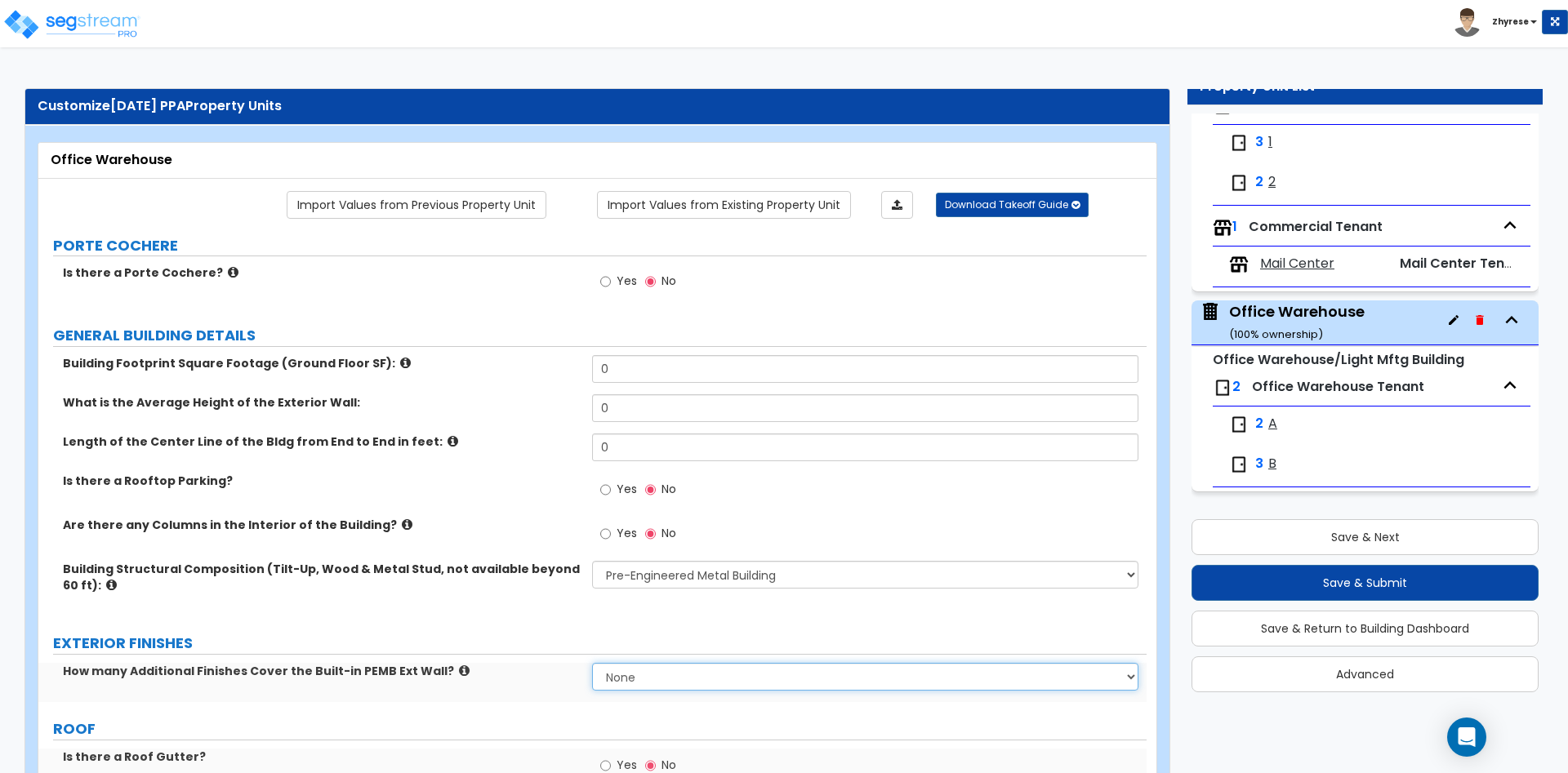
click at [592, 663] on select "None 1 2 3" at bounding box center [865, 677] width 546 height 28
select select "1"
click option "1" at bounding box center [0, 0] width 0 height 0
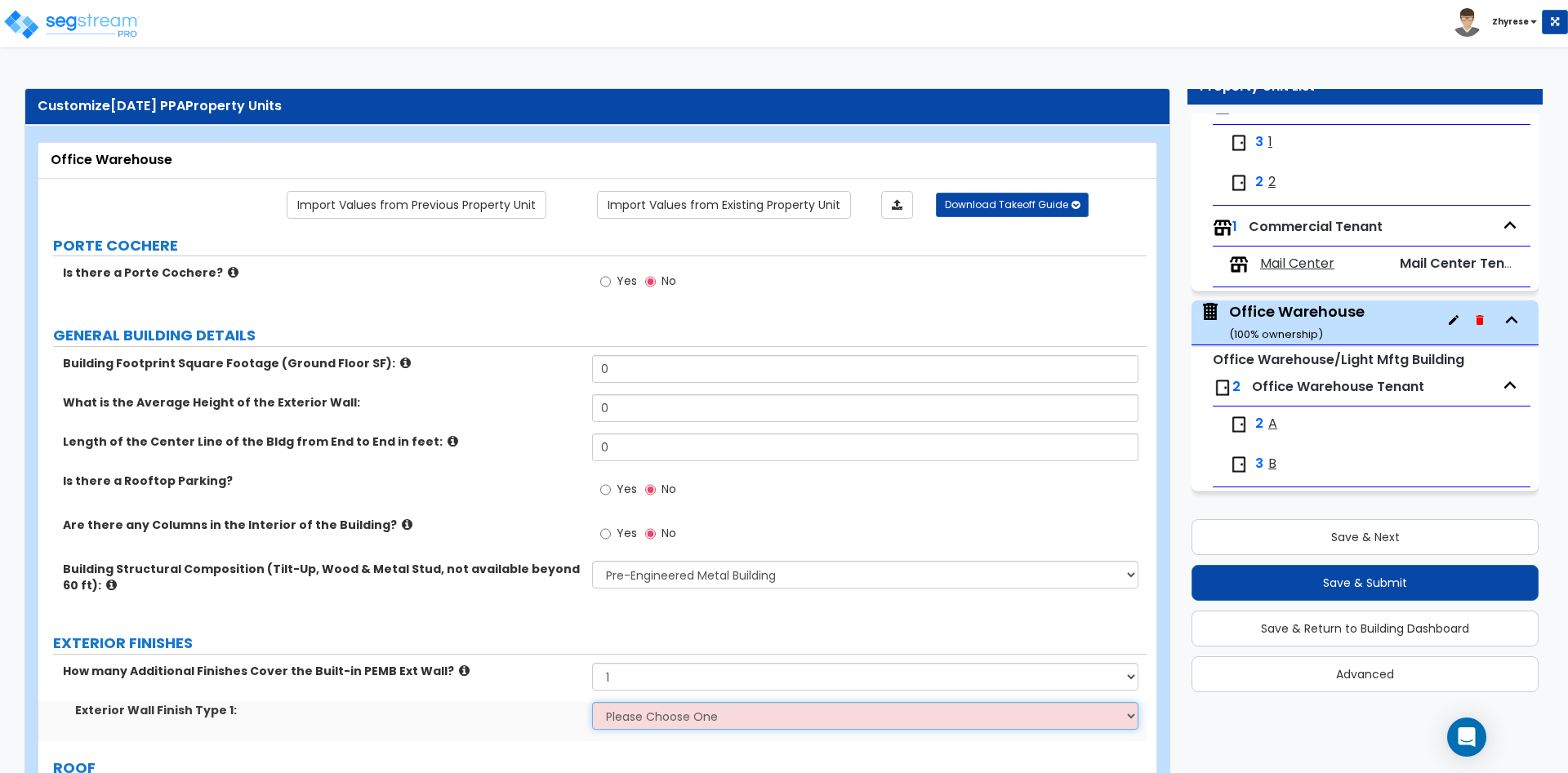
click at [592, 702] on select "Please Choose One No Finish/Shared Wall No Wall Brick Veneer Stone Veneer Wood …" at bounding box center [865, 716] width 546 height 28
select select "1"
click option "No Finish/Shared Wall" at bounding box center [0, 0] width 0 height 0
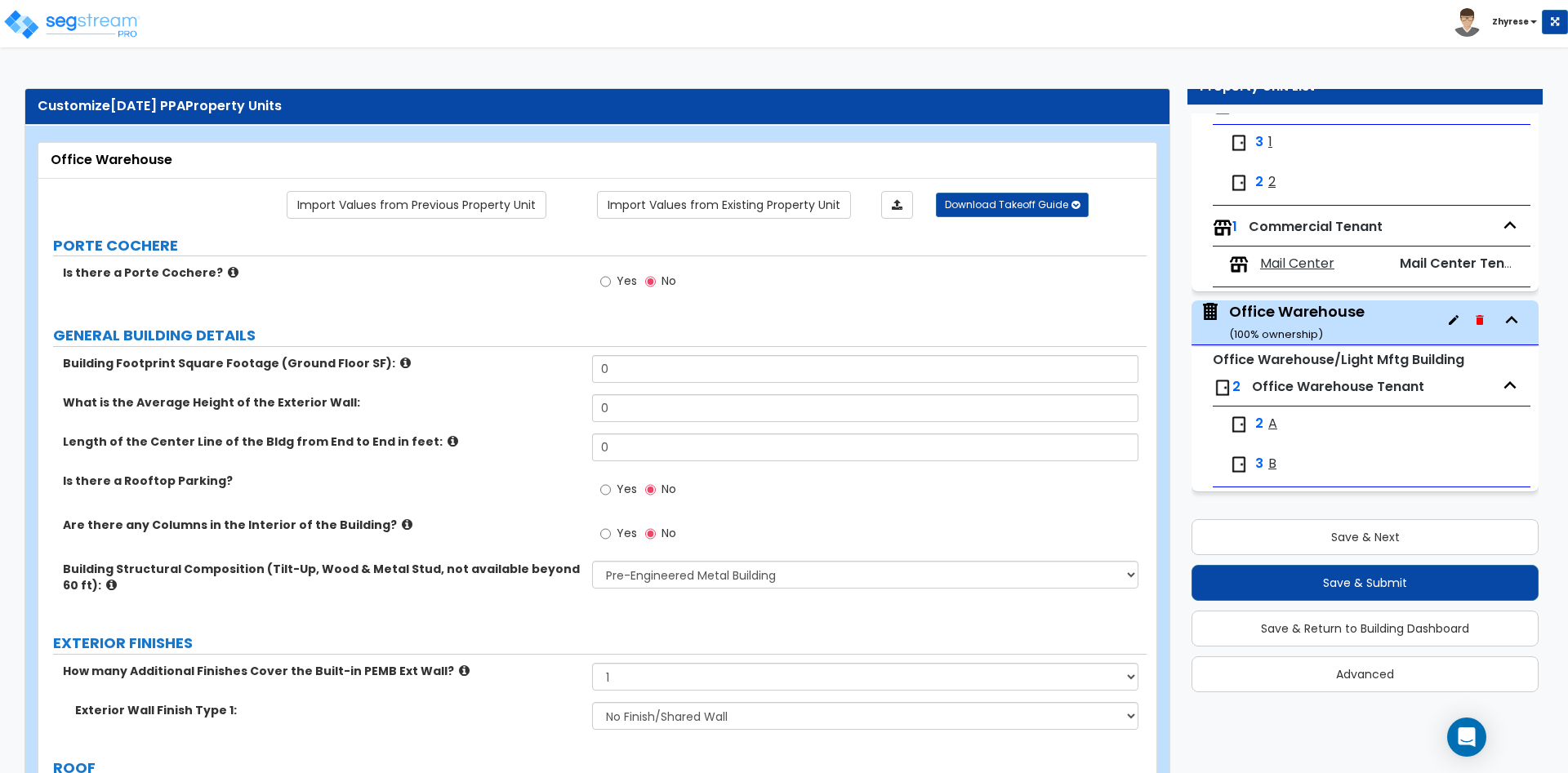
click at [1276, 268] on span "Mail Center" at bounding box center [1297, 264] width 74 height 19
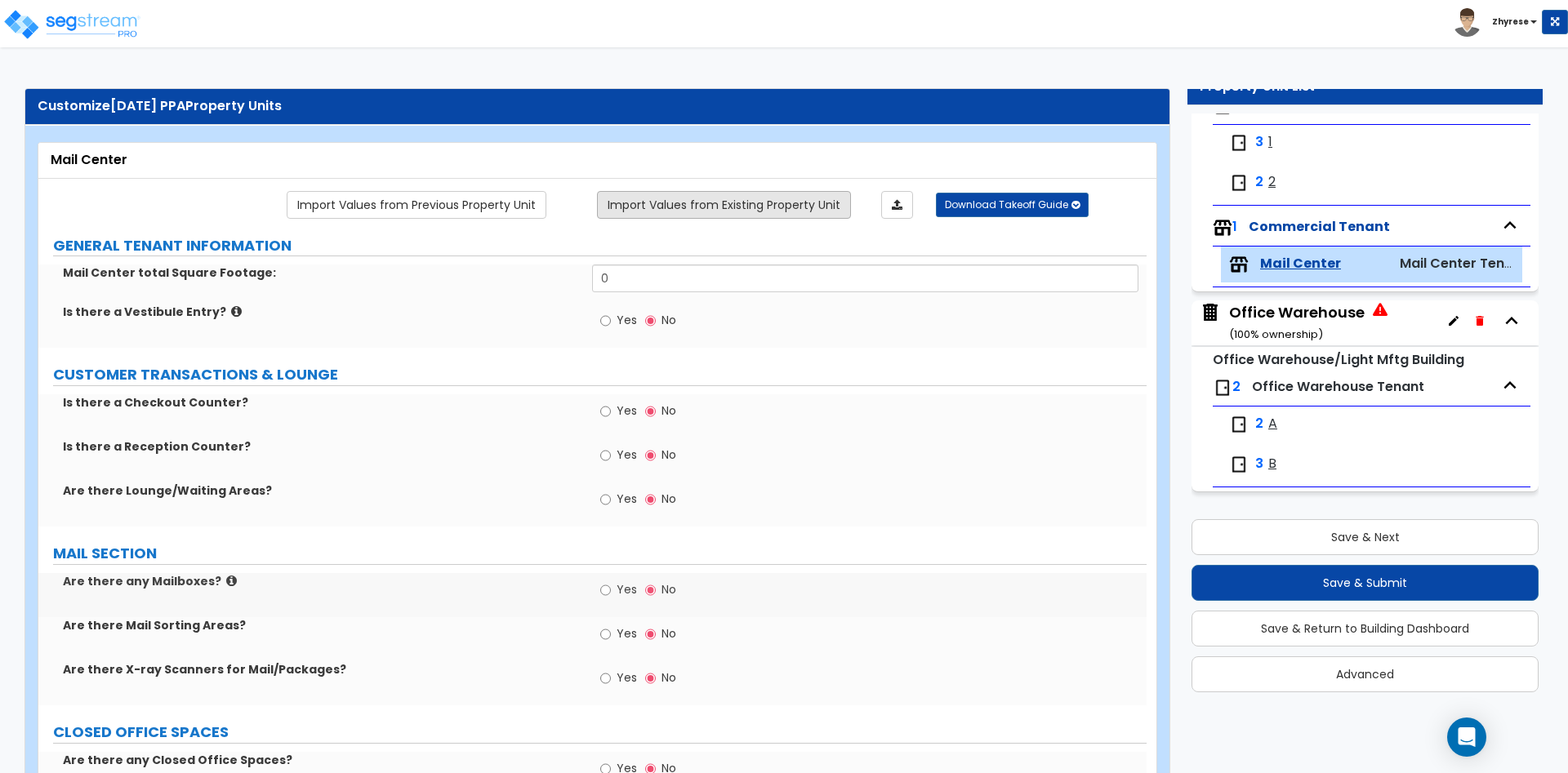
click at [759, 209] on link "Import Values from Existing Property Unit" at bounding box center [723, 205] width 254 height 28
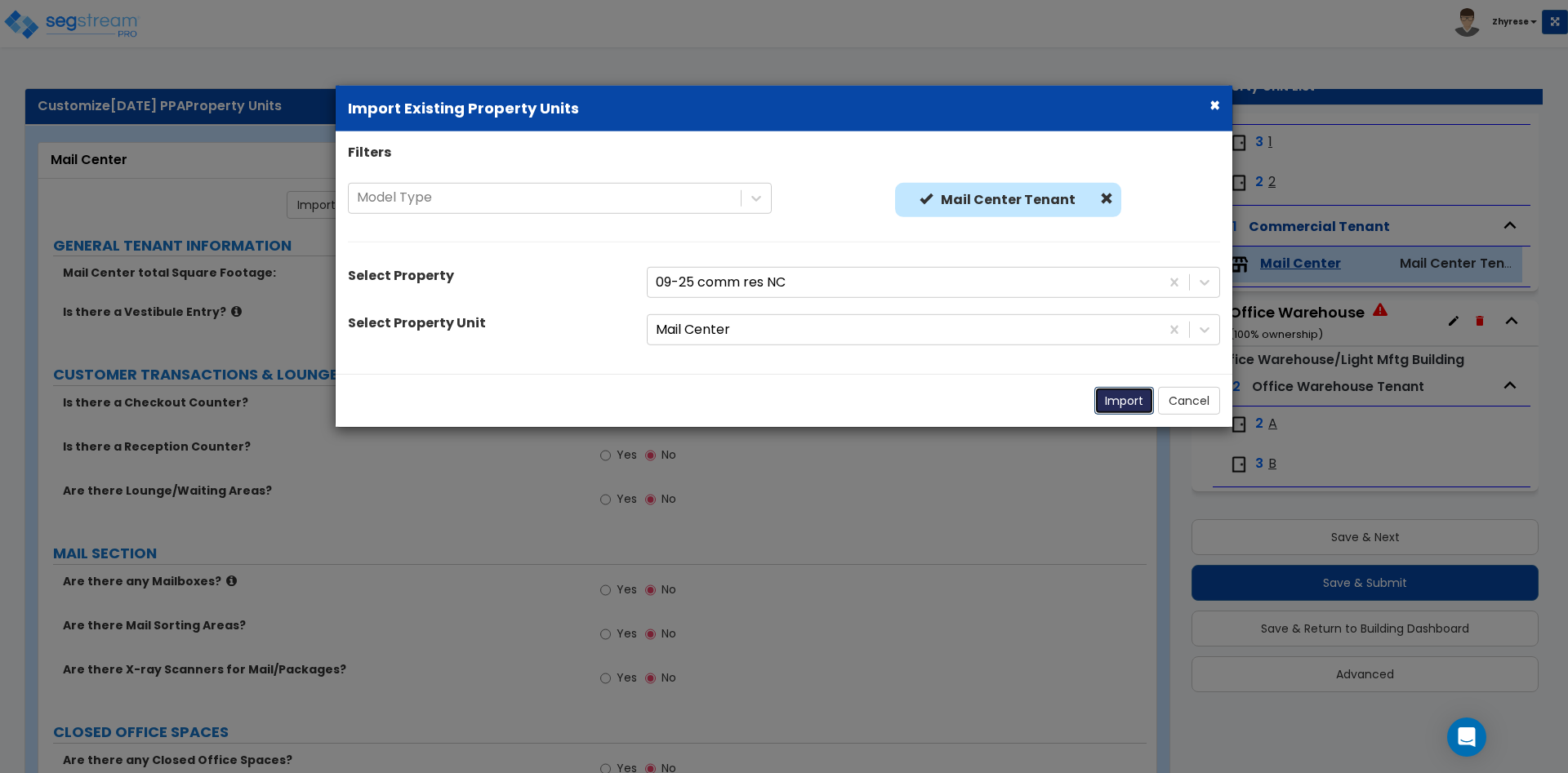
click at [1103, 402] on button "Import" at bounding box center [1124, 401] width 60 height 28
type input "300"
radio input "true"
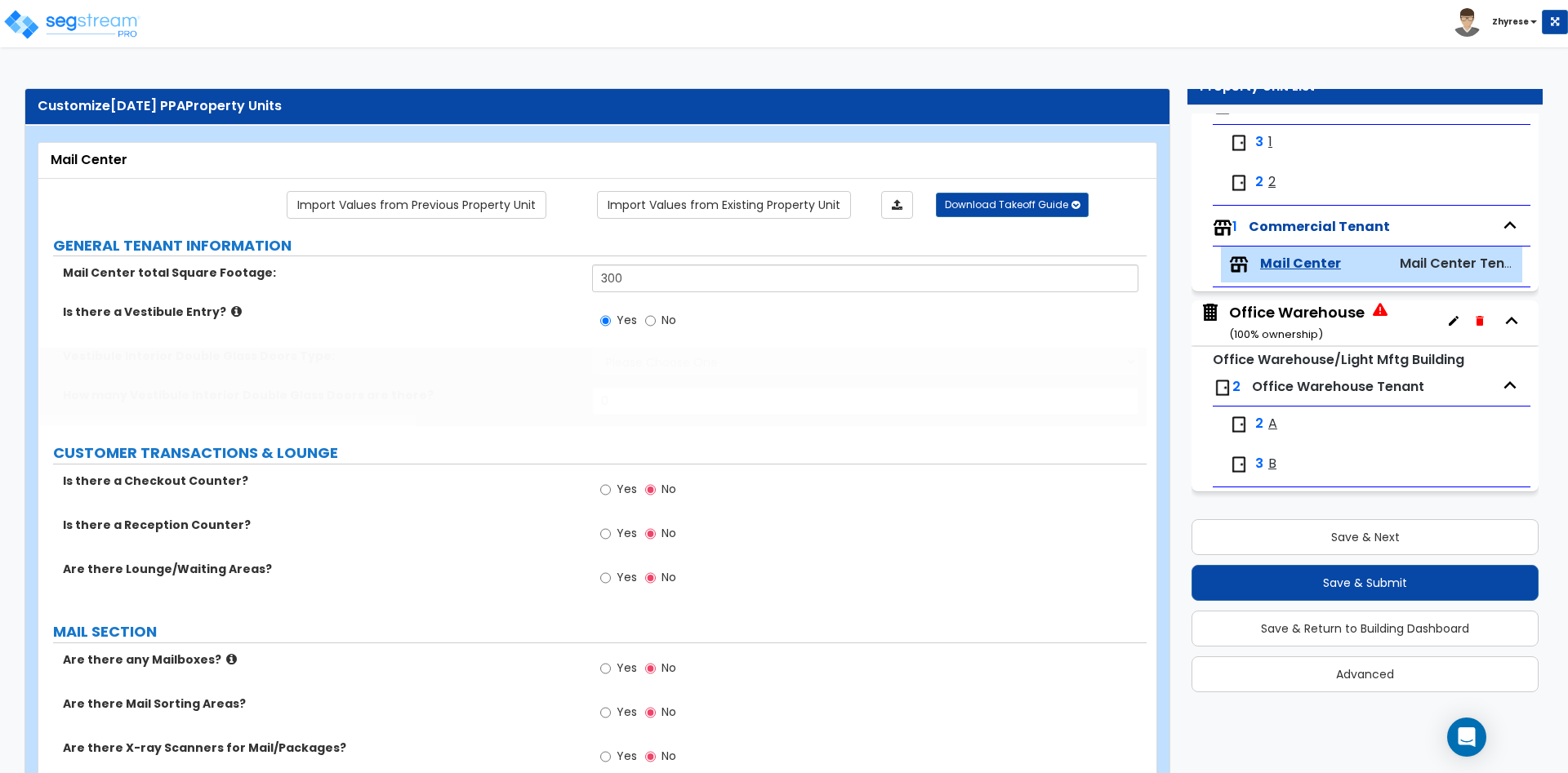
select select "1"
type input "2"
type input "6"
type input "4"
click at [1290, 322] on div "Office Warehouse ( 100 % ownership)" at bounding box center [1297, 322] width 136 height 42
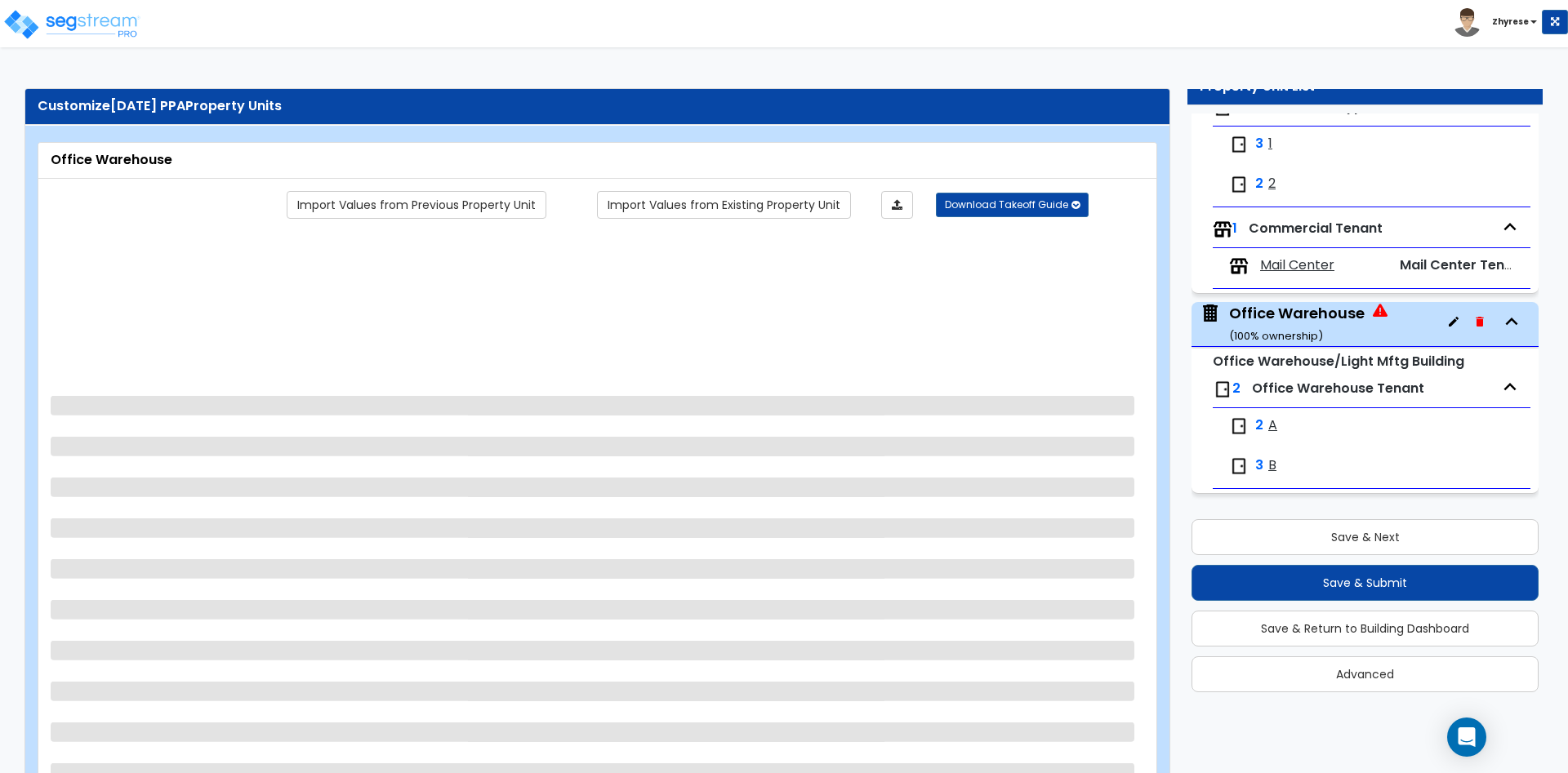
scroll to position [260, 0]
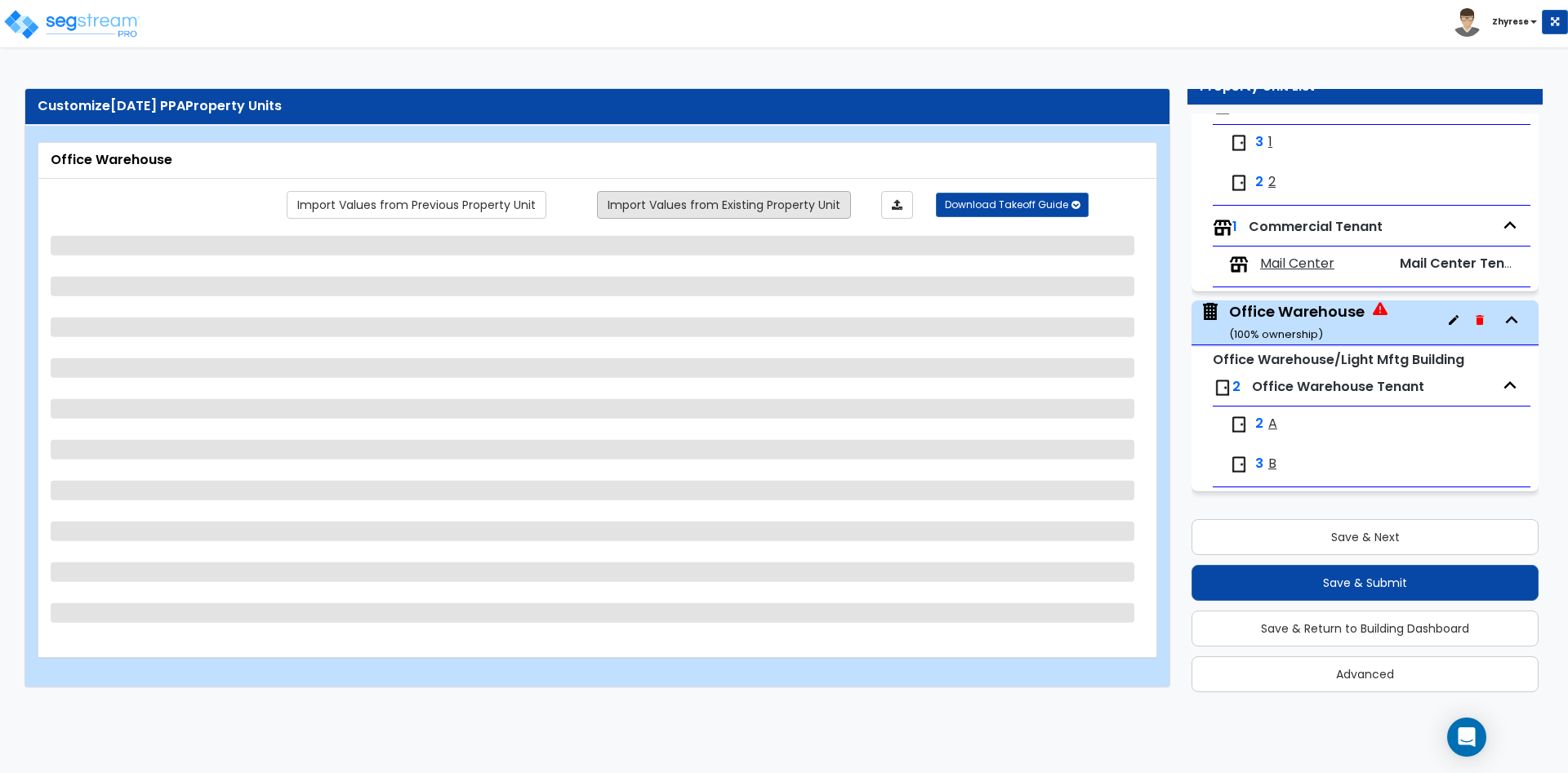
click at [708, 206] on link "Import Values from Existing Property Unit" at bounding box center [723, 205] width 254 height 28
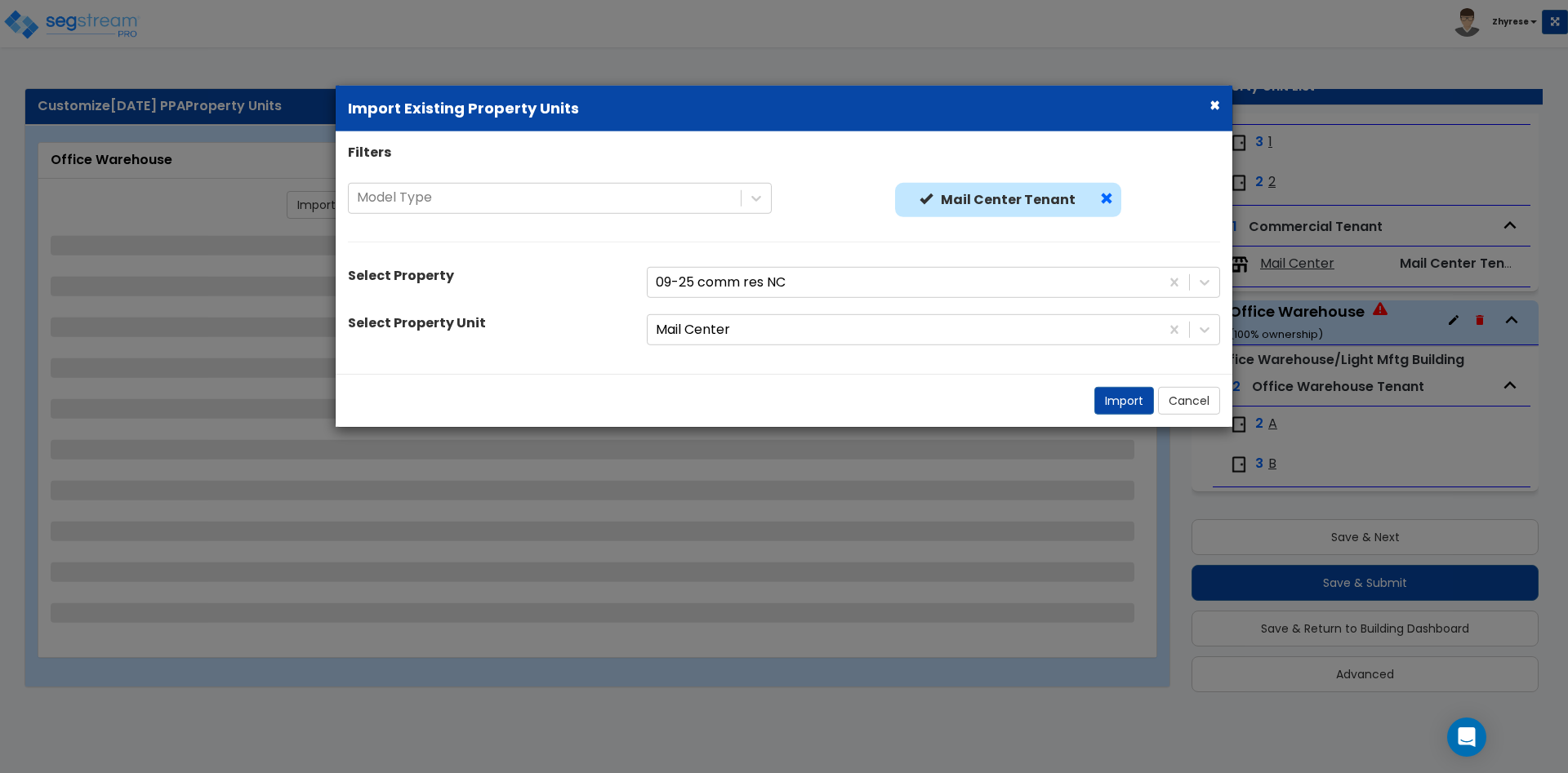
click at [1102, 198] on span at bounding box center [1106, 198] width 13 height 13
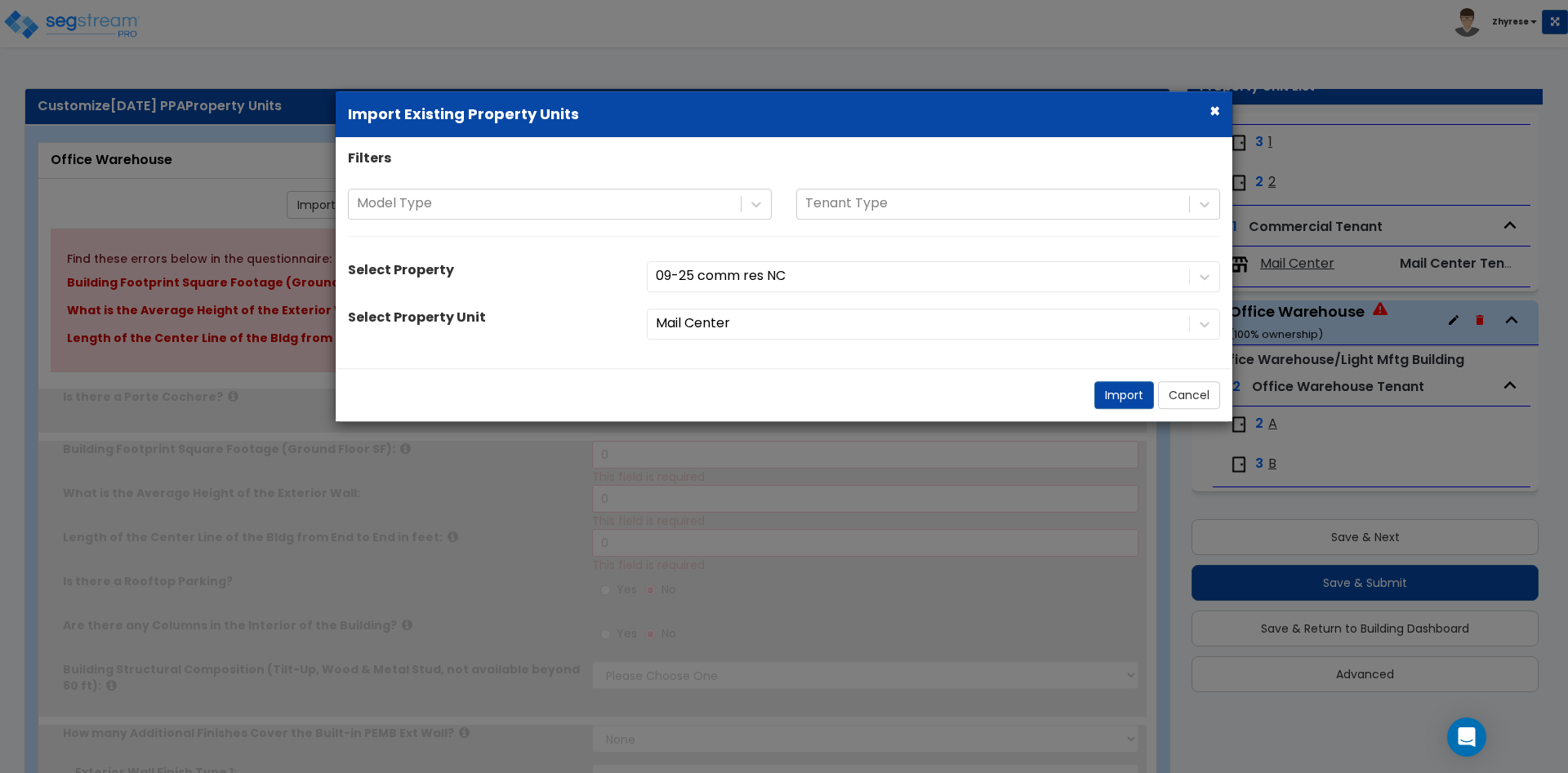
select select "1"
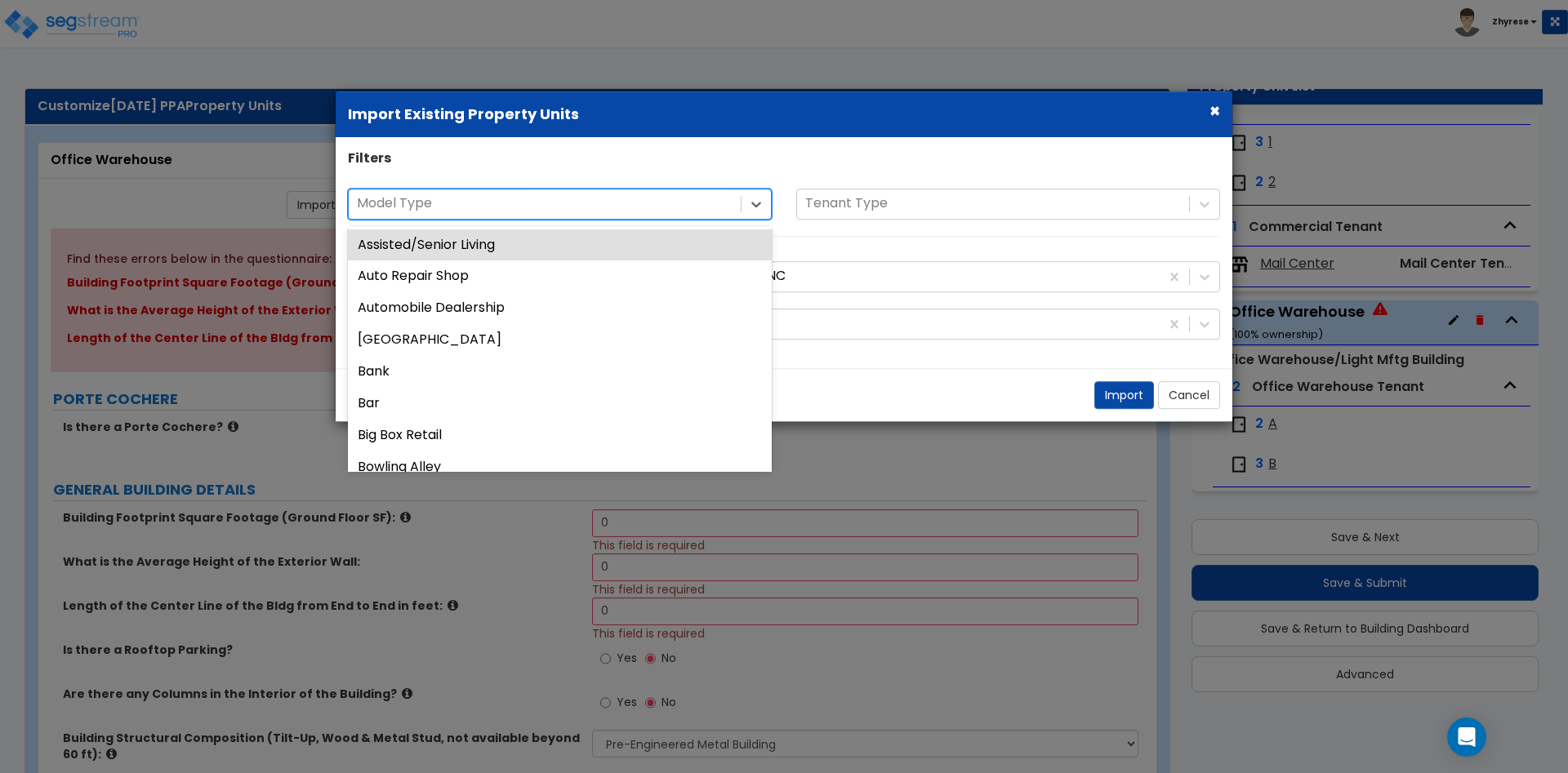
click at [532, 202] on div at bounding box center [544, 204] width 375 height 22
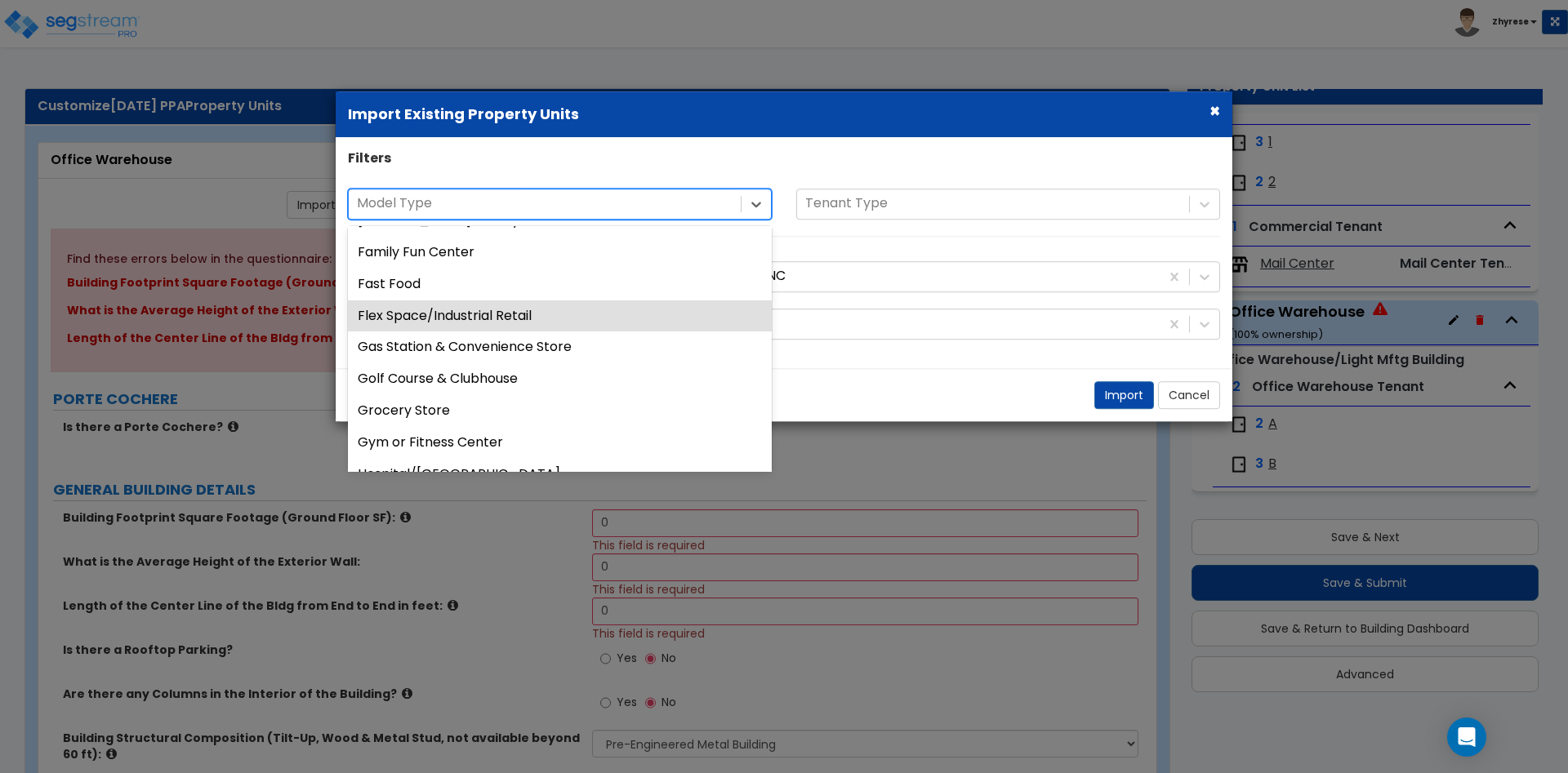
scroll to position [1127, 0]
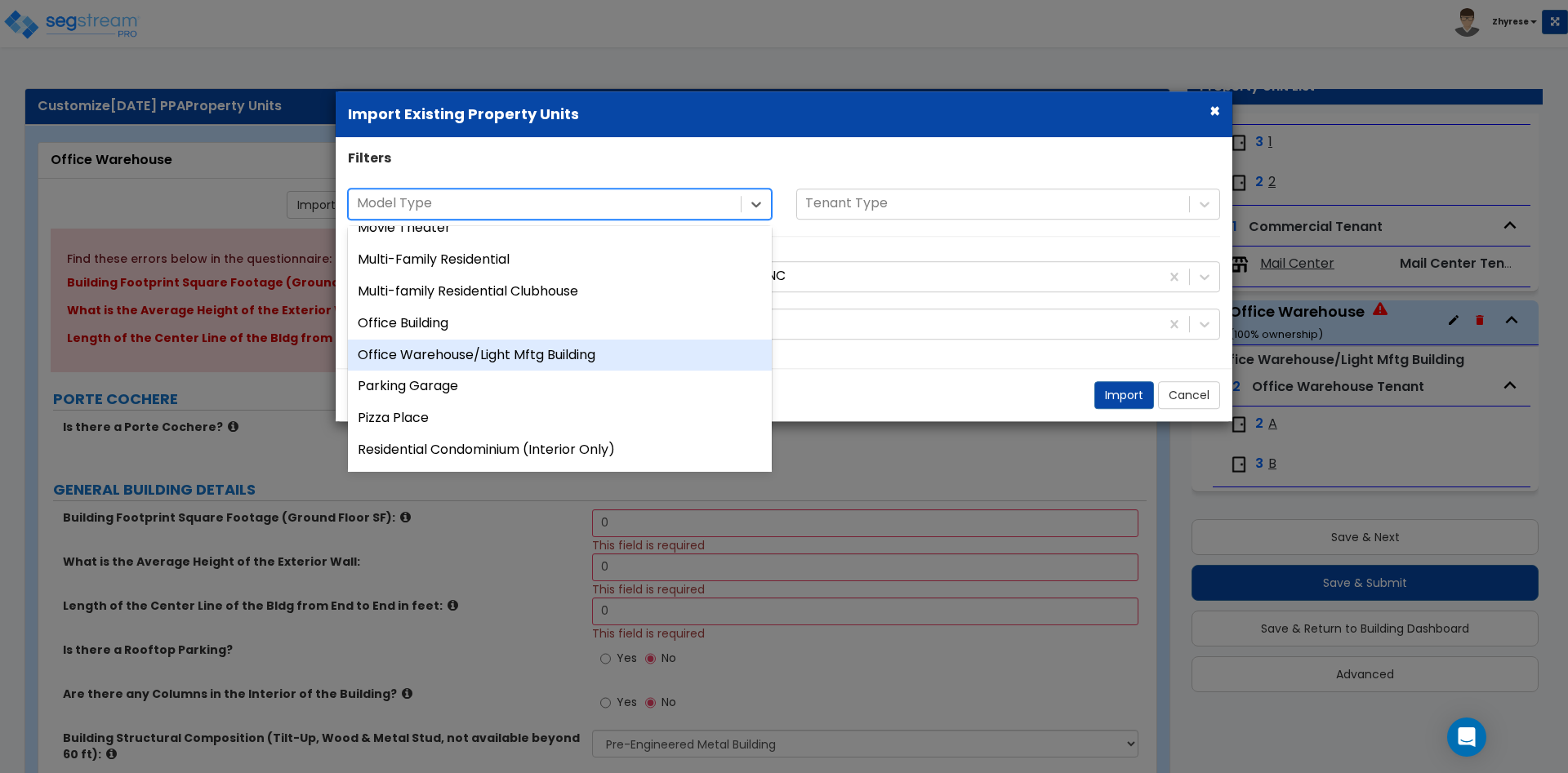
click at [529, 353] on div "Office Warehouse/Light Mftg Building" at bounding box center [560, 356] width 424 height 32
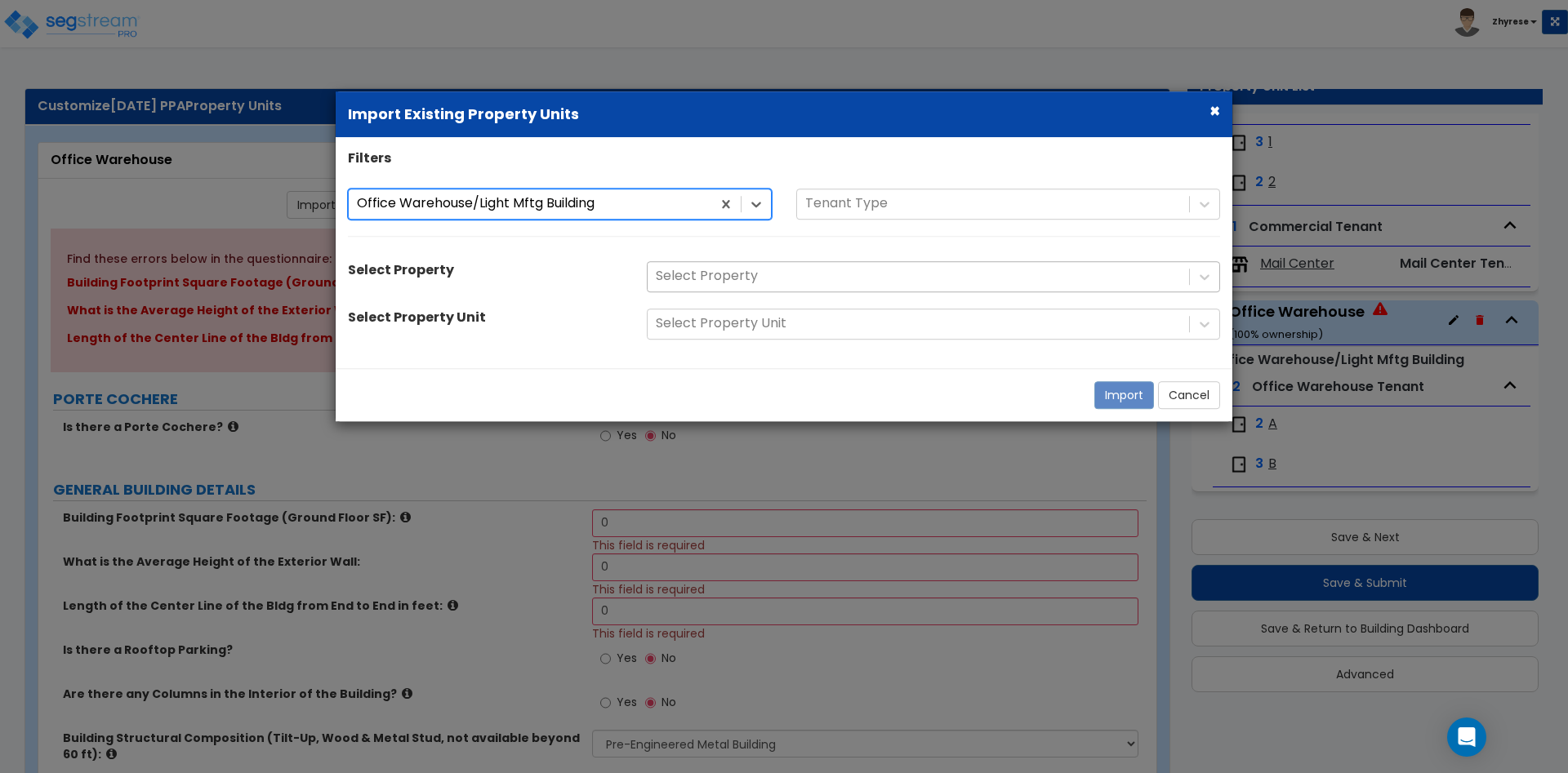
click at [838, 268] on div "Filters option Office Warehouse/Light Mftg Building, selected. Office Warehouse…" at bounding box center [783, 252] width 897 height 207
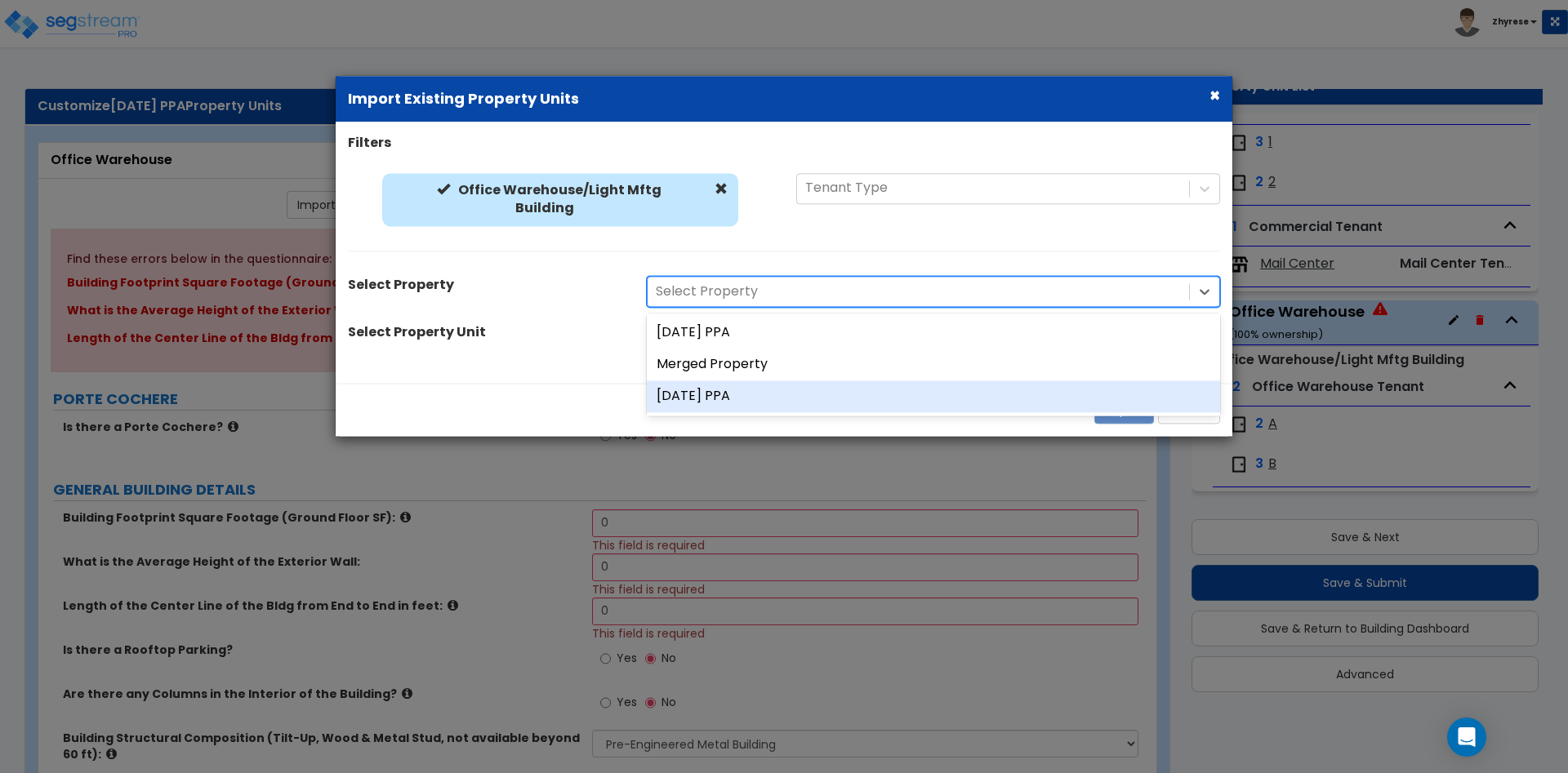
click at [822, 397] on div "15July25 PPA" at bounding box center [933, 397] width 574 height 32
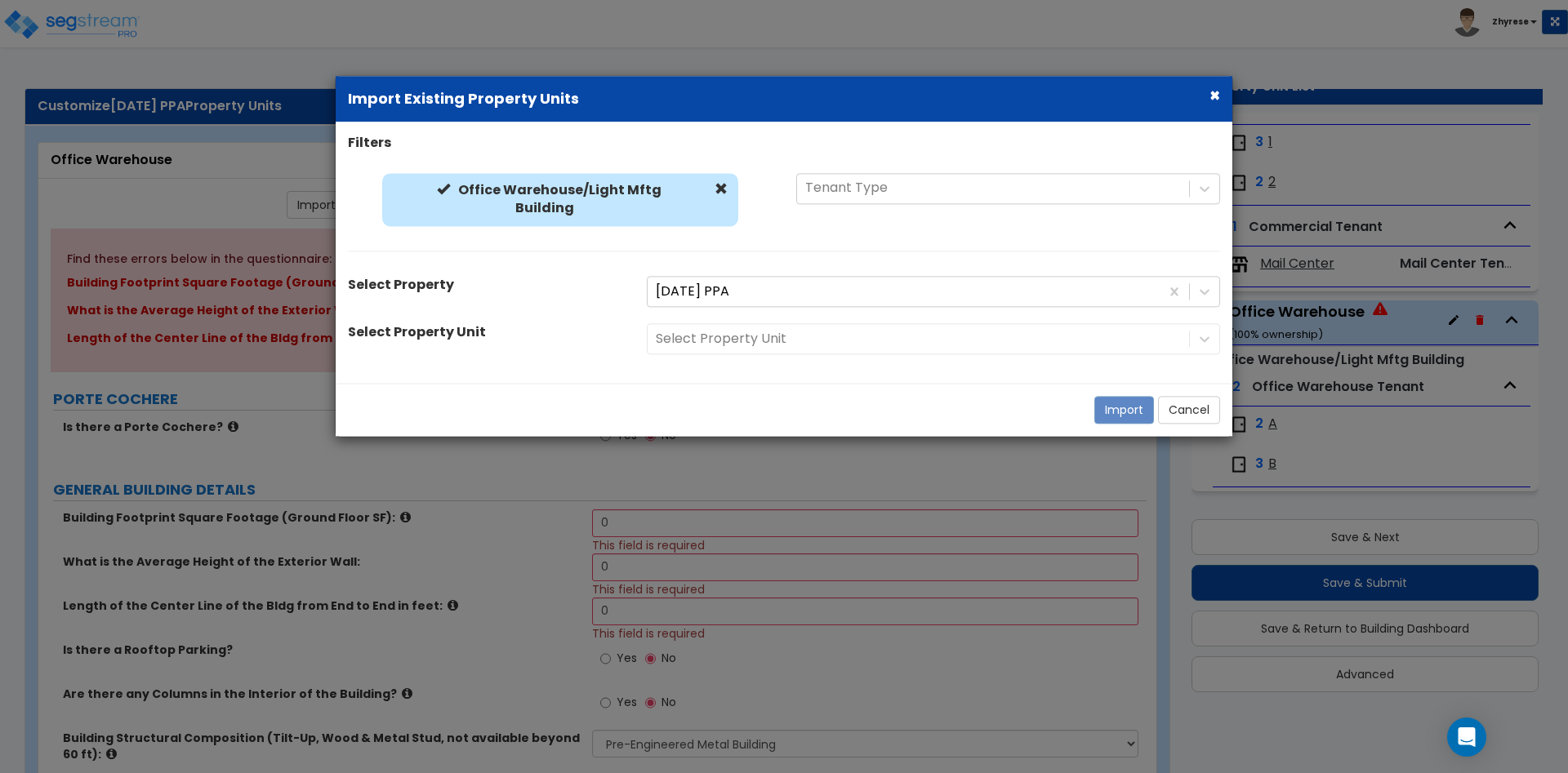
click at [830, 337] on div "Select Property Unit" at bounding box center [933, 339] width 598 height 31
click at [758, 333] on div "Select Property Unit" at bounding box center [933, 339] width 598 height 31
click at [692, 332] on div at bounding box center [918, 339] width 525 height 22
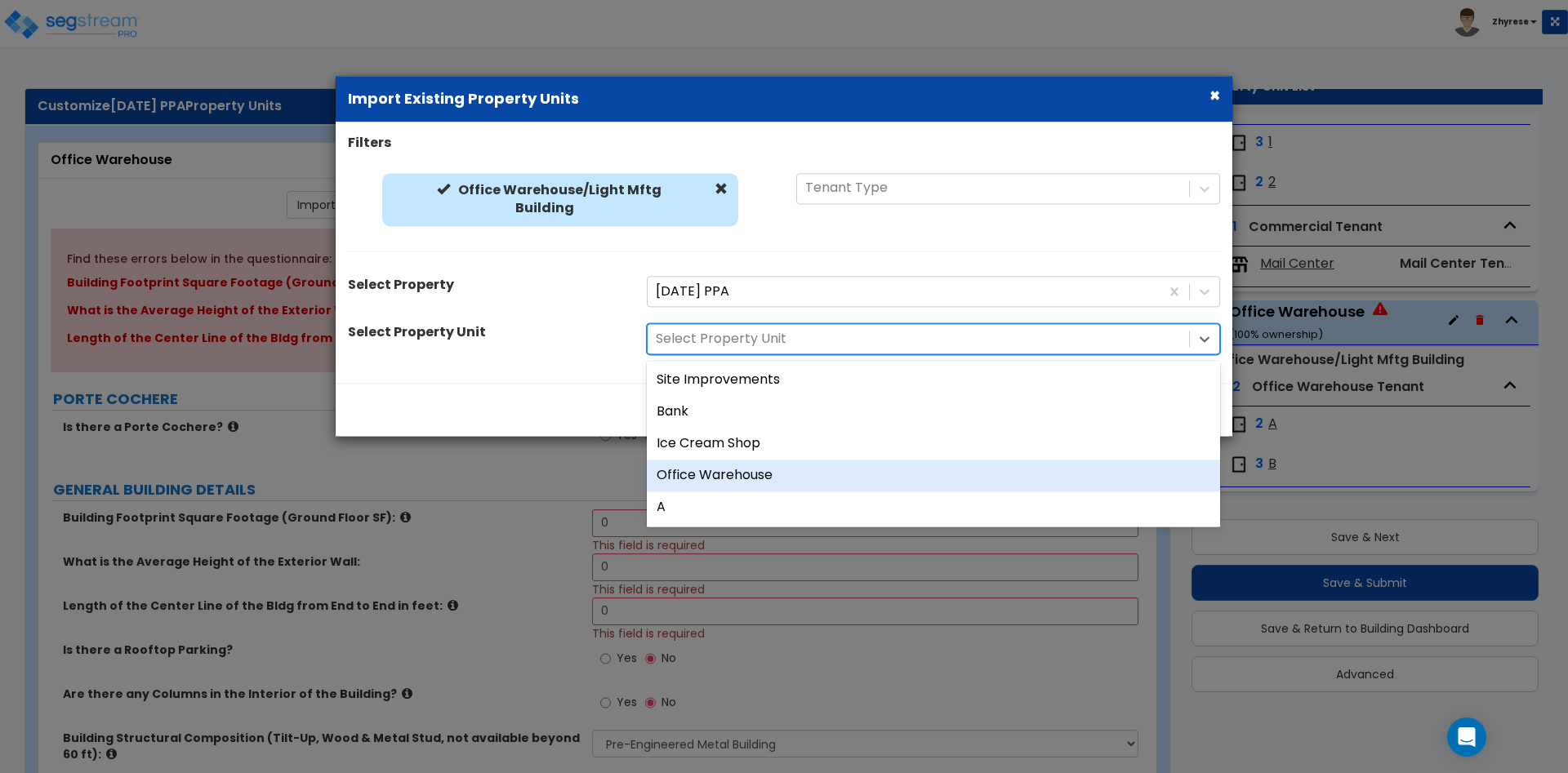
click at [719, 471] on div "Office Warehouse" at bounding box center [933, 476] width 574 height 32
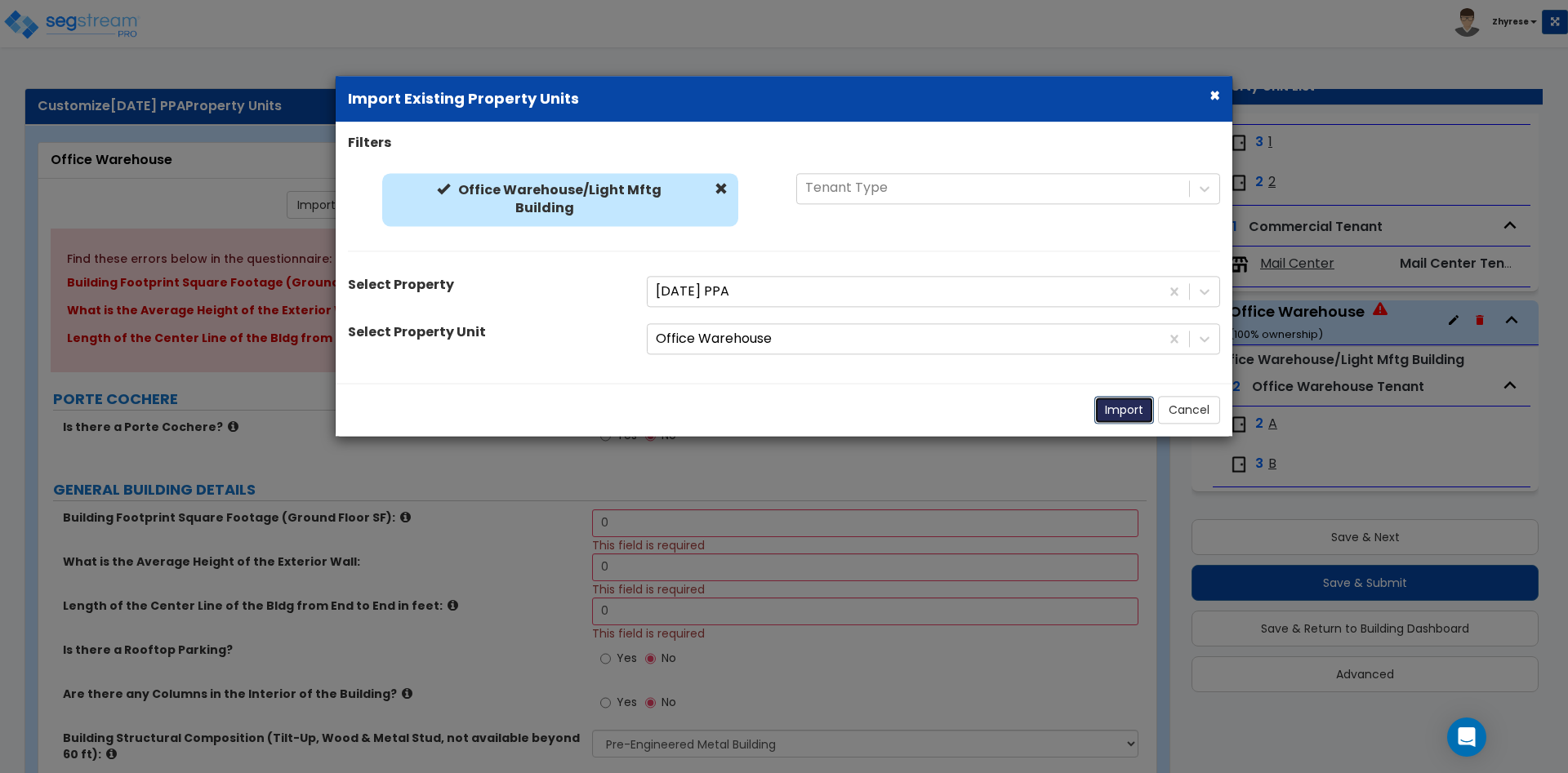
click at [1124, 407] on button "Import" at bounding box center [1124, 411] width 60 height 28
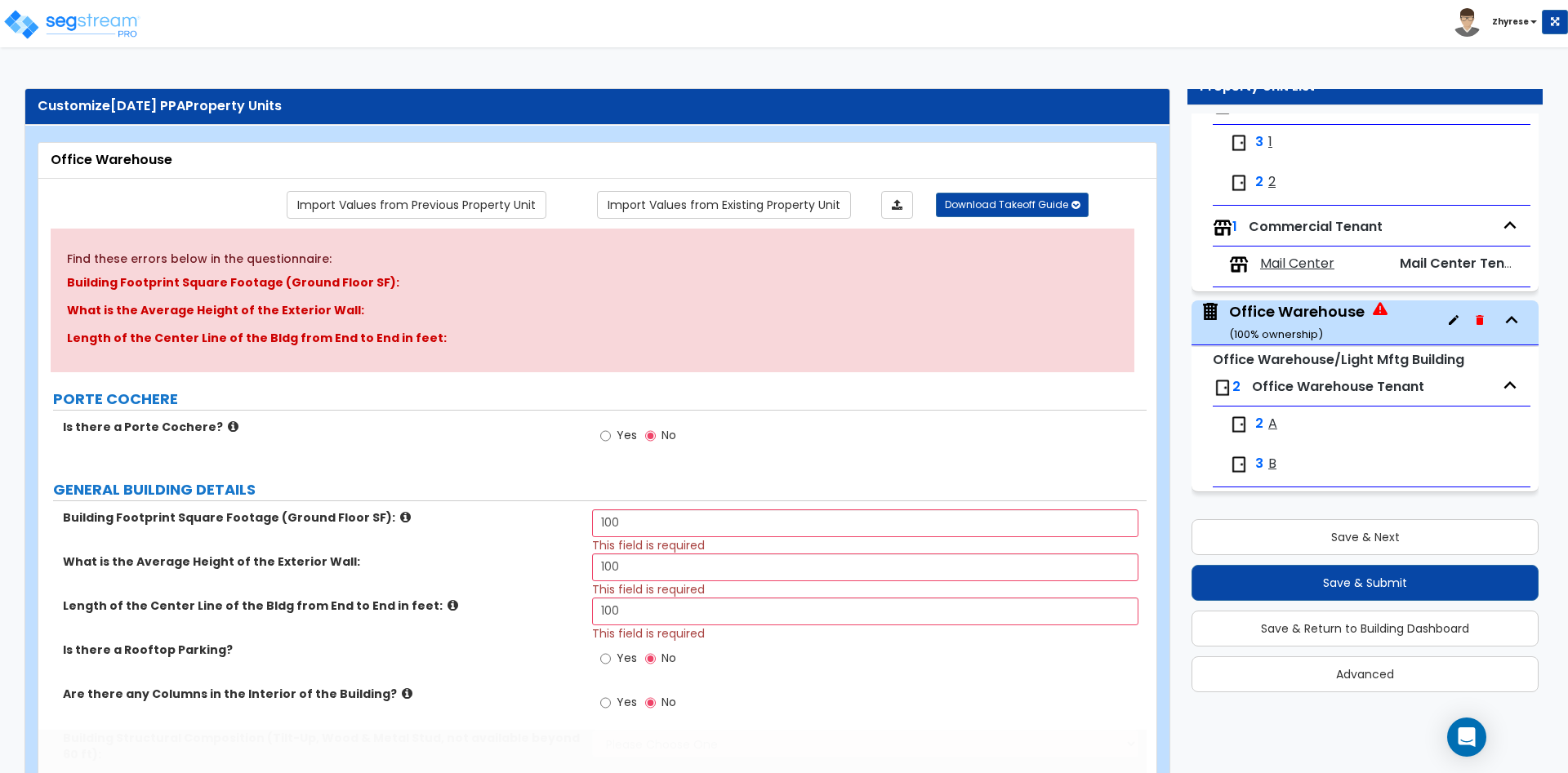
type input "100"
select select "1"
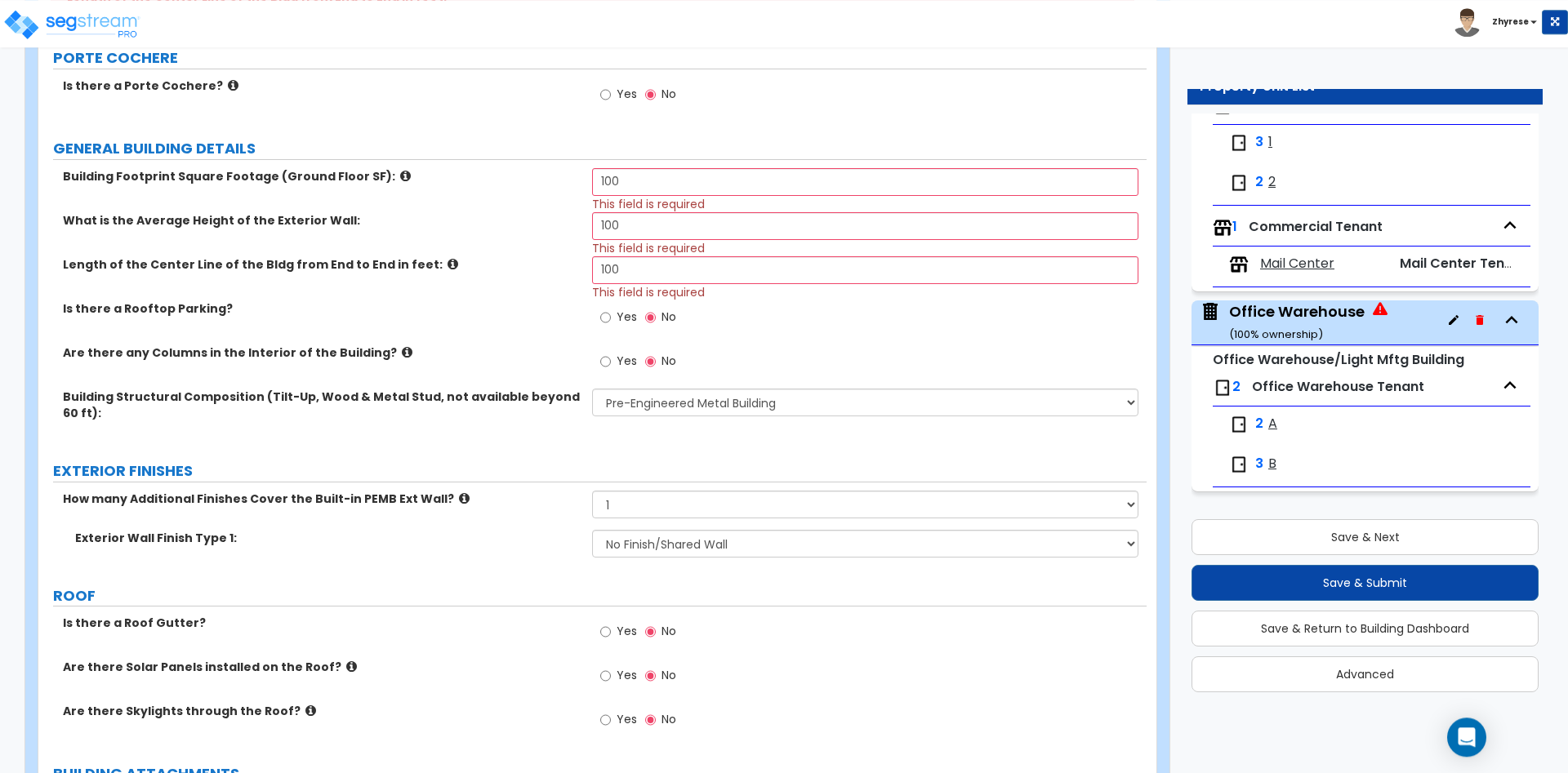
scroll to position [666, 0]
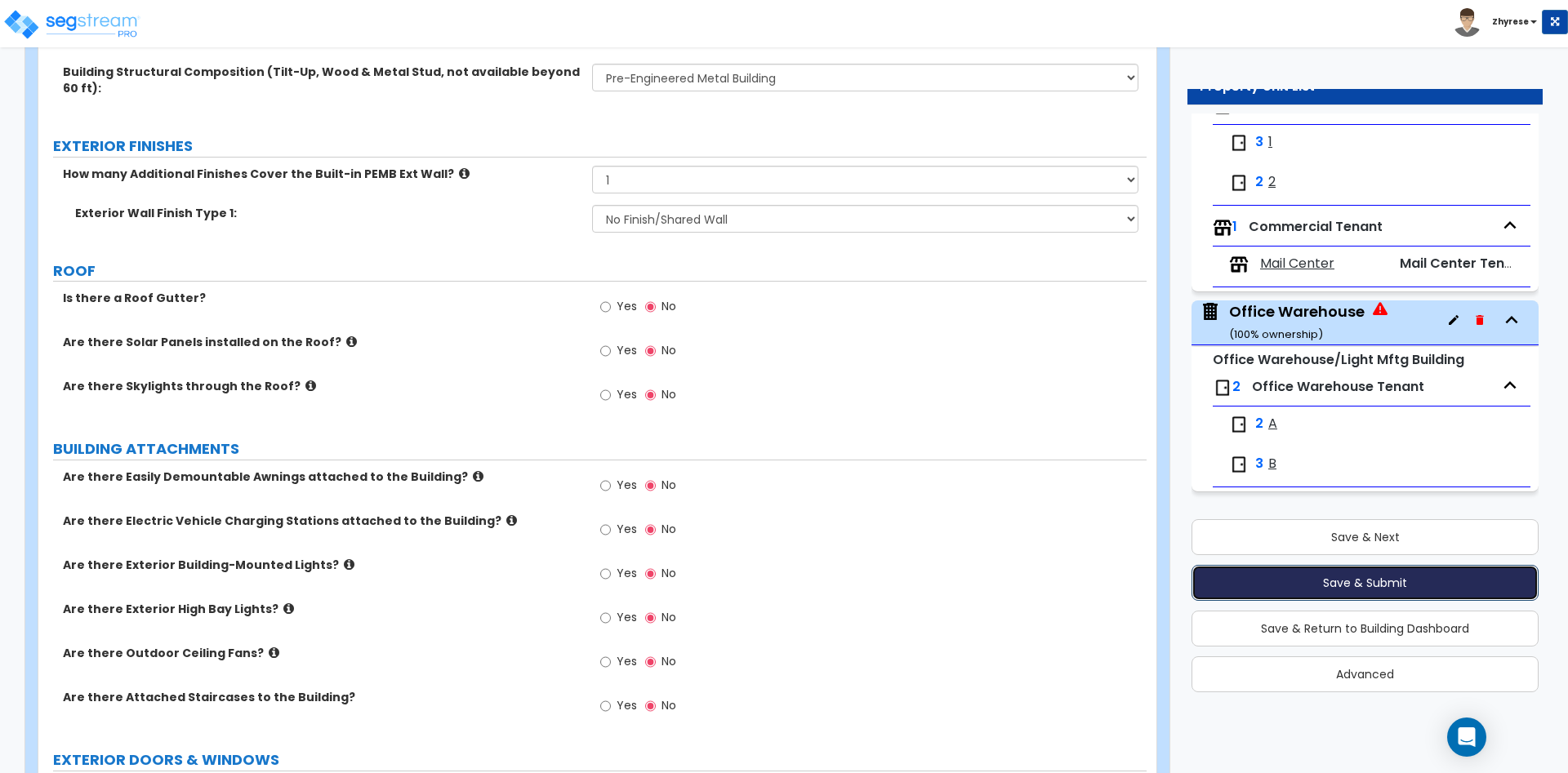
click at [1314, 579] on button "Save & Submit" at bounding box center [1364, 583] width 347 height 36
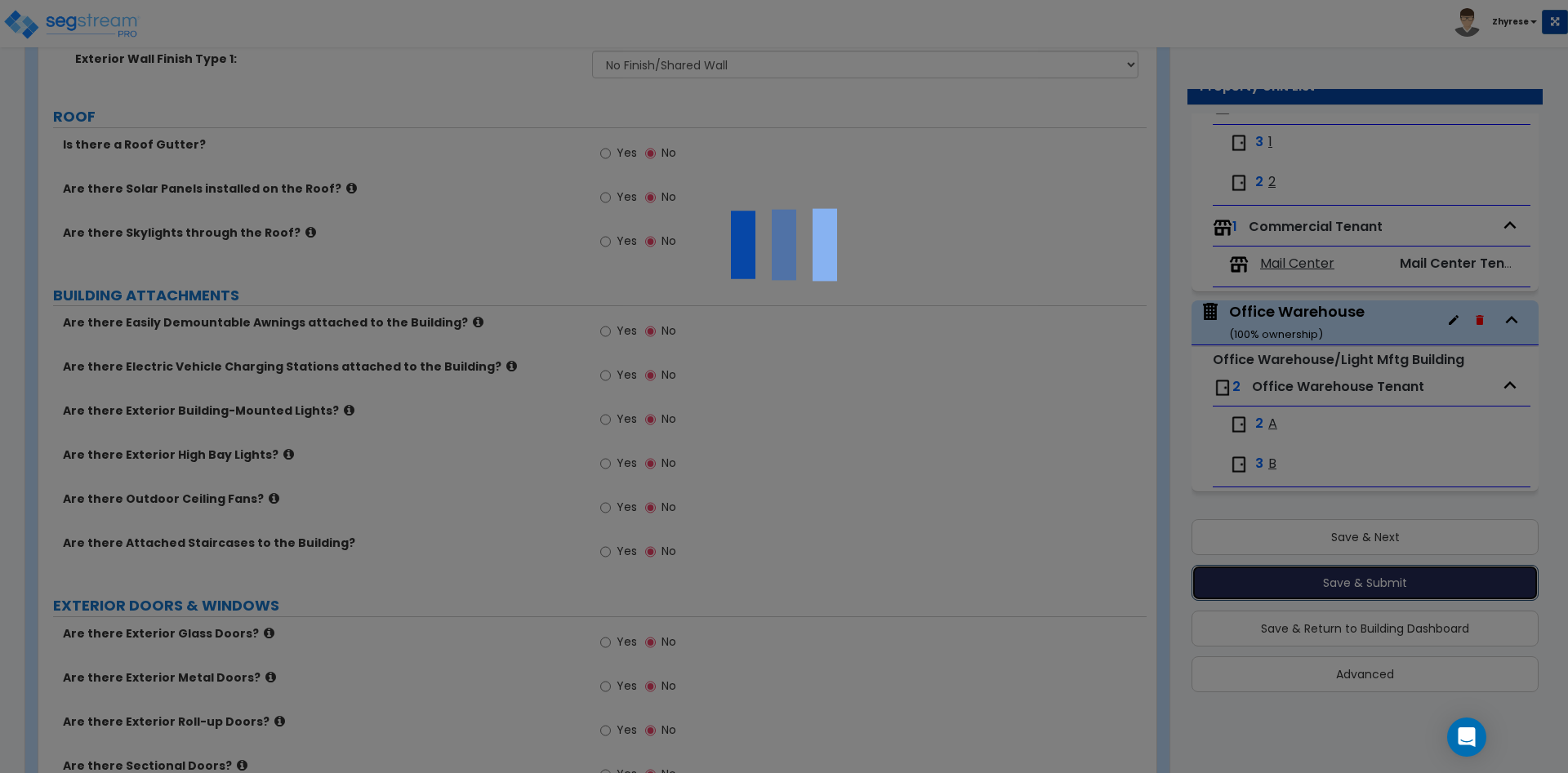
scroll to position [497, 0]
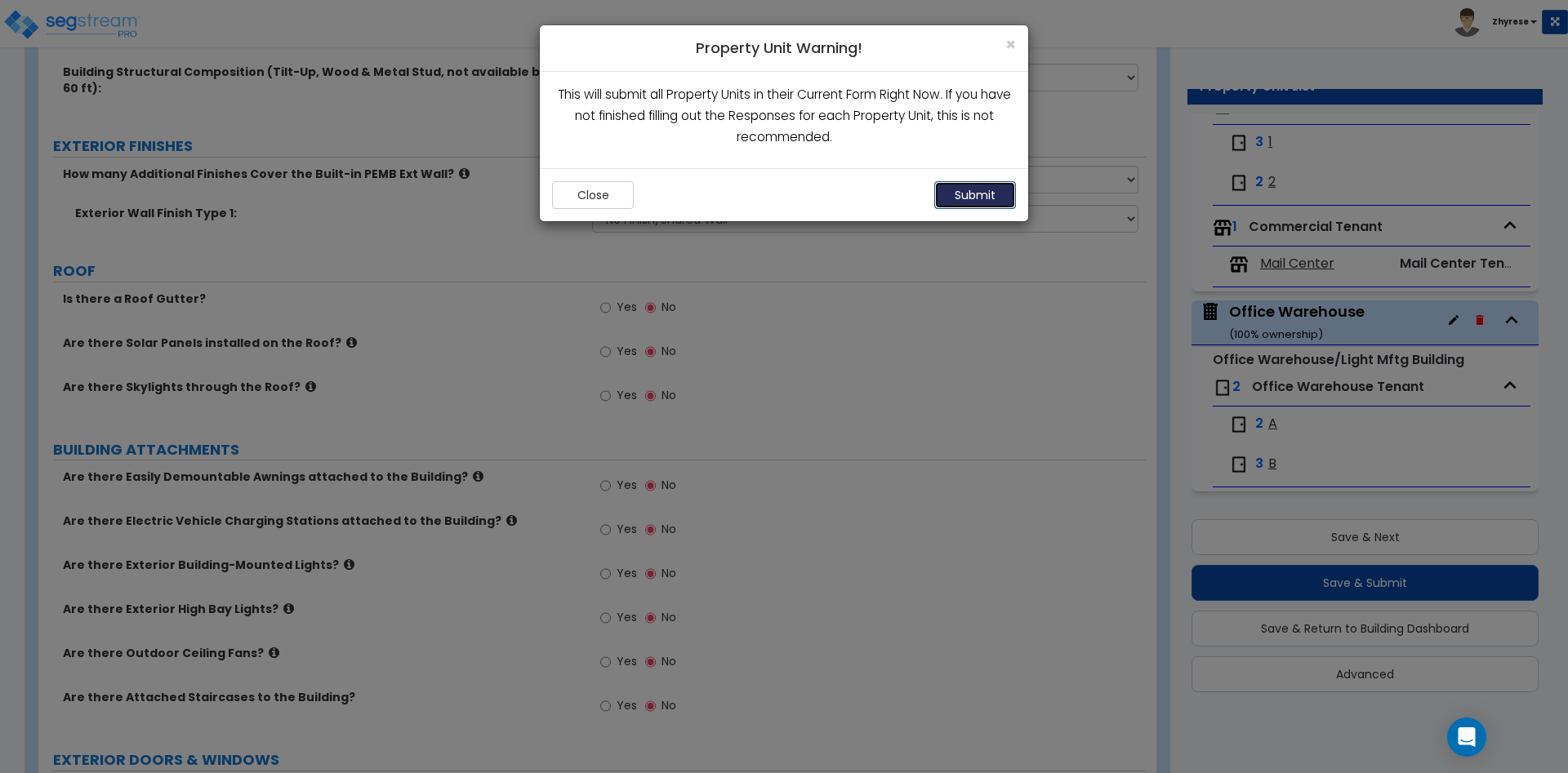
click at [991, 185] on button "Submit" at bounding box center [975, 196] width 82 height 28
